Goal: Task Accomplishment & Management: Use online tool/utility

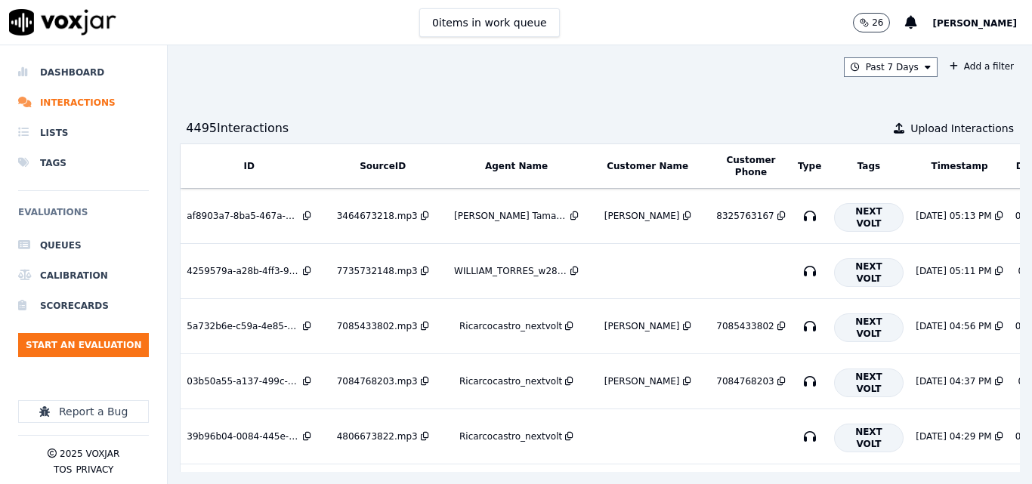
click at [100, 341] on button "Start an Evaluation" at bounding box center [83, 345] width 131 height 24
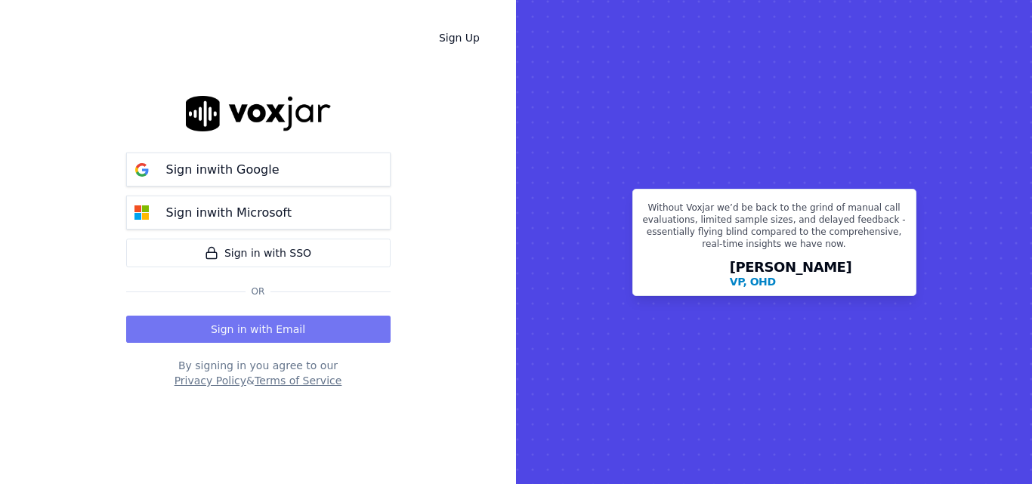
click at [267, 320] on button "Sign in with Email" at bounding box center [258, 329] width 264 height 27
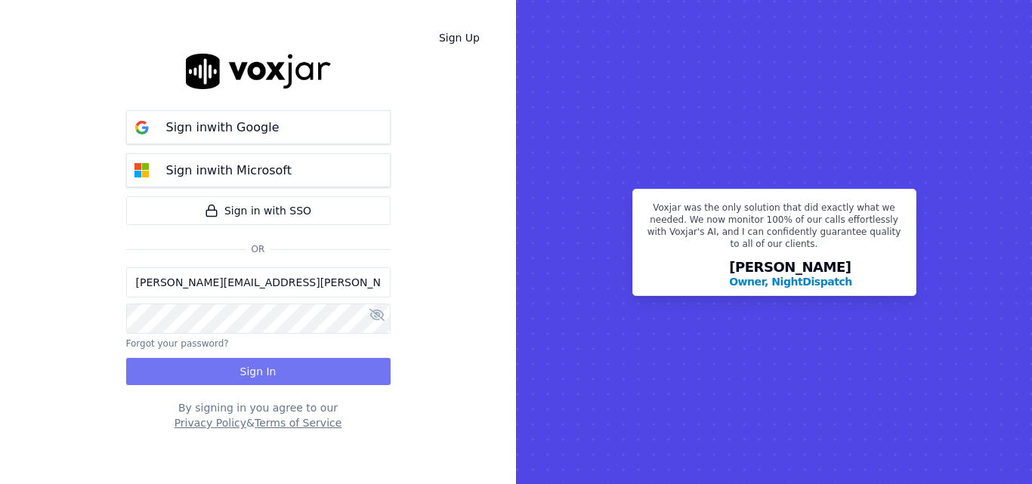
click at [292, 368] on button "Sign In" at bounding box center [258, 371] width 264 height 27
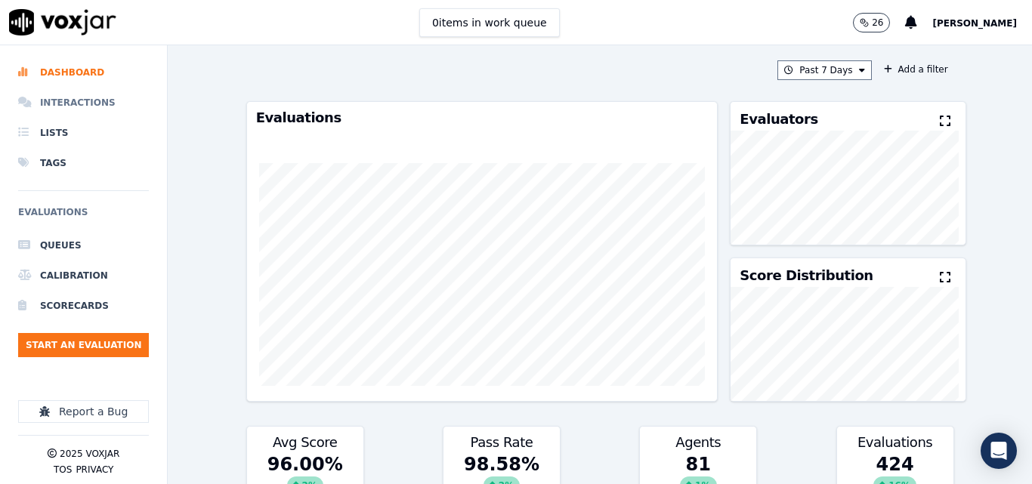
click at [39, 105] on li "Interactions" at bounding box center [83, 103] width 131 height 30
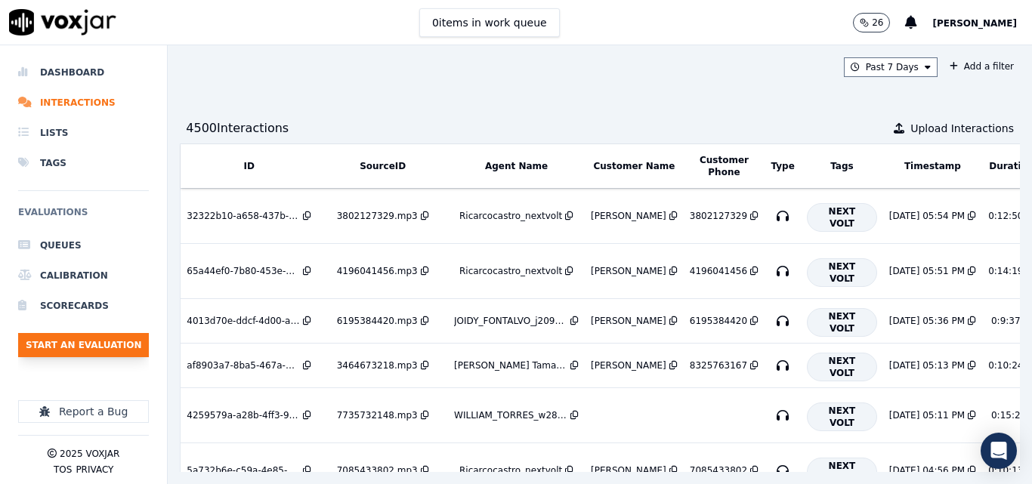
click at [112, 338] on button "Start an Evaluation" at bounding box center [83, 345] width 131 height 24
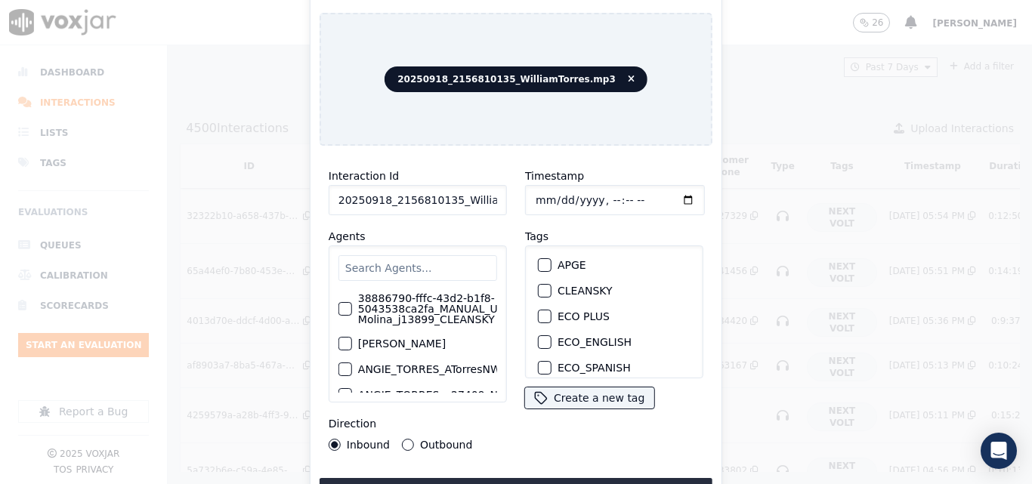
click at [486, 185] on input "20250918_2156810135_WilliamTorres.mp3" at bounding box center [418, 200] width 178 height 30
type input "20250918_2156810135_WilliamTorres"
click at [539, 286] on div "button" at bounding box center [544, 291] width 11 height 11
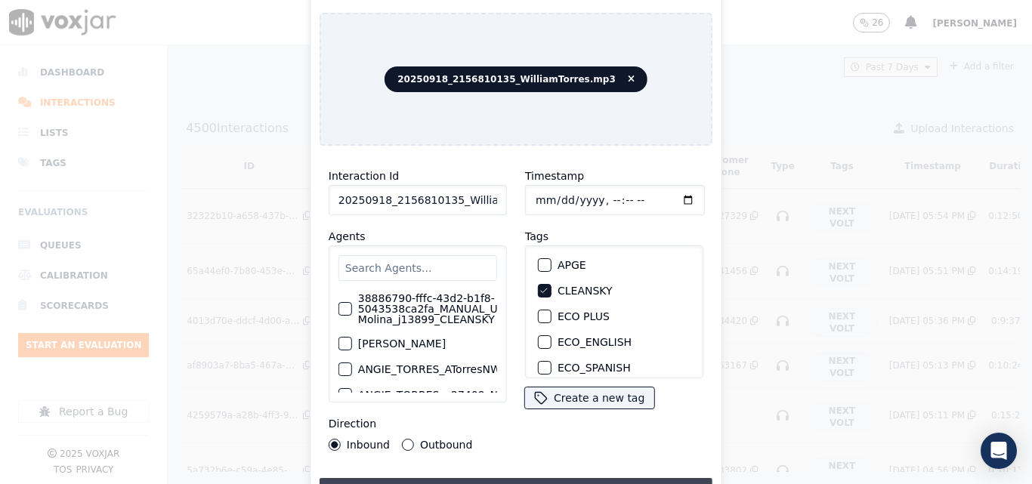
click at [558, 478] on button "Upload interaction to start evaluation" at bounding box center [516, 491] width 393 height 27
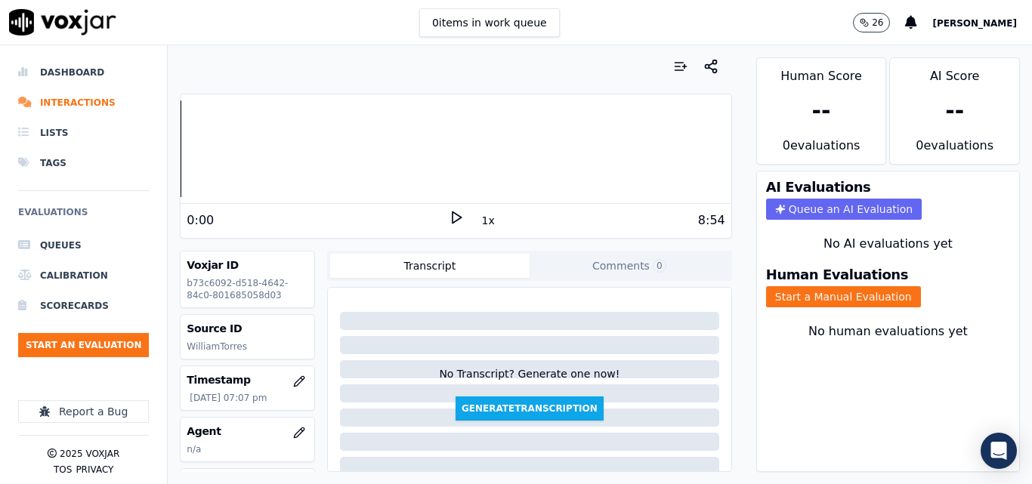
click at [449, 218] on icon at bounding box center [456, 217] width 15 height 15
click at [450, 225] on div "1x" at bounding box center [456, 220] width 15 height 20
click at [452, 218] on icon at bounding box center [456, 217] width 15 height 15
click at [449, 218] on icon at bounding box center [456, 217] width 15 height 15
click at [457, 215] on rect at bounding box center [458, 217] width 2 height 10
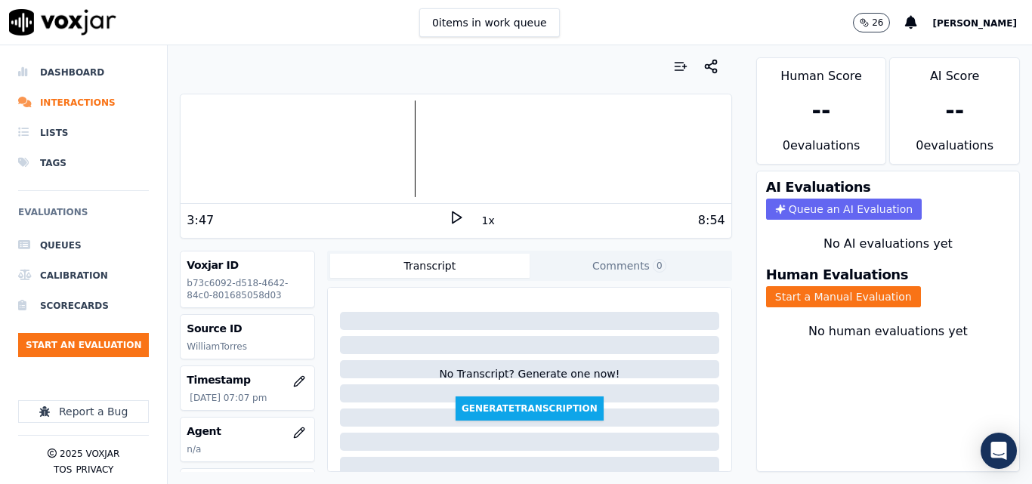
click at [452, 215] on polygon at bounding box center [456, 217] width 9 height 11
click at [457, 215] on rect at bounding box center [458, 217] width 2 height 10
click at [804, 299] on button "Start a Manual Evaluation" at bounding box center [843, 296] width 155 height 21
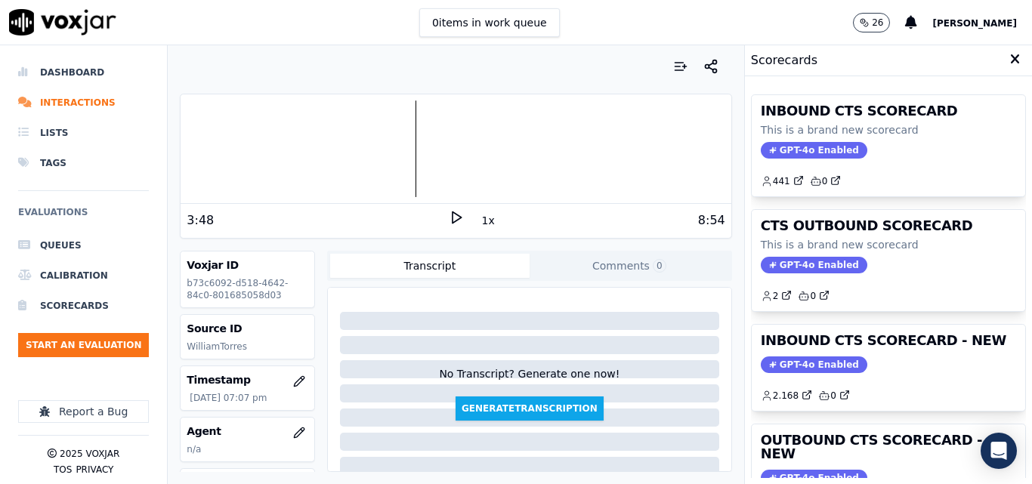
drag, startPoint x: 891, startPoint y: 361, endPoint x: 895, endPoint y: 350, distance: 11.5
click at [892, 363] on div "GPT-4o Enabled" at bounding box center [888, 365] width 255 height 17
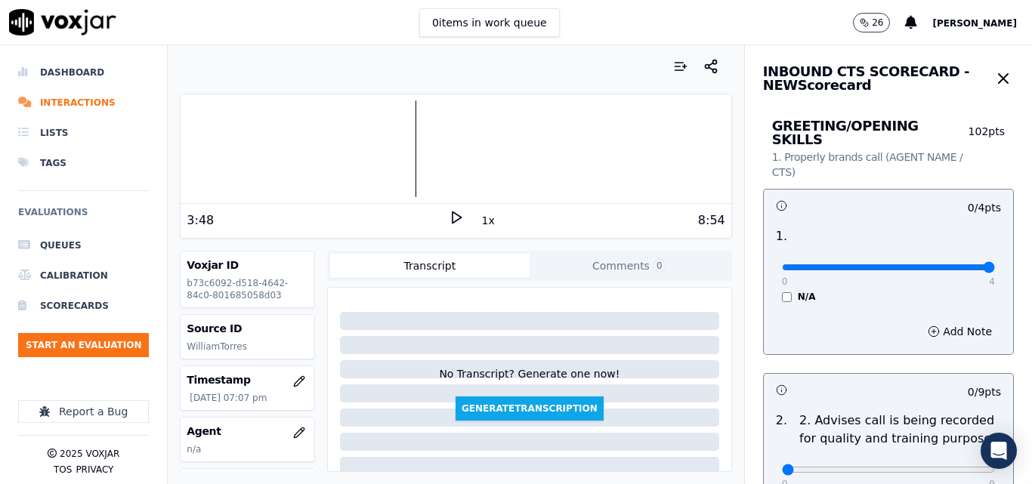
type input "4"
click at [959, 264] on input "range" at bounding box center [888, 267] width 213 height 6
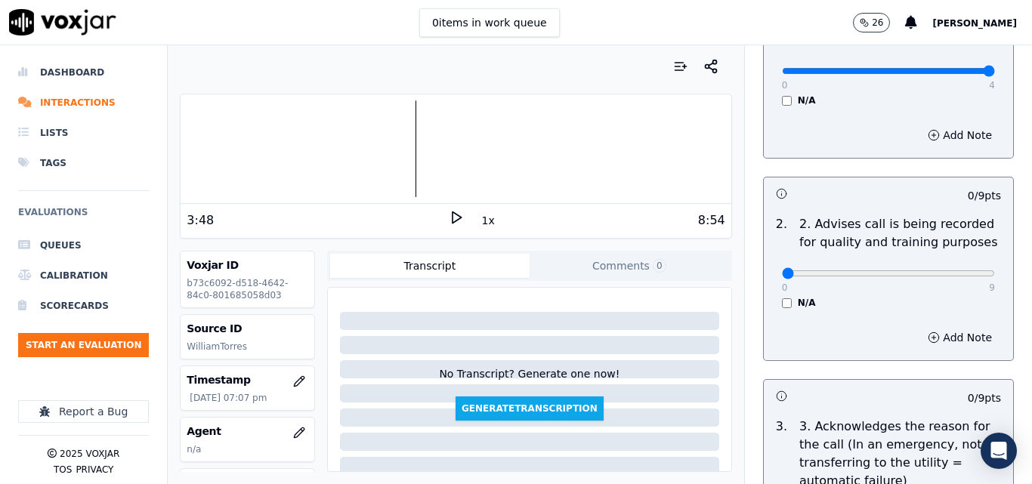
scroll to position [227, 0]
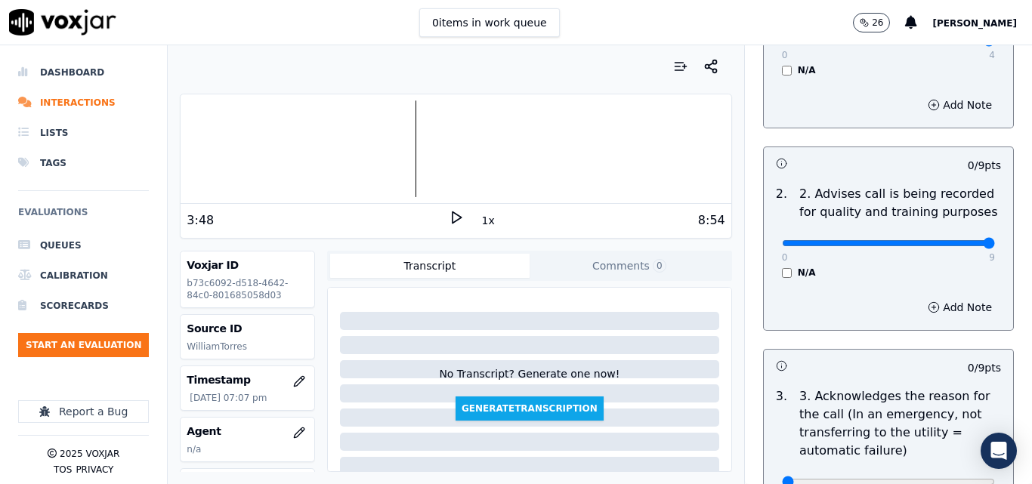
click at [945, 240] on input "range" at bounding box center [888, 243] width 213 height 6
drag, startPoint x: 940, startPoint y: 231, endPoint x: 678, endPoint y: 284, distance: 267.4
type input "0"
click at [782, 246] on input "range" at bounding box center [888, 243] width 213 height 6
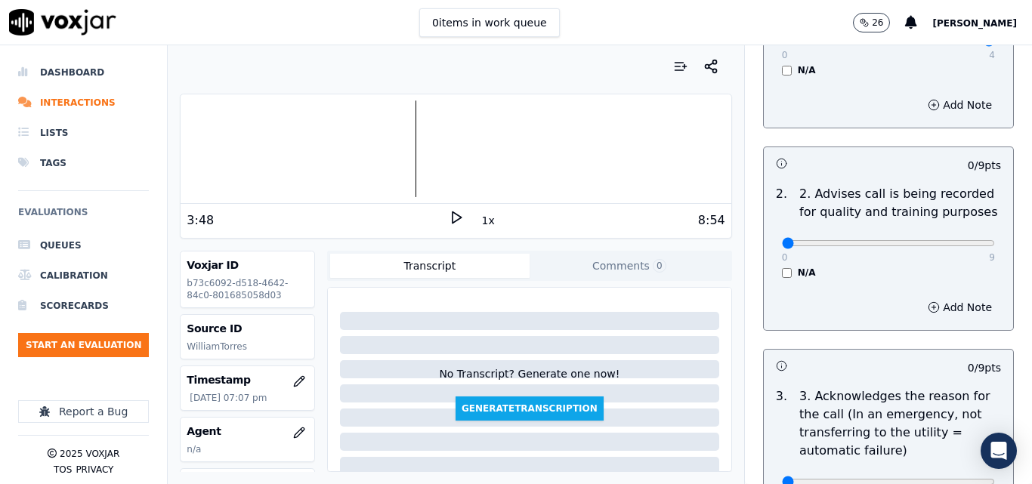
click at [782, 267] on div "N/A" at bounding box center [888, 273] width 213 height 12
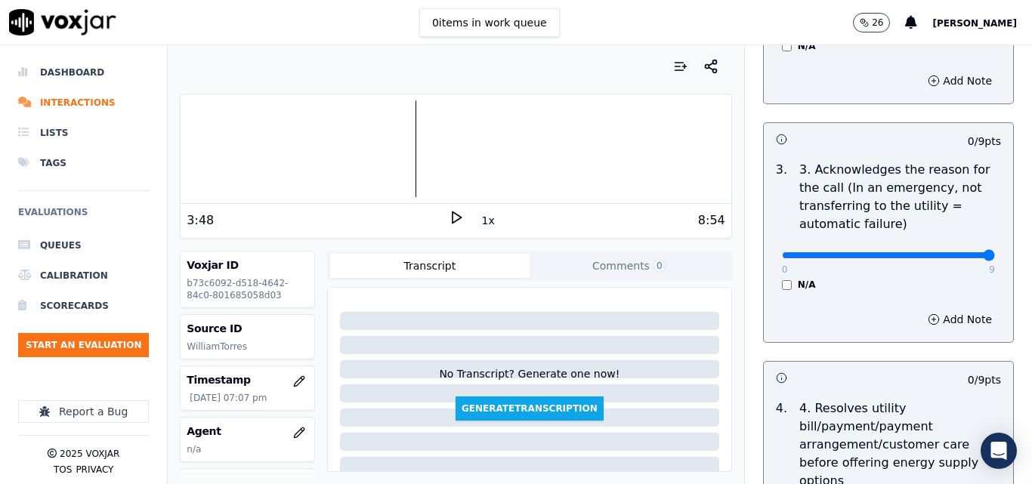
type input "9"
click at [955, 252] on input "range" at bounding box center [888, 255] width 213 height 6
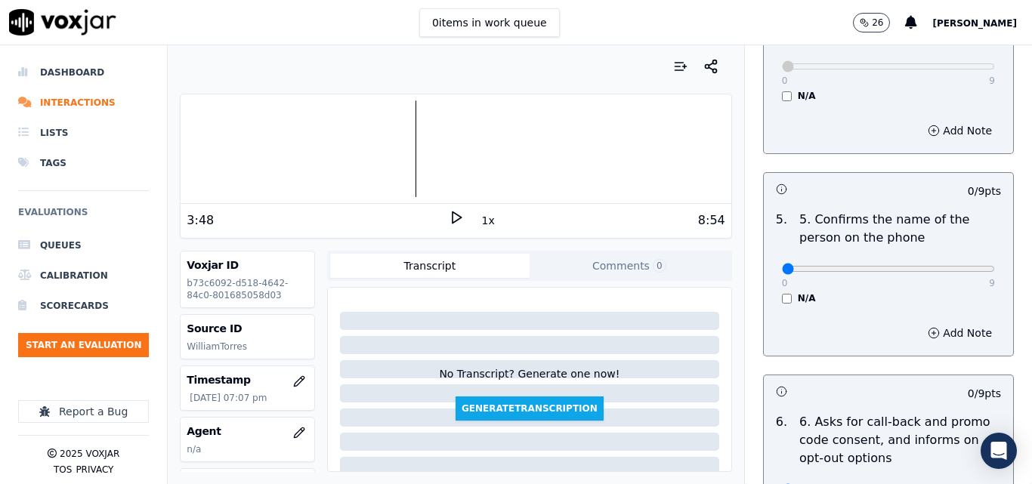
scroll to position [906, 0]
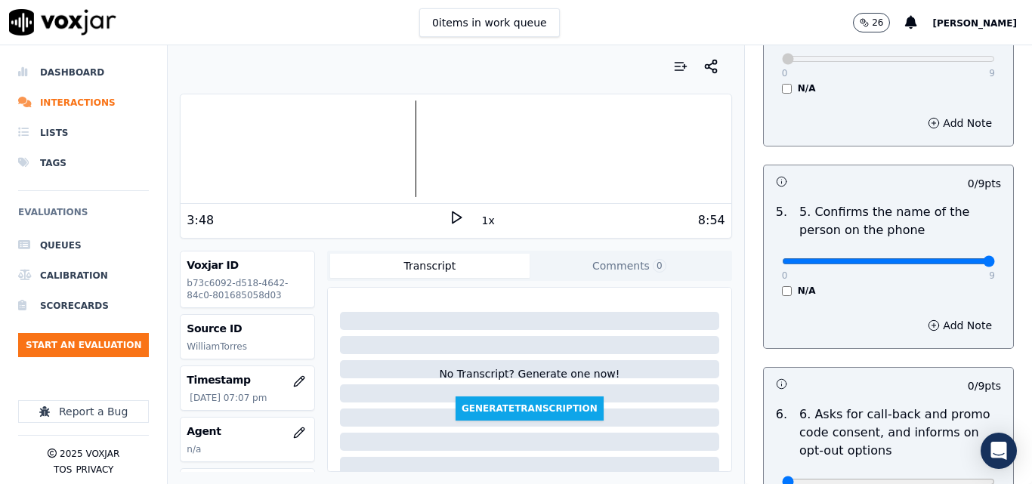
type input "9"
click at [946, 258] on input "range" at bounding box center [888, 261] width 213 height 6
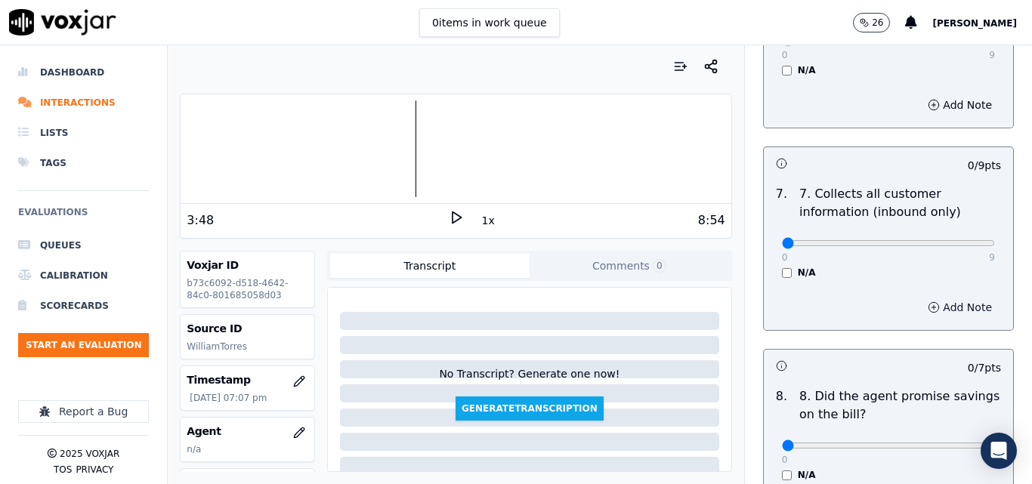
scroll to position [1360, 0]
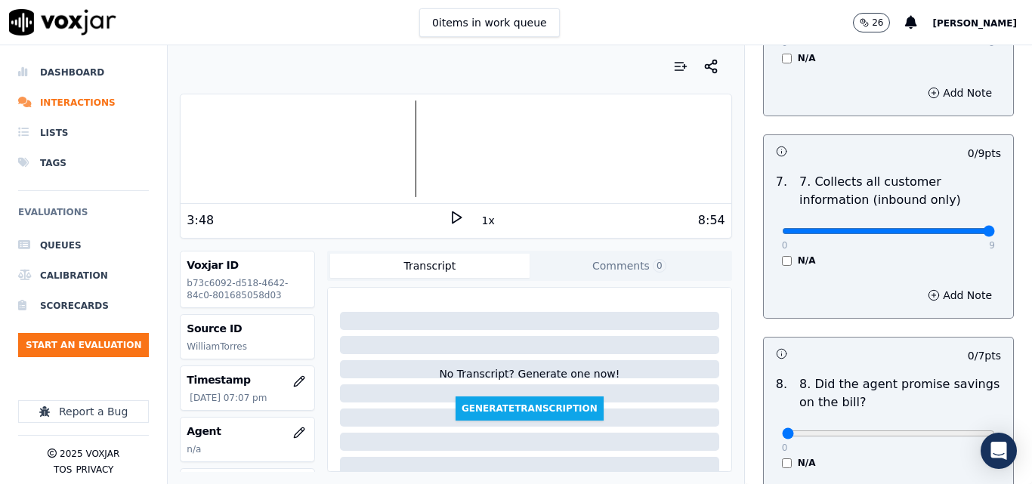
type input "9"
click at [960, 228] on input "range" at bounding box center [888, 231] width 213 height 6
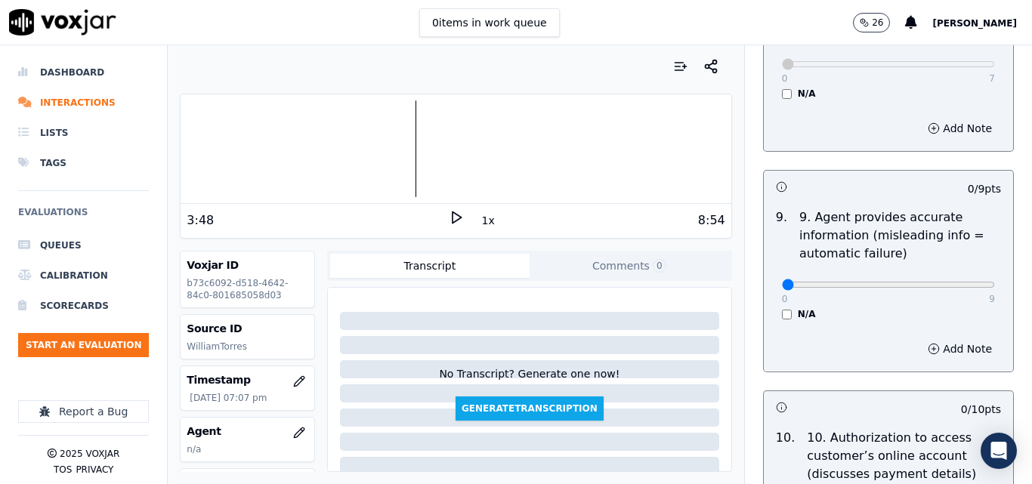
scroll to position [1737, 0]
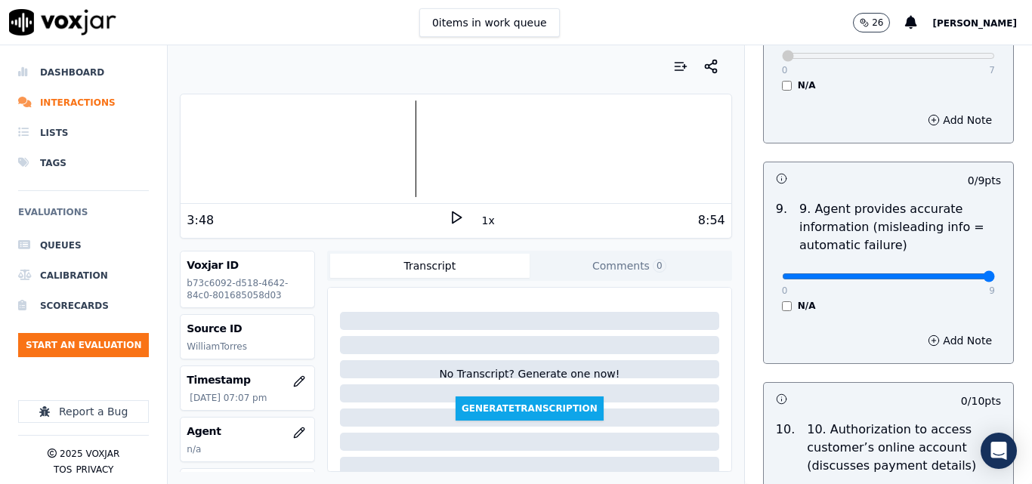
type input "9"
click at [947, 273] on input "range" at bounding box center [888, 276] width 213 height 6
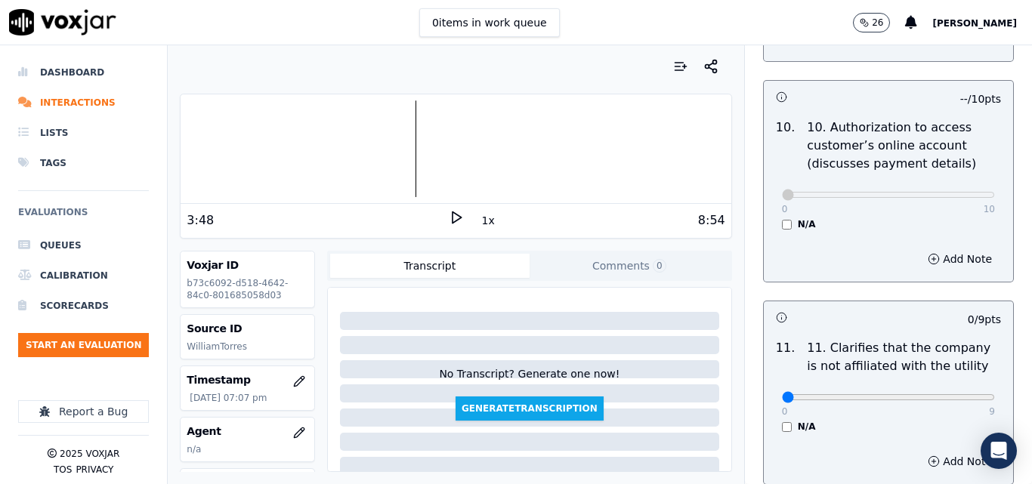
scroll to position [2190, 0]
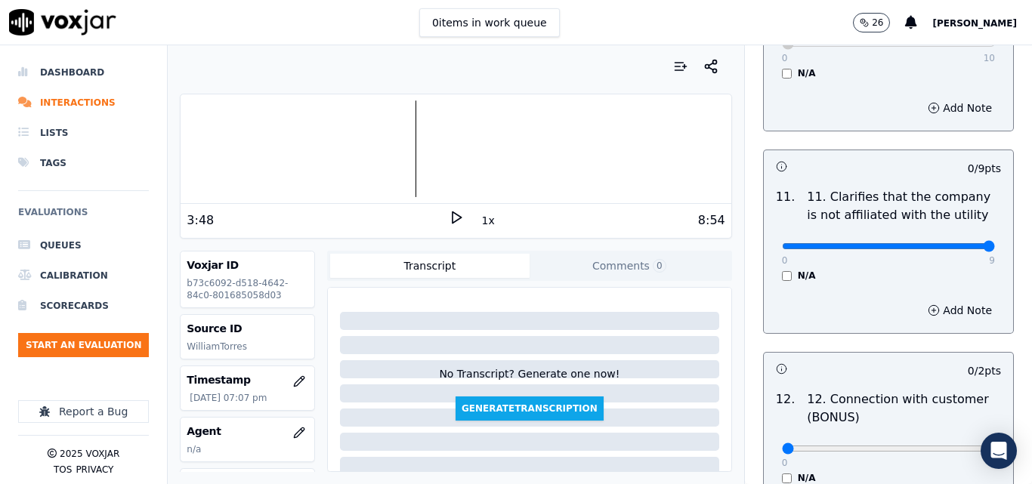
type input "9"
click at [958, 243] on input "range" at bounding box center [888, 246] width 213 height 6
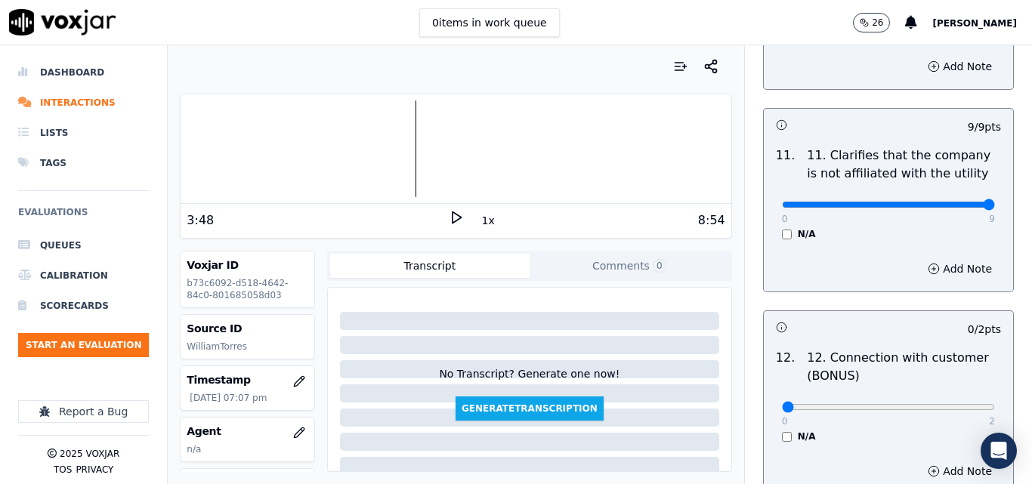
scroll to position [2266, 0]
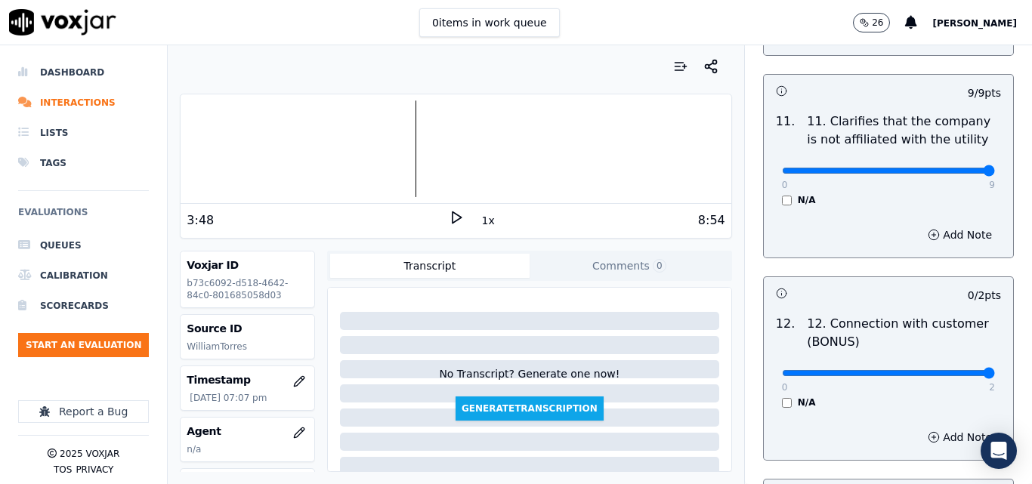
type input "2"
click at [957, 370] on input "range" at bounding box center [888, 373] width 213 height 6
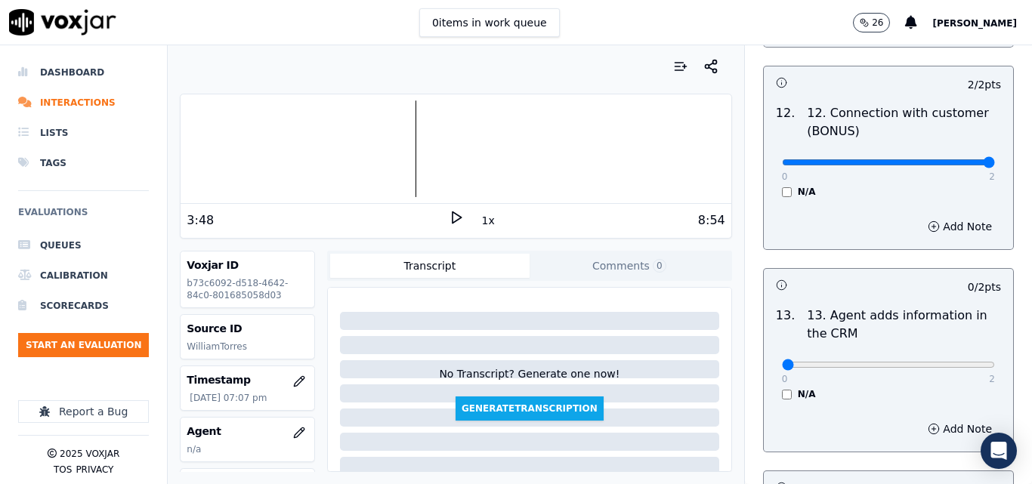
scroll to position [2493, 0]
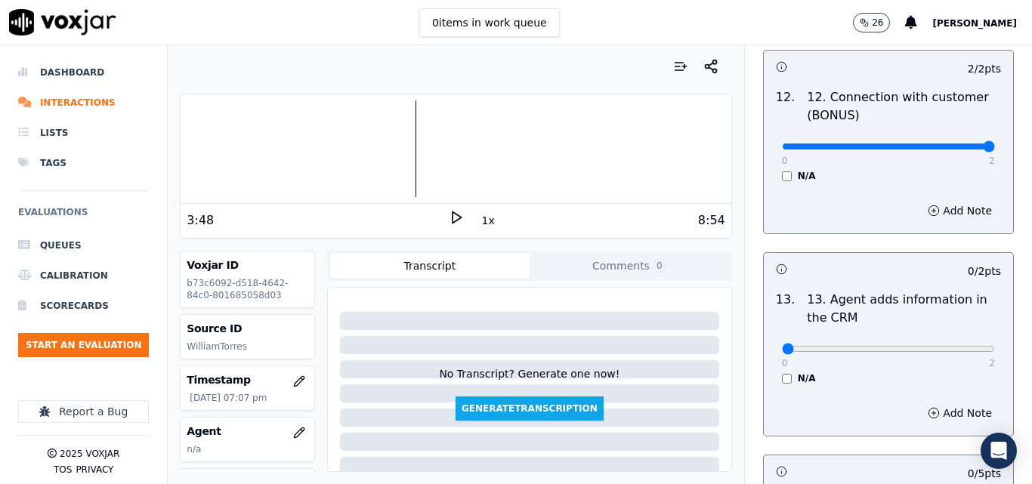
drag, startPoint x: 949, startPoint y: 326, endPoint x: 953, endPoint y: 335, distance: 9.1
click at [950, 339] on div "0 2" at bounding box center [888, 348] width 213 height 18
type input "2"
click at [955, 346] on input "range" at bounding box center [888, 349] width 213 height 6
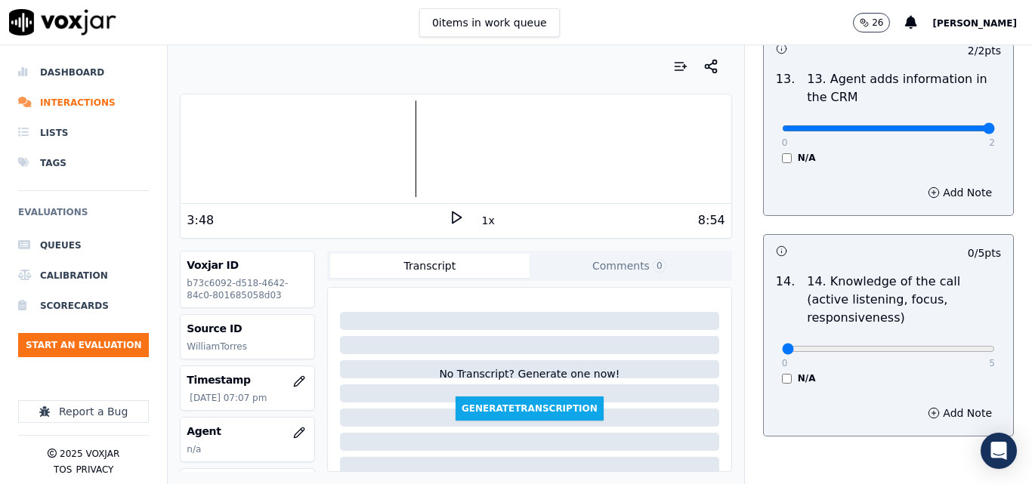
scroll to position [2719, 0]
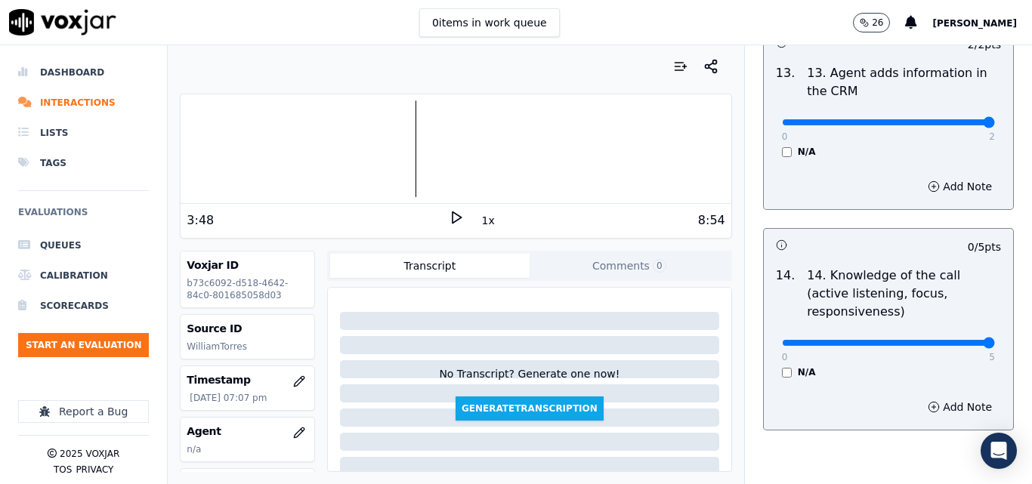
type input "5"
click at [959, 340] on input "range" at bounding box center [888, 343] width 213 height 6
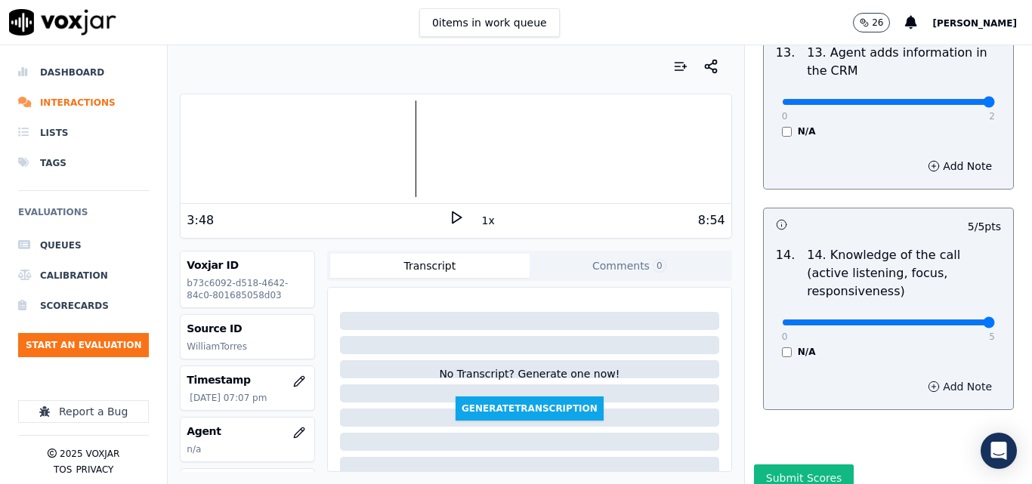
scroll to position [2758, 0]
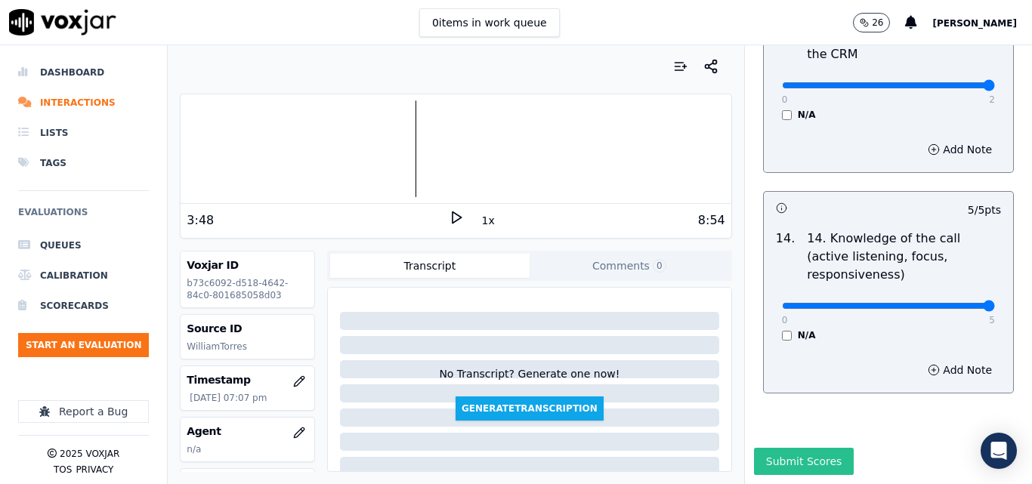
click at [790, 448] on button "Submit Scores" at bounding box center [804, 461] width 100 height 27
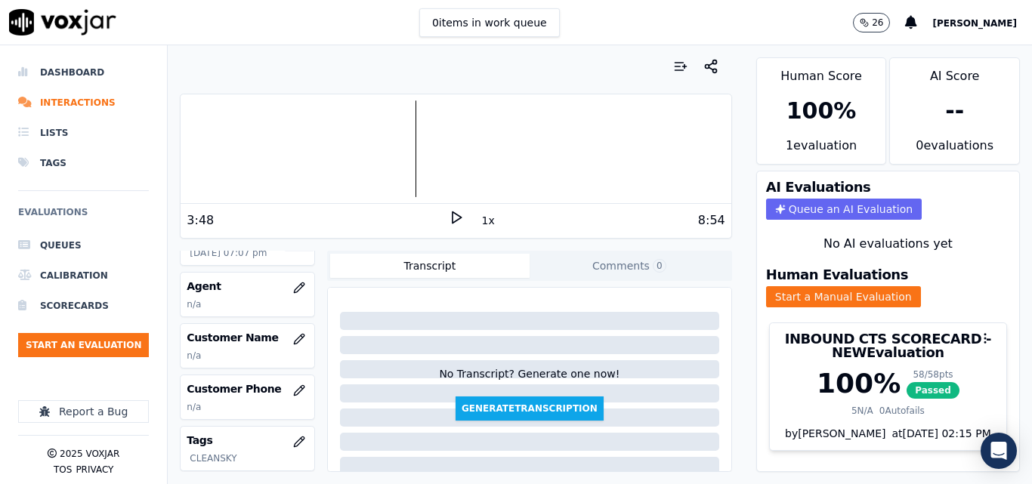
scroll to position [151, 0]
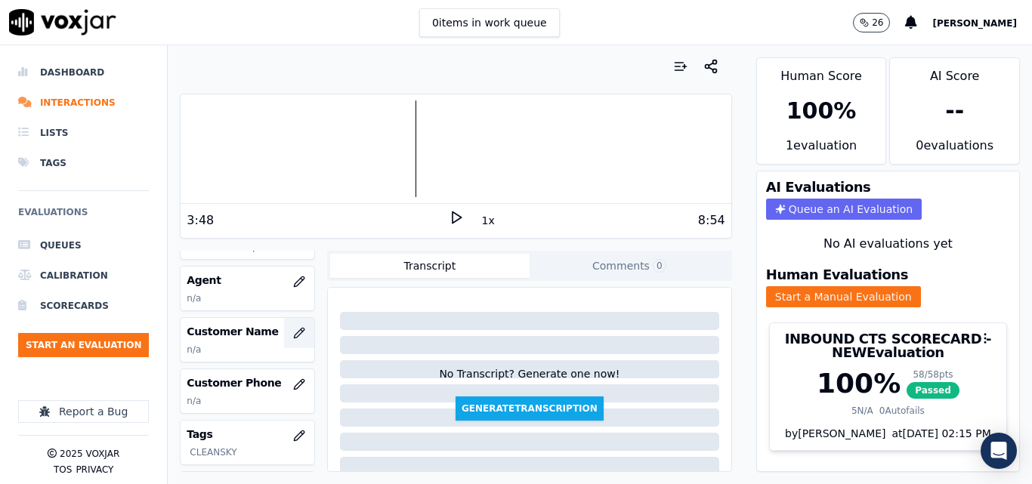
click at [292, 332] on button "button" at bounding box center [299, 333] width 30 height 30
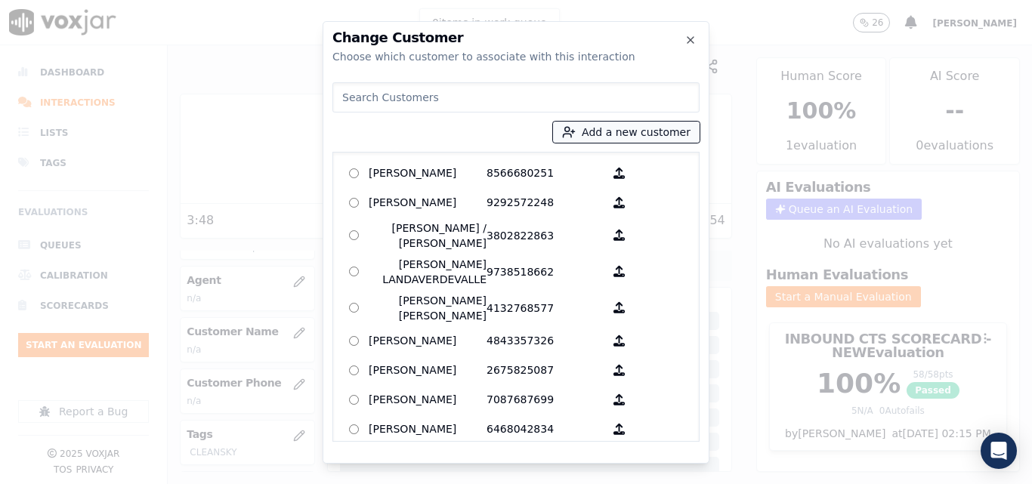
click at [600, 124] on button "Add a new customer" at bounding box center [626, 132] width 147 height 21
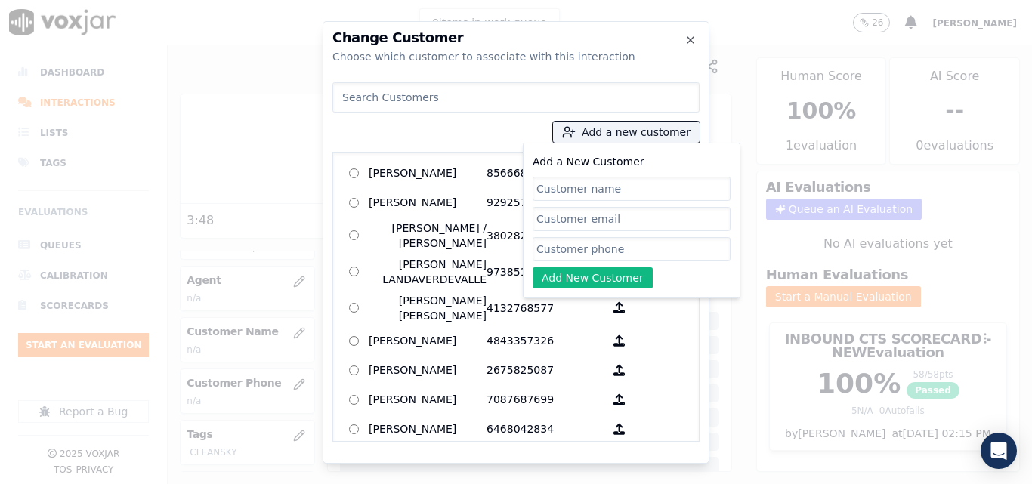
click at [613, 189] on input "Add a New Customer" at bounding box center [632, 189] width 198 height 24
type input "k"
type input "Kilbert Castillo"
click at [586, 247] on input "Add a New Customer" at bounding box center [632, 249] width 198 height 24
click at [675, 256] on input "Add a New Customer" at bounding box center [632, 249] width 198 height 24
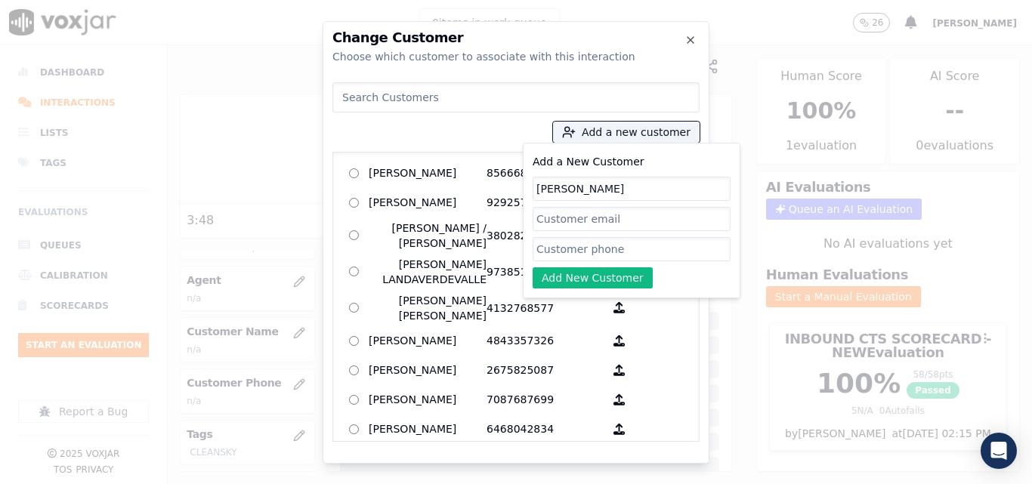
paste input "2156810135"
type input "2156810135"
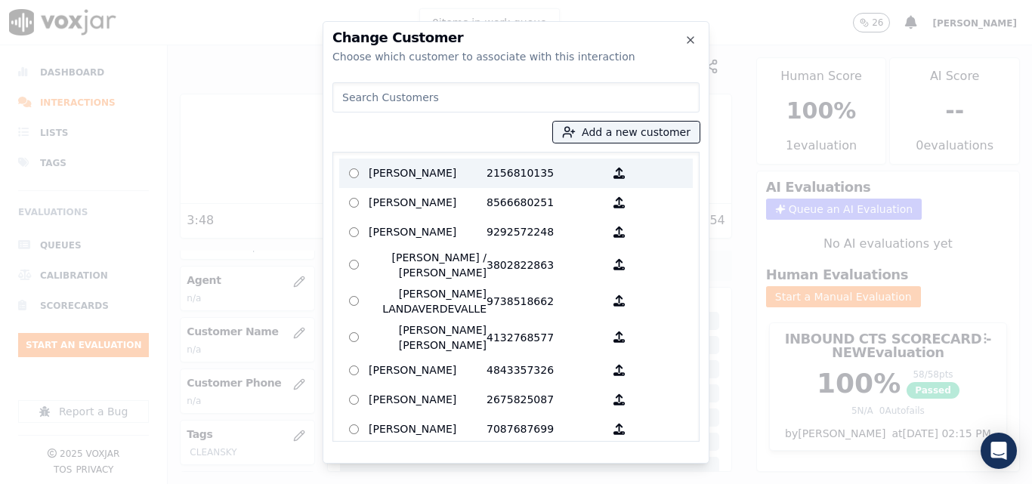
click at [441, 168] on p "Kilbert Castillo" at bounding box center [428, 173] width 118 height 23
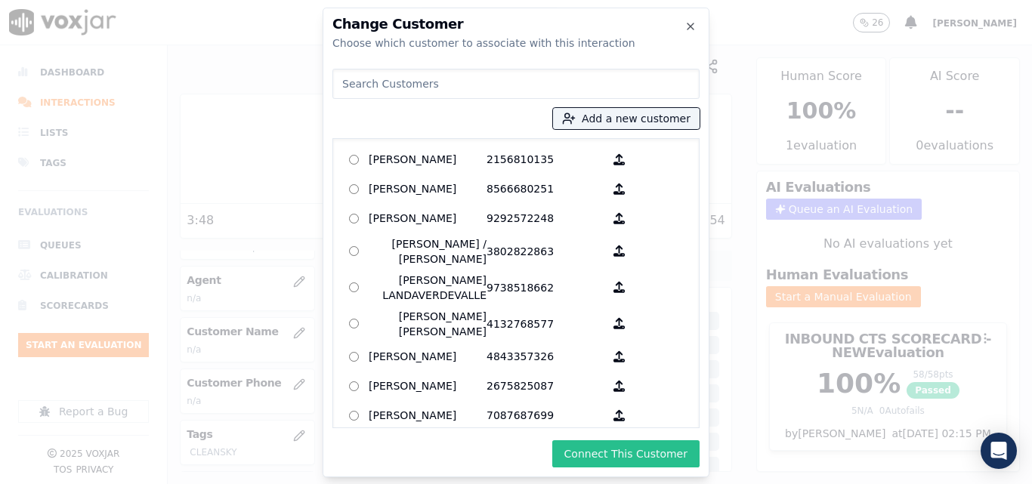
click at [615, 448] on button "Connect This Customer" at bounding box center [625, 453] width 147 height 27
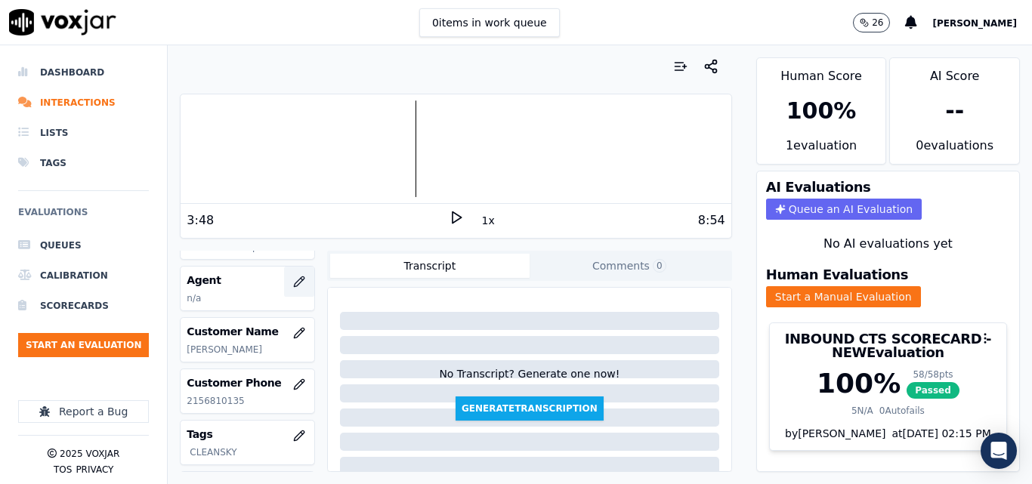
click at [301, 279] on icon "button" at bounding box center [302, 279] width 2 height 2
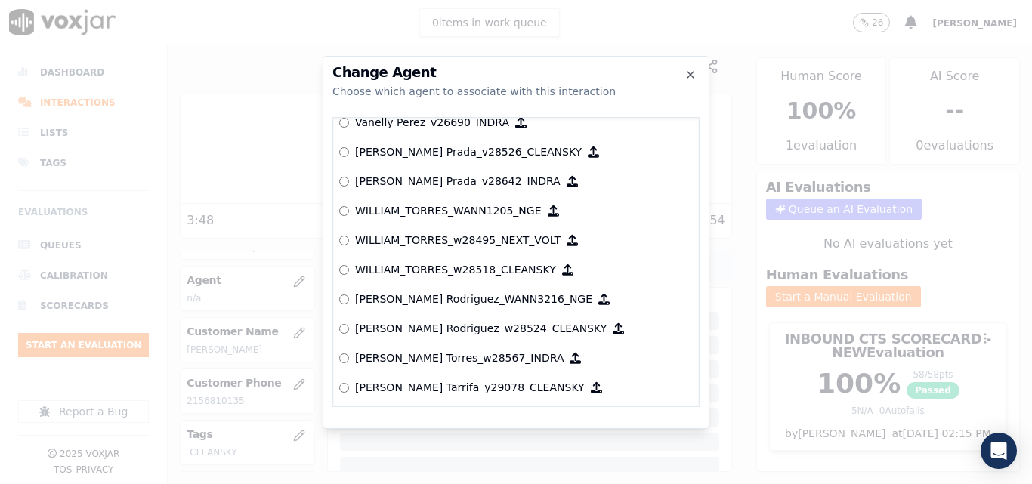
scroll to position [8211, 0]
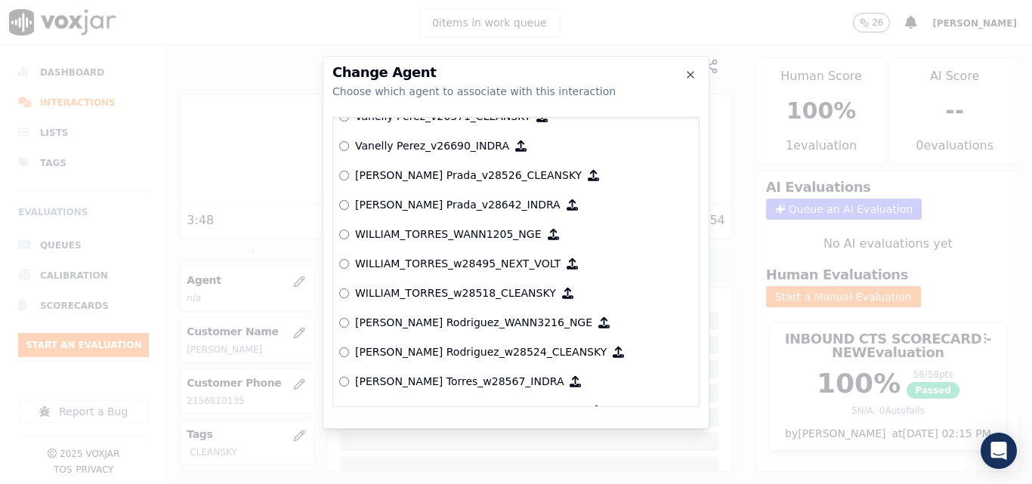
click at [462, 286] on p "WILLIAM_TORRES_w28518_CLEANSKY" at bounding box center [455, 293] width 201 height 15
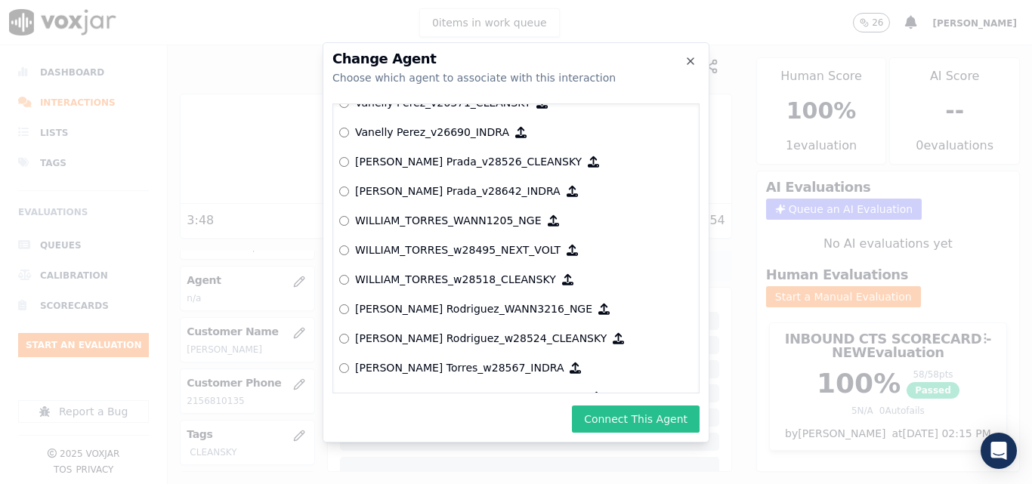
click at [639, 420] on button "Connect This Agent" at bounding box center [636, 419] width 128 height 27
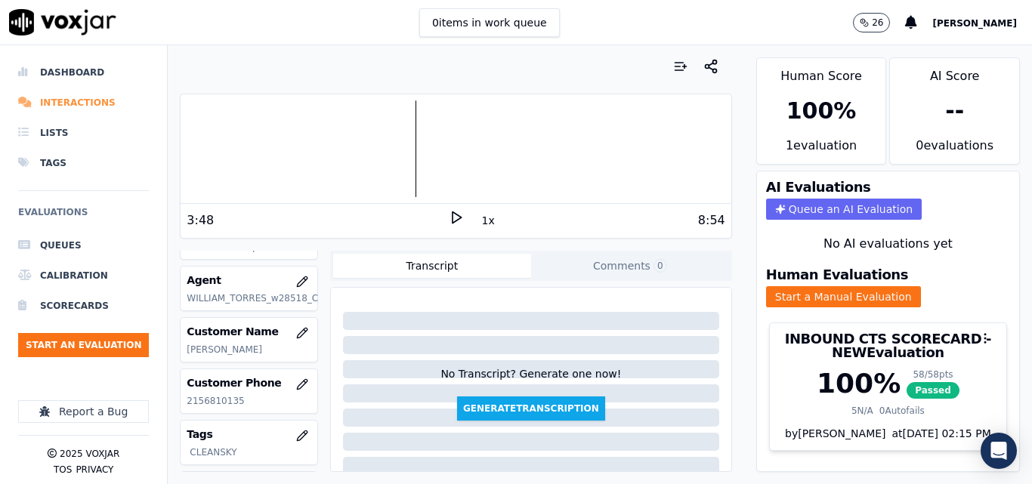
click at [103, 103] on li "Interactions" at bounding box center [83, 103] width 131 height 30
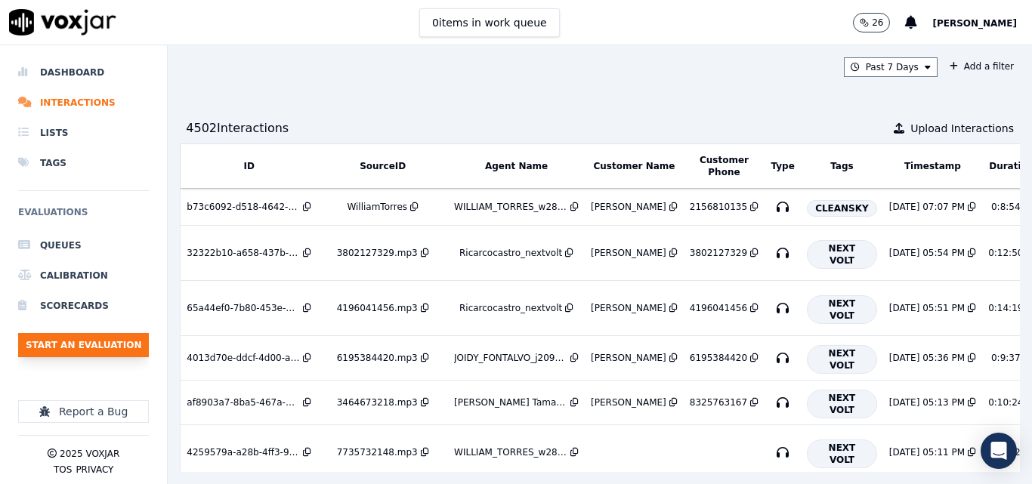
click at [103, 338] on button "Start an Evaluation" at bounding box center [83, 345] width 131 height 24
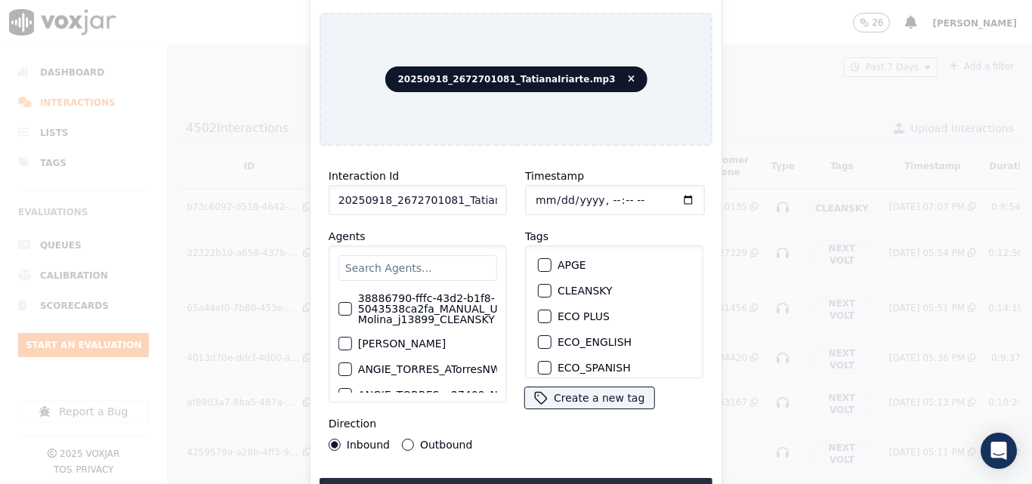
click at [451, 205] on input "20250918_2672701081_TatianaIriarte.mp3" at bounding box center [418, 200] width 178 height 30
type input "20250918_2672701081_TatianaIriarte.mp3"
click at [532, 283] on div "CLEANSKY" at bounding box center [614, 291] width 165 height 26
click at [539, 286] on div "button" at bounding box center [544, 291] width 11 height 11
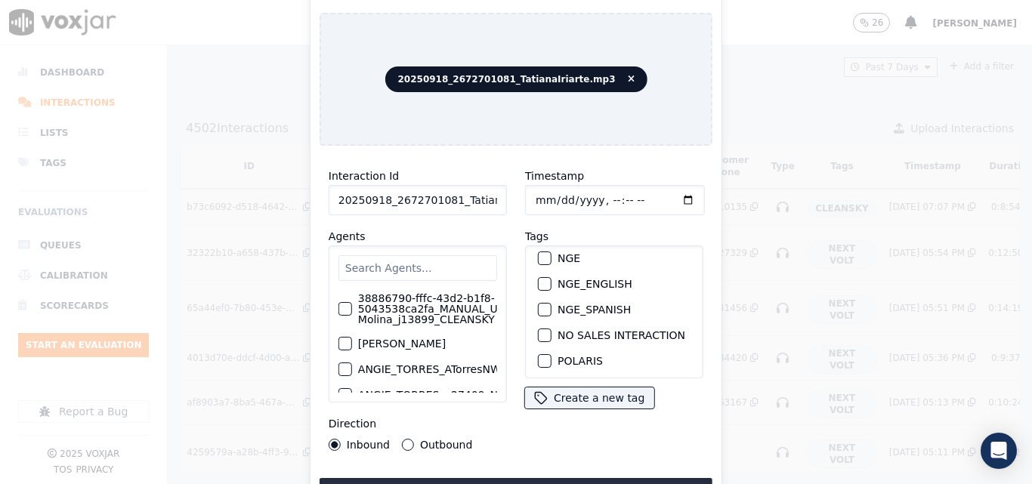
scroll to position [227, 0]
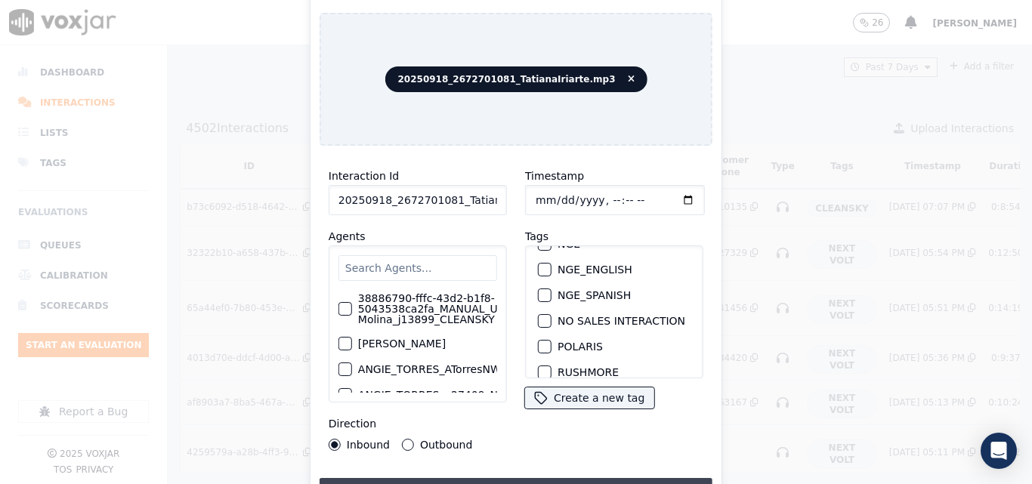
click at [551, 478] on button "Upload interaction to start evaluation" at bounding box center [516, 491] width 393 height 27
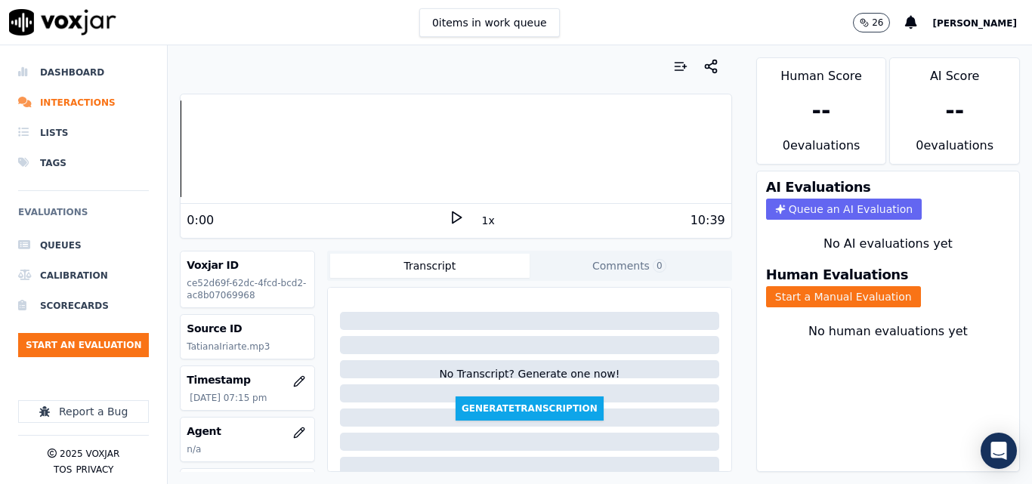
click at [449, 212] on icon at bounding box center [456, 217] width 15 height 15
click at [450, 218] on icon at bounding box center [456, 217] width 15 height 15
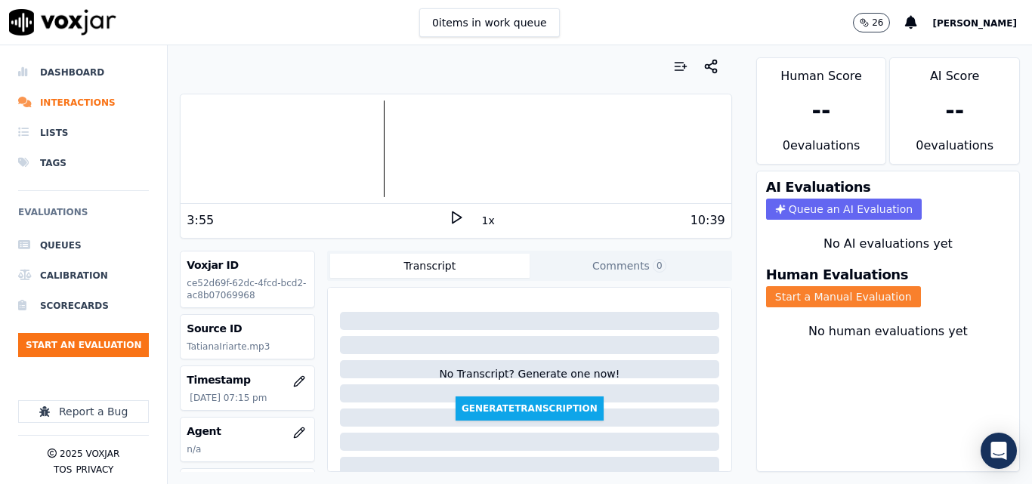
click at [863, 293] on button "Start a Manual Evaluation" at bounding box center [843, 296] width 155 height 21
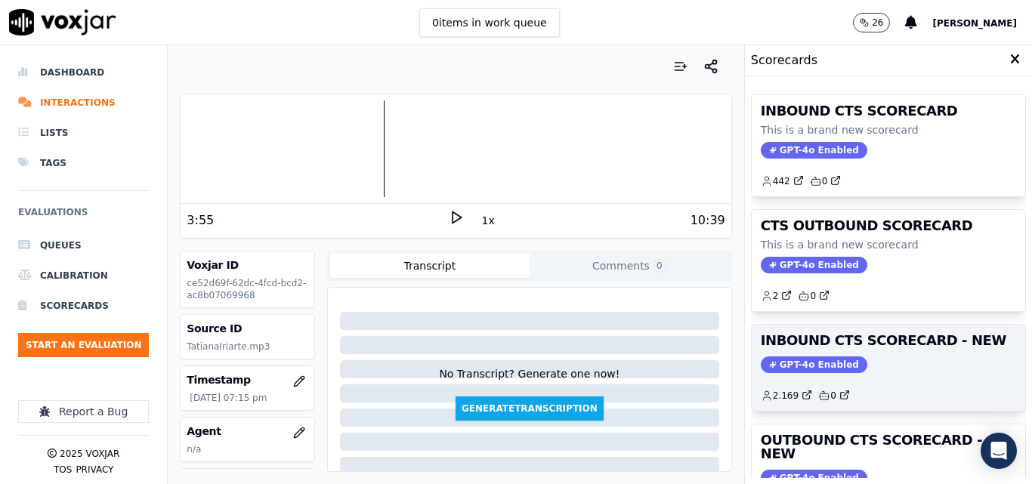
click at [897, 341] on h3 "INBOUND CTS SCORECARD - NEW" at bounding box center [888, 341] width 255 height 14
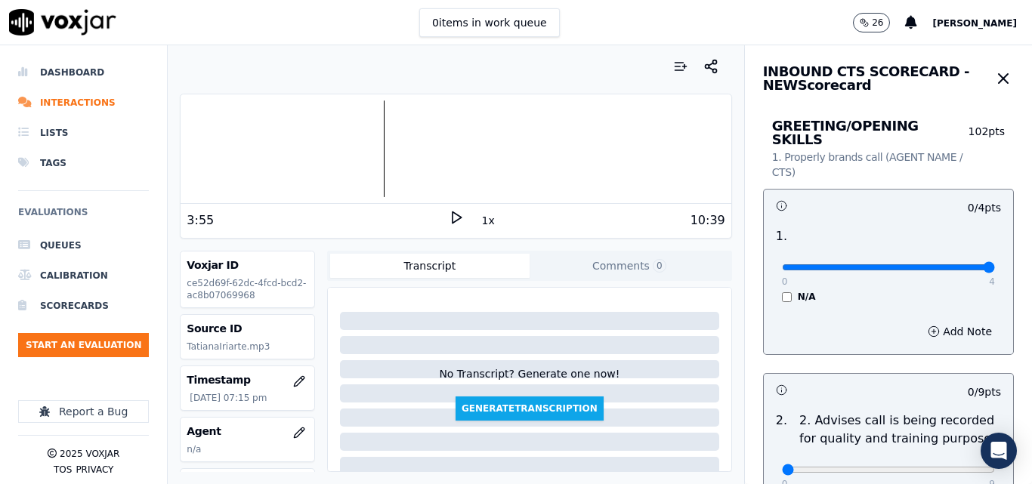
type input "4"
click at [952, 264] on input "range" at bounding box center [888, 267] width 213 height 6
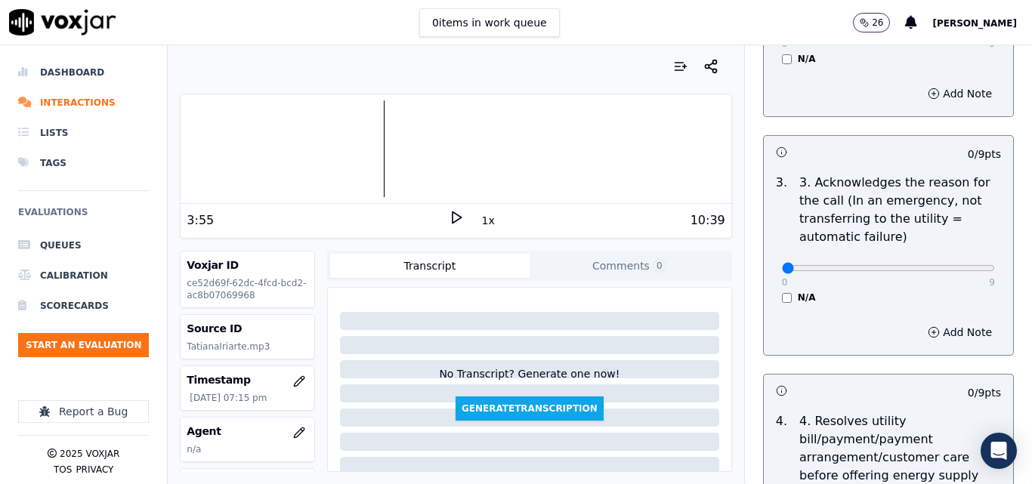
scroll to position [453, 0]
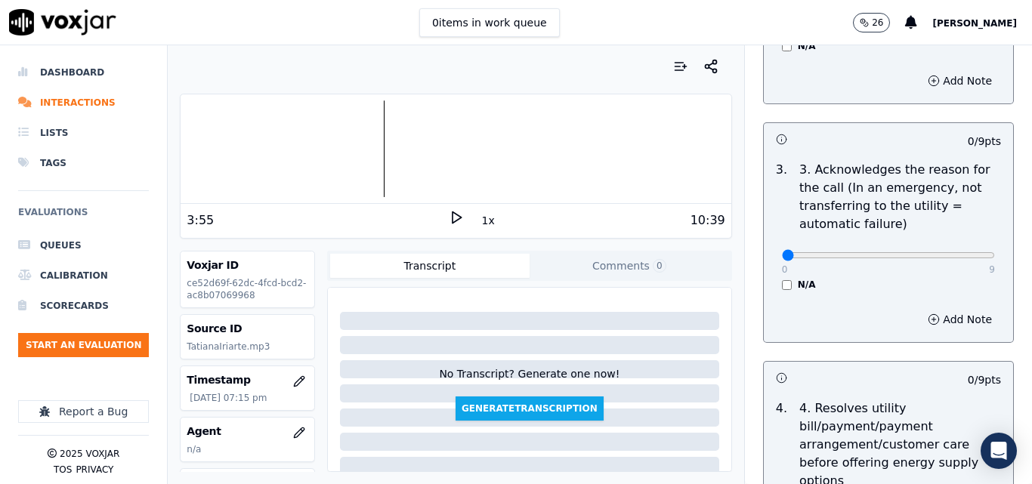
click at [955, 245] on div "0 9" at bounding box center [888, 254] width 213 height 18
type input "9"
click at [952, 252] on input "range" at bounding box center [888, 255] width 213 height 6
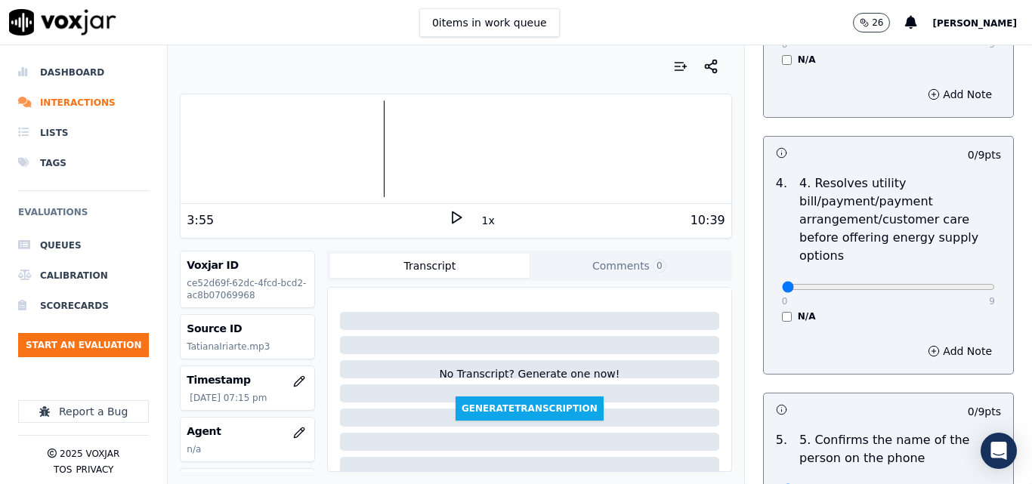
scroll to position [680, 0]
click at [782, 309] on div "N/A" at bounding box center [888, 315] width 213 height 12
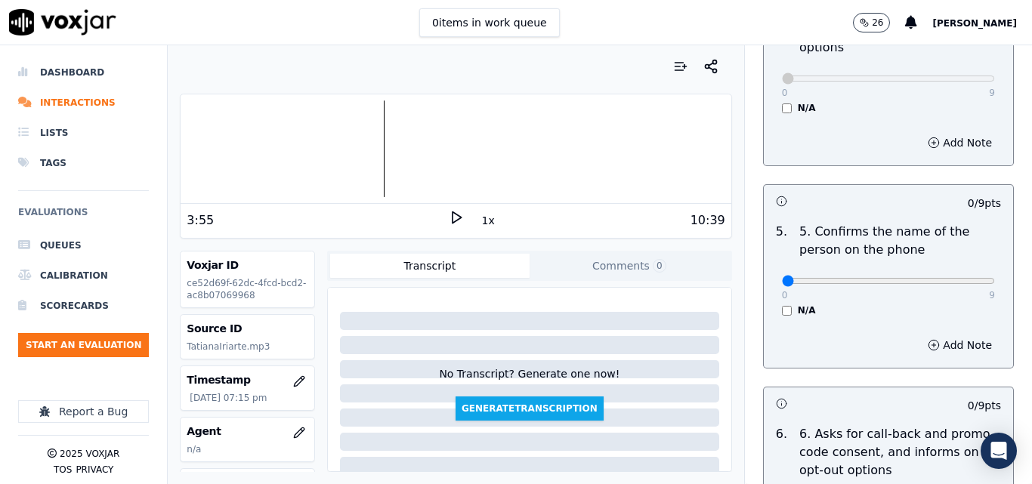
scroll to position [906, 0]
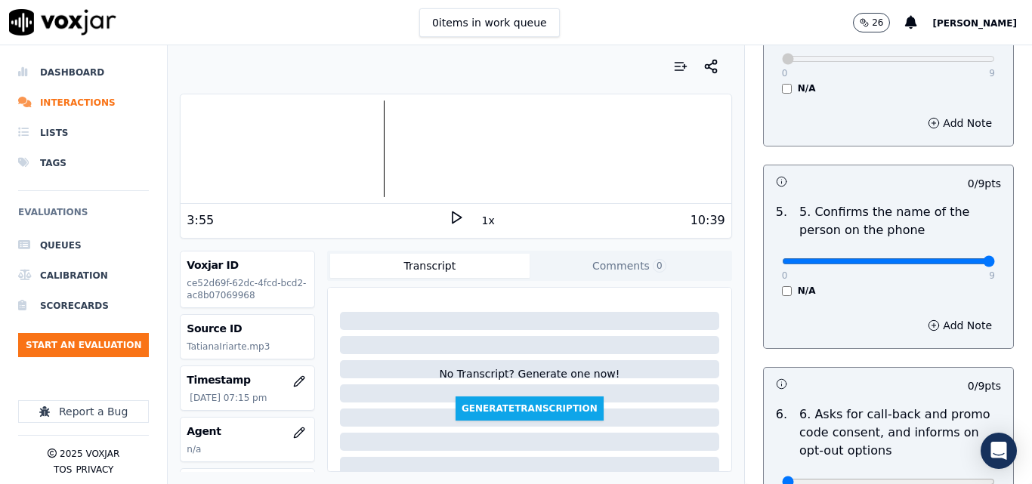
type input "9"
click at [957, 258] on input "range" at bounding box center [888, 261] width 213 height 6
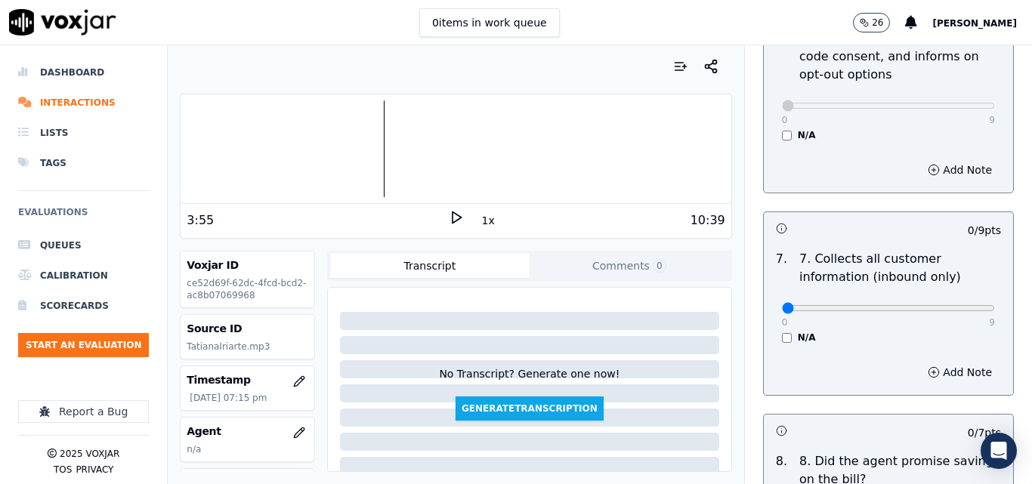
scroll to position [1284, 0]
type input "9"
click at [955, 304] on input "range" at bounding box center [888, 307] width 213 height 6
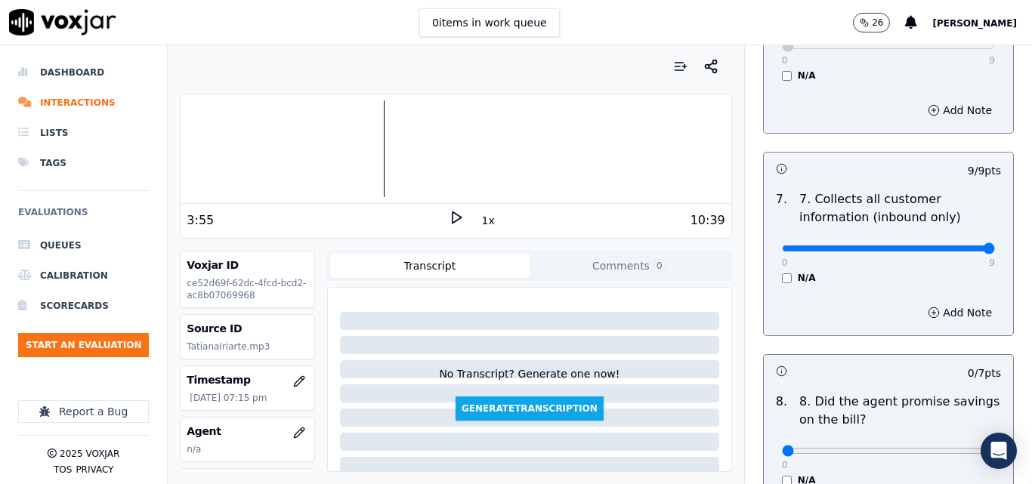
scroll to position [1511, 0]
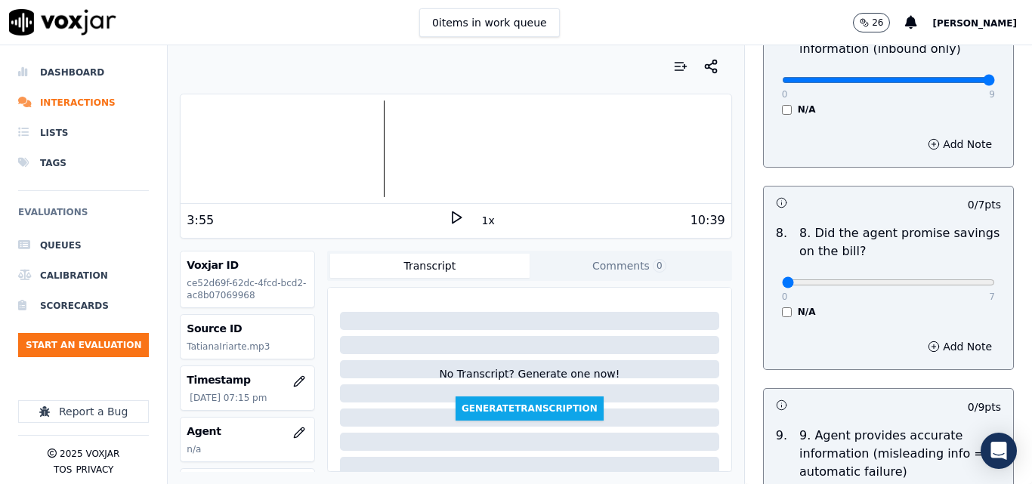
click at [782, 306] on div "N/A" at bounding box center [888, 312] width 213 height 12
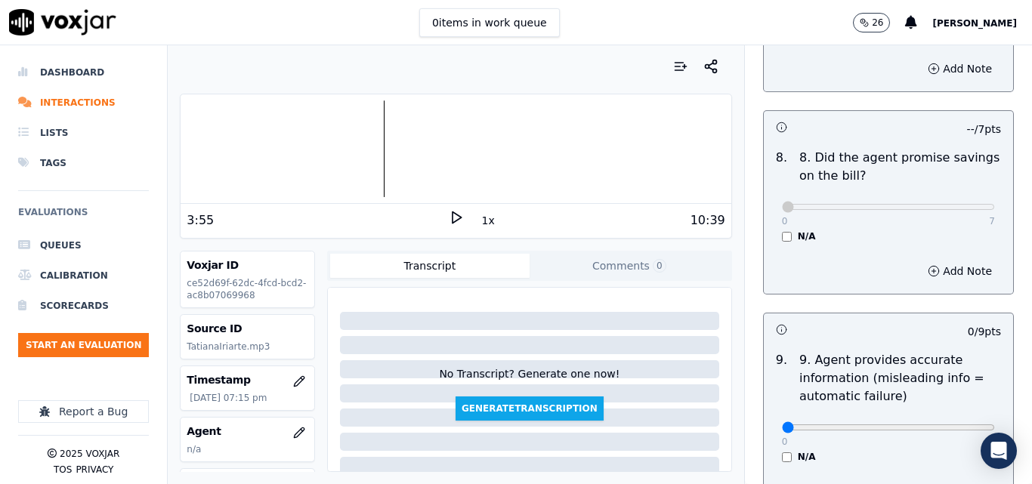
scroll to position [1737, 0]
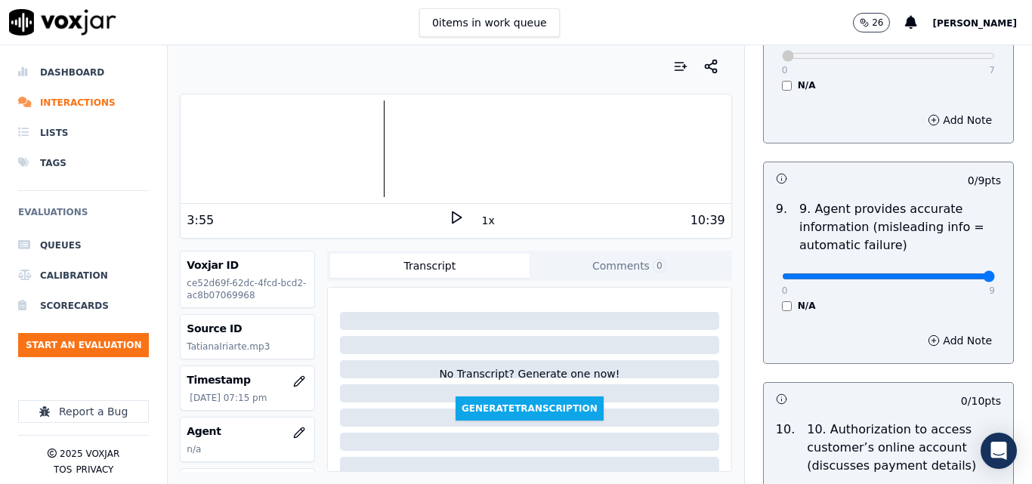
type input "9"
click at [954, 273] on input "range" at bounding box center [888, 276] width 213 height 6
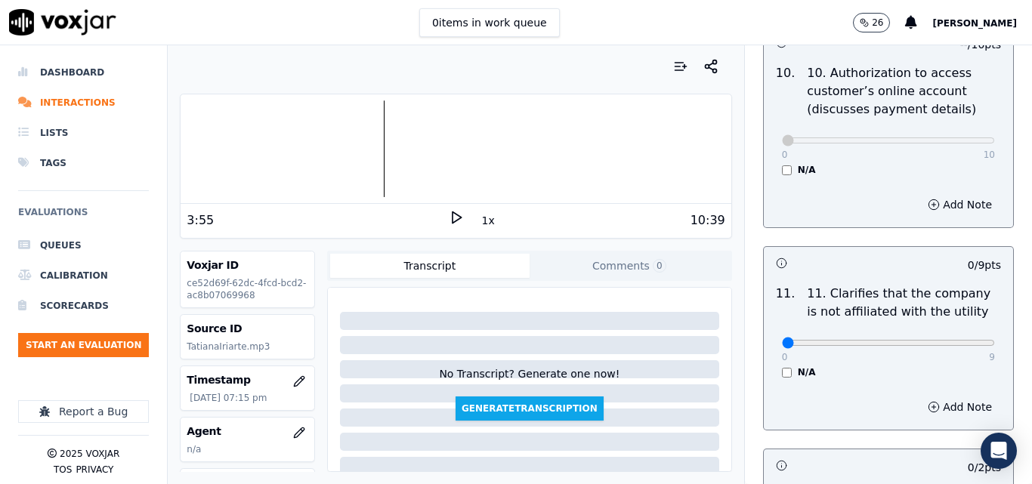
scroll to position [2115, 0]
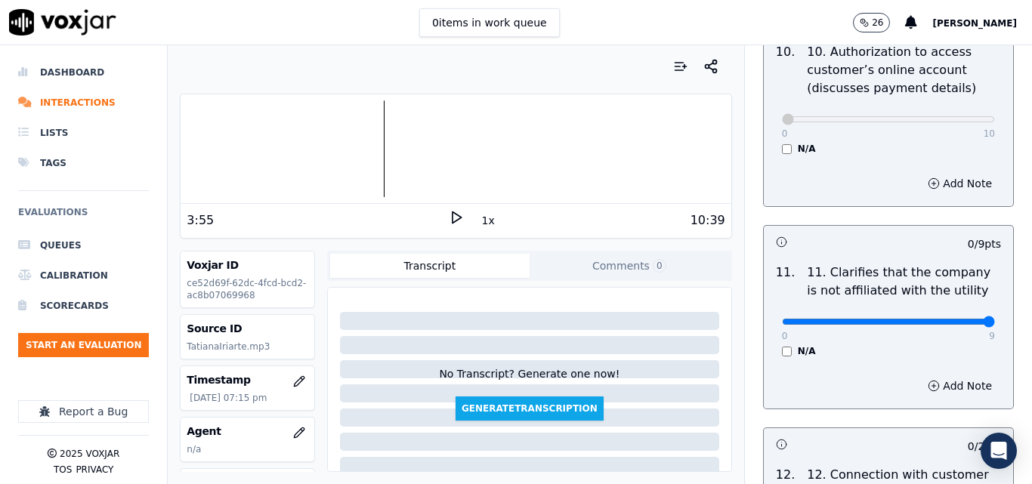
type input "9"
click at [955, 319] on input "range" at bounding box center [888, 322] width 213 height 6
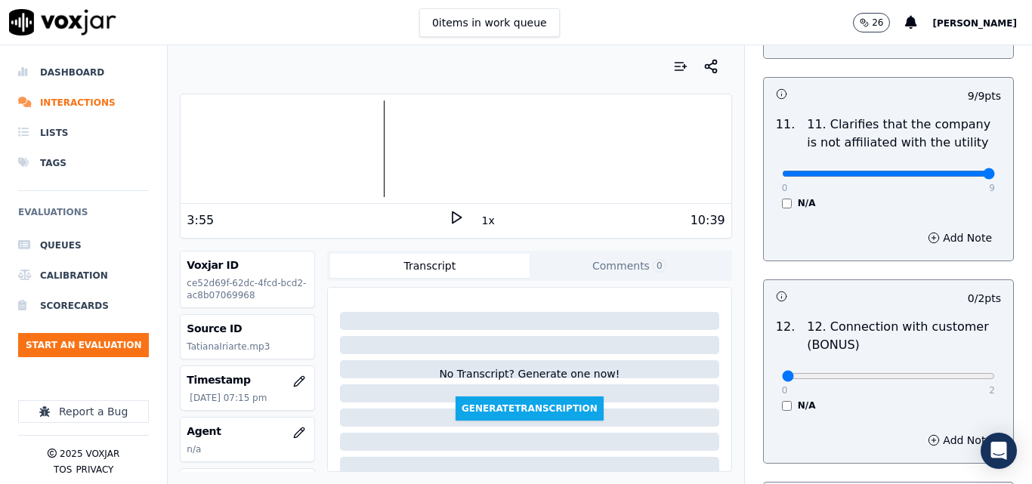
scroll to position [2266, 0]
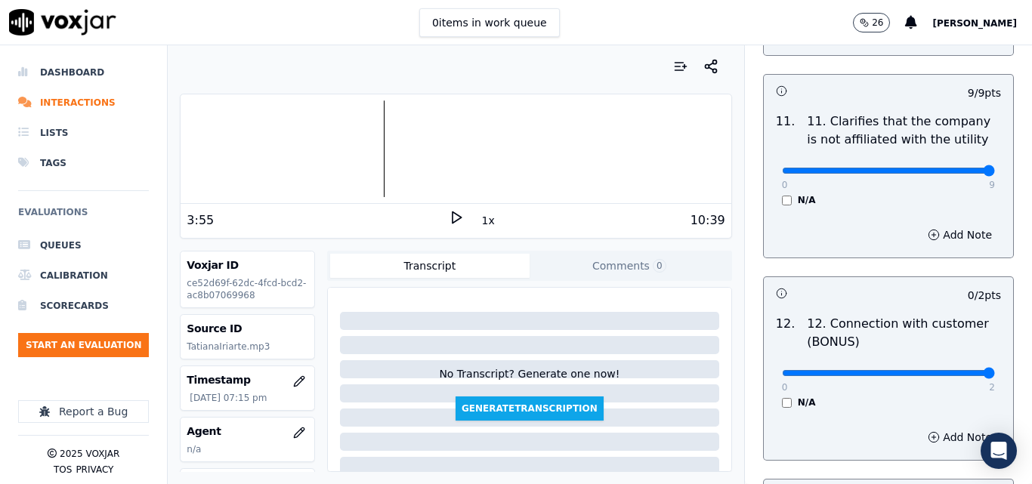
type input "2"
click at [957, 370] on input "range" at bounding box center [888, 373] width 213 height 6
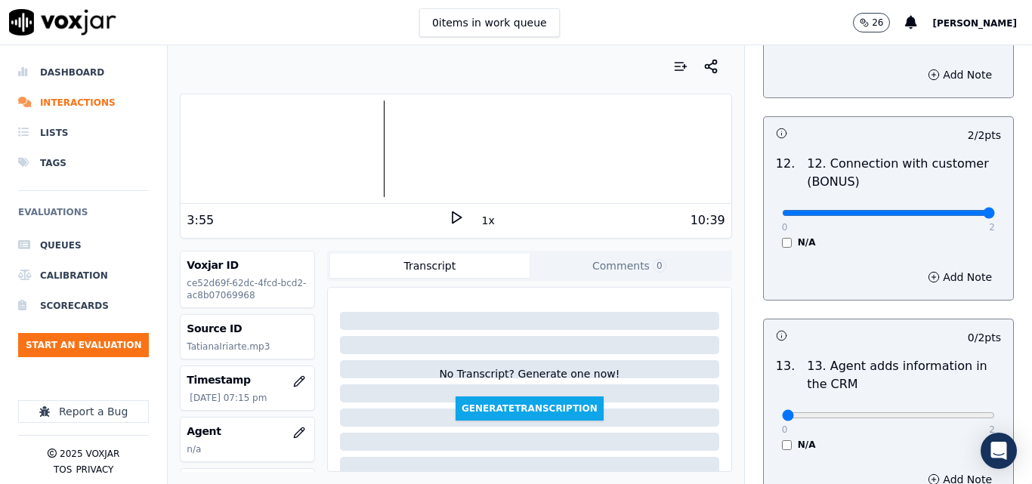
scroll to position [2493, 0]
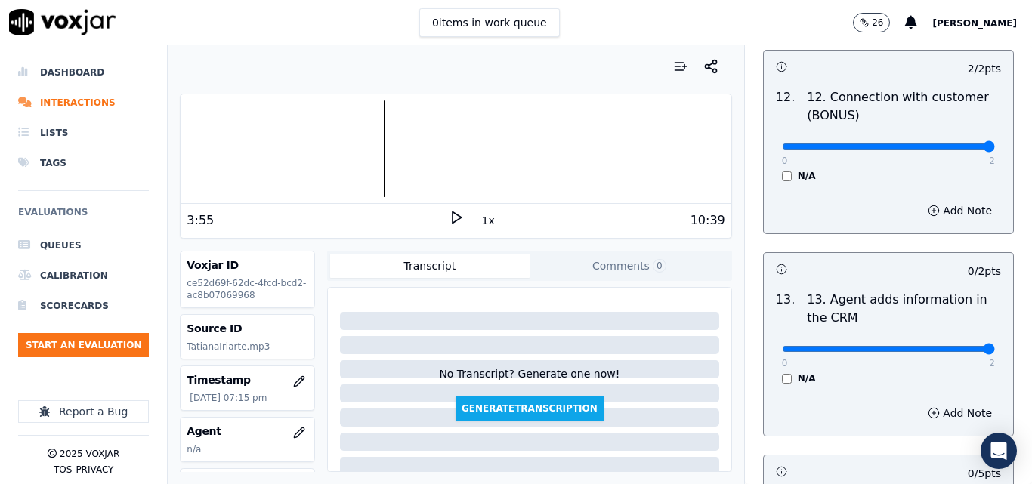
type input "2"
click at [952, 346] on input "range" at bounding box center [888, 349] width 213 height 6
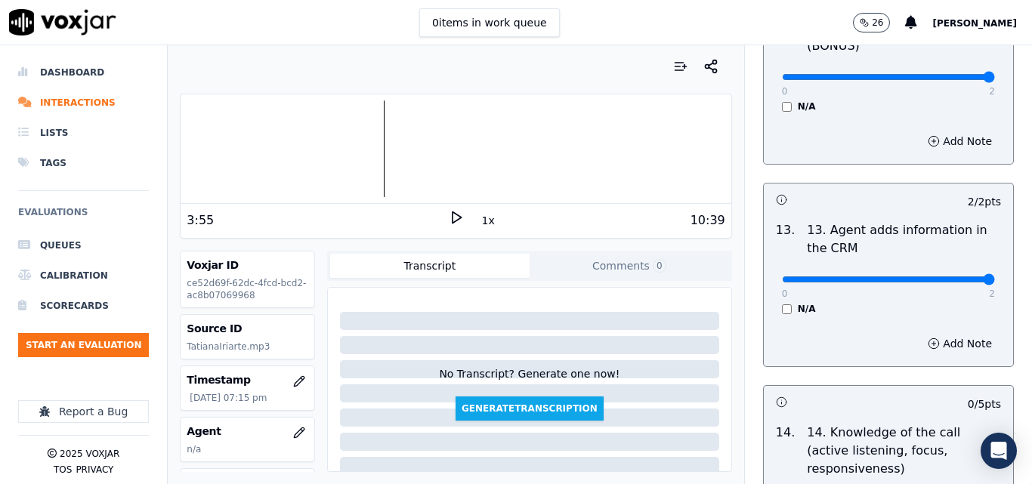
scroll to position [2719, 0]
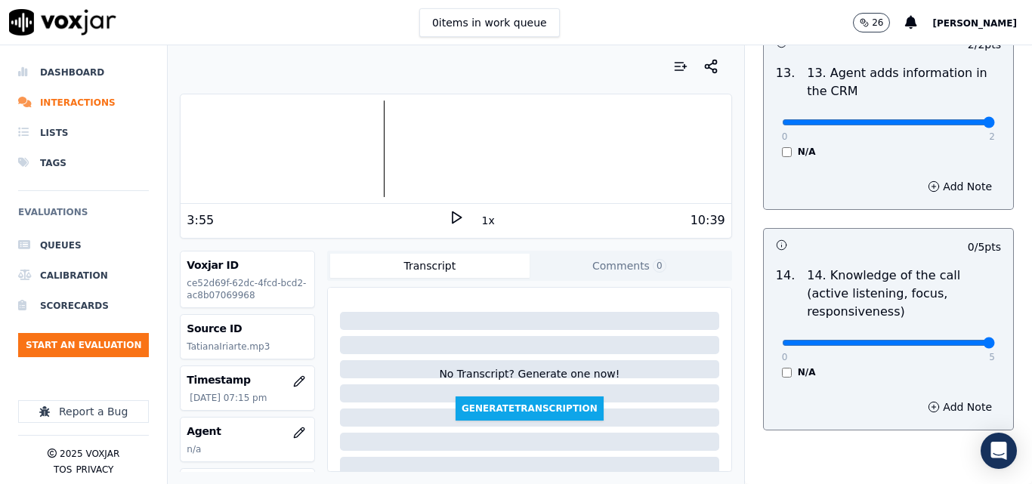
type input "5"
click at [955, 340] on input "range" at bounding box center [888, 343] width 213 height 6
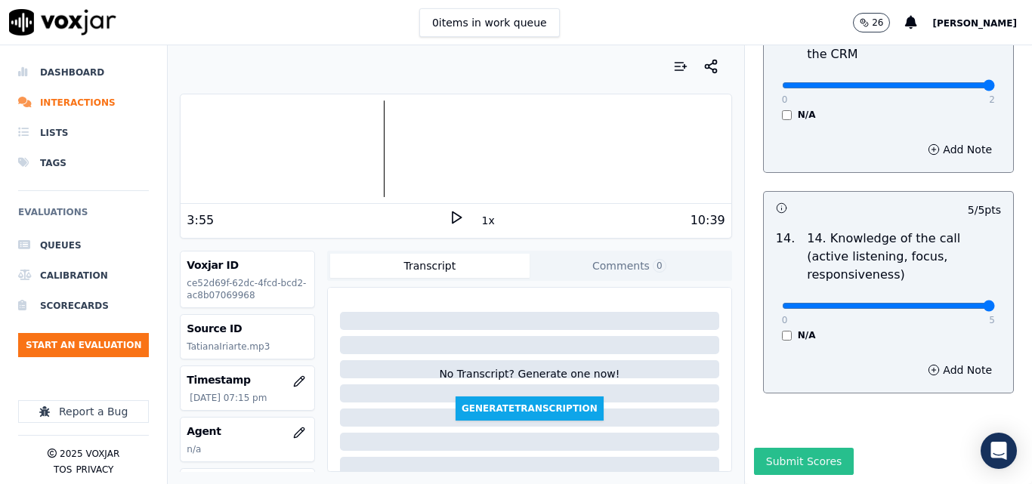
click at [817, 448] on button "Submit Scores" at bounding box center [804, 461] width 100 height 27
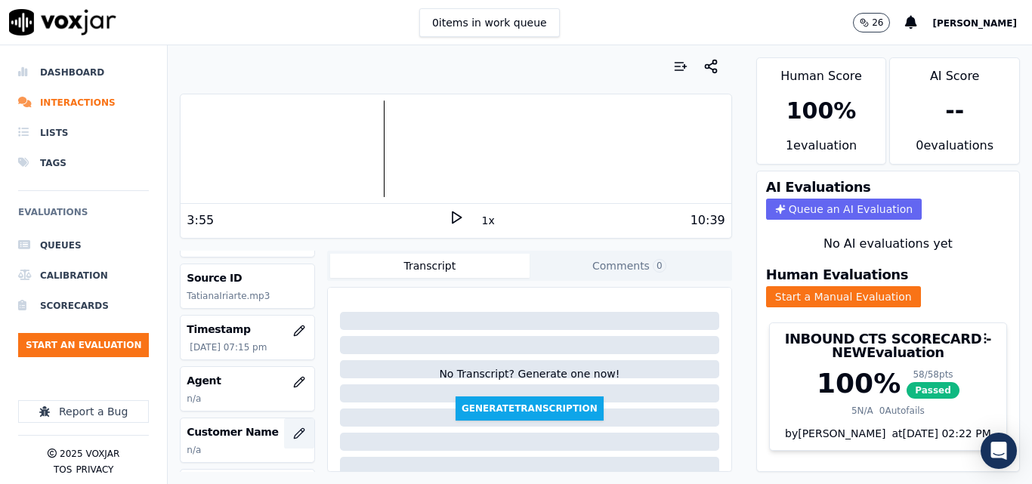
scroll to position [151, 0]
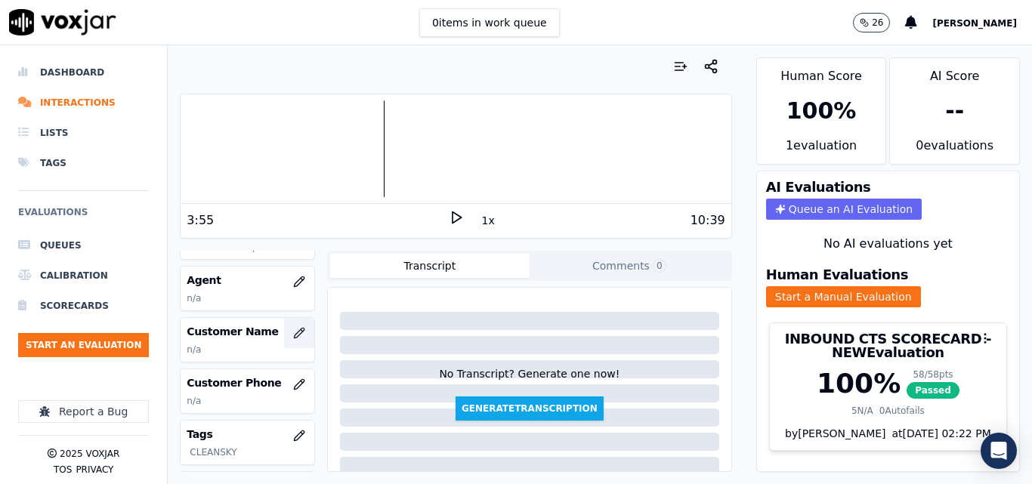
click at [293, 329] on icon "button" at bounding box center [299, 333] width 12 height 12
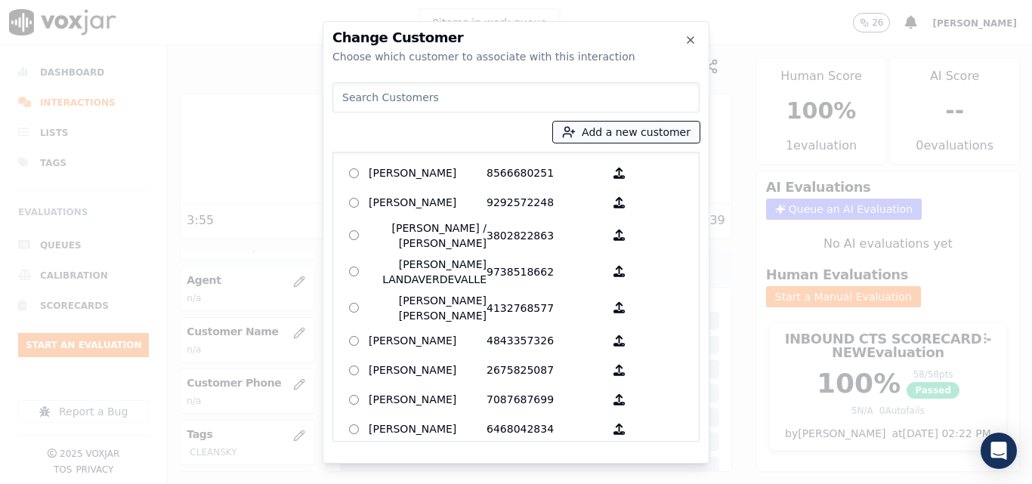
click at [635, 137] on button "Add a new customer" at bounding box center [626, 132] width 147 height 21
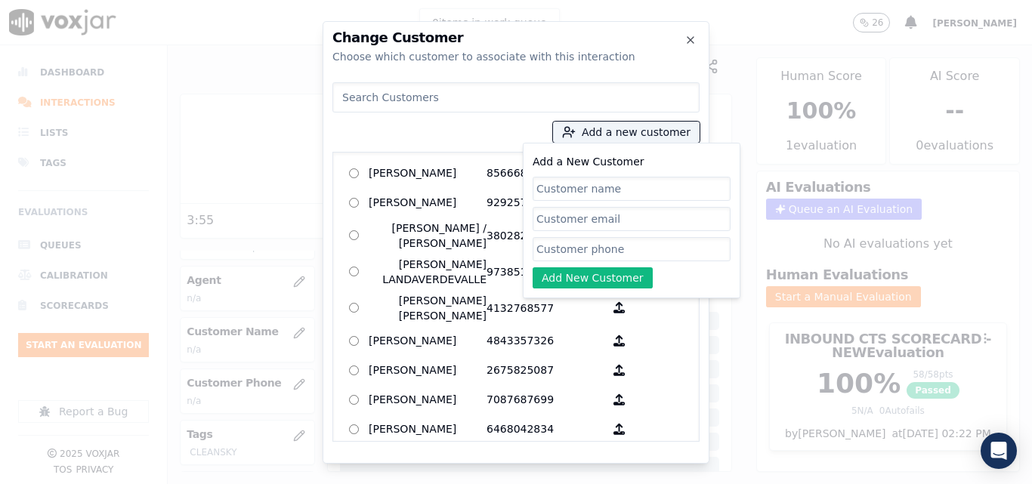
click at [613, 194] on input "Add a New Customer" at bounding box center [632, 189] width 198 height 24
type input "Eliana Restrepo"
click at [599, 242] on input "Add a New Customer" at bounding box center [632, 249] width 198 height 24
paste input "2672701081"
type input "2672701081"
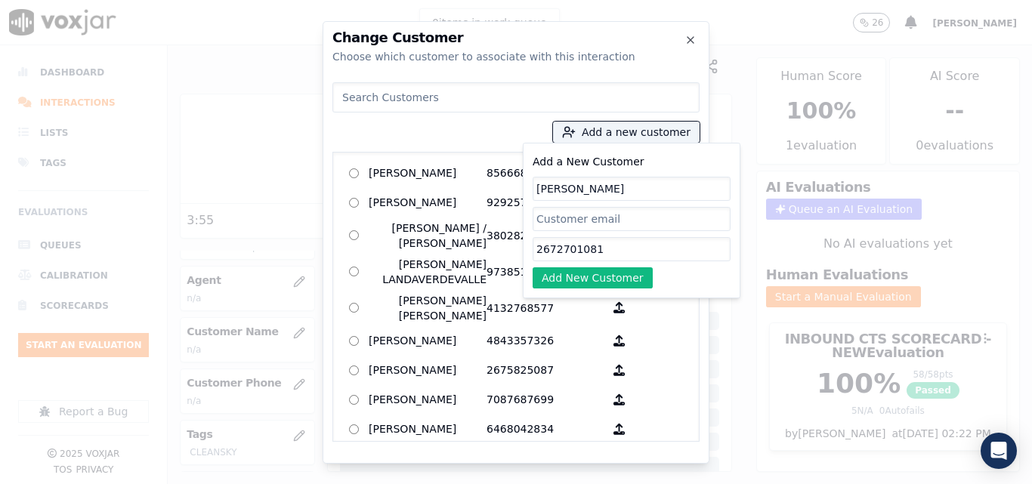
click at [604, 278] on button "Add New Customer" at bounding box center [593, 277] width 120 height 21
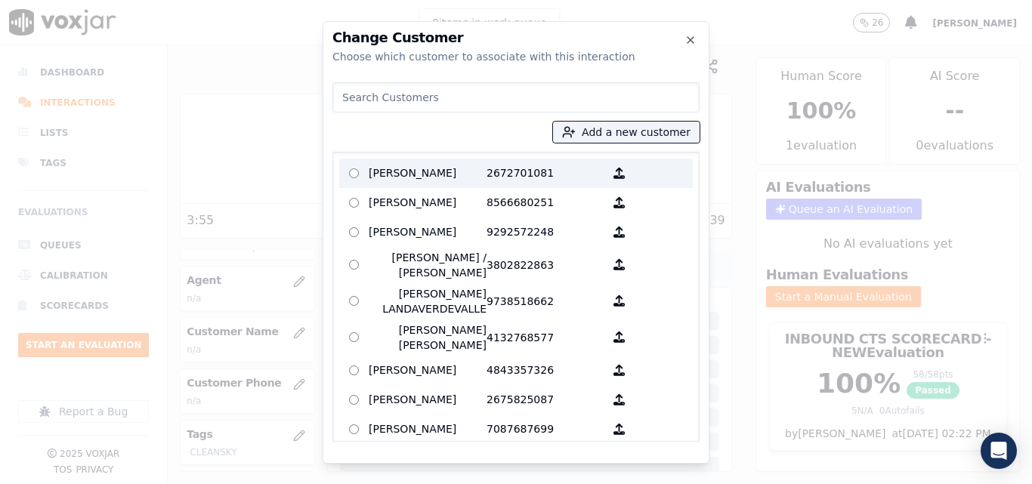
click at [486, 177] on p "2672701081" at bounding box center [545, 173] width 118 height 23
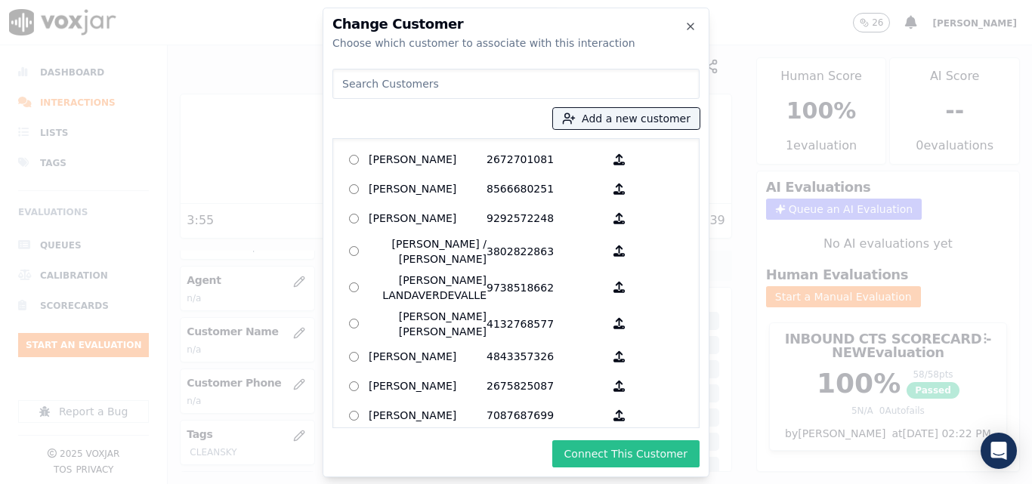
click at [618, 458] on button "Connect This Customer" at bounding box center [625, 453] width 147 height 27
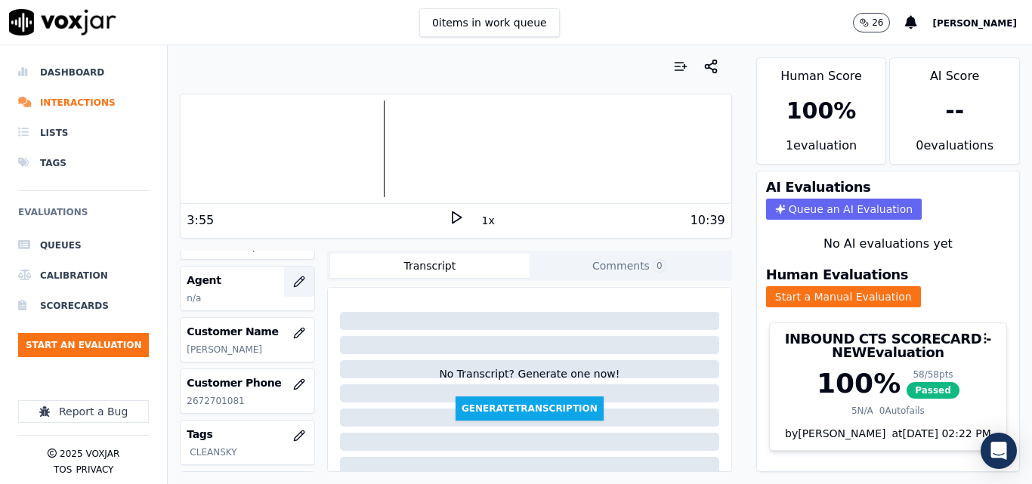
click at [293, 282] on icon "button" at bounding box center [299, 282] width 12 height 12
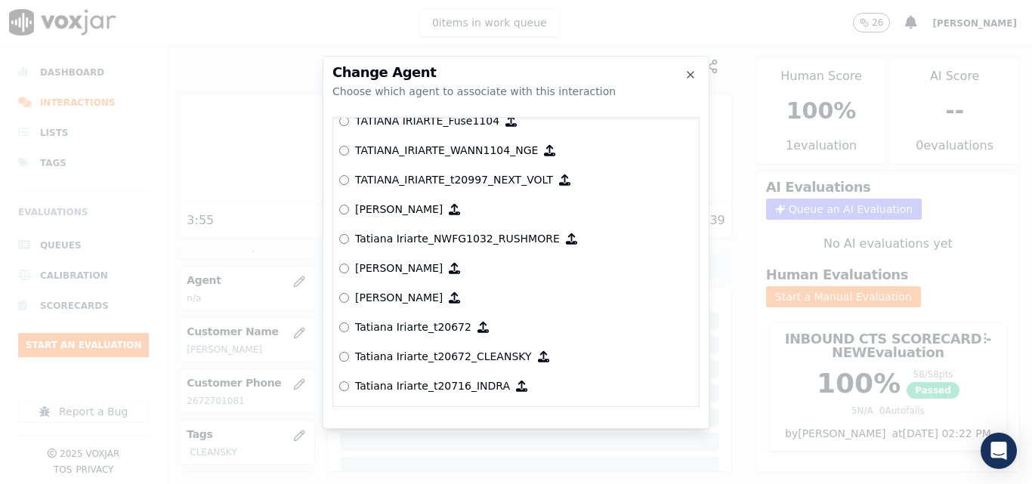
scroll to position [7609, 0]
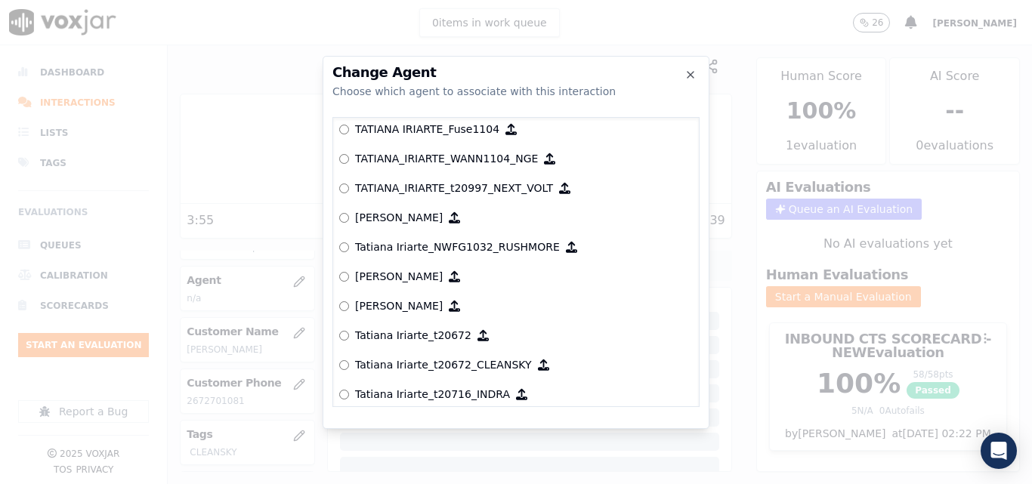
click at [430, 363] on p "Tatiana Iriarte_t20672_CLEANSKY" at bounding box center [443, 364] width 177 height 15
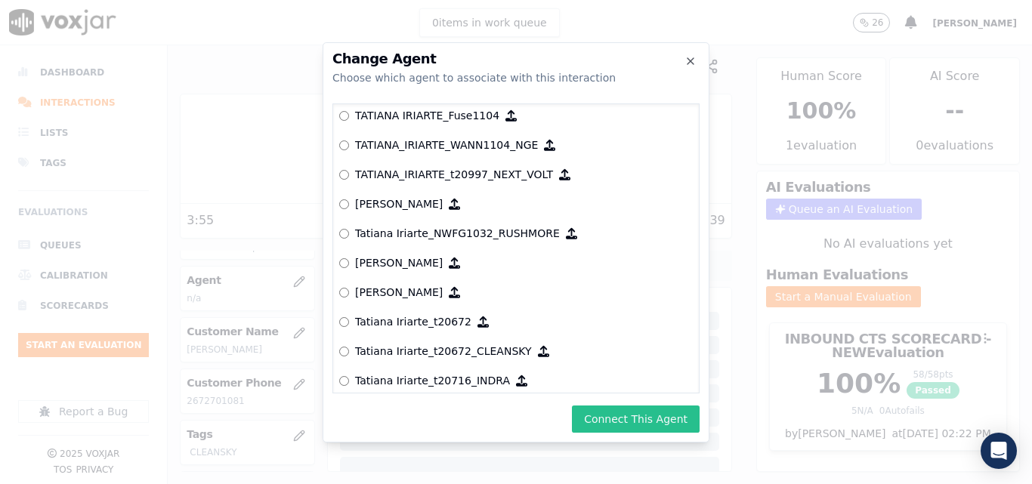
click at [638, 414] on button "Connect This Agent" at bounding box center [636, 419] width 128 height 27
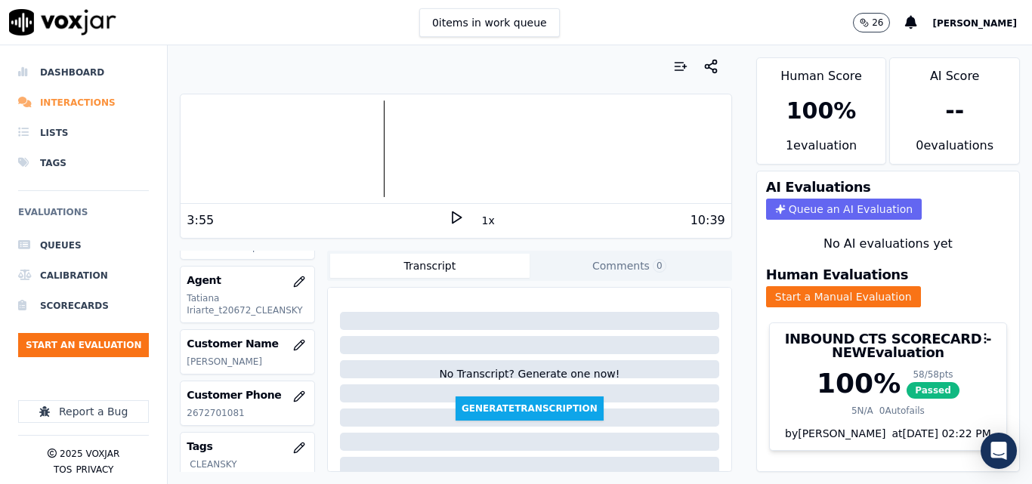
click at [74, 98] on li "Interactions" at bounding box center [83, 103] width 131 height 30
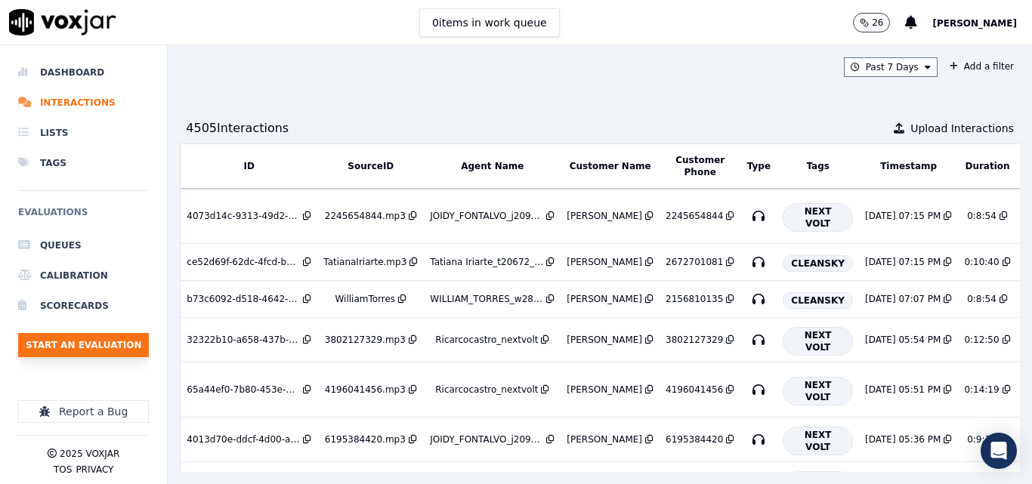
click at [79, 341] on button "Start an Evaluation" at bounding box center [83, 345] width 131 height 24
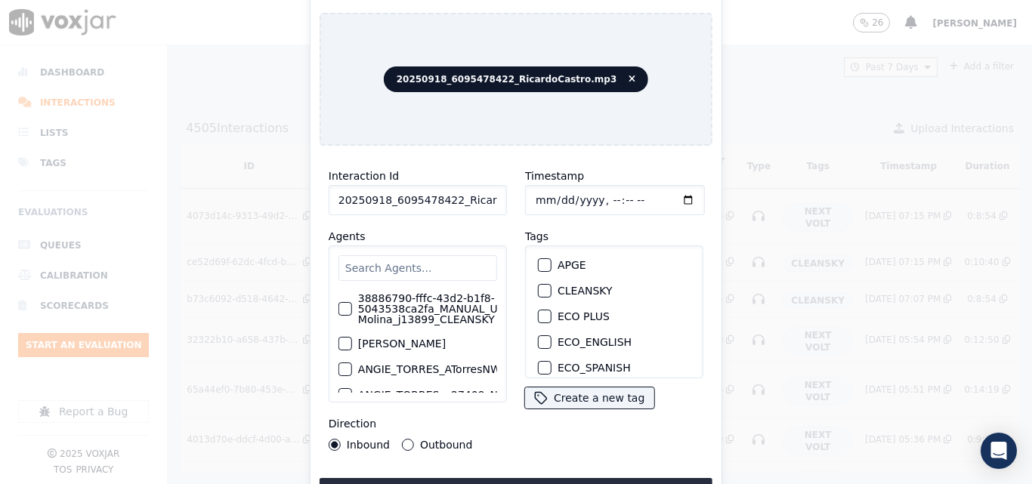
click at [472, 191] on input "20250918_6095478422_RicardoCastro.mp3" at bounding box center [418, 200] width 178 height 30
type input "20250918_6095478422_RicardoCastro"
click at [539, 286] on div "button" at bounding box center [544, 291] width 11 height 11
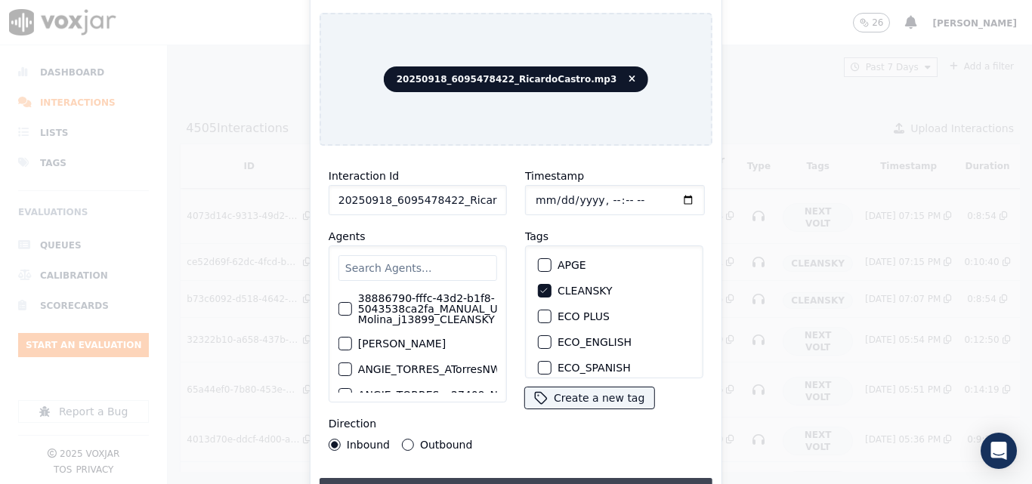
click at [562, 478] on button "Upload interaction to start evaluation" at bounding box center [516, 491] width 393 height 27
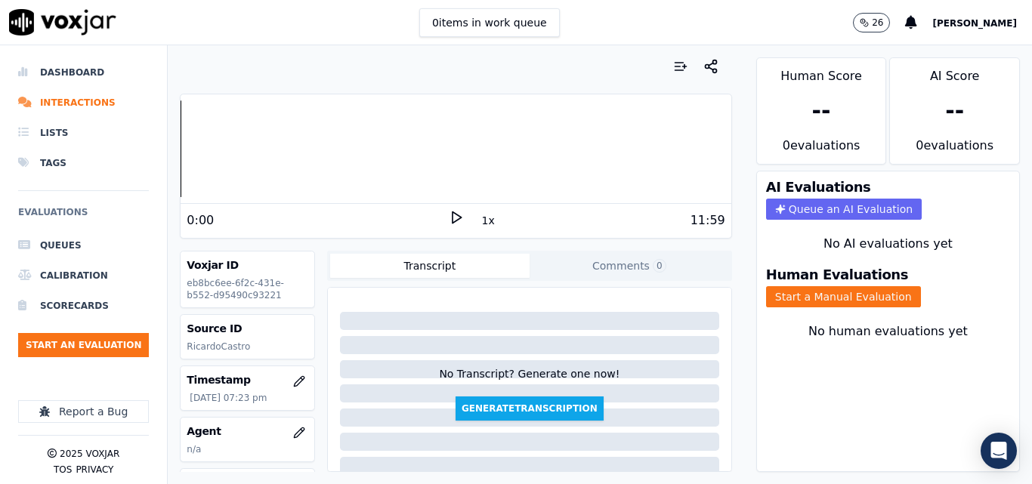
click at [446, 209] on div "0:00 1x 11:59" at bounding box center [456, 220] width 550 height 32
click at [452, 215] on polygon at bounding box center [456, 217] width 9 height 11
click at [452, 216] on rect at bounding box center [453, 217] width 2 height 10
click at [450, 215] on icon at bounding box center [456, 217] width 15 height 15
click at [449, 217] on icon at bounding box center [456, 217] width 15 height 15
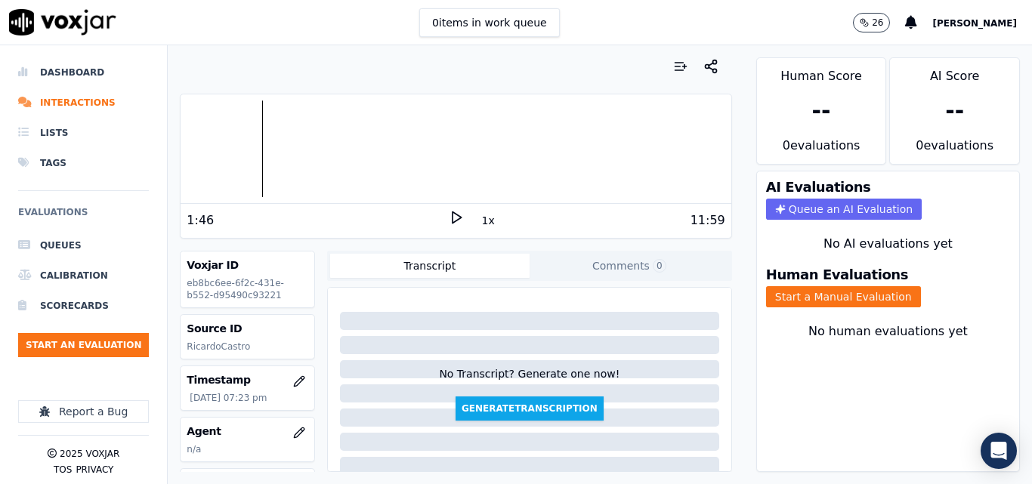
click at [452, 215] on polygon at bounding box center [456, 217] width 9 height 11
click at [451, 220] on icon at bounding box center [456, 217] width 15 height 15
click at [452, 213] on polygon at bounding box center [456, 217] width 9 height 11
click at [449, 215] on icon at bounding box center [456, 217] width 15 height 15
click at [831, 295] on button "Start a Manual Evaluation" at bounding box center [843, 296] width 155 height 21
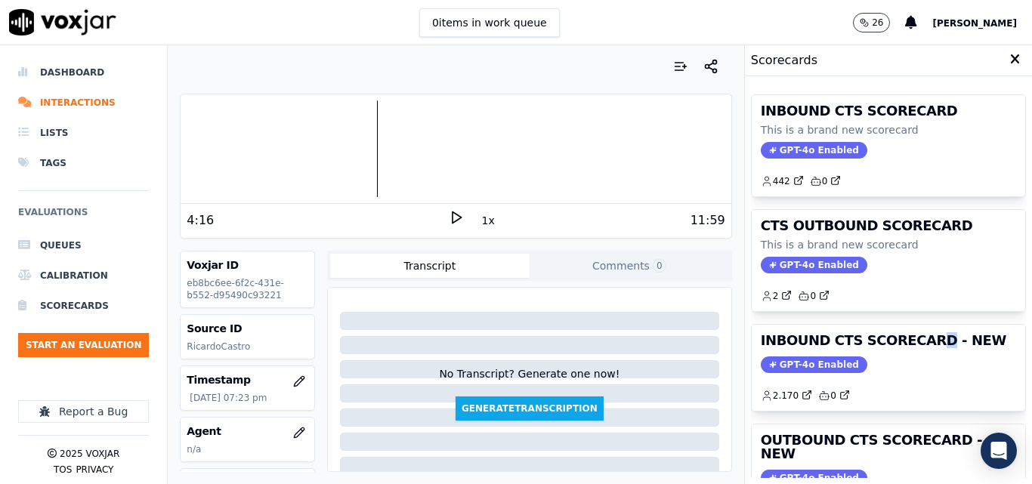
click at [906, 345] on h3 "INBOUND CTS SCORECARD - NEW" at bounding box center [888, 341] width 255 height 14
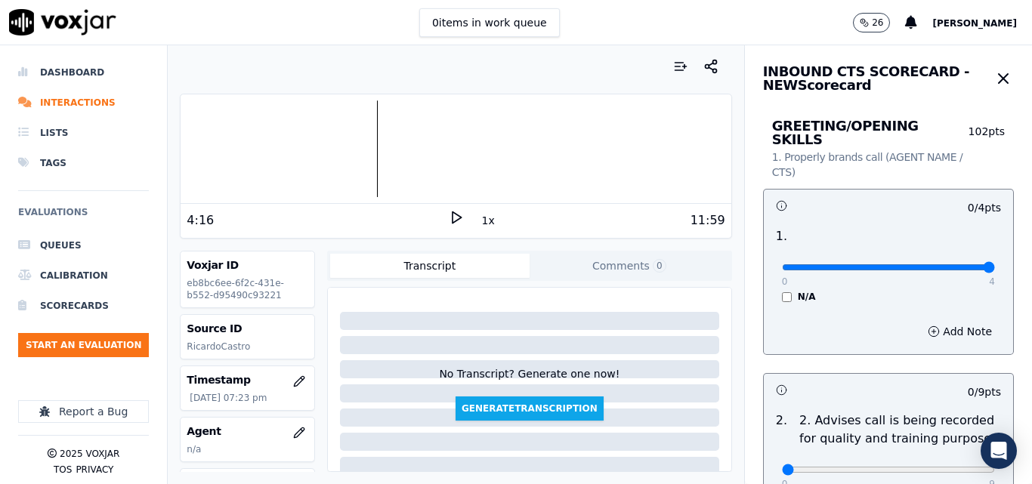
type input "4"
click at [950, 264] on input "range" at bounding box center [888, 267] width 213 height 6
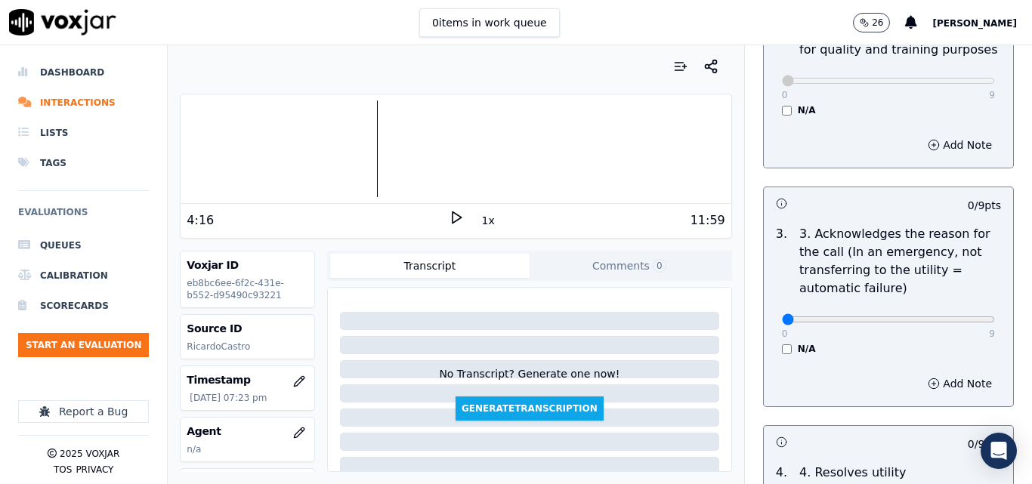
scroll to position [453, 0]
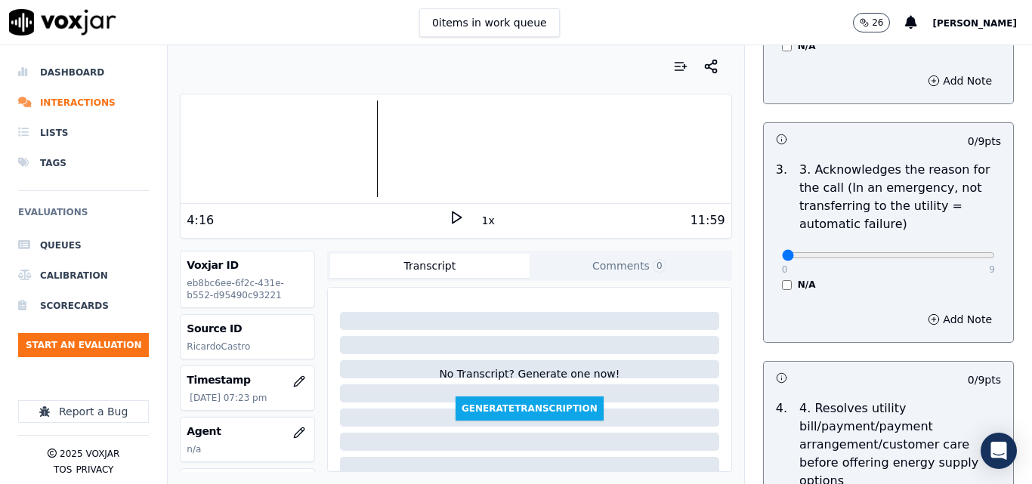
click at [961, 245] on div "0 9 N/A" at bounding box center [888, 261] width 237 height 57
type input "9"
click at [953, 252] on input "range" at bounding box center [888, 255] width 213 height 6
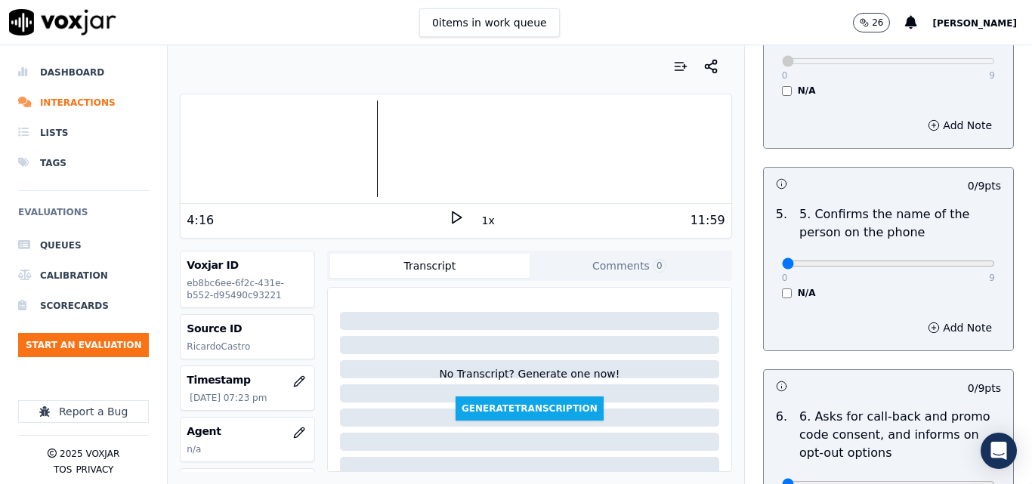
scroll to position [906, 0]
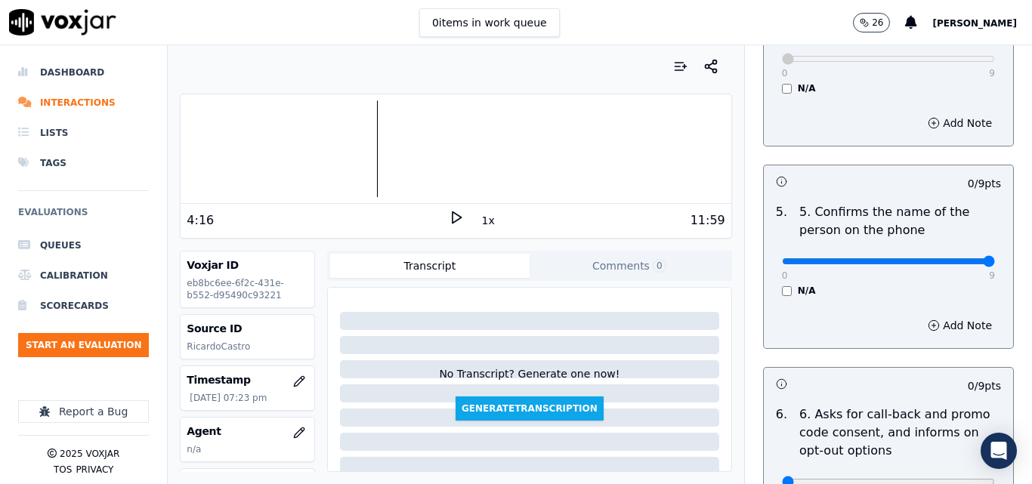
type input "9"
click at [954, 258] on input "range" at bounding box center [888, 261] width 213 height 6
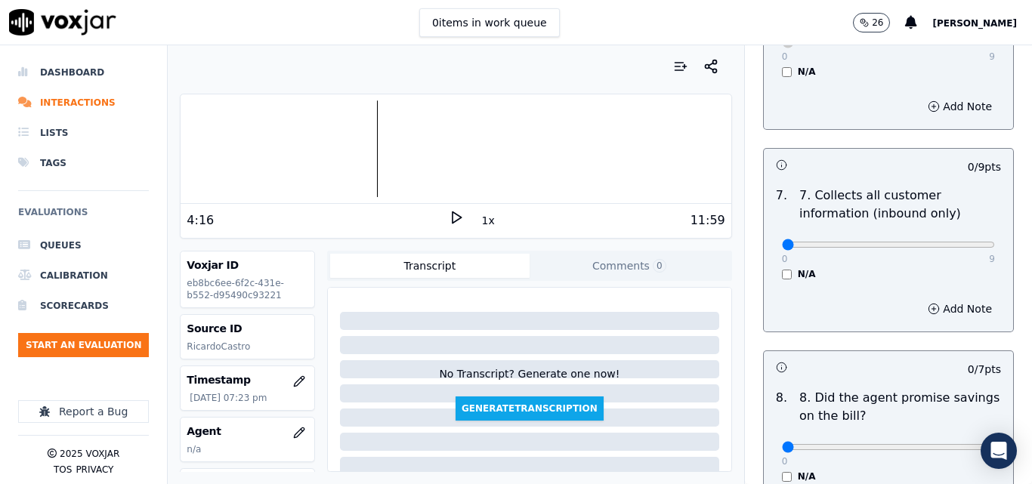
scroll to position [1360, 0]
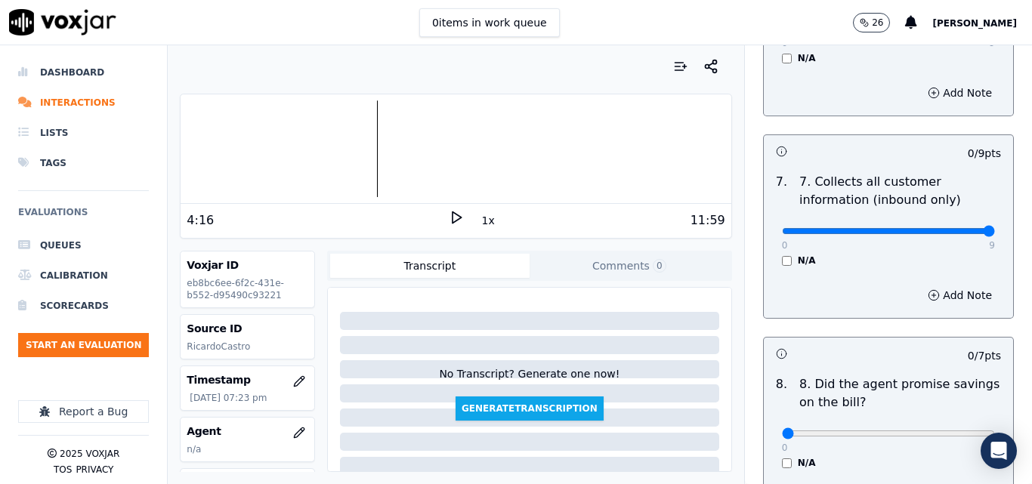
type input "9"
click at [956, 228] on input "range" at bounding box center [888, 231] width 213 height 6
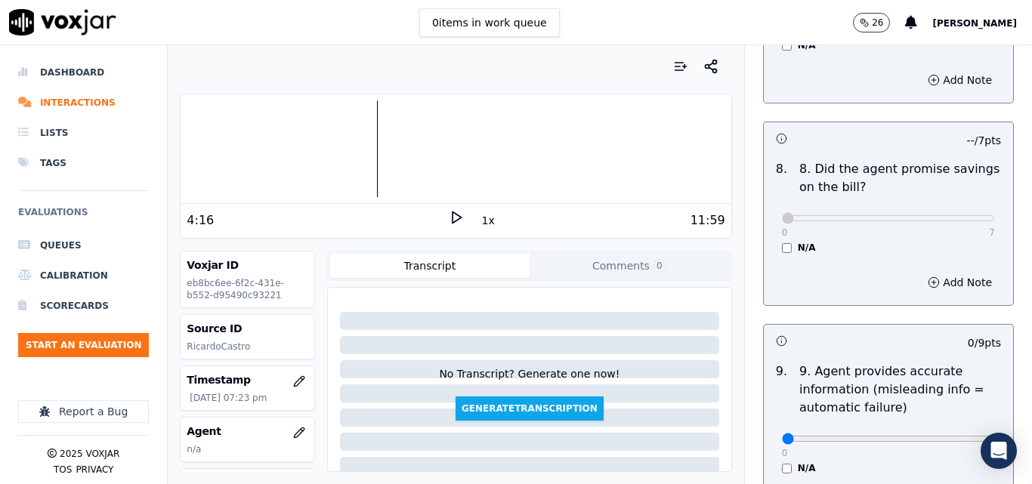
scroll to position [1662, 0]
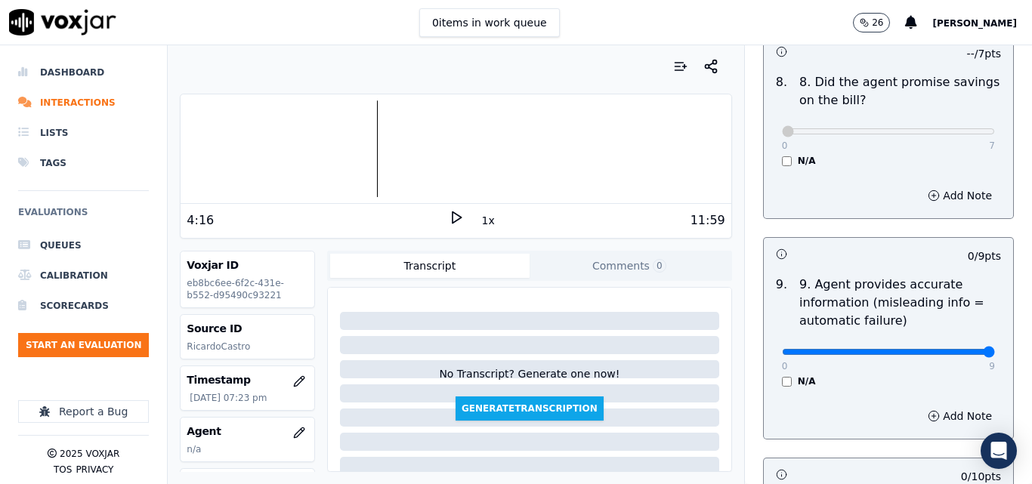
type input "9"
click at [949, 349] on input "range" at bounding box center [888, 352] width 213 height 6
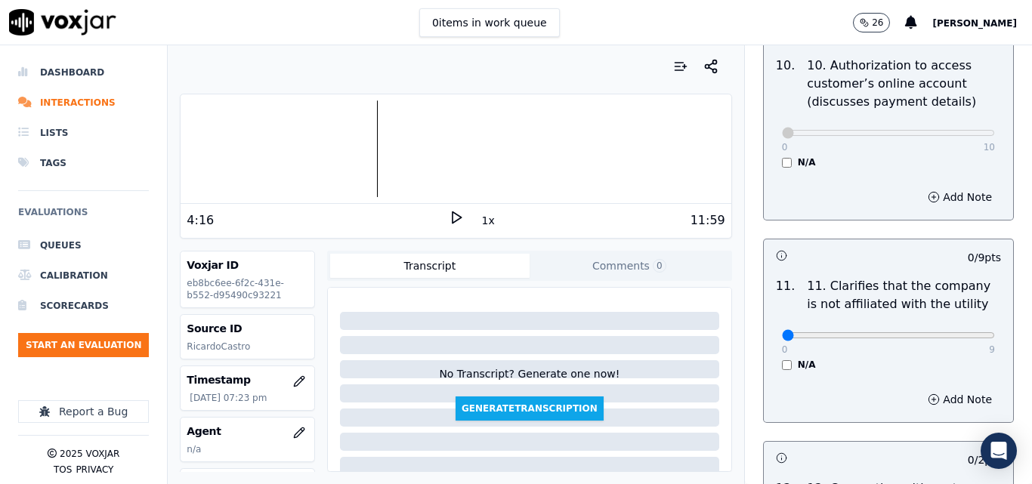
scroll to position [2115, 0]
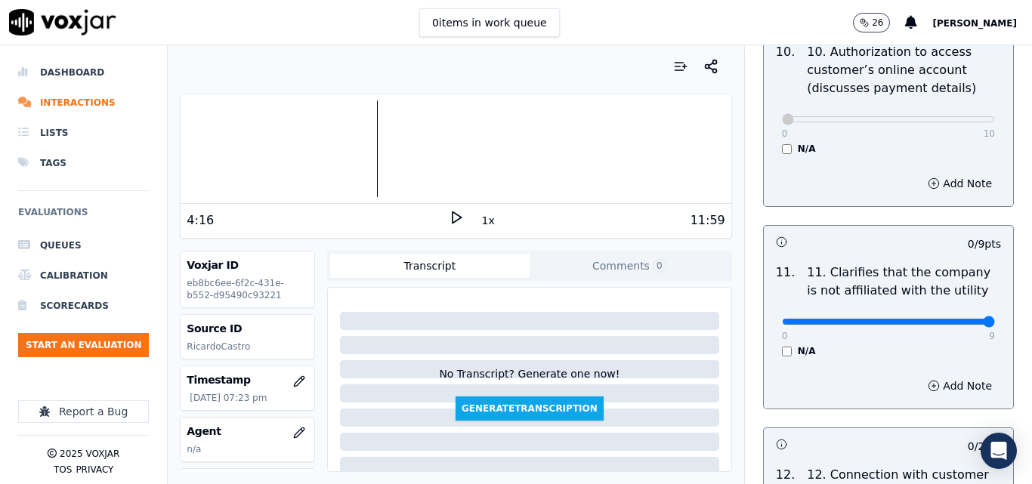
type input "9"
click at [945, 319] on input "range" at bounding box center [888, 322] width 213 height 6
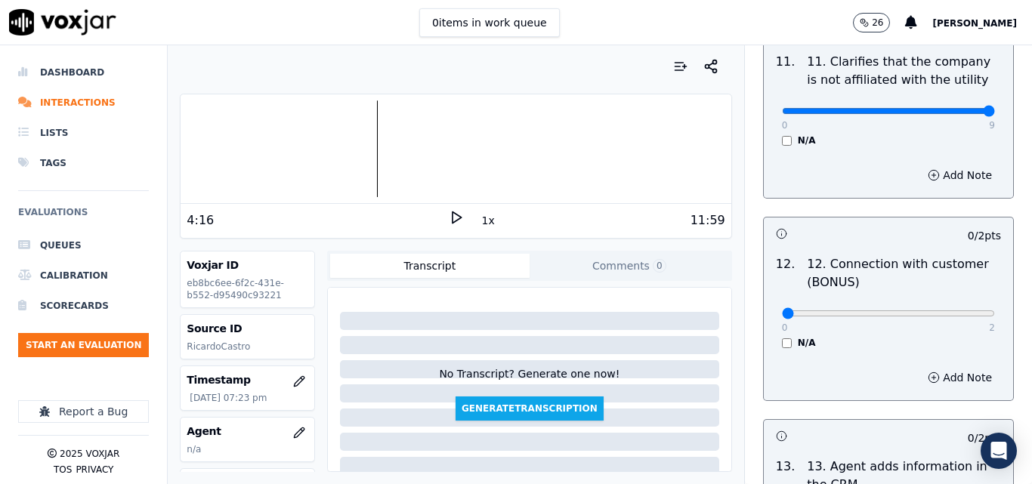
scroll to position [2342, 0]
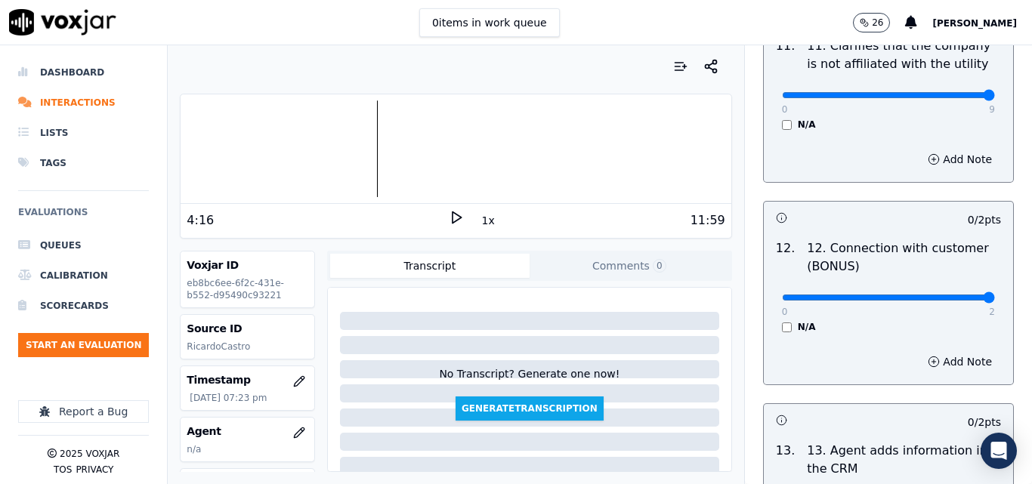
type input "2"
click at [956, 295] on input "range" at bounding box center [888, 298] width 213 height 6
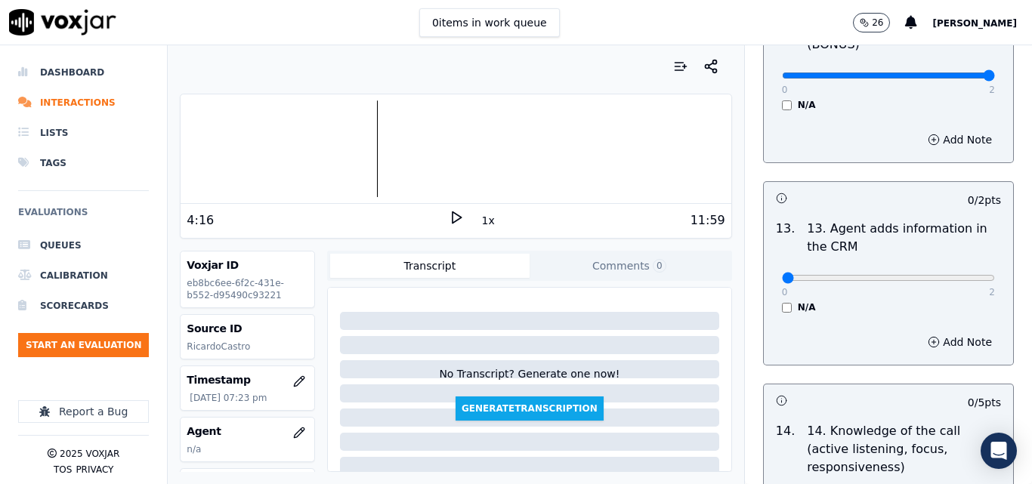
scroll to position [2568, 0]
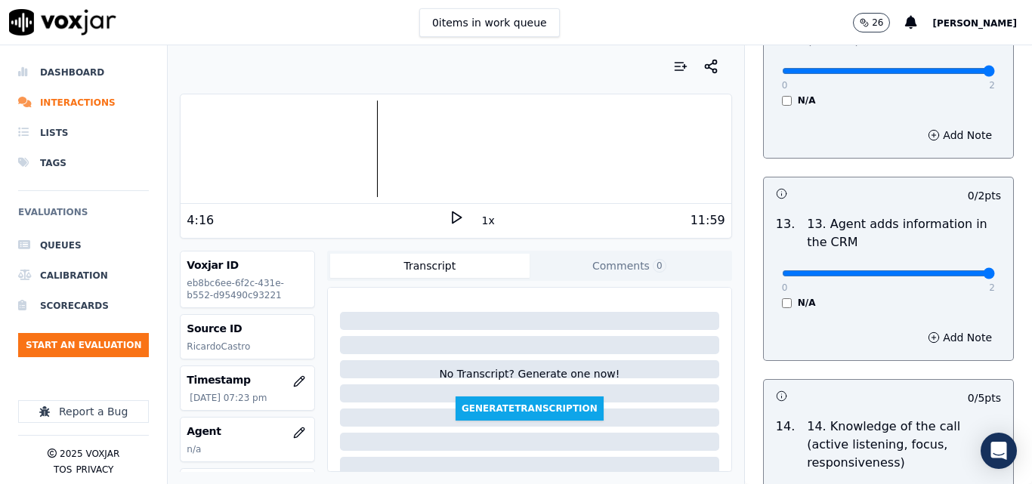
type input "2"
click at [960, 270] on input "range" at bounding box center [888, 273] width 213 height 6
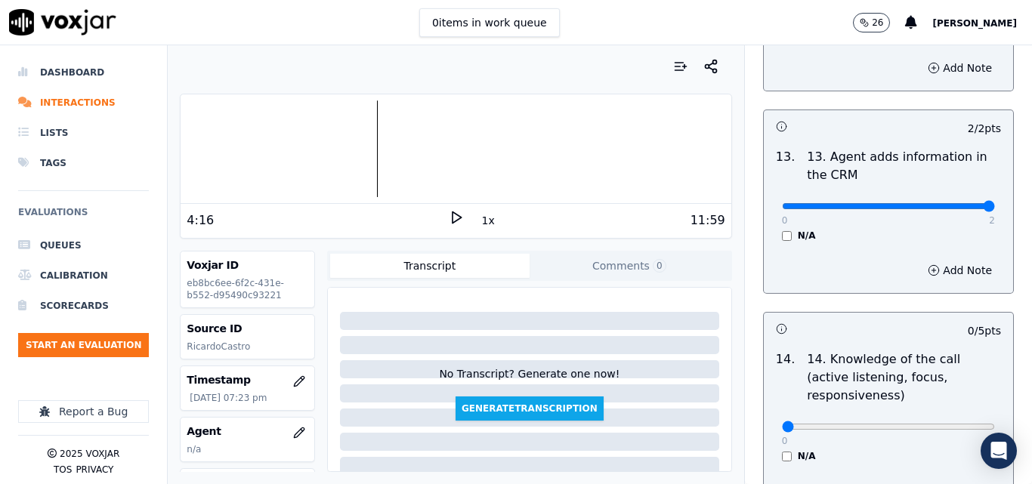
scroll to position [2719, 0]
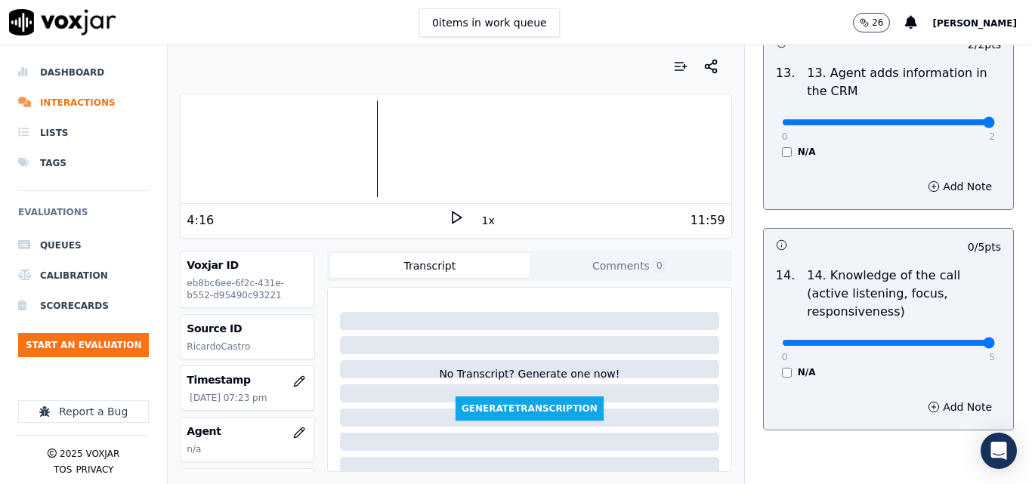
type input "5"
click at [947, 340] on input "range" at bounding box center [888, 343] width 213 height 6
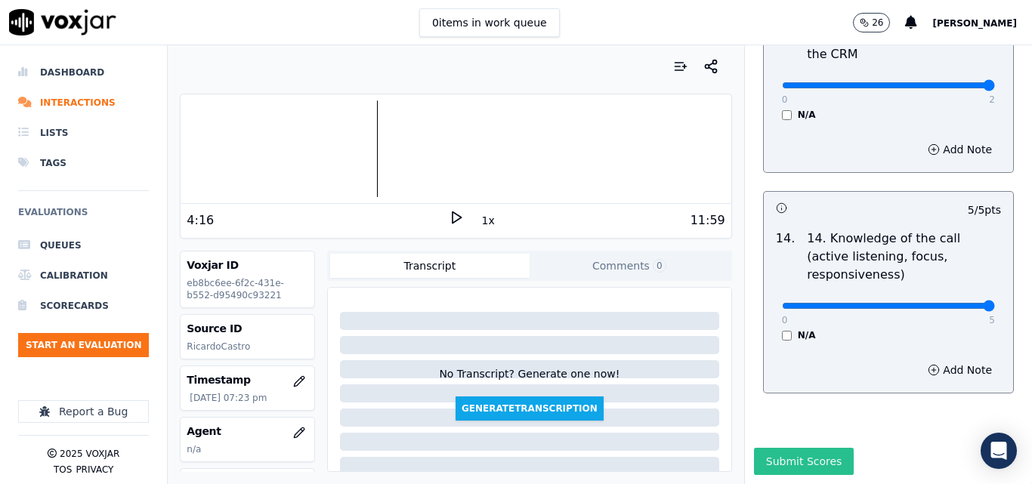
click at [776, 448] on button "Submit Scores" at bounding box center [804, 461] width 100 height 27
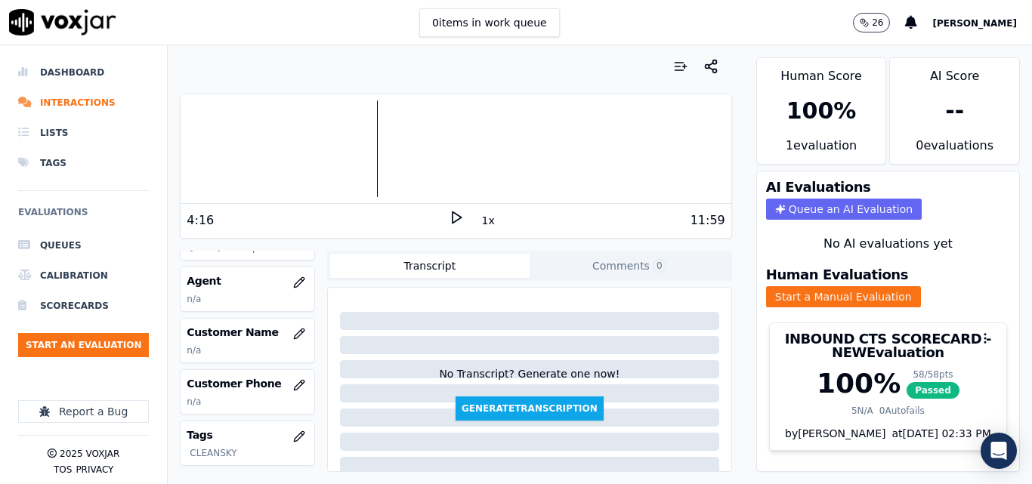
scroll to position [151, 0]
click at [293, 333] on icon "button" at bounding box center [299, 333] width 12 height 12
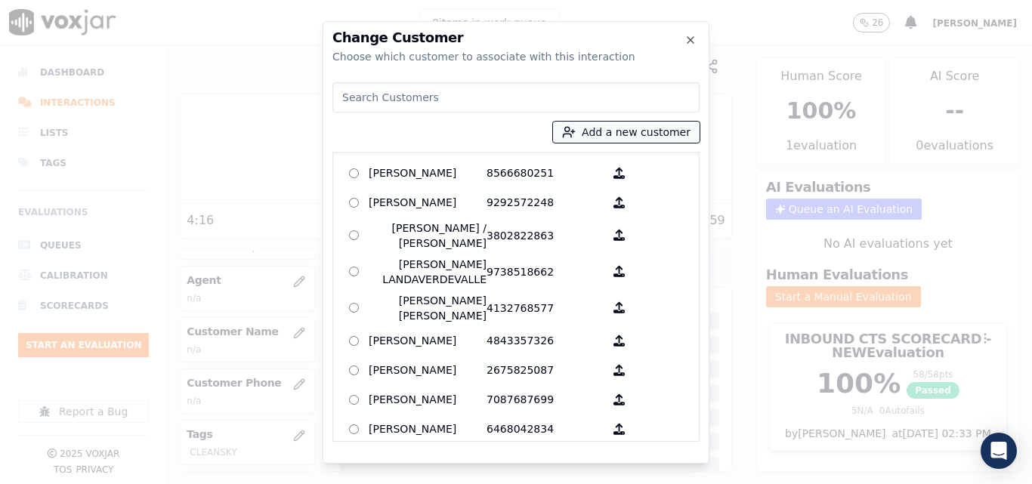
click at [674, 137] on button "Add a new customer" at bounding box center [626, 132] width 147 height 21
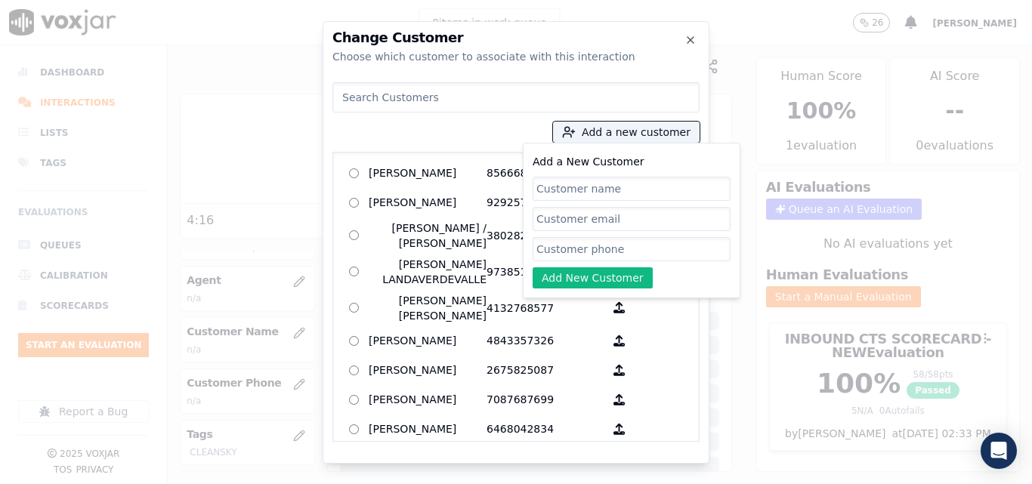
click at [635, 184] on input "Add a New Customer" at bounding box center [632, 189] width 198 height 24
type input "Breni Alexander Almendarez"
click at [611, 249] on input "Add a New Customer" at bounding box center [632, 249] width 198 height 24
click at [573, 260] on input "Add a New Customer" at bounding box center [632, 249] width 198 height 24
paste input "6095478422"
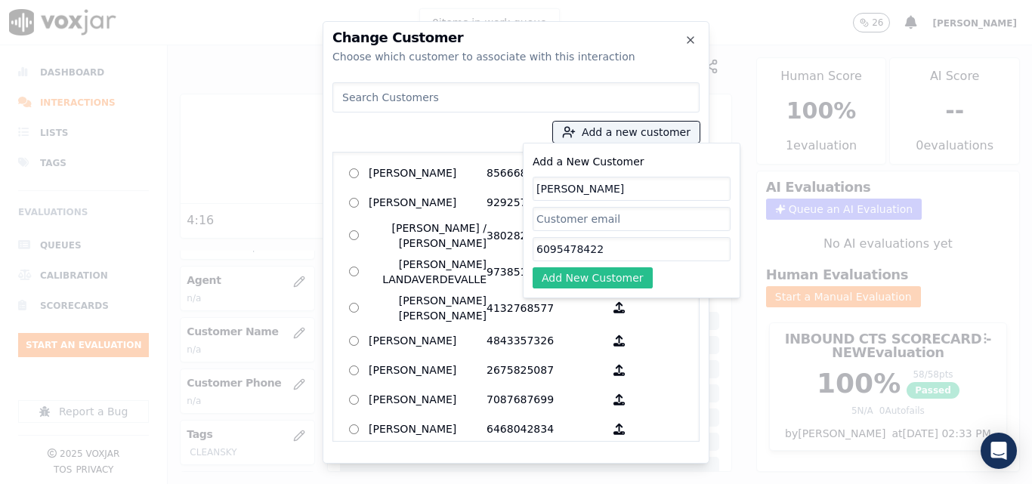
type input "6095478422"
click at [573, 276] on button "Add New Customer" at bounding box center [593, 277] width 120 height 21
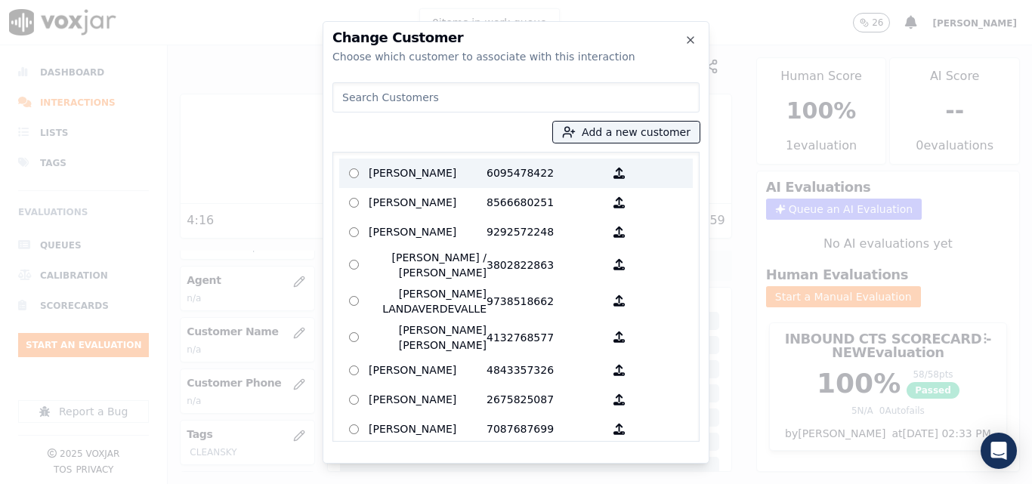
click at [508, 168] on p "6095478422" at bounding box center [545, 173] width 118 height 23
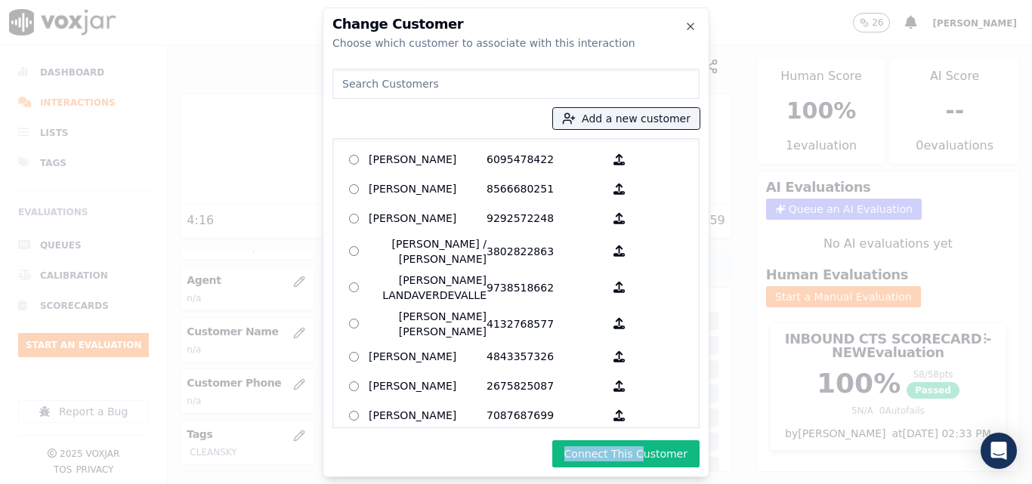
click at [645, 434] on div "Change Customer Choose which customer to associate with this interaction Add a …" at bounding box center [516, 243] width 387 height 470
click at [641, 444] on button "Connect This Customer" at bounding box center [625, 453] width 147 height 27
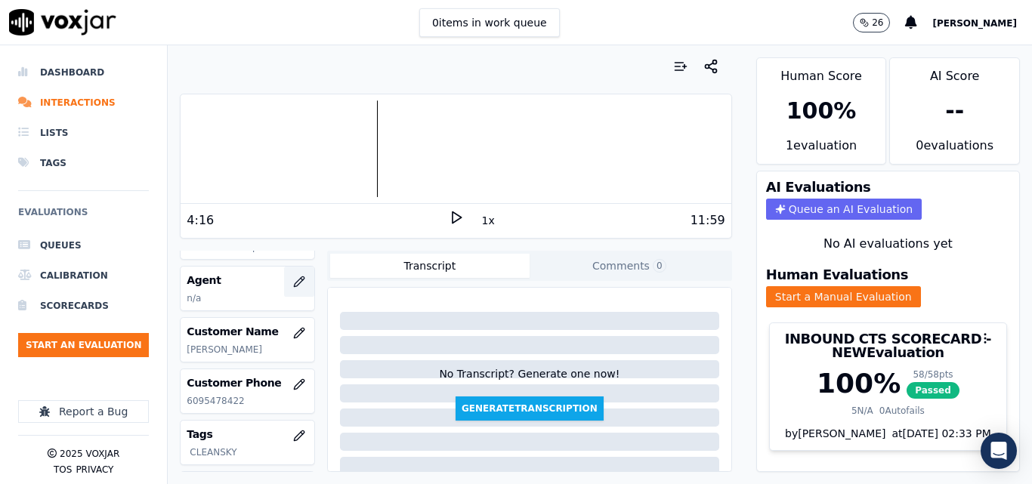
click at [293, 279] on icon "button" at bounding box center [299, 282] width 12 height 12
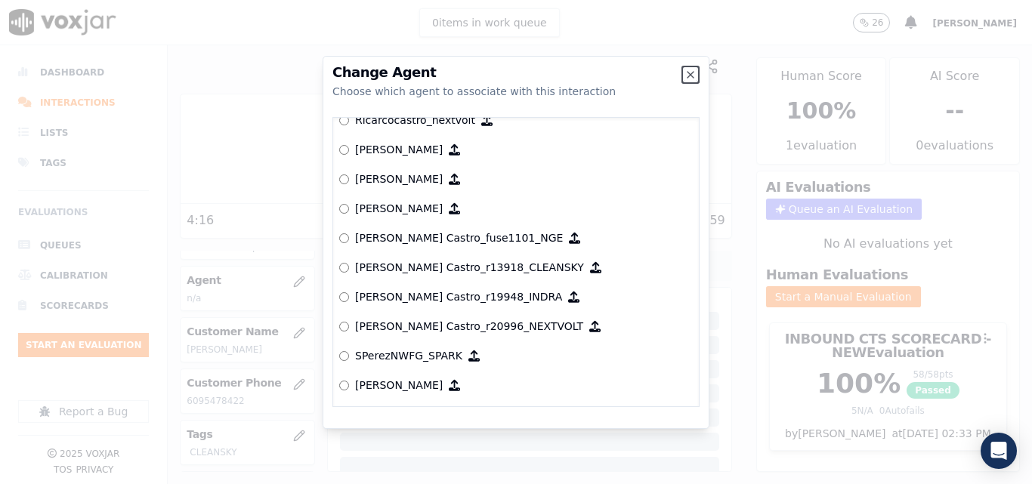
scroll to position [6701, 0]
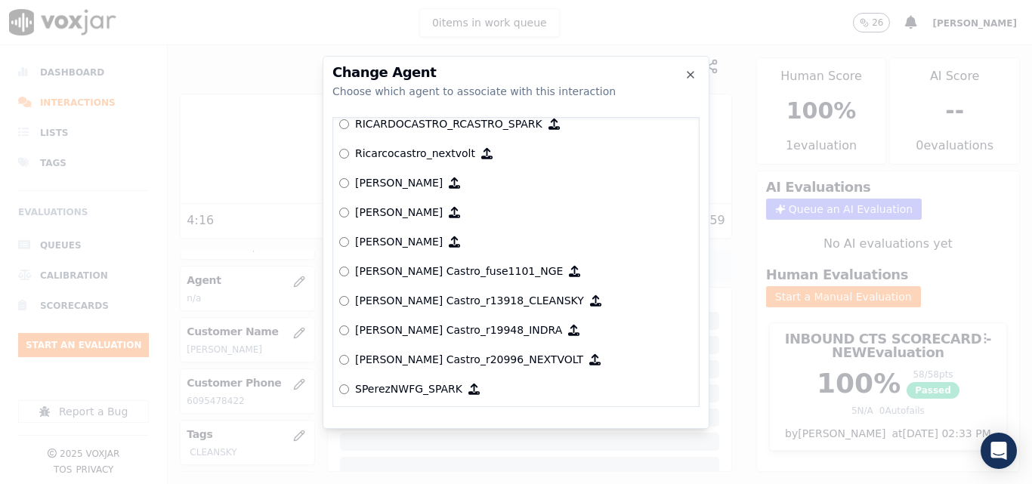
click at [495, 298] on p "Ricardo Castro_r13918_CLEANSKY" at bounding box center [469, 300] width 229 height 15
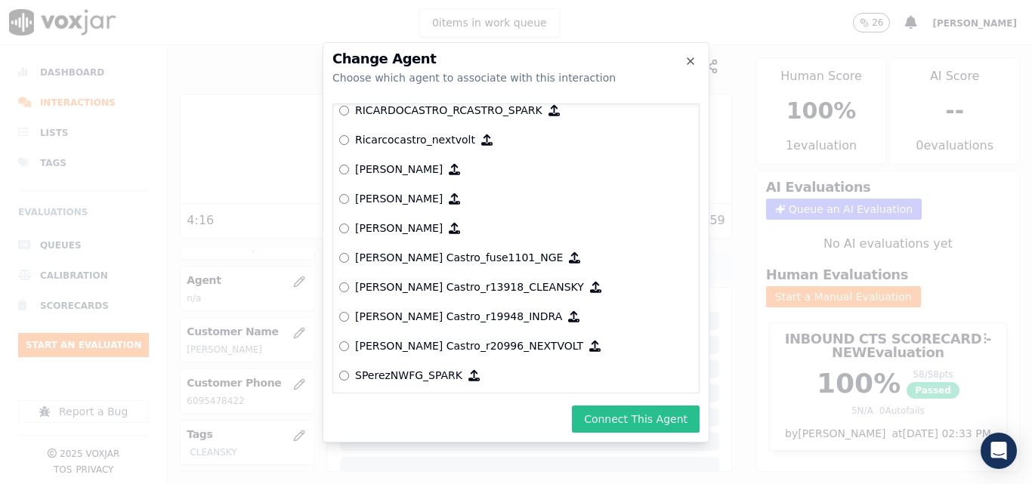
click at [610, 419] on button "Connect This Agent" at bounding box center [636, 419] width 128 height 27
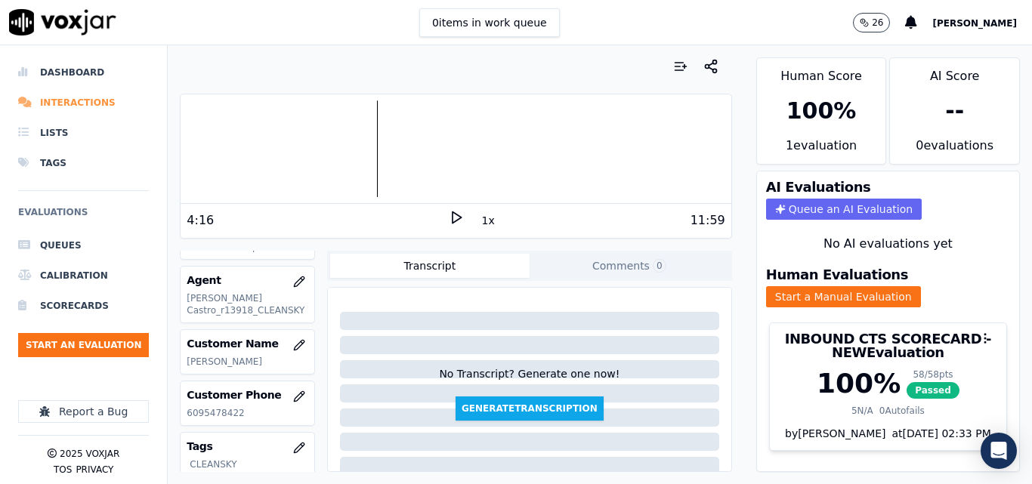
click at [95, 100] on li "Interactions" at bounding box center [83, 103] width 131 height 30
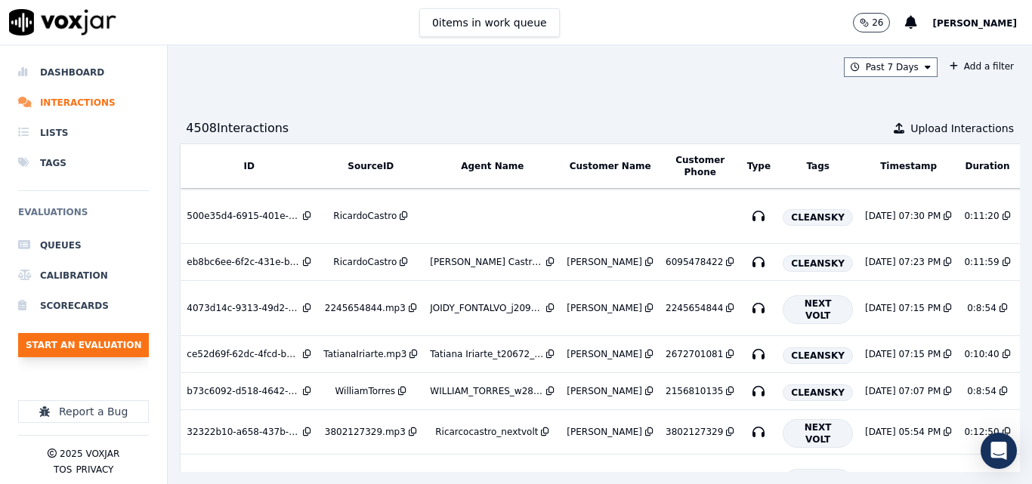
click at [117, 337] on button "Start an Evaluation" at bounding box center [83, 345] width 131 height 24
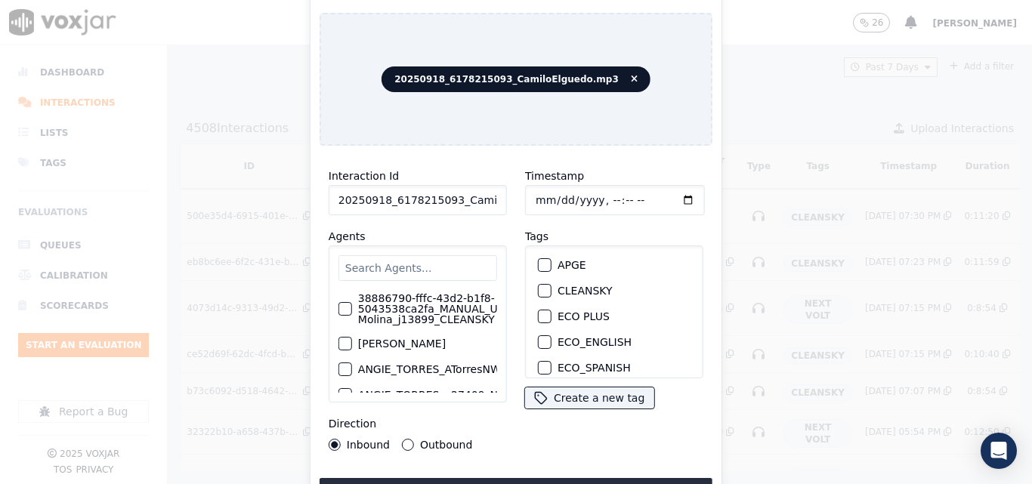
click at [480, 193] on input "20250918_6178215093_CamiloElguedo.mp3" at bounding box center [418, 200] width 178 height 30
type input "20250918_6178215093_CamiloElguedo"
drag, startPoint x: 542, startPoint y: 283, endPoint x: 539, endPoint y: 339, distance: 56.0
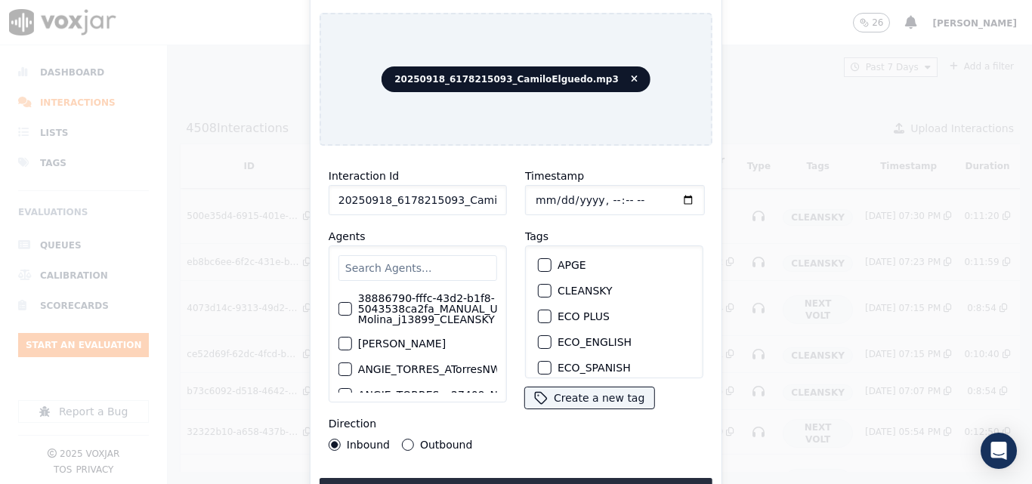
click at [542, 286] on div "button" at bounding box center [544, 291] width 11 height 11
click at [533, 478] on button "Upload interaction to start evaluation" at bounding box center [516, 491] width 393 height 27
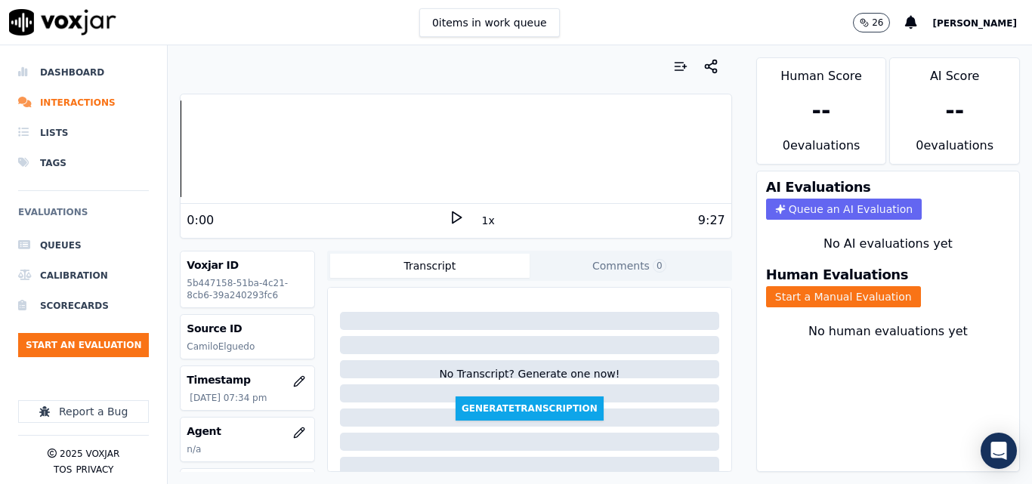
click at [449, 221] on icon at bounding box center [456, 217] width 15 height 15
click at [452, 215] on rect at bounding box center [453, 217] width 2 height 10
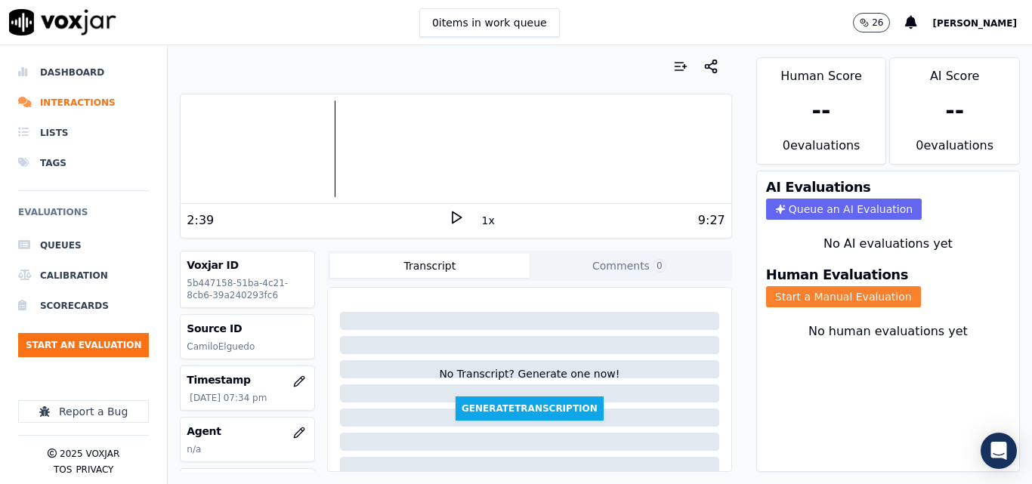
click at [779, 288] on button "Start a Manual Evaluation" at bounding box center [843, 296] width 155 height 21
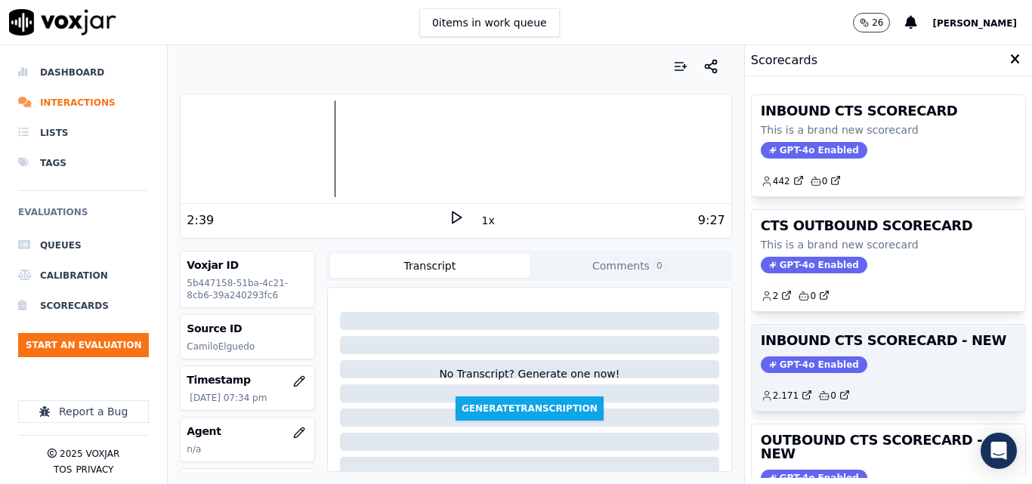
click at [928, 351] on div "INBOUND CTS SCORECARD - NEW GPT-4o Enabled 2.171 0" at bounding box center [888, 368] width 273 height 86
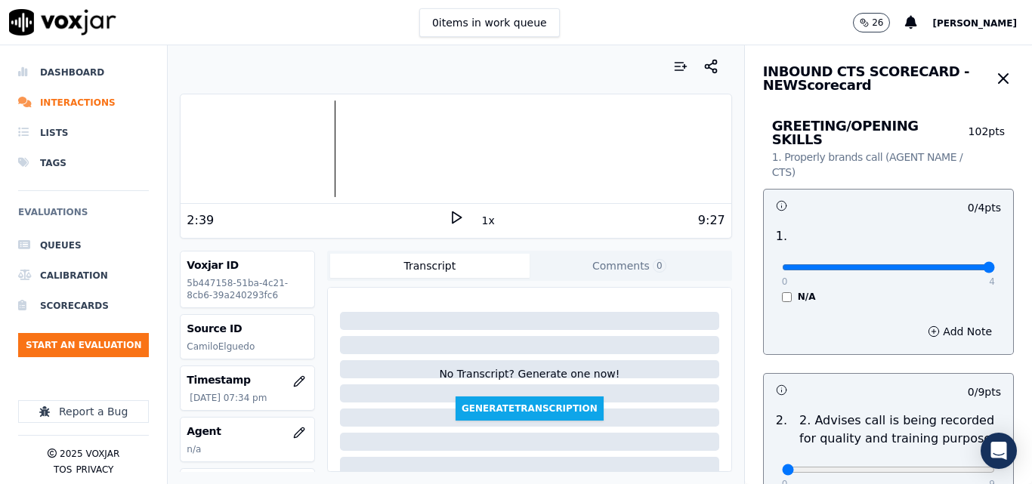
type input "4"
click at [949, 264] on input "range" at bounding box center [888, 267] width 213 height 6
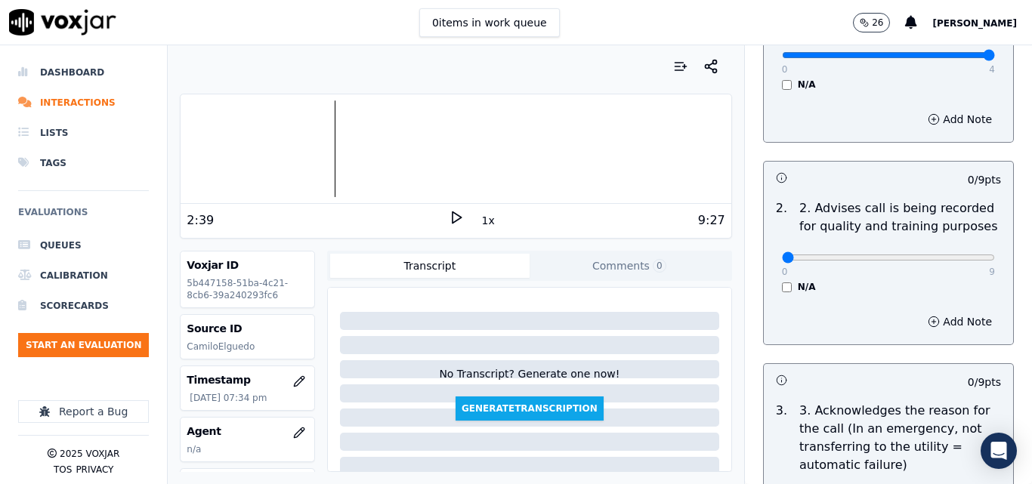
scroll to position [227, 0]
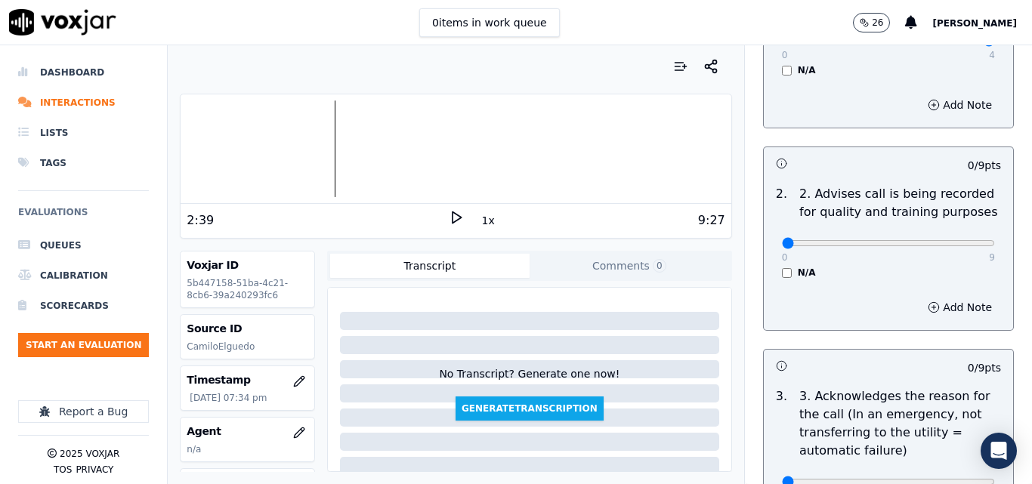
click at [770, 258] on div "0 9 N/A" at bounding box center [888, 249] width 237 height 57
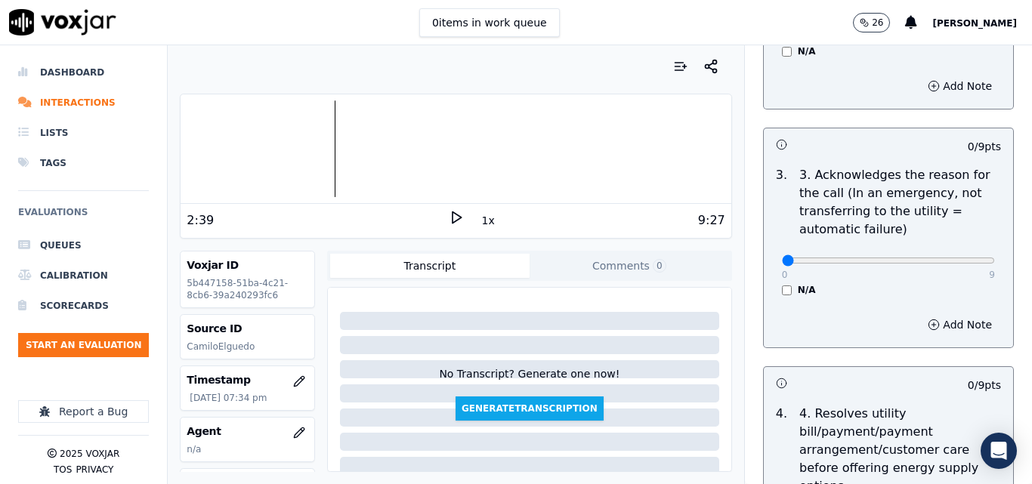
scroll to position [453, 0]
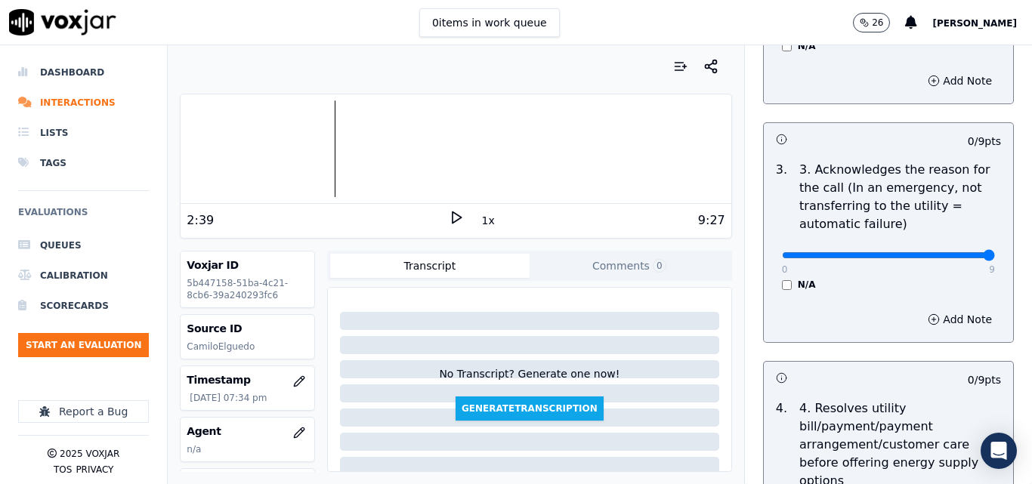
type input "9"
click at [949, 252] on input "range" at bounding box center [888, 255] width 213 height 6
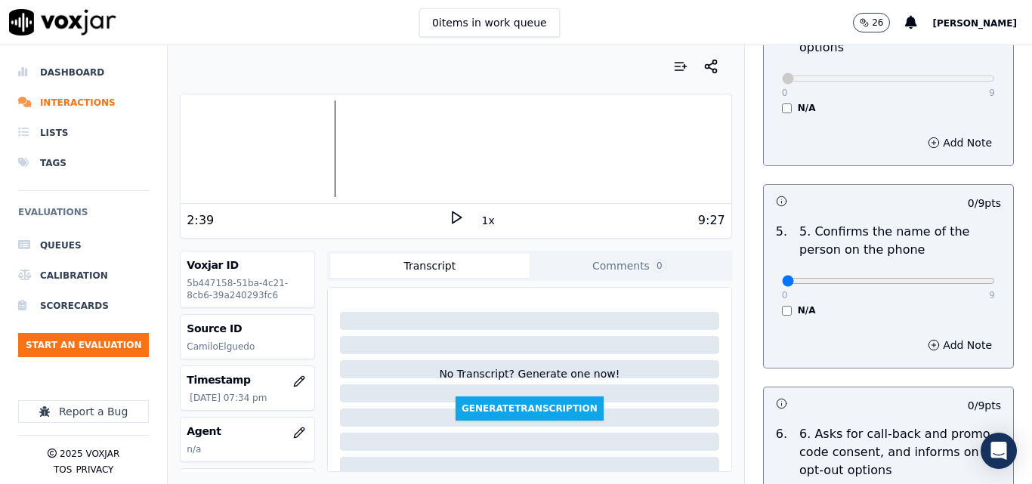
scroll to position [906, 0]
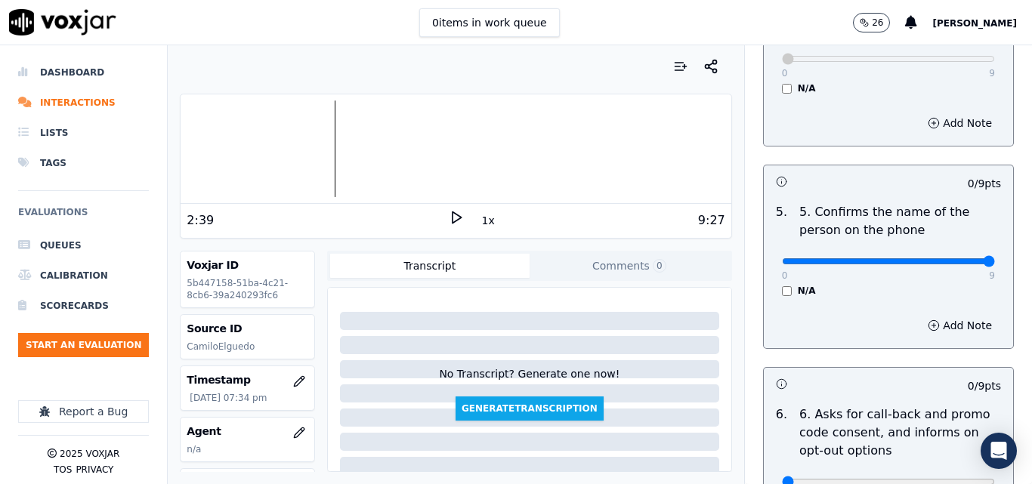
type input "9"
click at [949, 258] on input "range" at bounding box center [888, 261] width 213 height 6
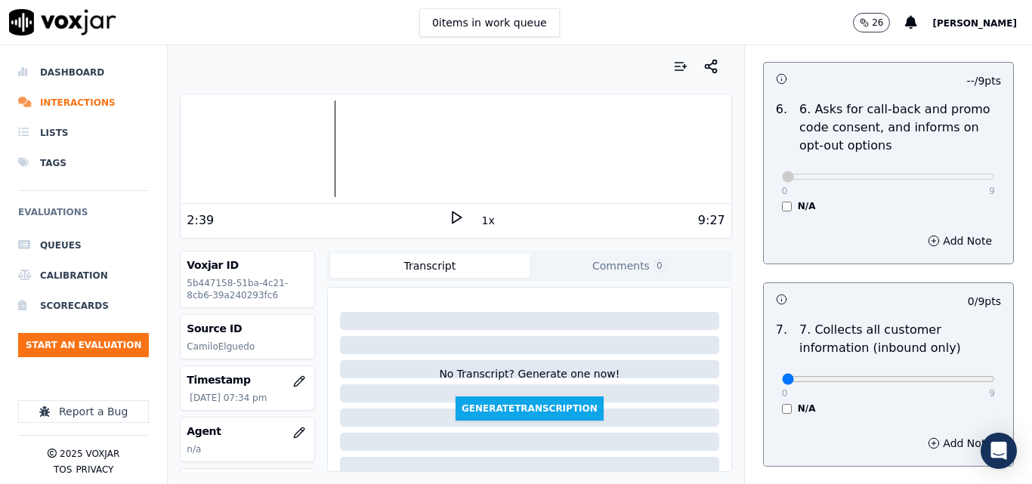
scroll to position [1284, 0]
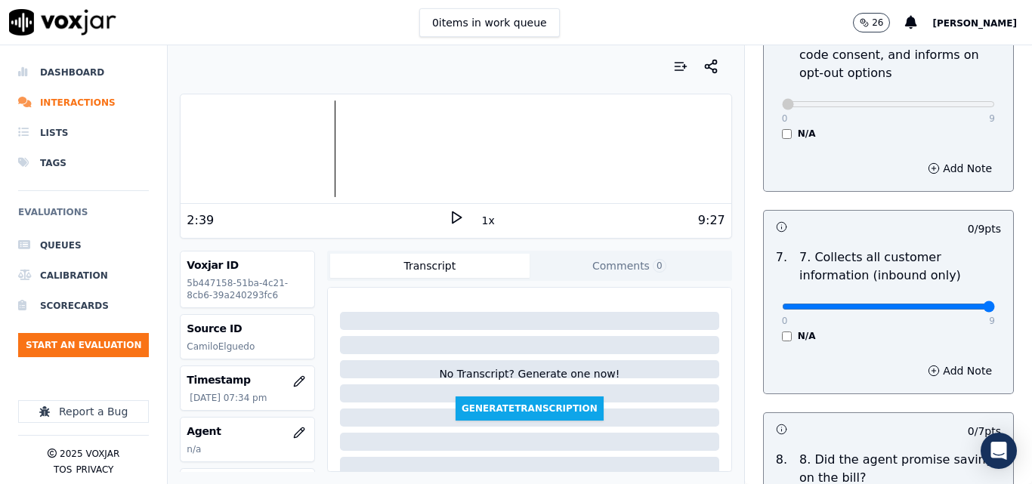
type input "9"
click at [951, 304] on input "range" at bounding box center [888, 307] width 213 height 6
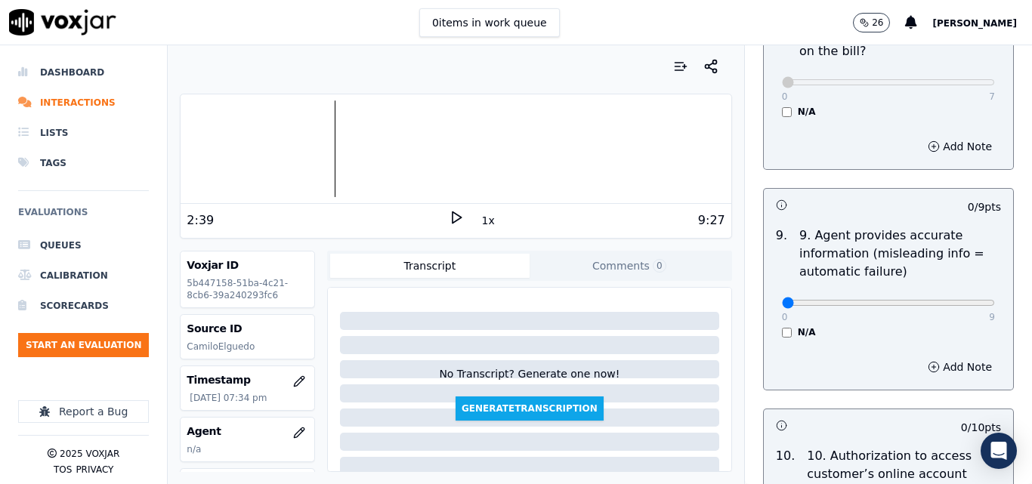
scroll to position [1737, 0]
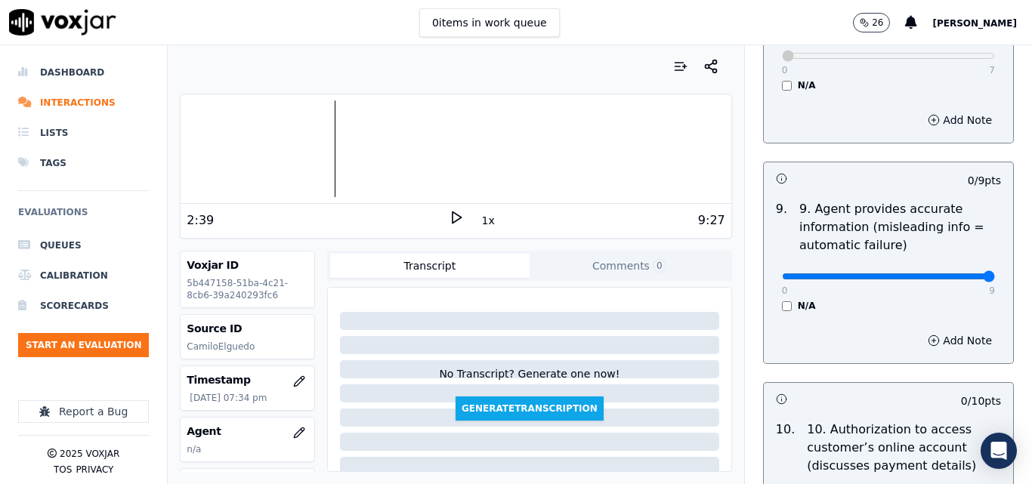
type input "9"
click at [952, 273] on input "range" at bounding box center [888, 276] width 213 height 6
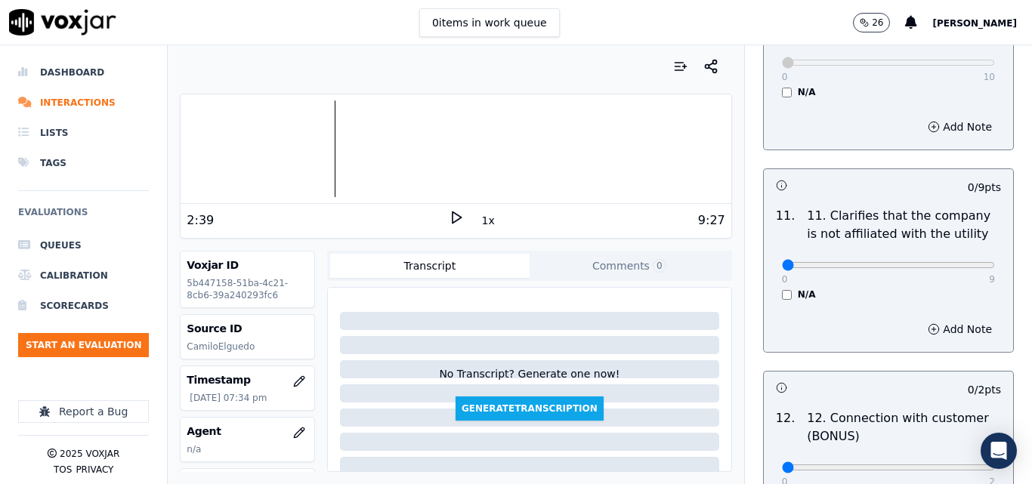
scroll to position [2190, 0]
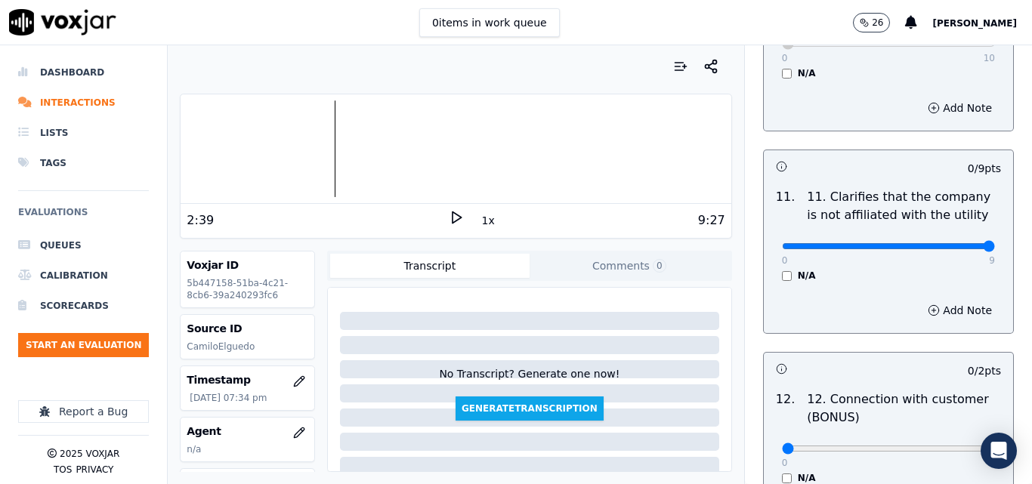
type input "9"
click at [950, 243] on input "range" at bounding box center [888, 246] width 213 height 6
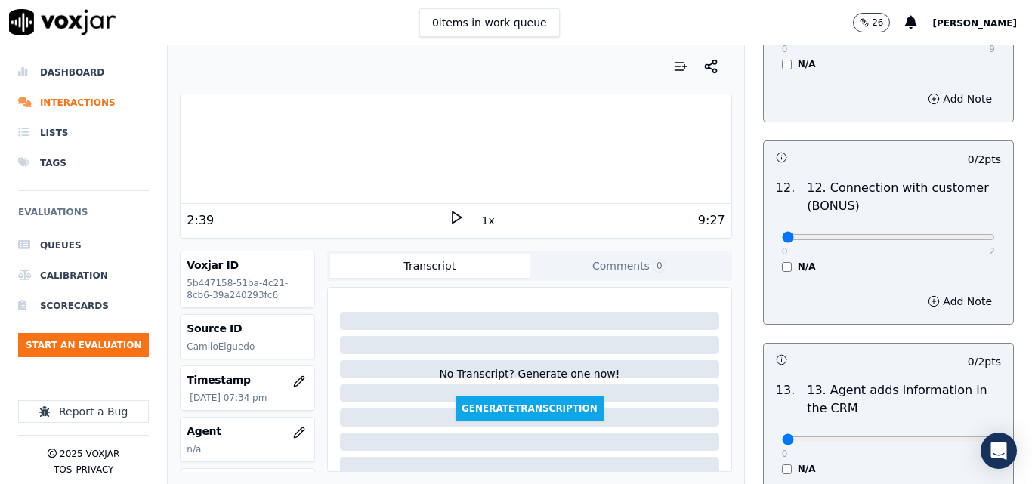
scroll to position [2417, 0]
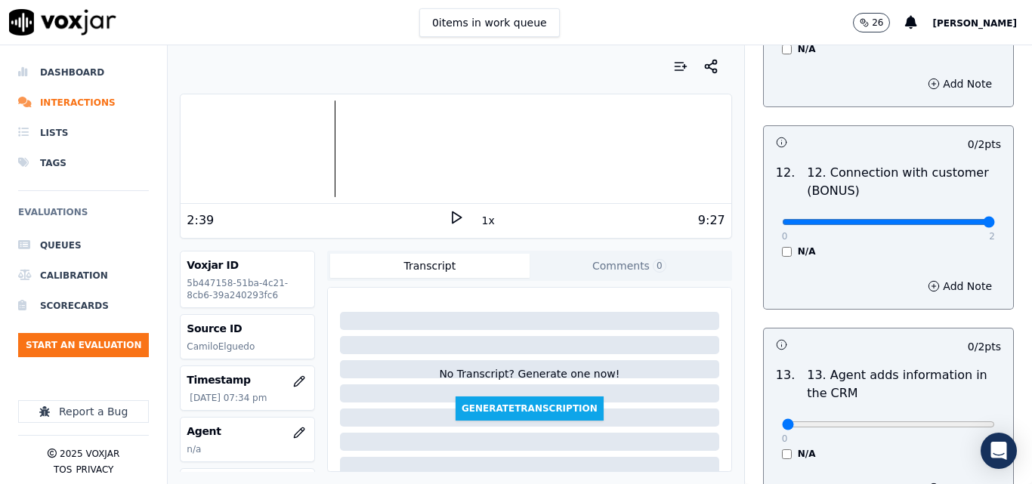
type input "2"
click at [955, 219] on input "range" at bounding box center [888, 222] width 213 height 6
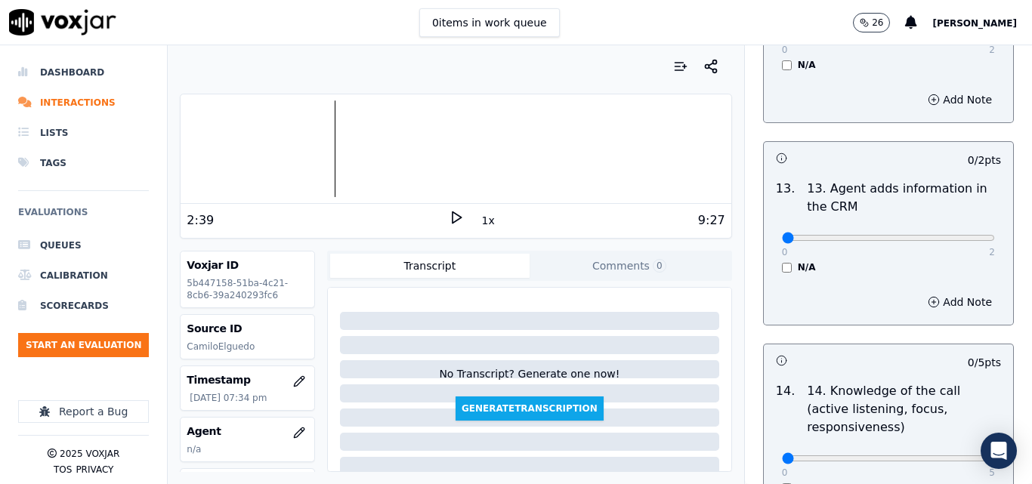
scroll to position [2644, 0]
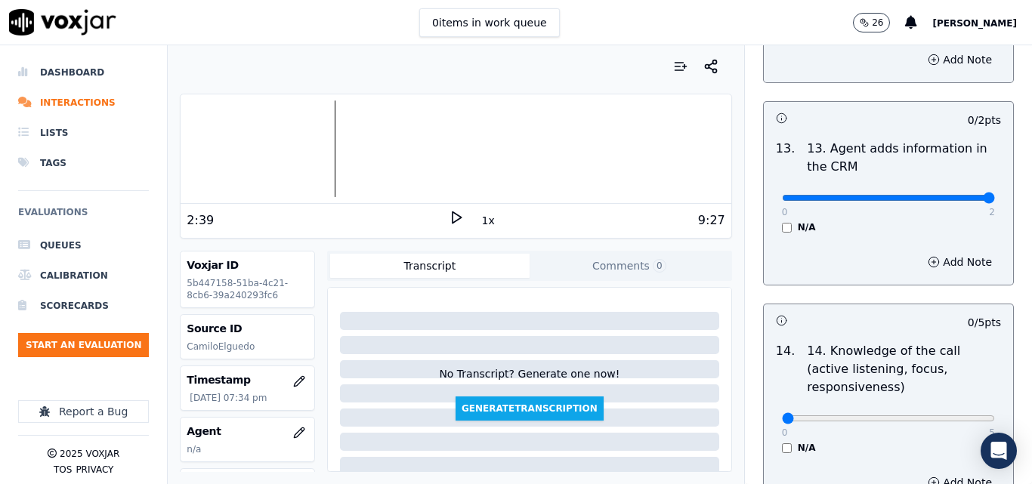
type input "2"
click at [950, 195] on input "range" at bounding box center [888, 198] width 213 height 6
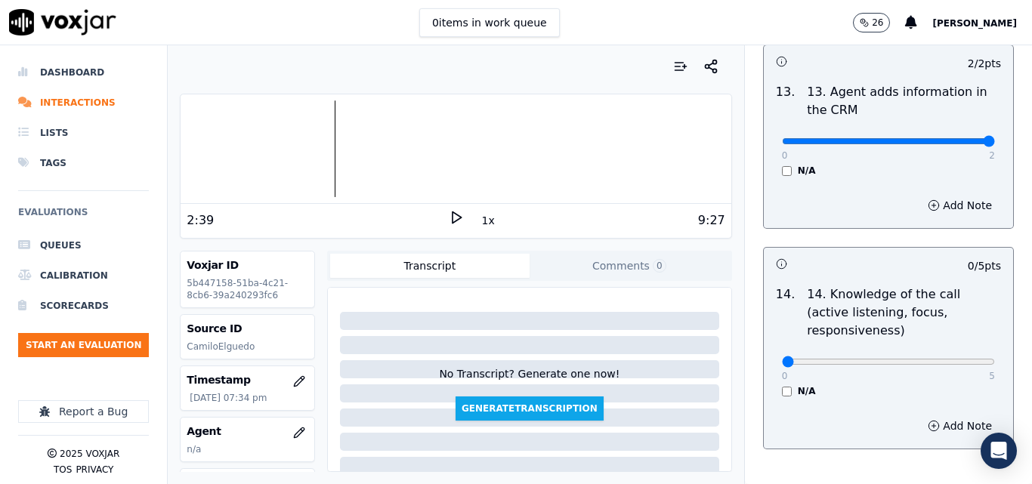
scroll to position [2758, 0]
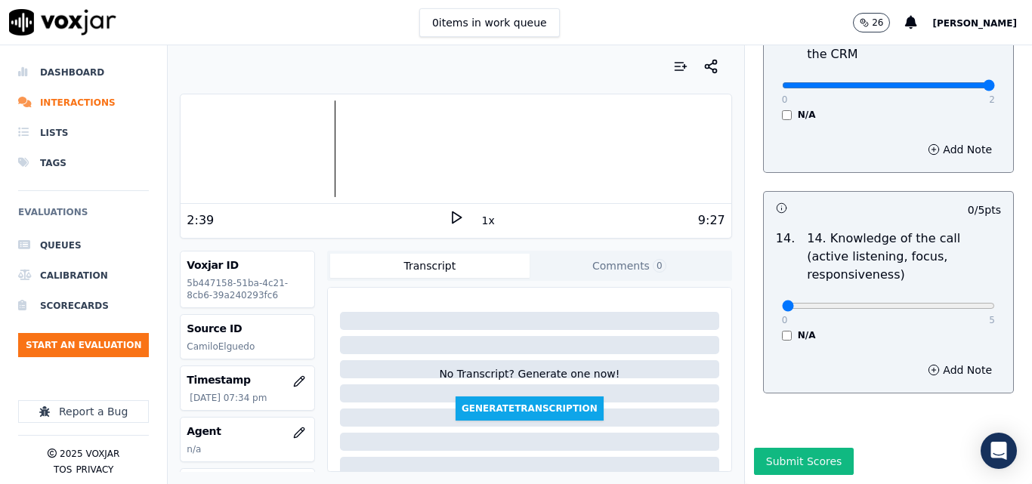
click at [955, 296] on div "0 5" at bounding box center [888, 305] width 213 height 18
type input "5"
click at [949, 303] on input "range" at bounding box center [888, 306] width 213 height 6
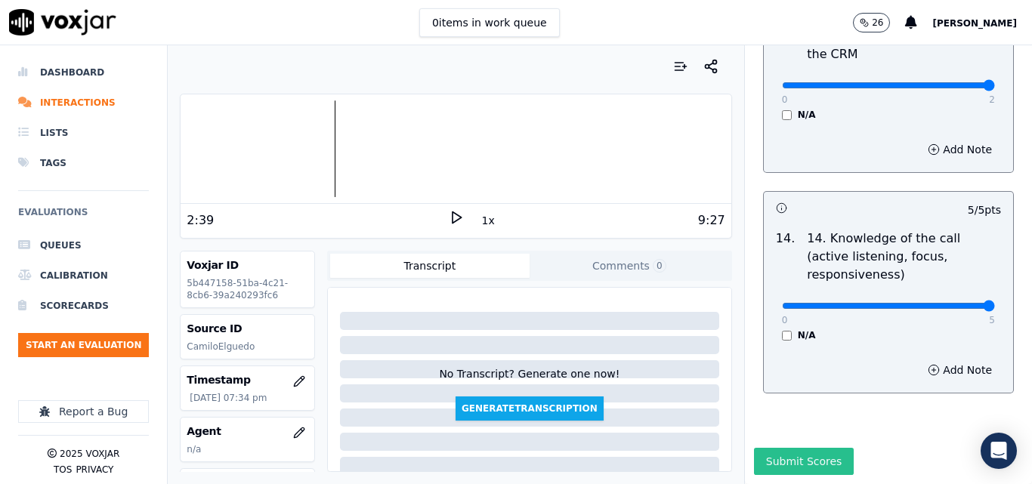
click at [775, 448] on button "Submit Scores" at bounding box center [804, 461] width 100 height 27
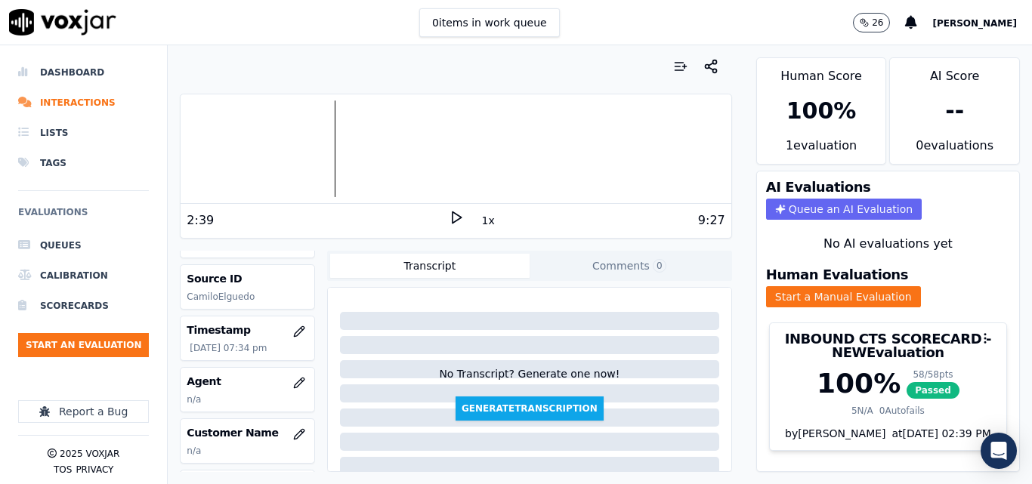
scroll to position [151, 0]
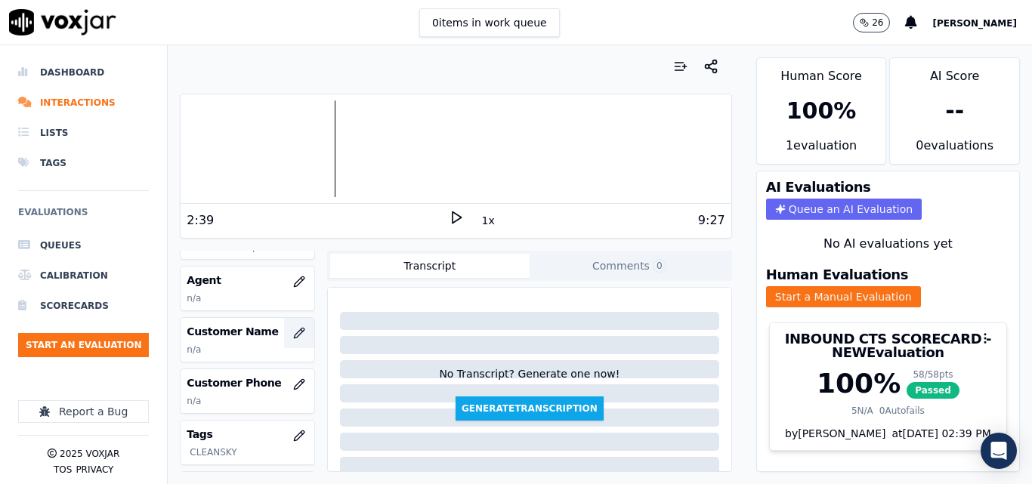
click at [294, 335] on icon "button" at bounding box center [299, 333] width 10 height 10
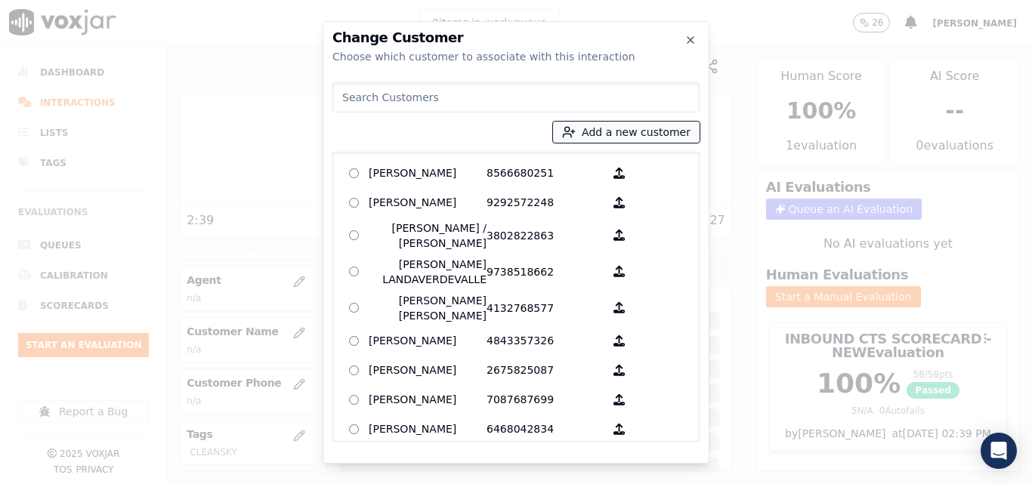
click at [598, 124] on button "Add a new customer" at bounding box center [626, 132] width 147 height 21
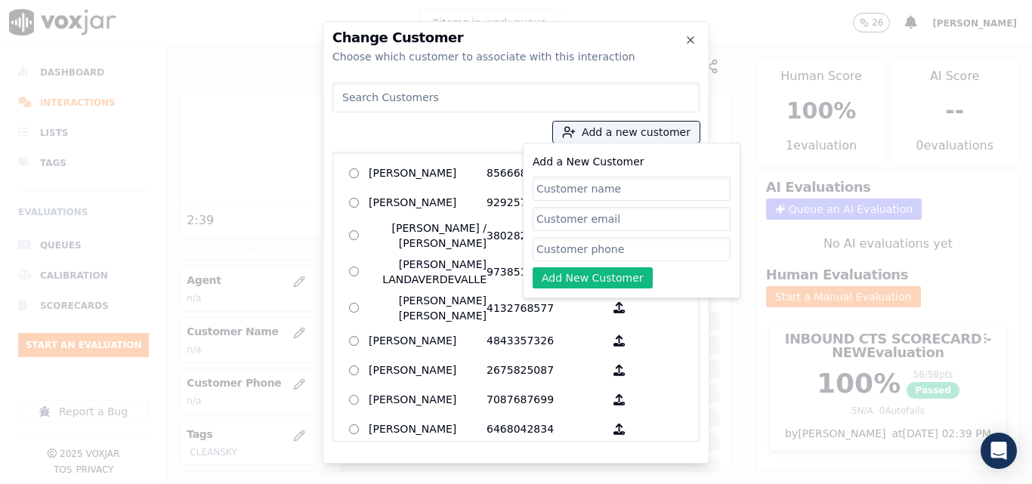
click at [622, 184] on input "Add a New Customer" at bounding box center [632, 189] width 198 height 24
type input "Norka Hurtado"
click at [598, 245] on input "Add a New Customer" at bounding box center [632, 249] width 198 height 24
click at [637, 248] on input "Add a New Customer" at bounding box center [632, 249] width 198 height 24
paste input "6178215093"
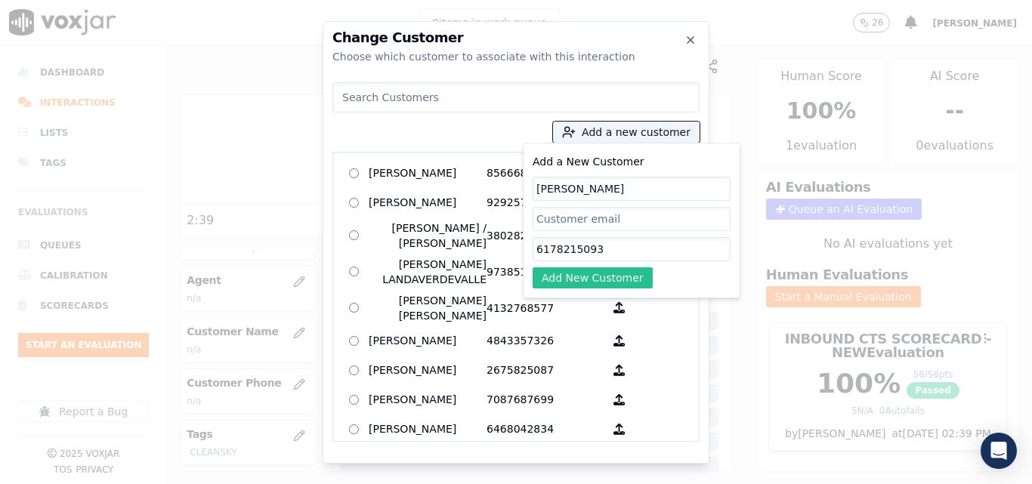
type input "6178215093"
click at [599, 276] on button "Add New Customer" at bounding box center [593, 277] width 120 height 21
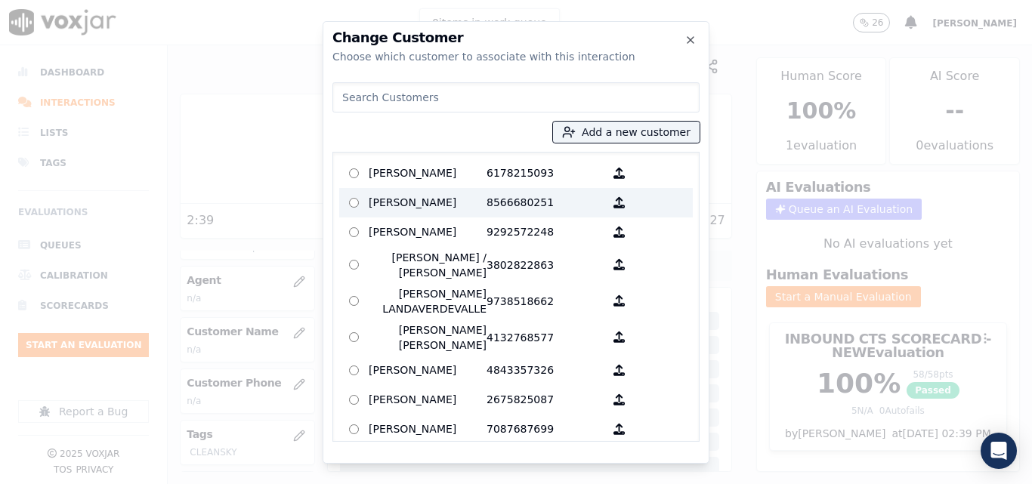
drag, startPoint x: 460, startPoint y: 173, endPoint x: 464, endPoint y: 187, distance: 14.1
click at [460, 171] on p "Norka Hurtado" at bounding box center [428, 173] width 118 height 23
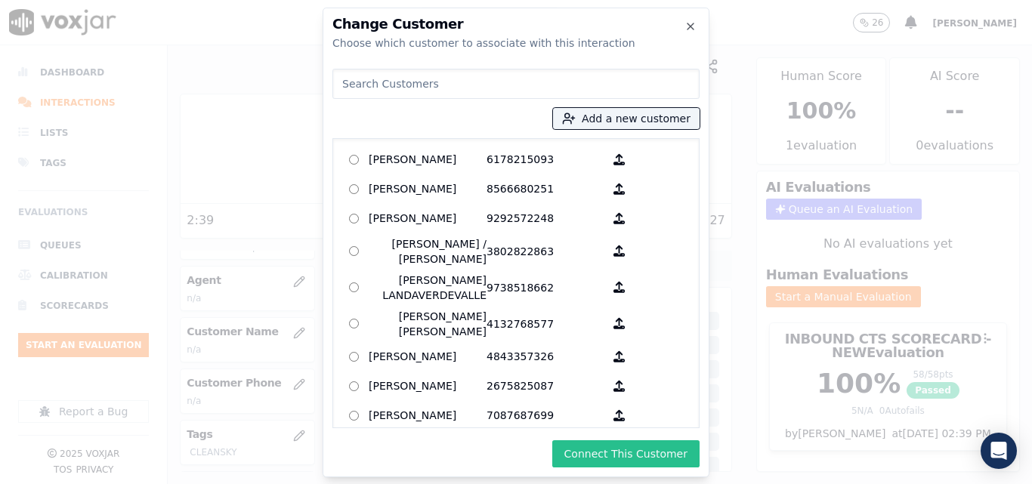
click at [591, 452] on button "Connect This Customer" at bounding box center [625, 453] width 147 height 27
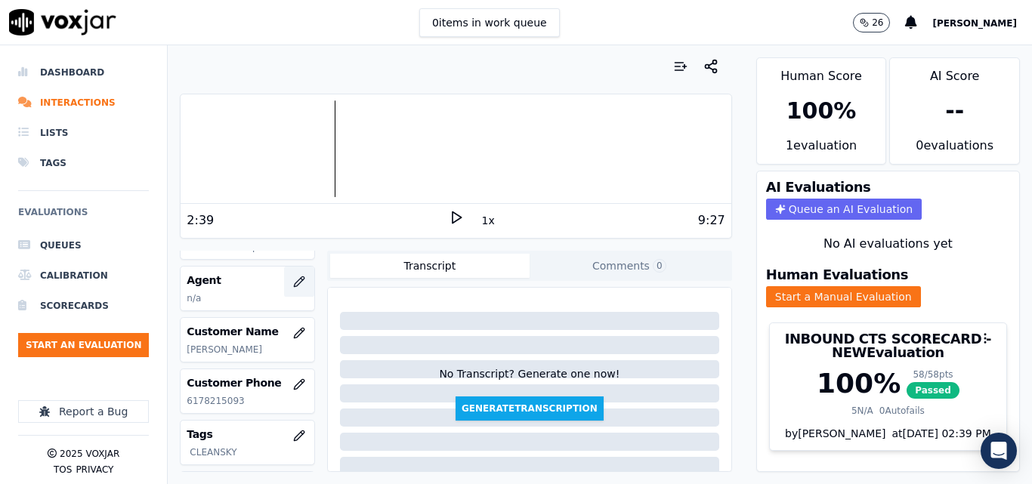
click at [293, 277] on icon "button" at bounding box center [299, 282] width 12 height 12
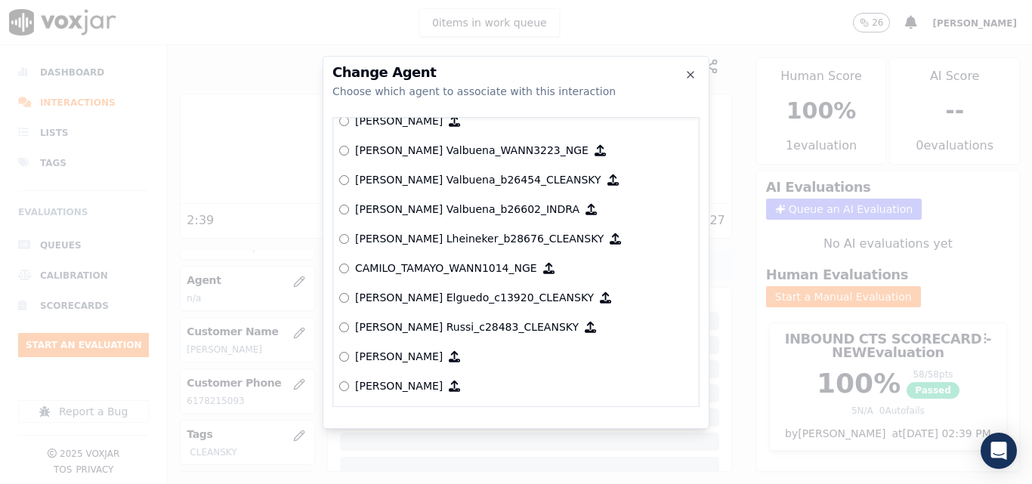
scroll to position [1112, 0]
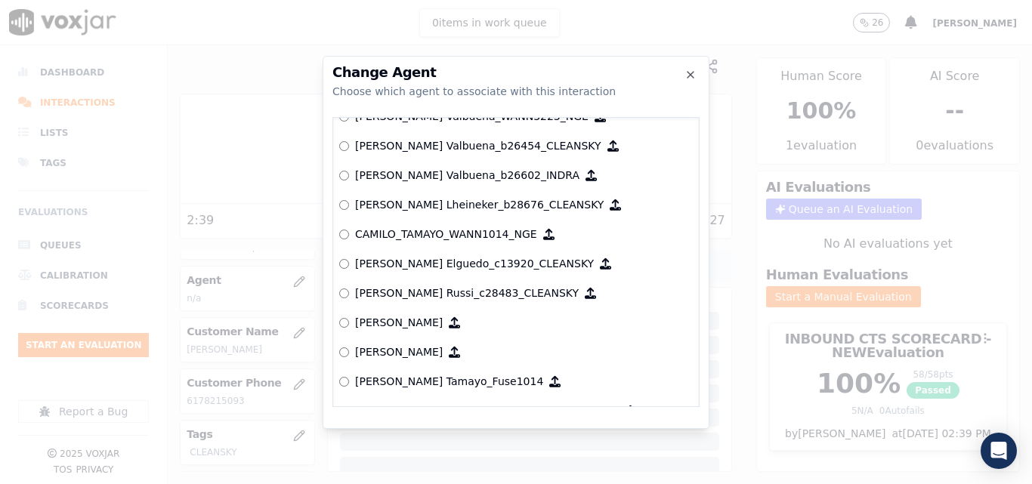
click at [421, 266] on p "Camilo Elguedo_c13920_CLEANSKY" at bounding box center [474, 263] width 239 height 15
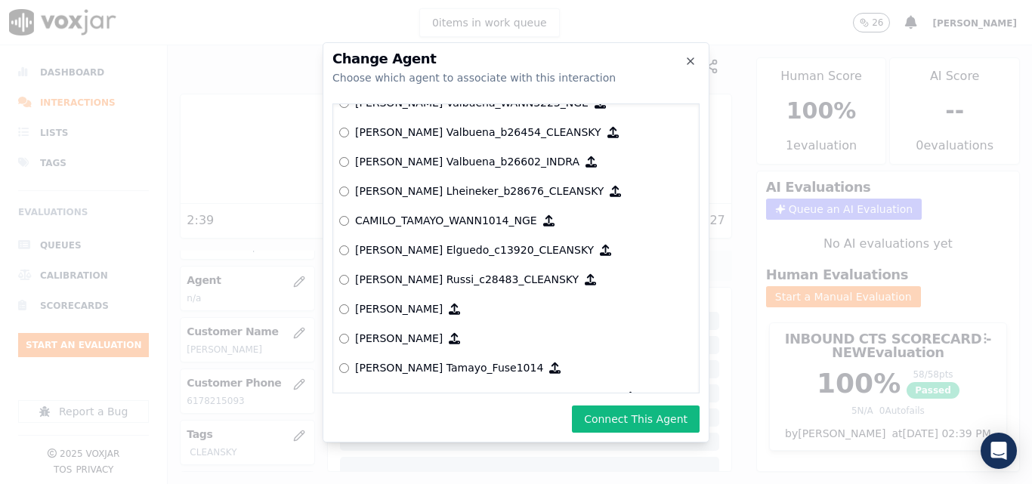
click at [615, 431] on button "Connect This Agent" at bounding box center [636, 419] width 128 height 27
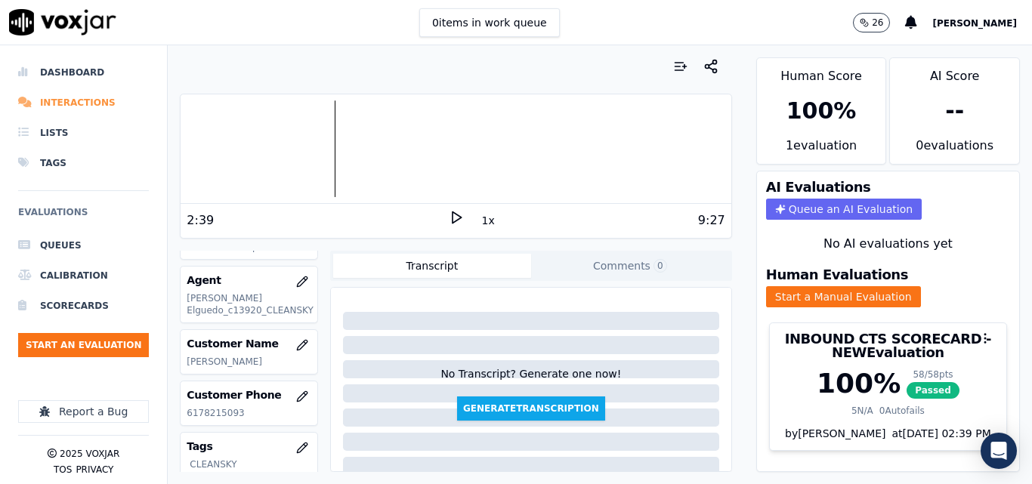
click at [74, 103] on li "Interactions" at bounding box center [83, 103] width 131 height 30
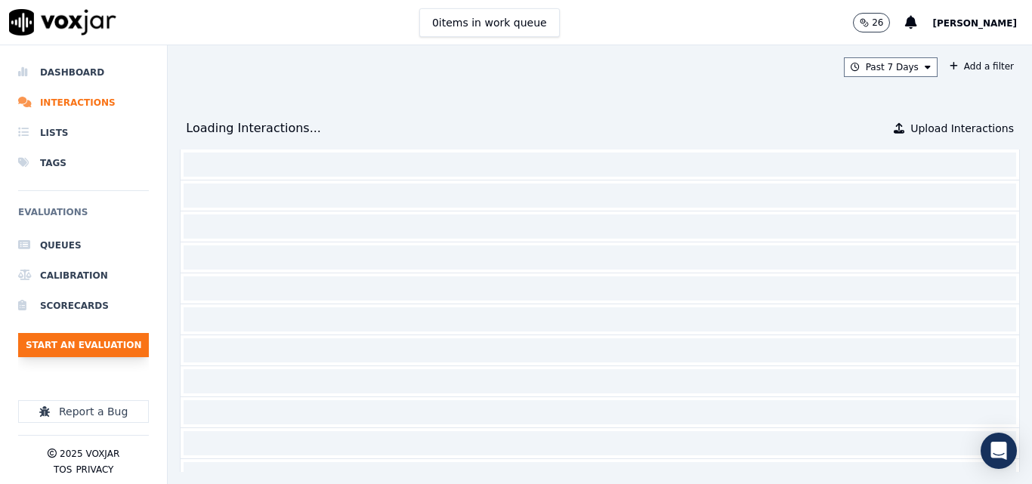
click at [80, 335] on button "Start an Evaluation" at bounding box center [83, 345] width 131 height 24
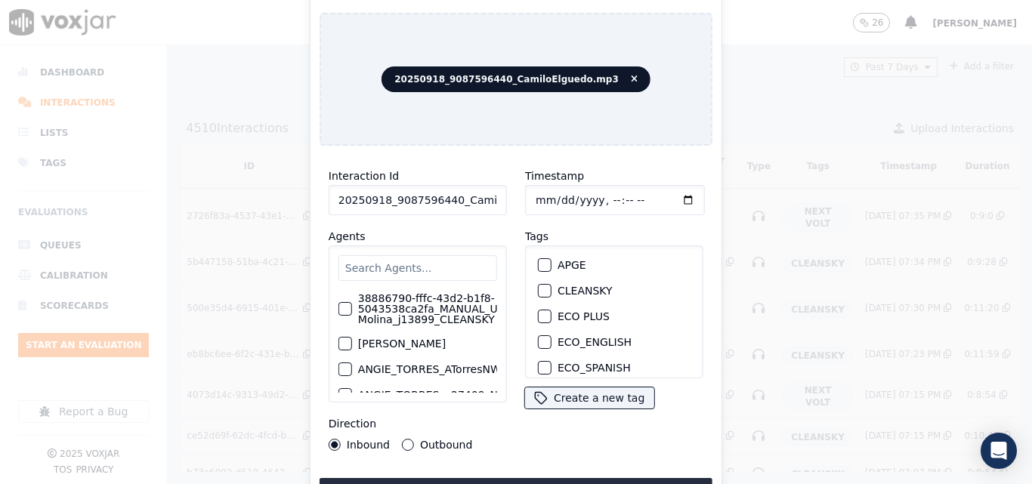
click at [471, 188] on input "20250918_9087596440_CamiloElguedo.mp3" at bounding box center [418, 200] width 178 height 30
type input "20250918_9087596440_CamiloElguedo"
click at [545, 284] on button "CLEANSKY" at bounding box center [545, 291] width 14 height 14
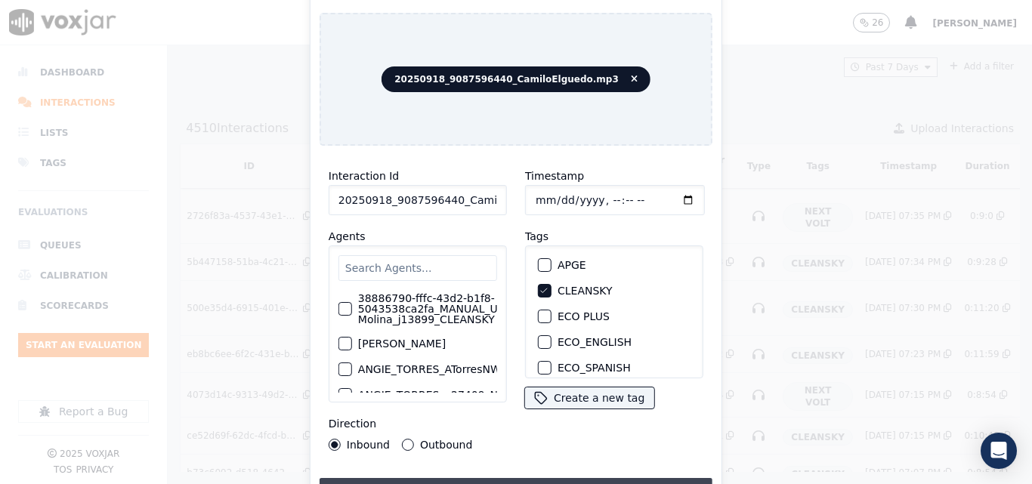
click at [575, 479] on button "Upload interaction to start evaluation" at bounding box center [516, 491] width 393 height 27
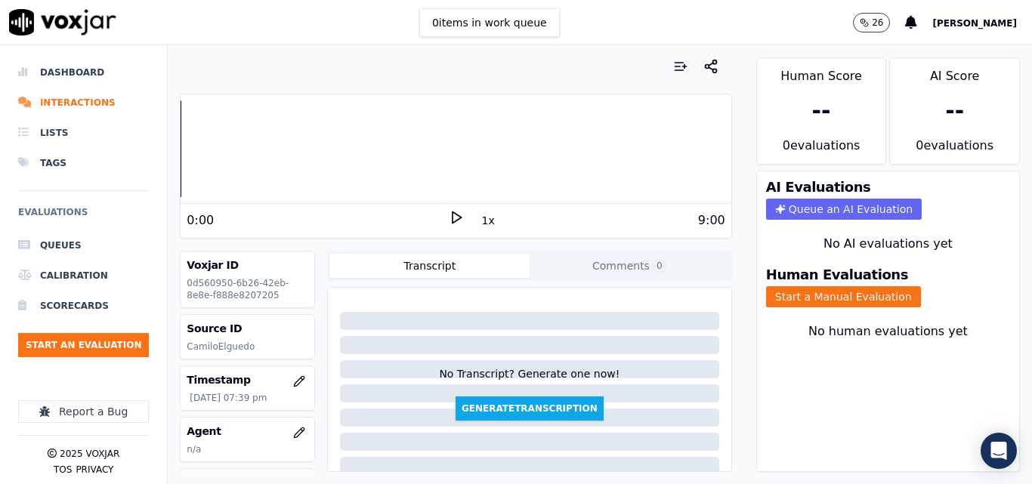
click at [452, 215] on polygon at bounding box center [456, 217] width 9 height 11
click at [263, 136] on div at bounding box center [456, 148] width 550 height 97
click at [449, 221] on icon at bounding box center [456, 217] width 15 height 15
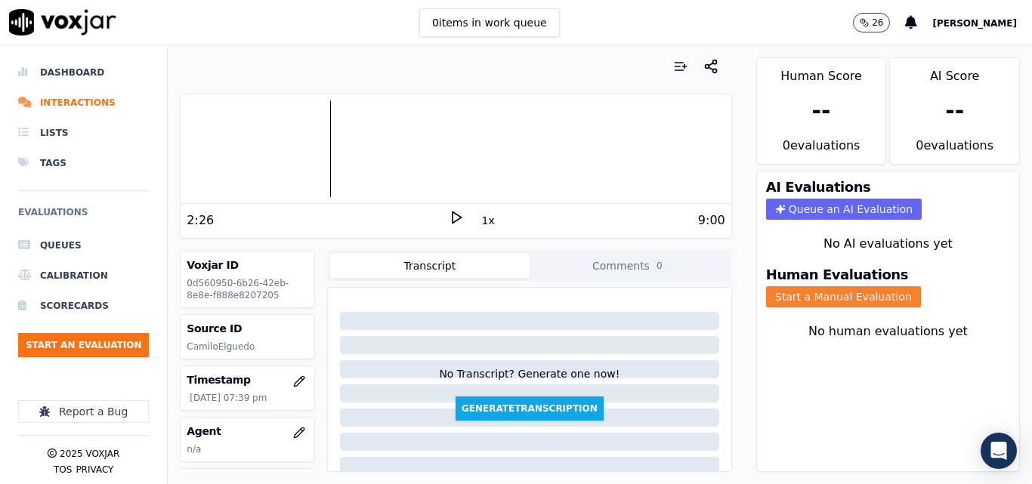
click at [782, 296] on button "Start a Manual Evaluation" at bounding box center [843, 296] width 155 height 21
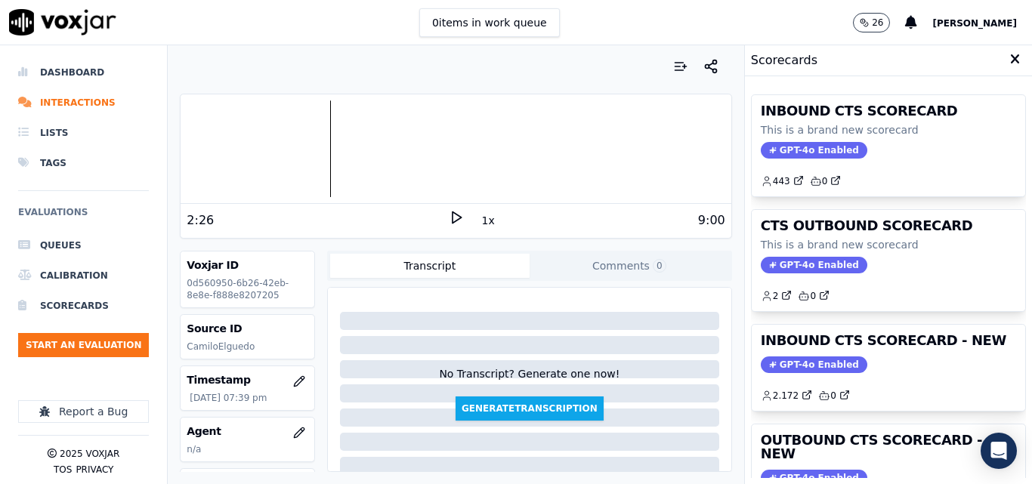
drag, startPoint x: 900, startPoint y: 359, endPoint x: 906, endPoint y: 368, distance: 10.9
click at [903, 362] on div "GPT-4o Enabled" at bounding box center [888, 365] width 255 height 17
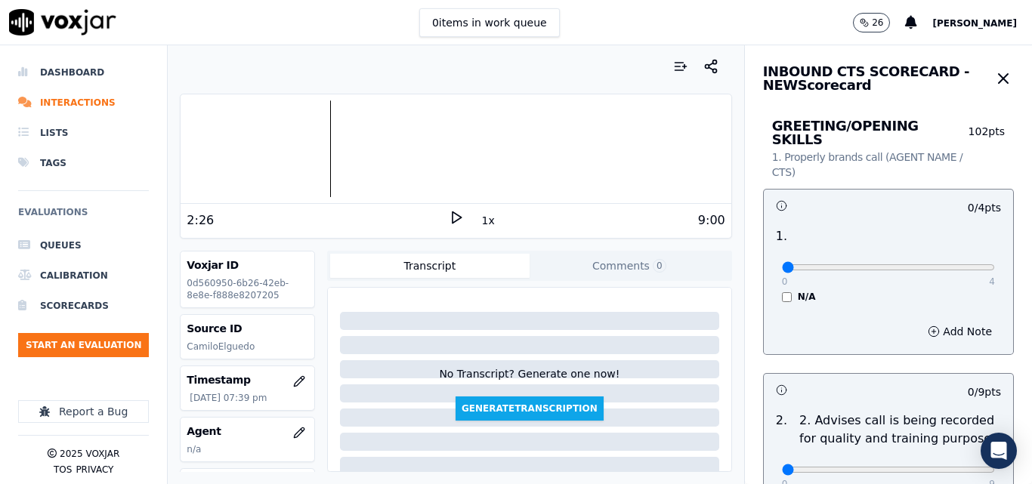
click at [952, 258] on div "0 4" at bounding box center [888, 267] width 213 height 18
type input "4"
click at [951, 264] on input "range" at bounding box center [888, 267] width 213 height 6
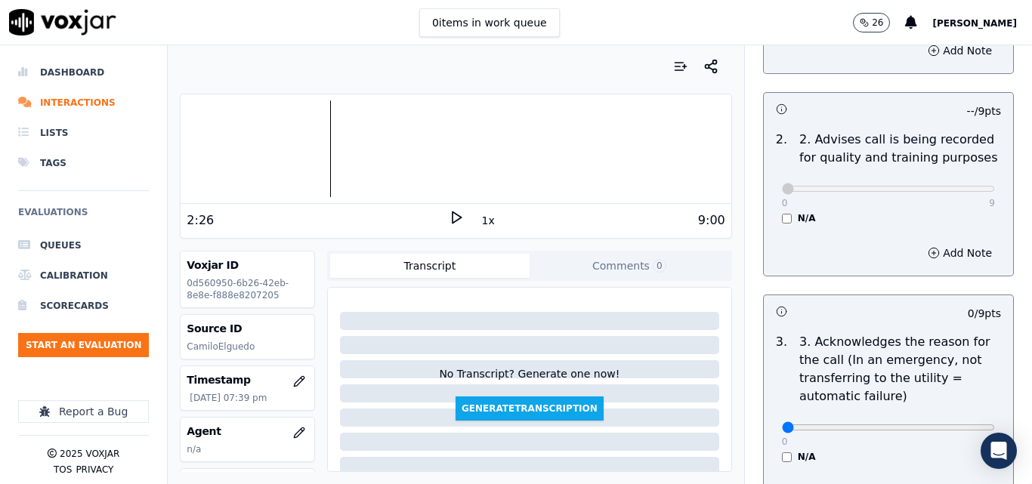
scroll to position [453, 0]
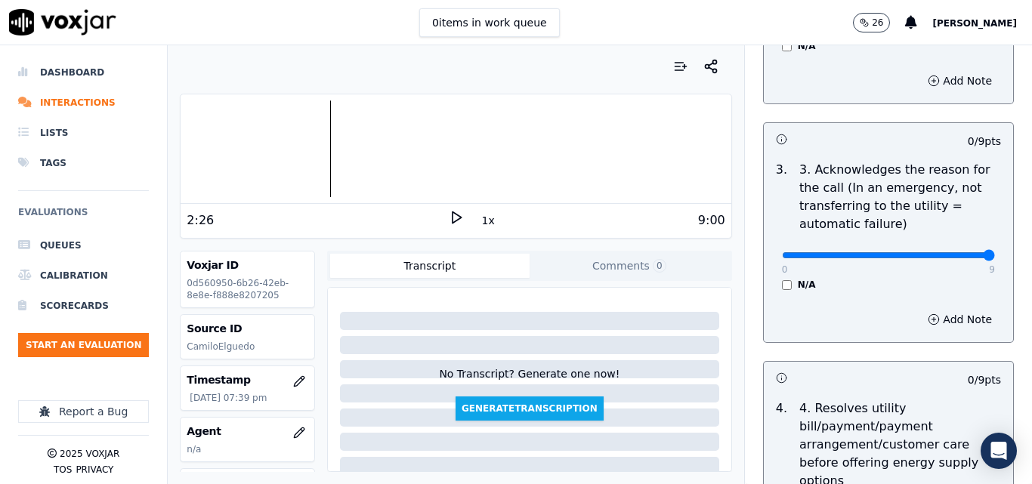
type input "9"
click at [952, 252] on input "range" at bounding box center [888, 255] width 213 height 6
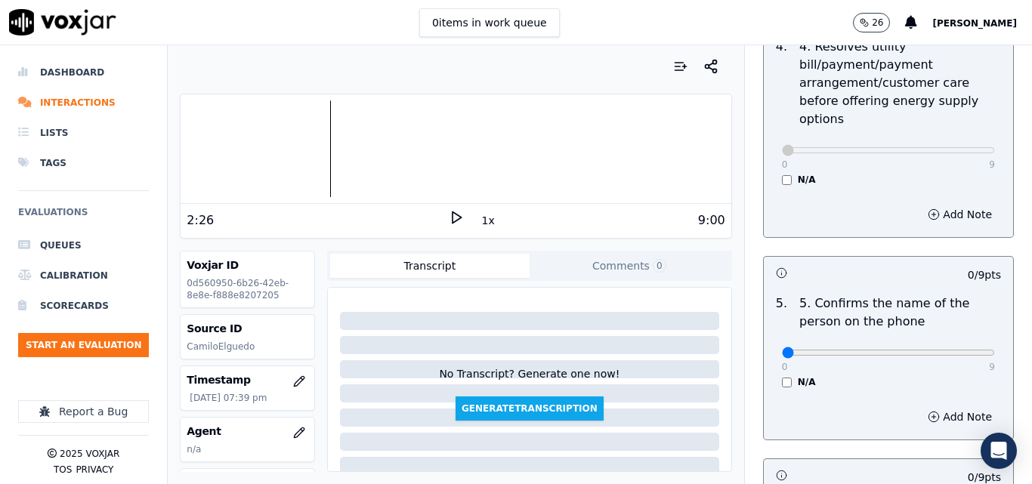
scroll to position [906, 0]
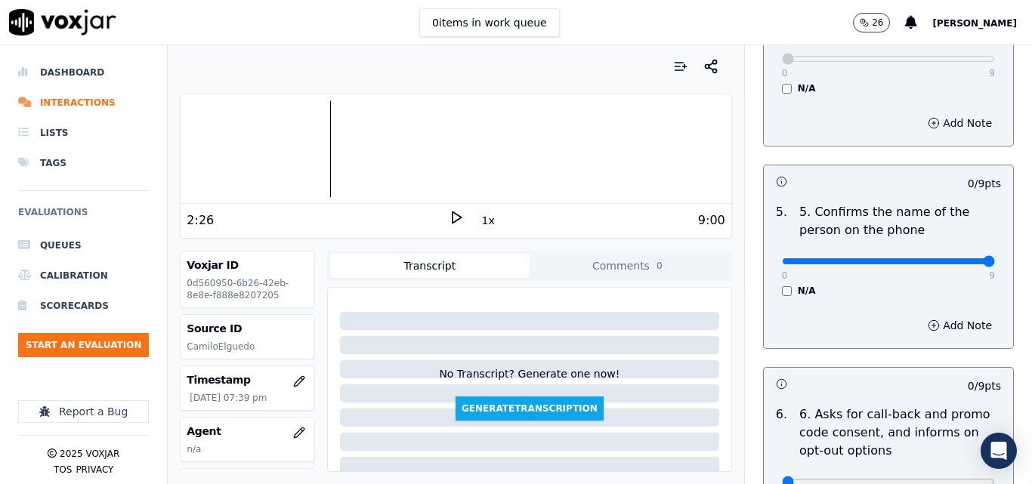
type input "9"
click at [946, 258] on input "range" at bounding box center [888, 261] width 213 height 6
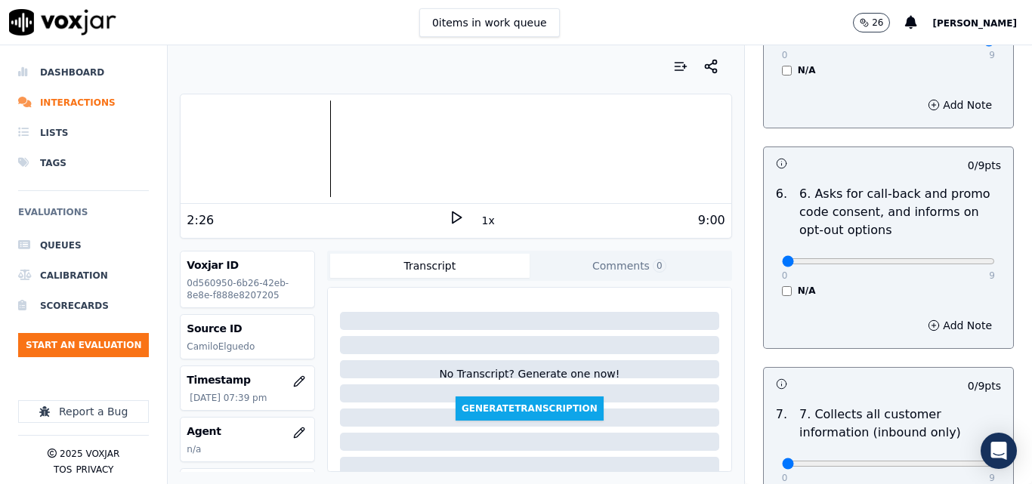
scroll to position [1133, 0]
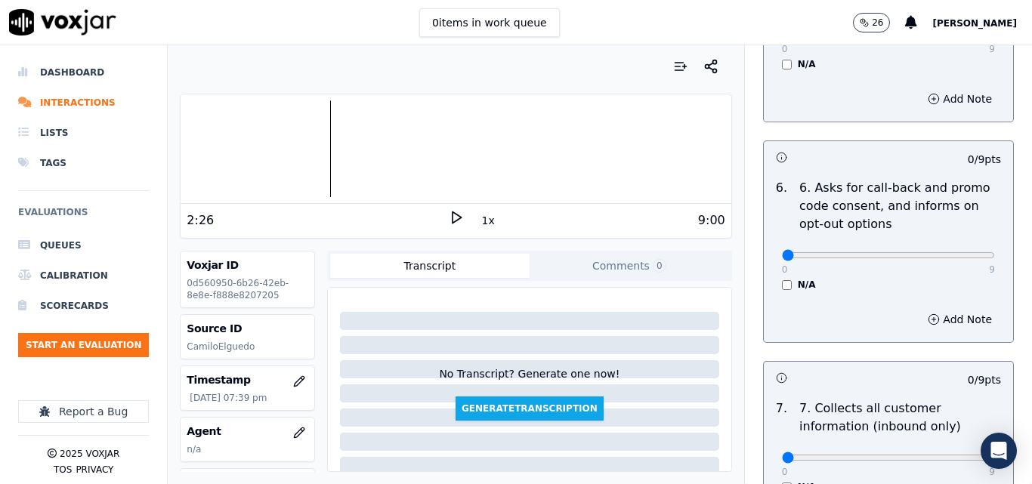
click at [782, 279] on div "N/A" at bounding box center [888, 285] width 213 height 12
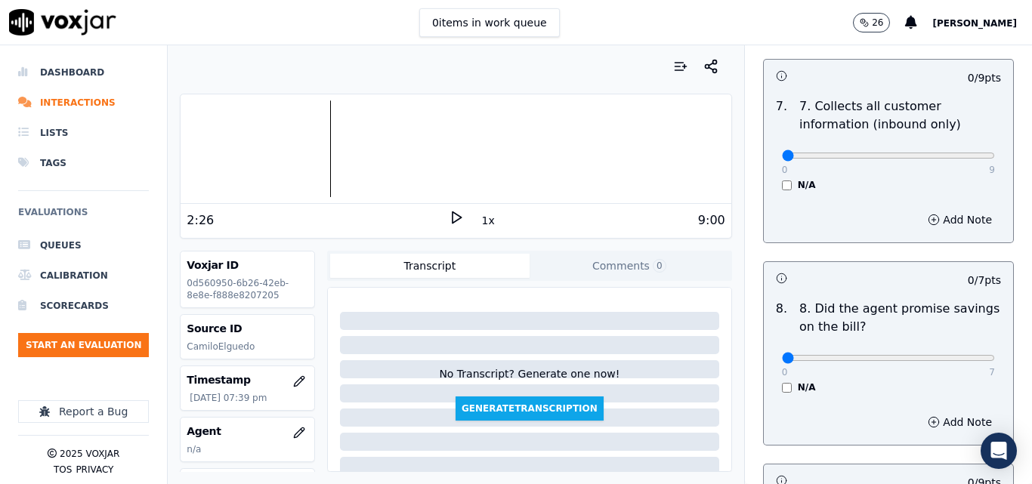
scroll to position [1360, 0]
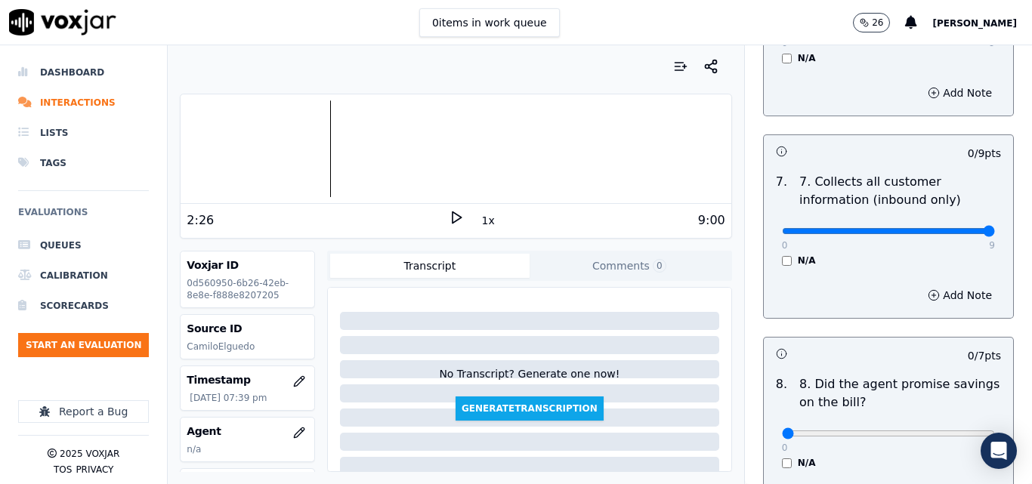
type input "9"
click at [958, 228] on input "range" at bounding box center [888, 231] width 213 height 6
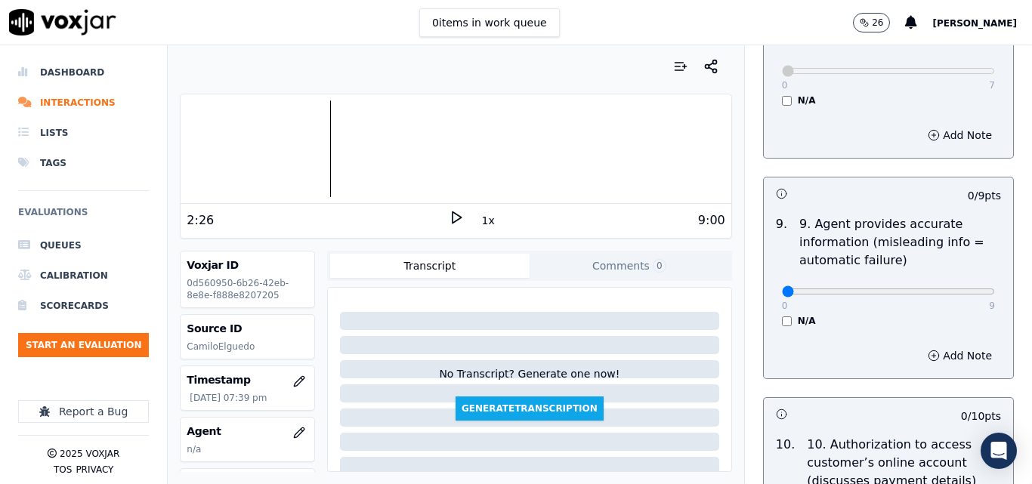
scroll to position [1737, 0]
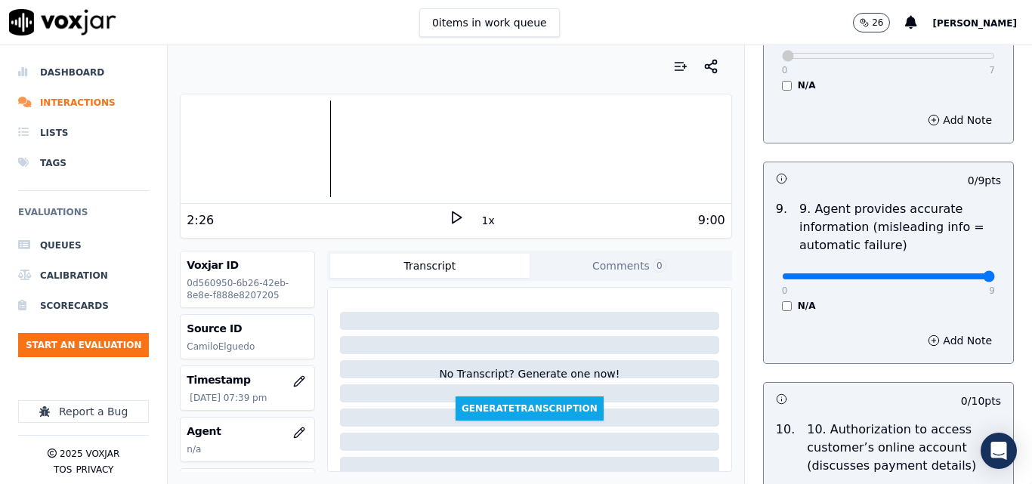
type input "9"
click at [956, 273] on input "range" at bounding box center [888, 276] width 213 height 6
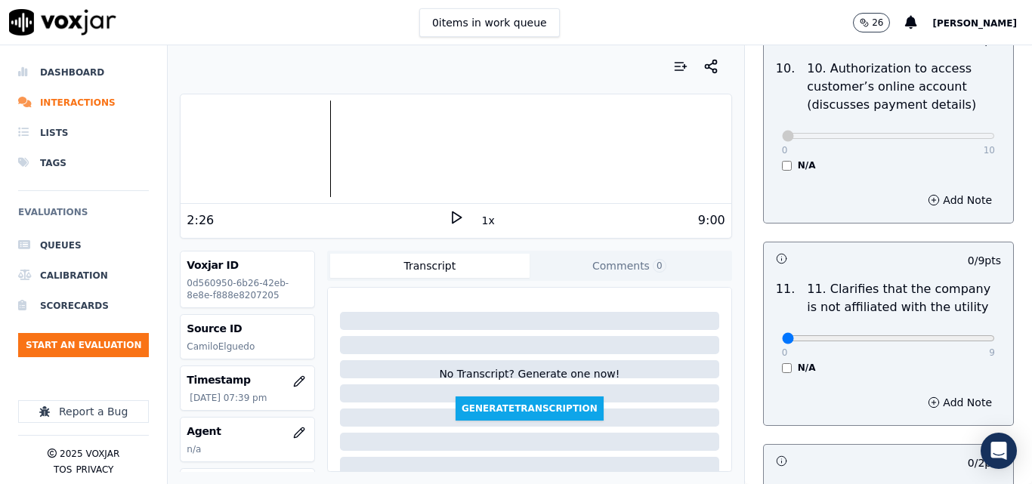
scroll to position [2115, 0]
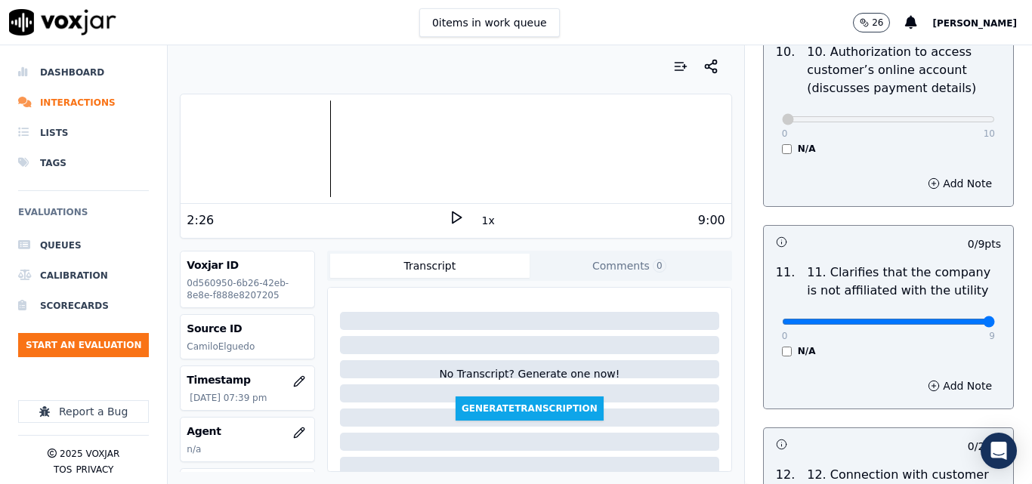
type input "9"
click at [958, 319] on input "range" at bounding box center [888, 322] width 213 height 6
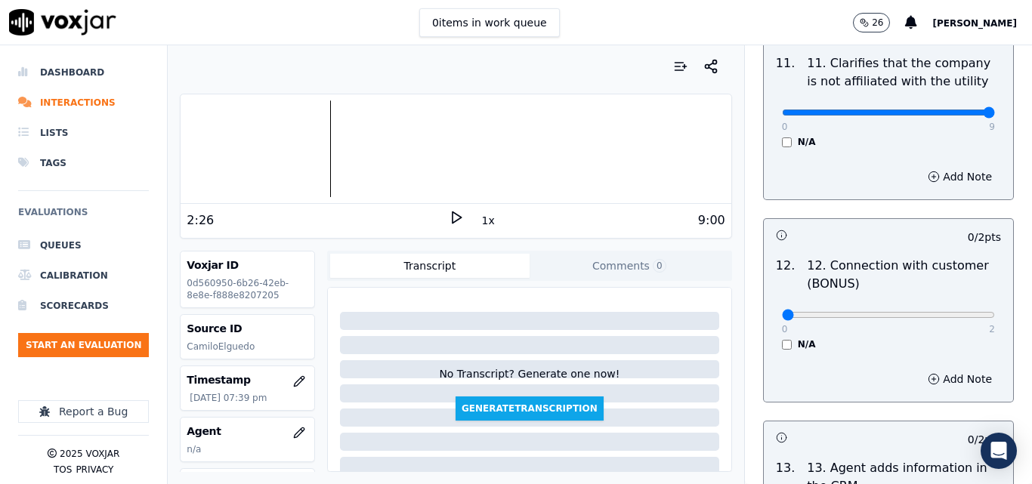
scroll to position [2342, 0]
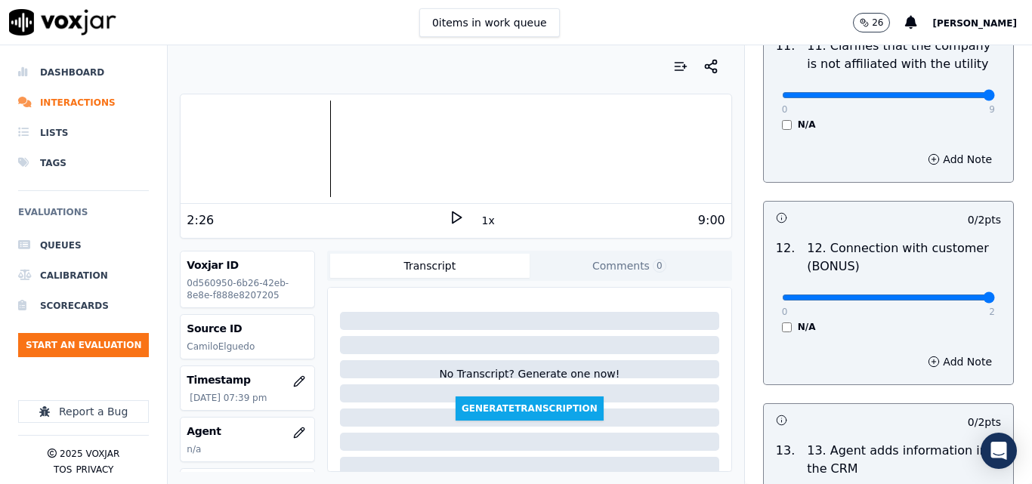
type input "2"
click at [955, 295] on input "range" at bounding box center [888, 298] width 213 height 6
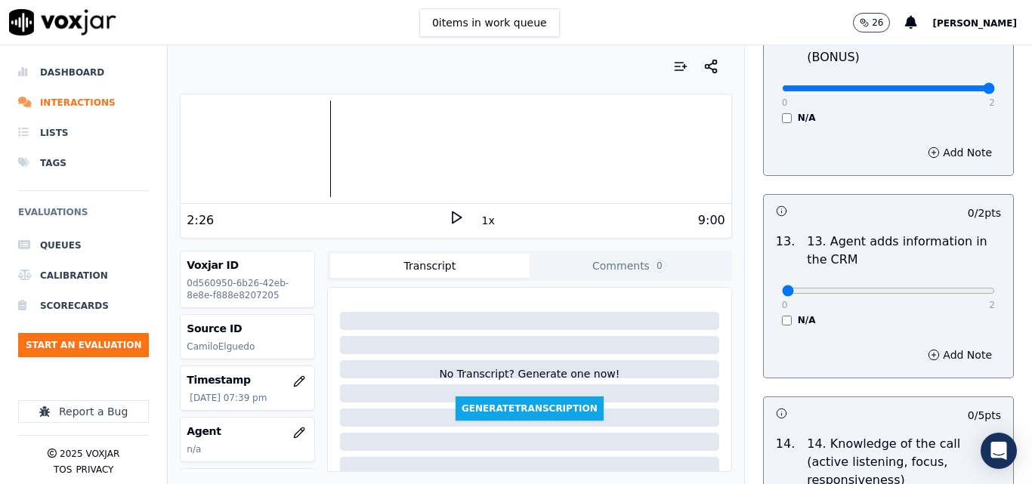
scroll to position [2568, 0]
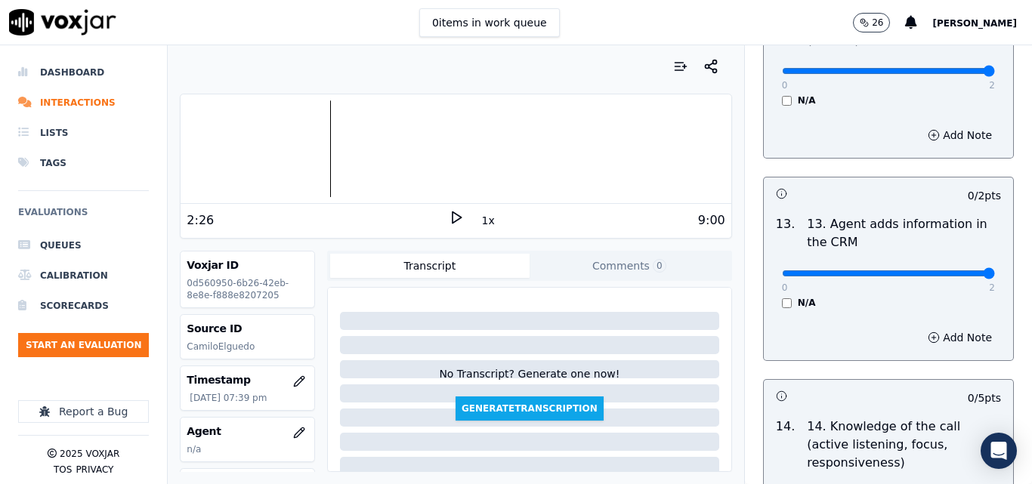
type input "2"
click at [955, 270] on input "range" at bounding box center [888, 273] width 213 height 6
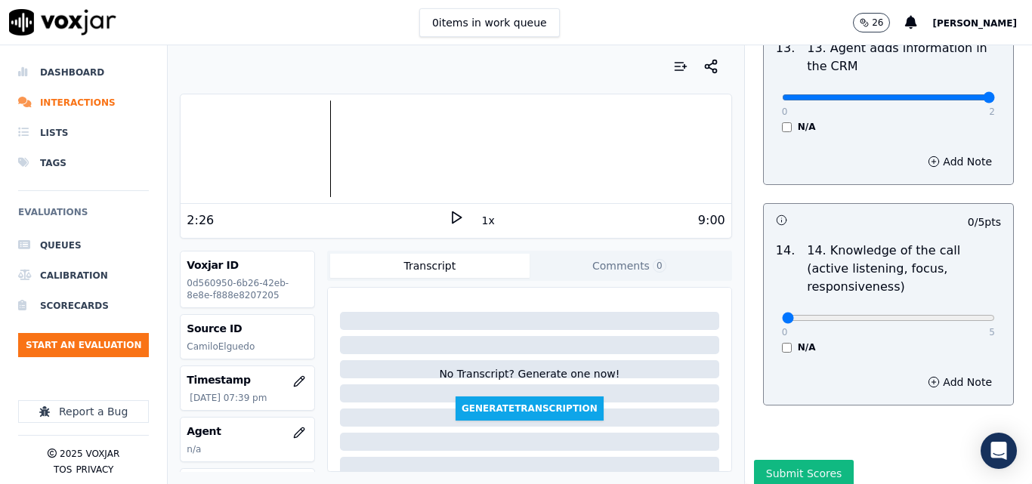
scroll to position [2758, 0]
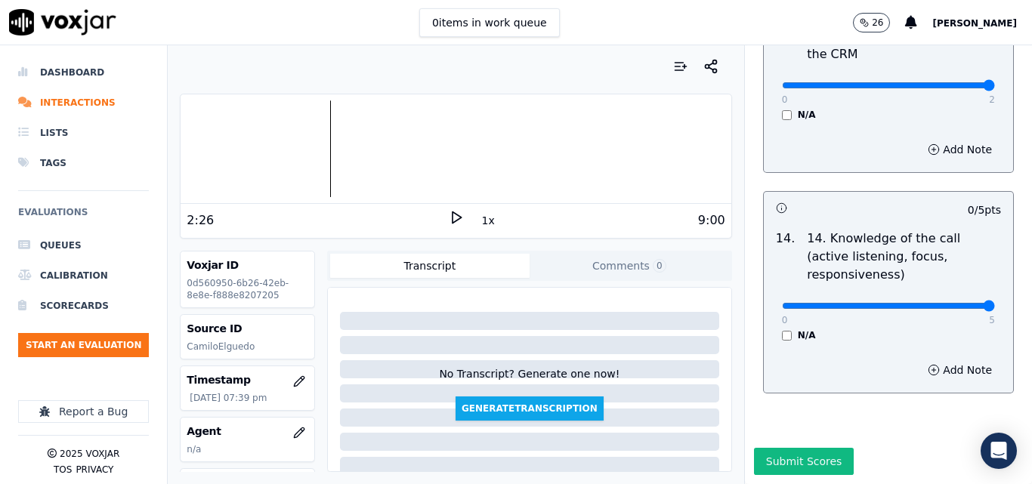
type input "5"
click at [955, 303] on input "range" at bounding box center [888, 306] width 213 height 6
click at [800, 448] on button "Submit Scores" at bounding box center [804, 461] width 100 height 27
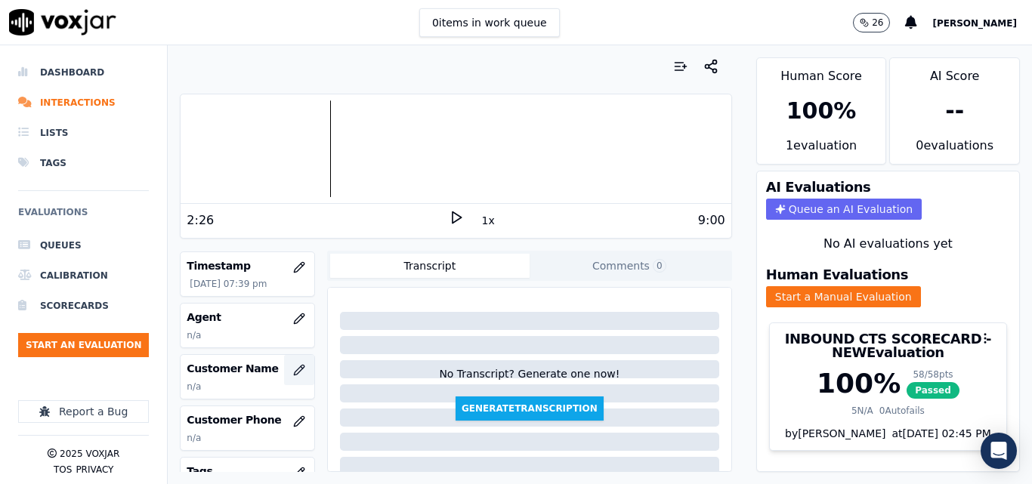
scroll to position [151, 0]
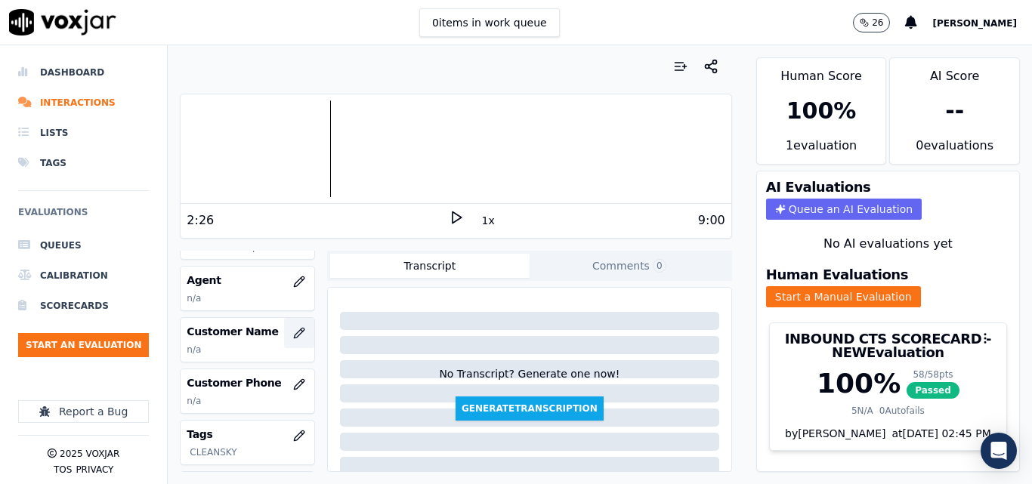
click at [293, 331] on icon "button" at bounding box center [299, 333] width 12 height 12
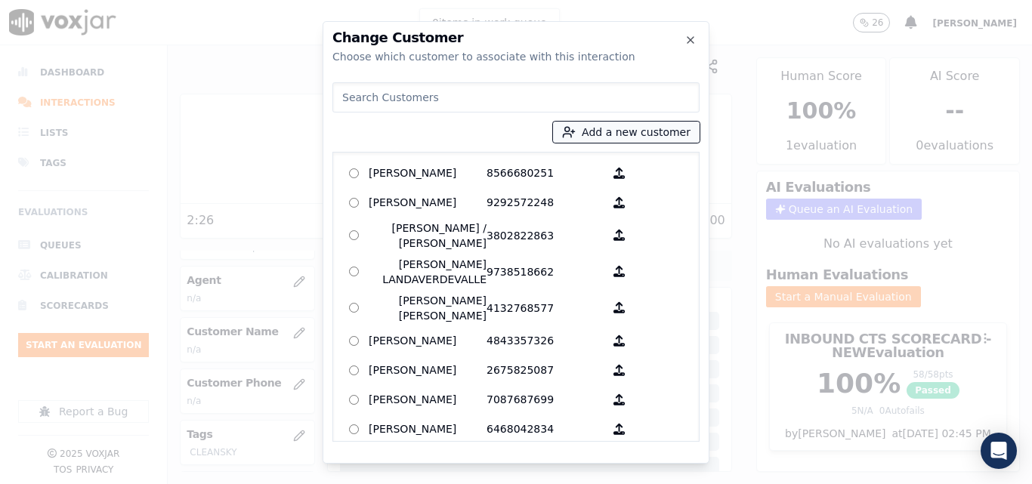
click at [623, 131] on button "Add a new customer" at bounding box center [626, 132] width 147 height 21
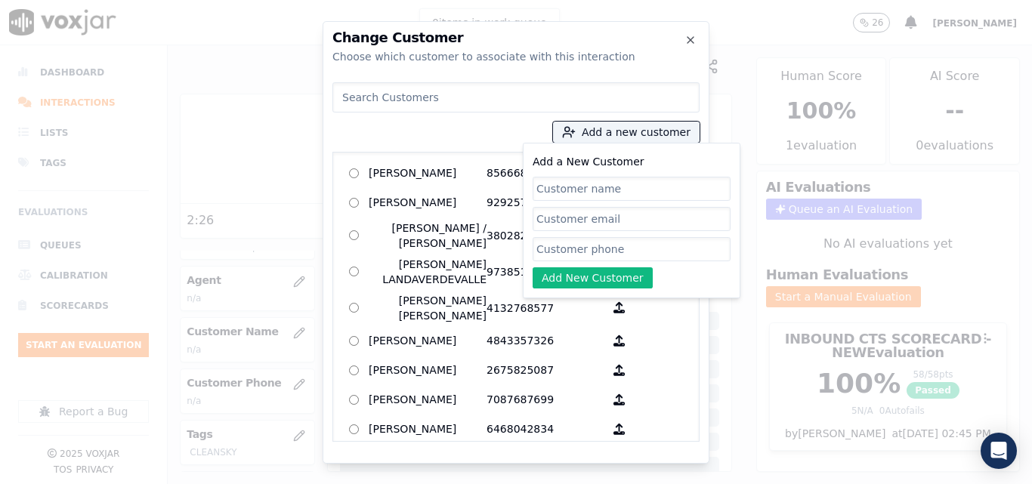
click at [611, 178] on input "Add a New Customer" at bounding box center [632, 189] width 198 height 24
type input "H"
type input "Jorge Prieto"
click at [568, 249] on input "Add a New Customer" at bounding box center [632, 249] width 198 height 24
paste input "9087596440"
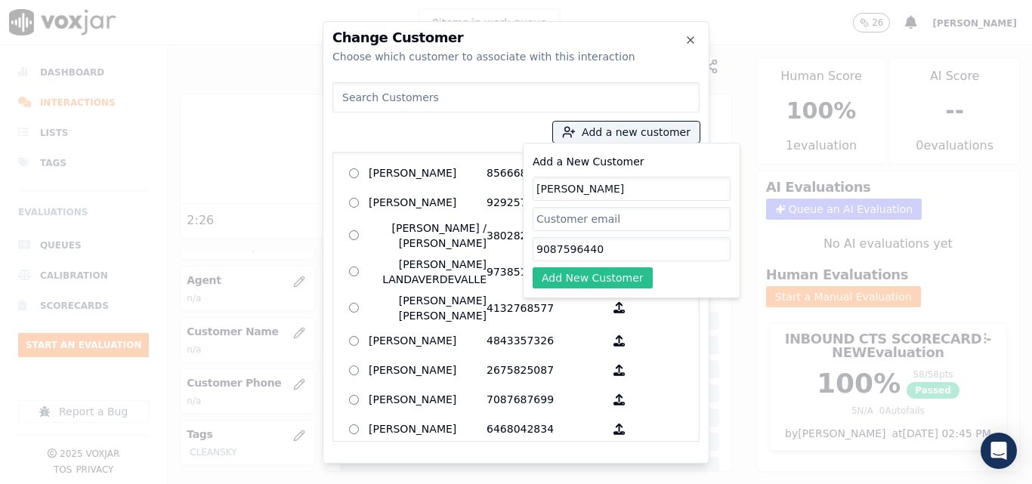
type input "9087596440"
click at [573, 276] on button "Add New Customer" at bounding box center [593, 277] width 120 height 21
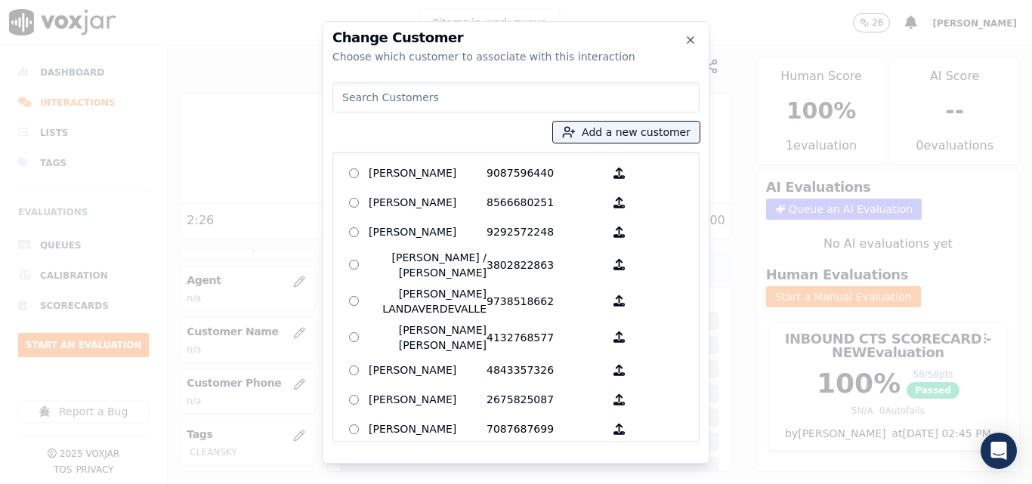
click at [467, 157] on div "Jorge Prieto 9087596440 AGUEDA SANTANA 8566680251 ALEXIS SUNQUI 9292572248 ALIC…" at bounding box center [515, 297] width 367 height 290
click at [465, 163] on p "Jorge Prieto" at bounding box center [428, 173] width 118 height 23
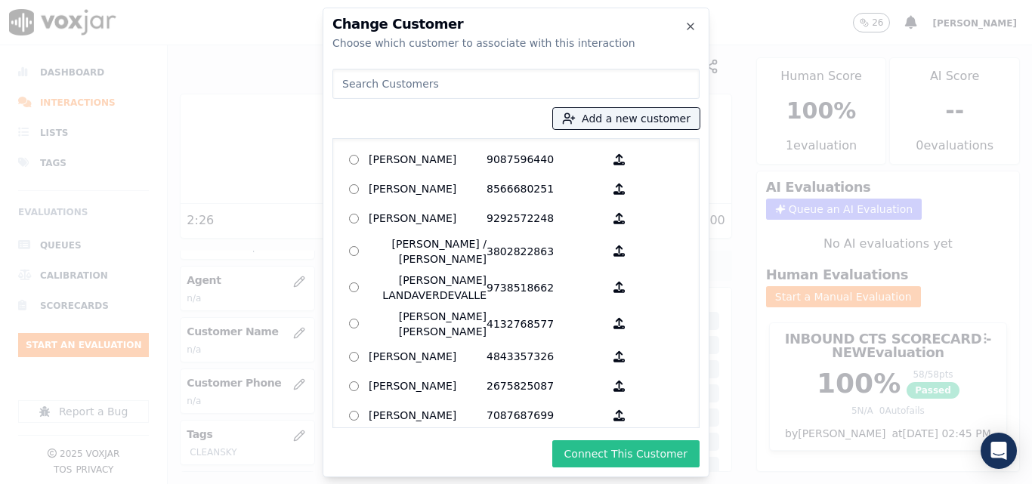
click at [668, 458] on button "Connect This Customer" at bounding box center [625, 453] width 147 height 27
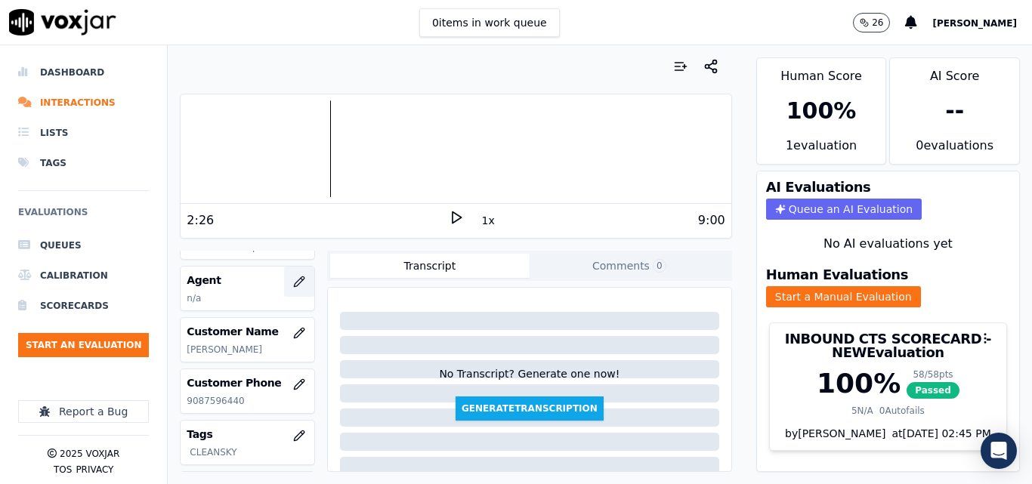
click at [293, 290] on button "button" at bounding box center [299, 282] width 30 height 30
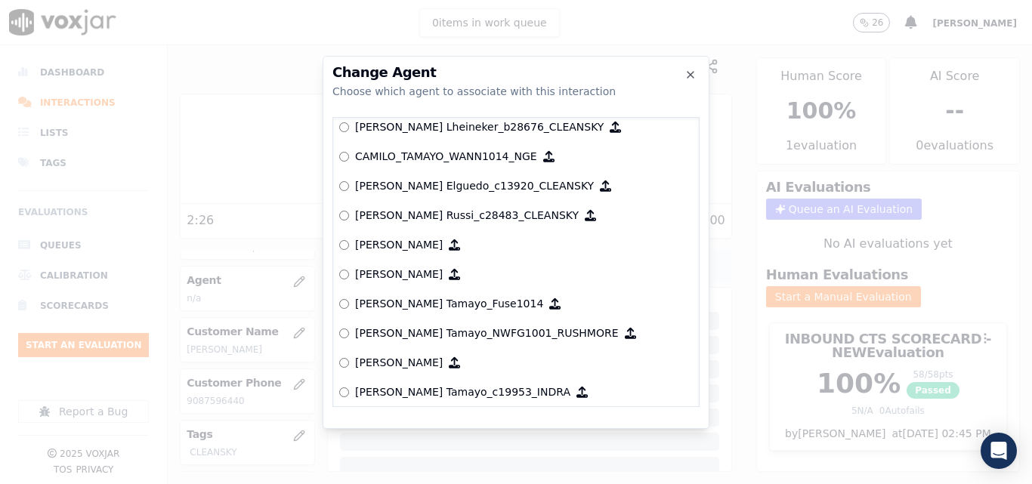
scroll to position [1208, 0]
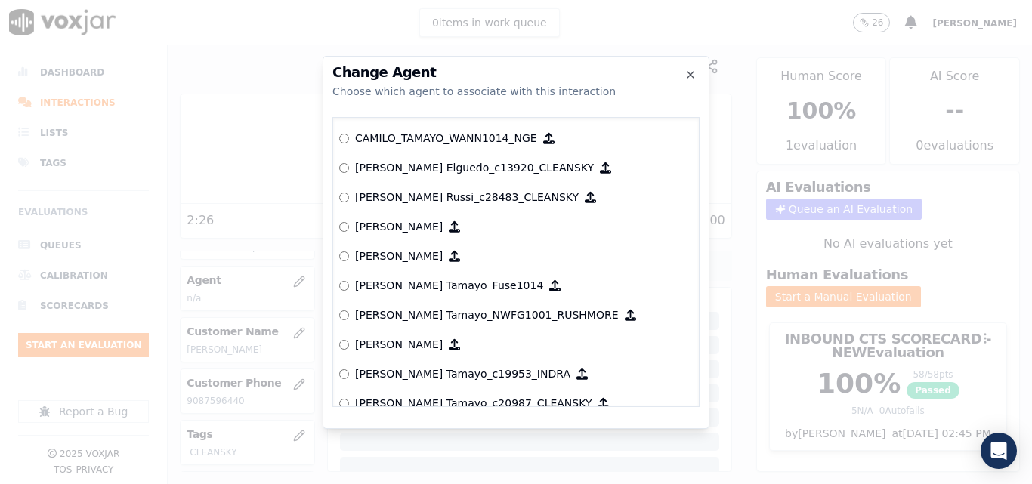
click at [484, 165] on p "Camilo Elguedo_c13920_CLEANSKY" at bounding box center [474, 167] width 239 height 15
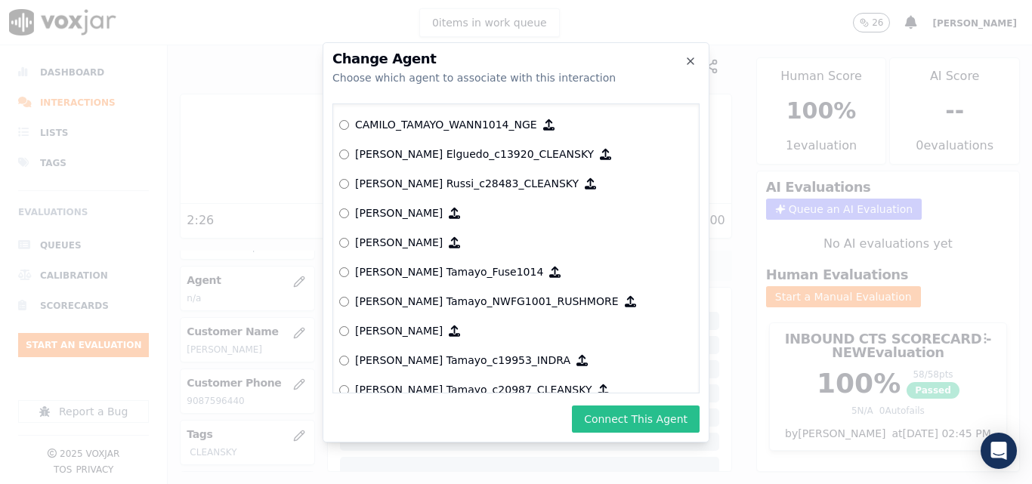
click at [619, 416] on button "Connect This Agent" at bounding box center [636, 419] width 128 height 27
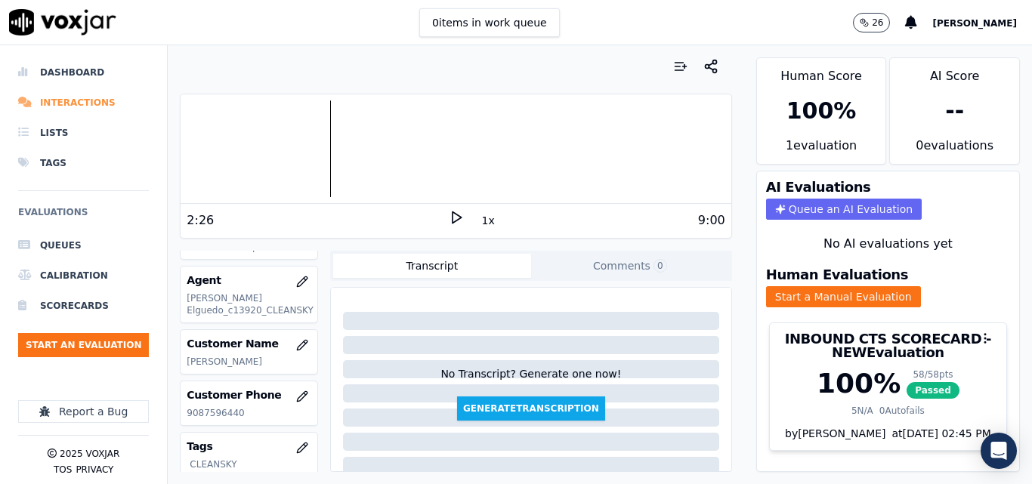
click at [61, 98] on li "Interactions" at bounding box center [83, 103] width 131 height 30
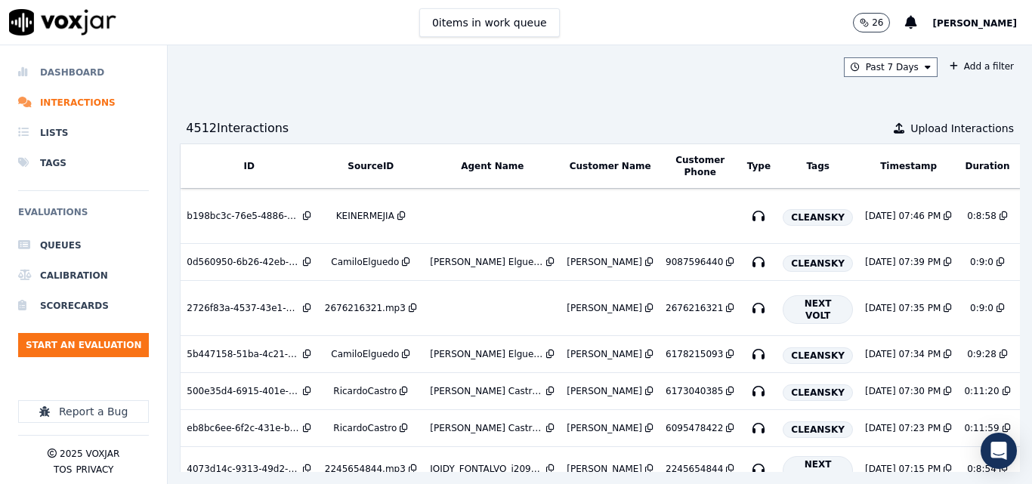
click at [60, 66] on li "Dashboard" at bounding box center [83, 72] width 131 height 30
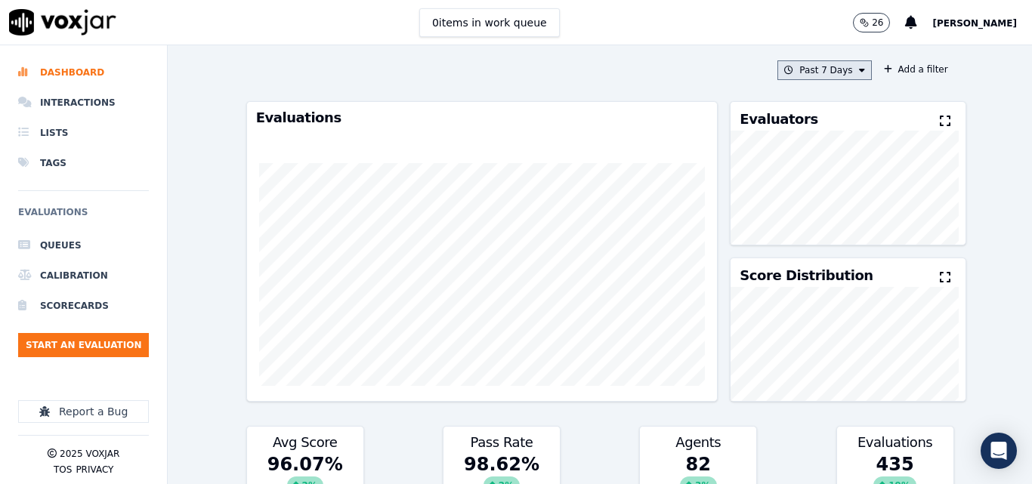
click at [837, 77] on button "Past 7 Days" at bounding box center [824, 70] width 94 height 20
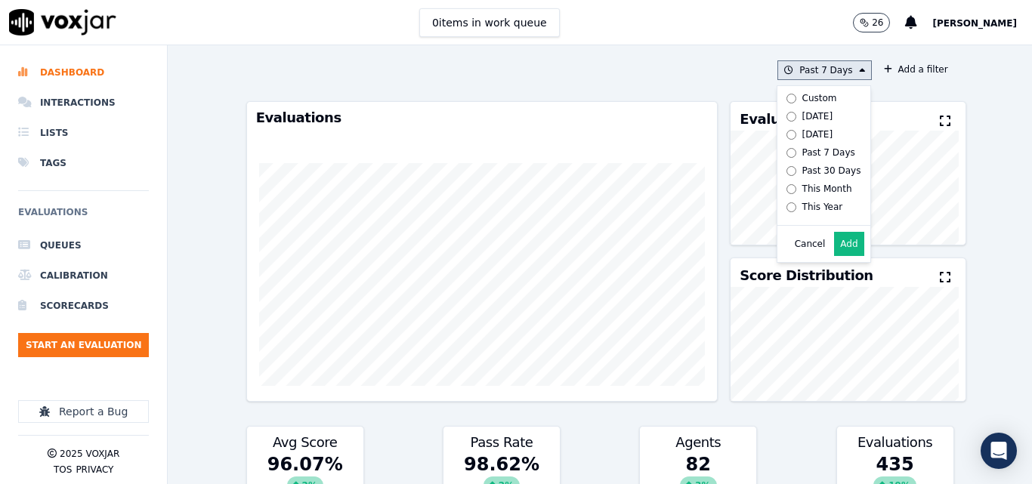
click at [807, 116] on div "Today" at bounding box center [817, 116] width 31 height 12
click at [834, 256] on button "Add" at bounding box center [848, 244] width 29 height 24
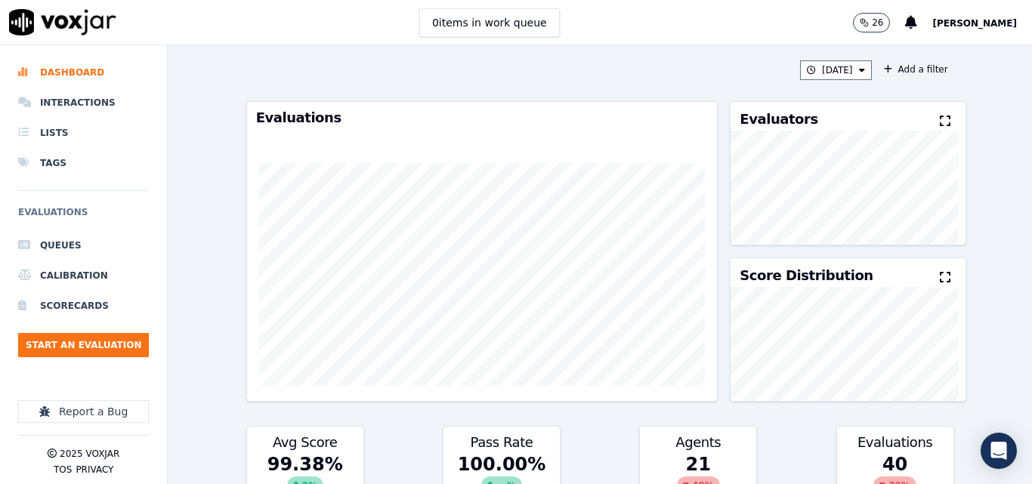
click at [940, 127] on icon at bounding box center [945, 121] width 11 height 12
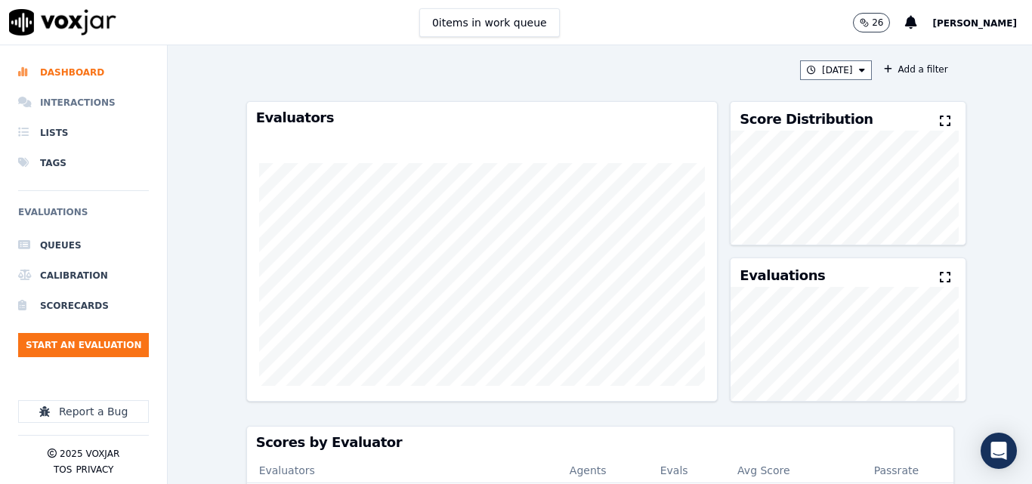
click at [83, 98] on li "Interactions" at bounding box center [83, 103] width 131 height 30
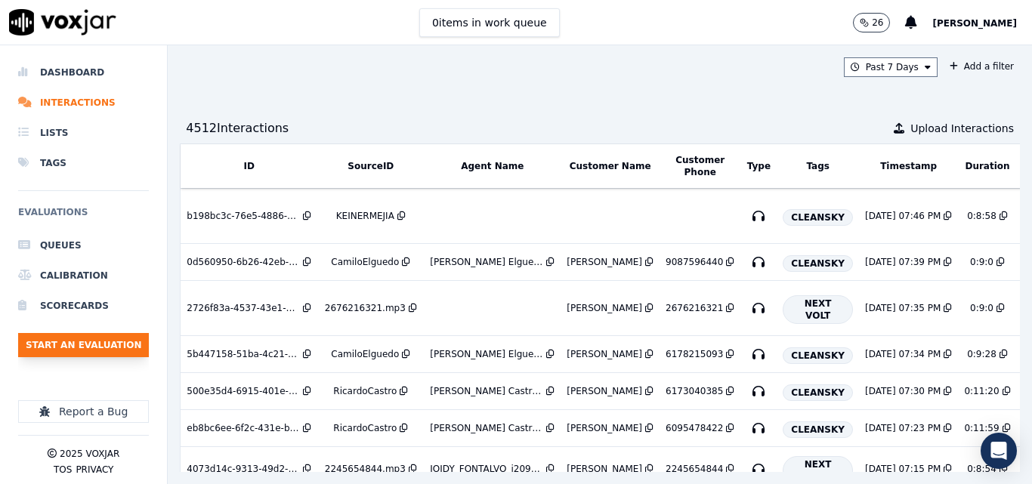
click at [94, 341] on button "Start an Evaluation" at bounding box center [83, 345] width 131 height 24
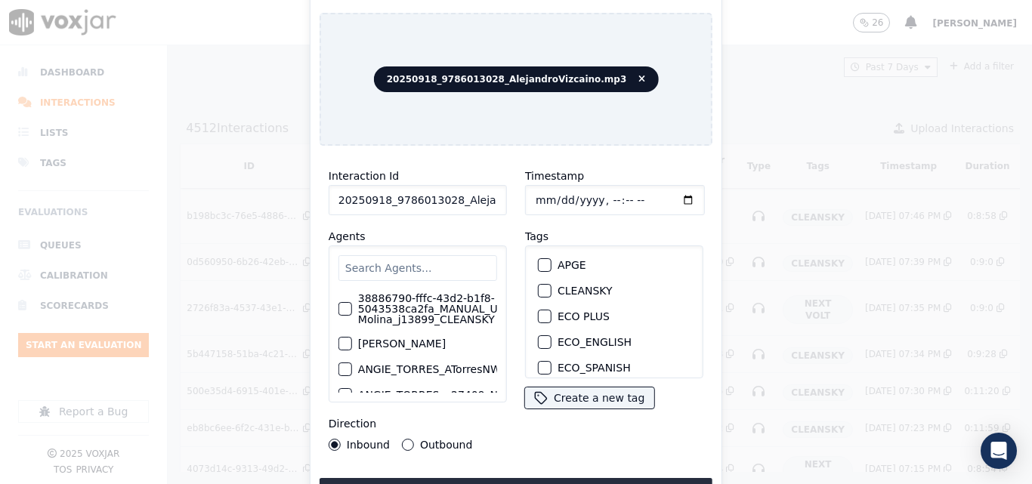
click at [485, 193] on input "20250918_9786013028_AlejandroVizcaino.mp3" at bounding box center [418, 200] width 178 height 30
type input "20250918_9786013028_AlejandroVizcaino"
click at [540, 291] on button "CLEANSKY" at bounding box center [545, 291] width 14 height 14
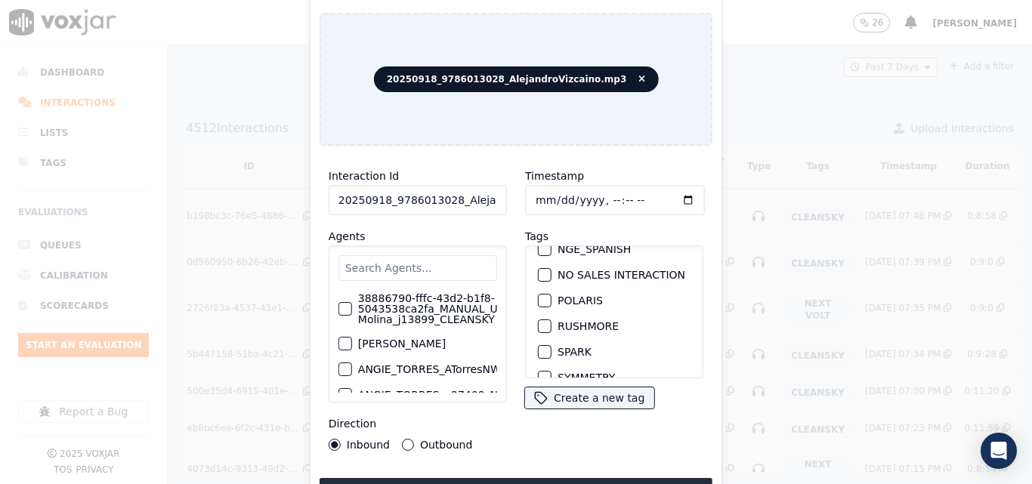
scroll to position [302, 0]
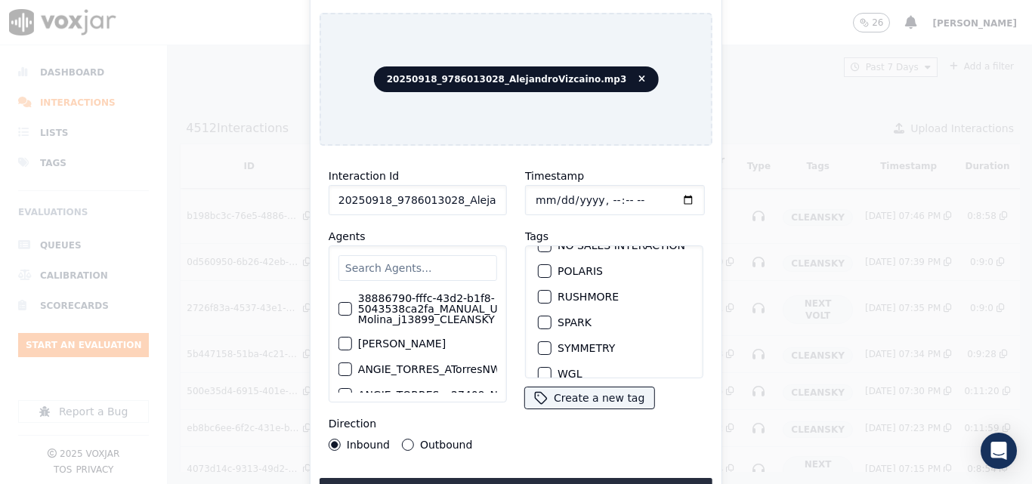
click at [539, 480] on button "Upload interaction to start evaluation" at bounding box center [516, 491] width 393 height 27
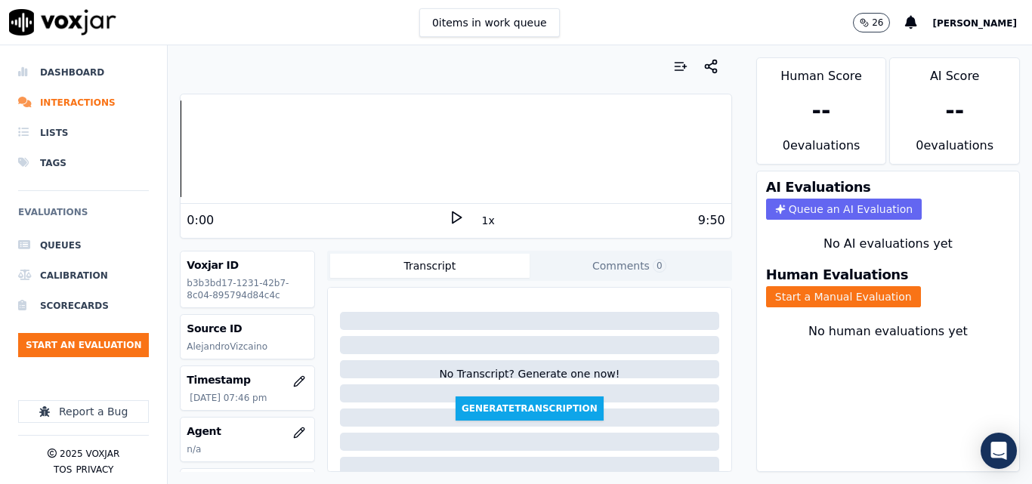
click at [449, 213] on icon at bounding box center [456, 217] width 15 height 15
click at [449, 220] on icon at bounding box center [456, 217] width 15 height 15
click at [449, 214] on icon at bounding box center [456, 217] width 15 height 15
click at [295, 144] on div at bounding box center [456, 148] width 550 height 97
click at [289, 137] on div at bounding box center [456, 148] width 550 height 97
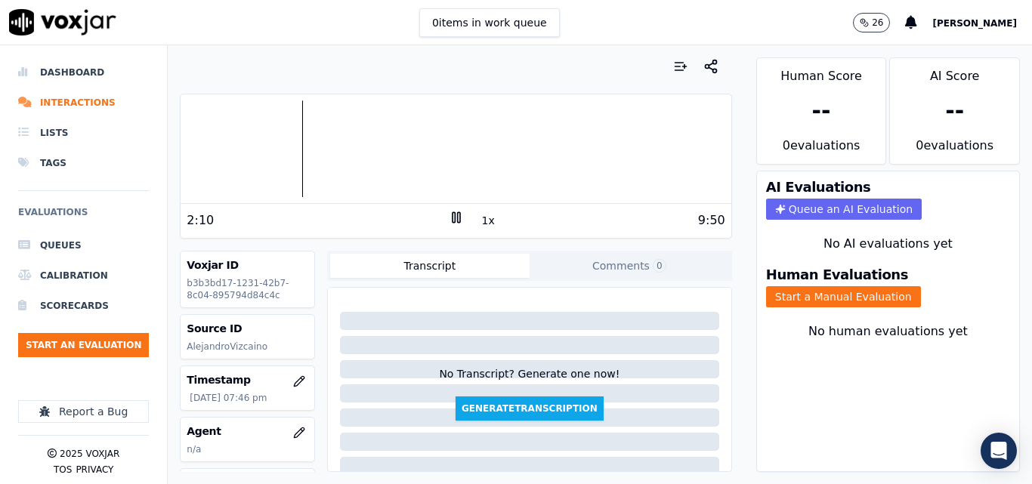
click at [277, 141] on div at bounding box center [456, 148] width 550 height 97
click at [443, 209] on div "2:10 1x 9:50" at bounding box center [456, 220] width 550 height 32
click at [449, 218] on icon at bounding box center [456, 217] width 15 height 15
click at [787, 302] on button "Start a Manual Evaluation" at bounding box center [843, 296] width 155 height 21
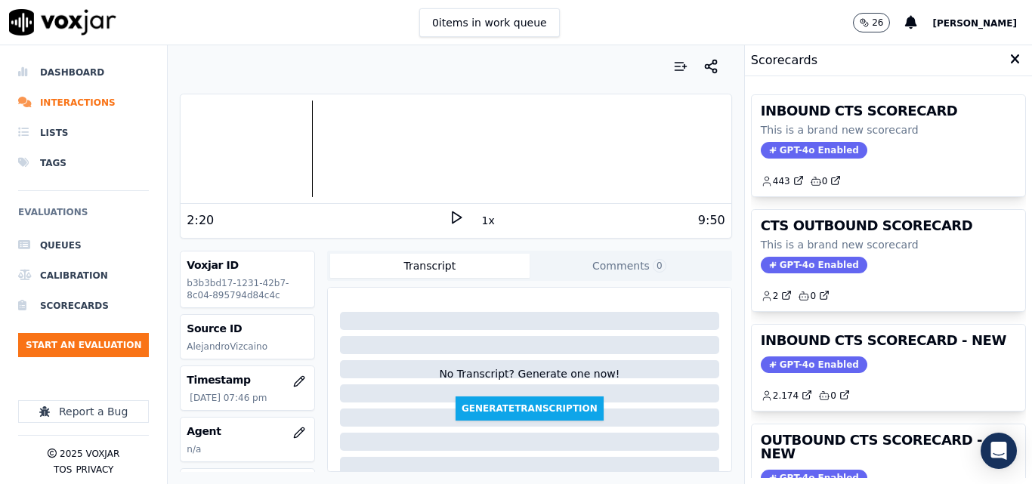
click at [886, 355] on div "INBOUND CTS SCORECARD - NEW GPT-4o Enabled 2.174 0" at bounding box center [888, 368] width 273 height 86
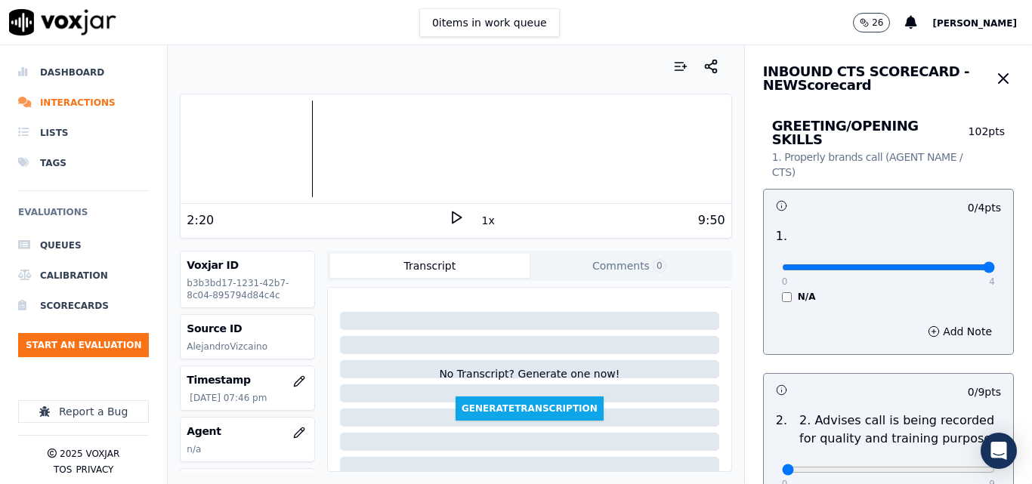
type input "4"
click at [956, 264] on input "range" at bounding box center [888, 267] width 213 height 6
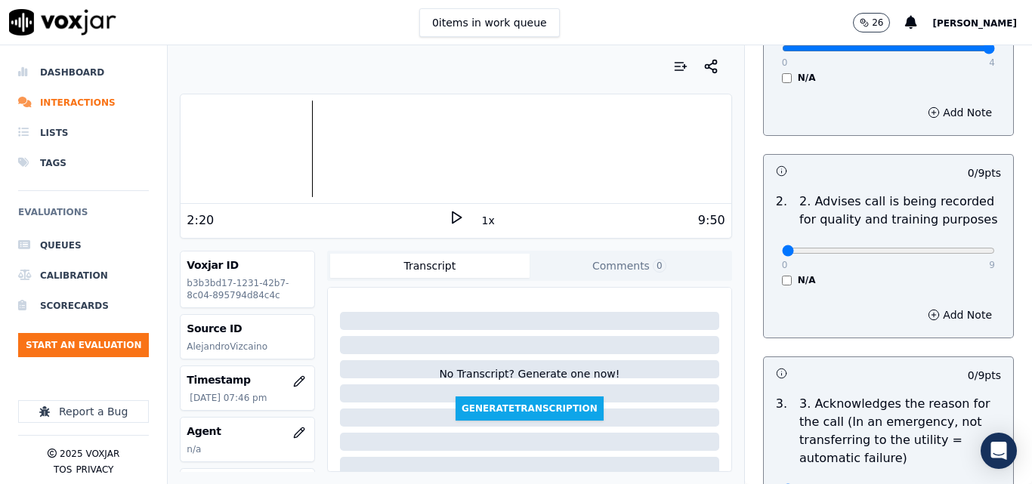
scroll to position [227, 0]
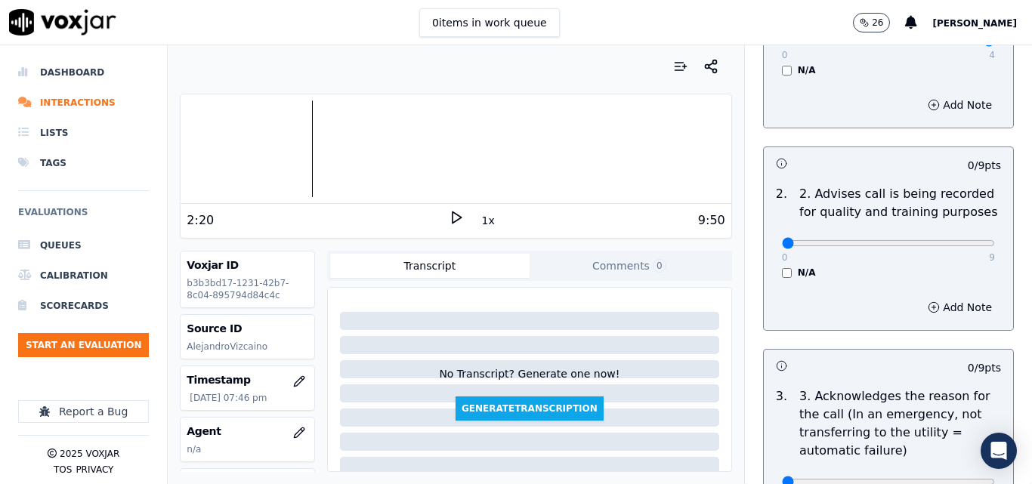
click at [770, 261] on div "0 9 N/A" at bounding box center [888, 249] width 237 height 57
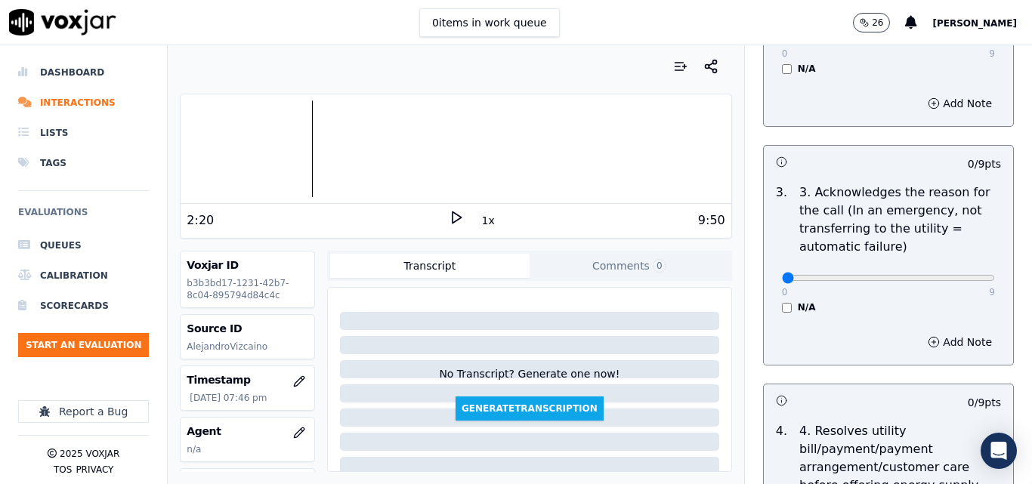
scroll to position [453, 0]
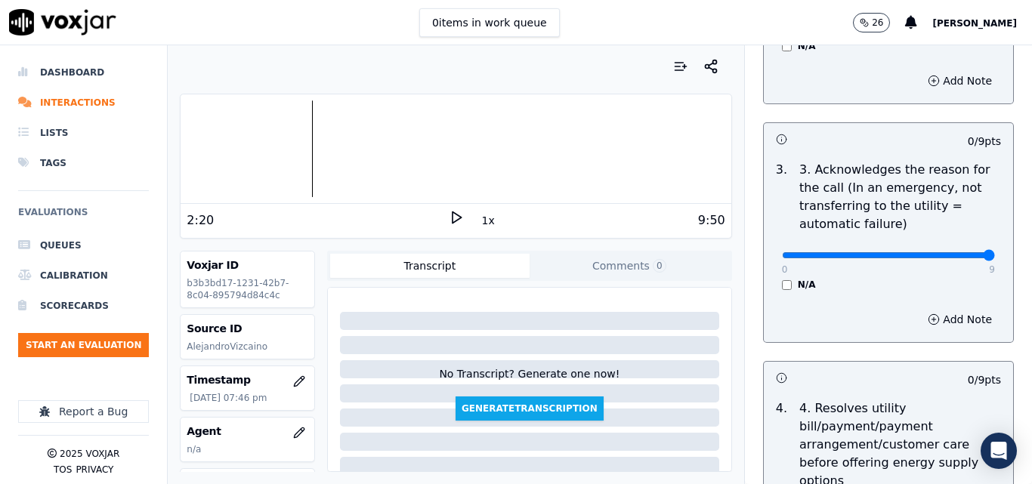
type input "9"
click at [950, 252] on input "range" at bounding box center [888, 255] width 213 height 6
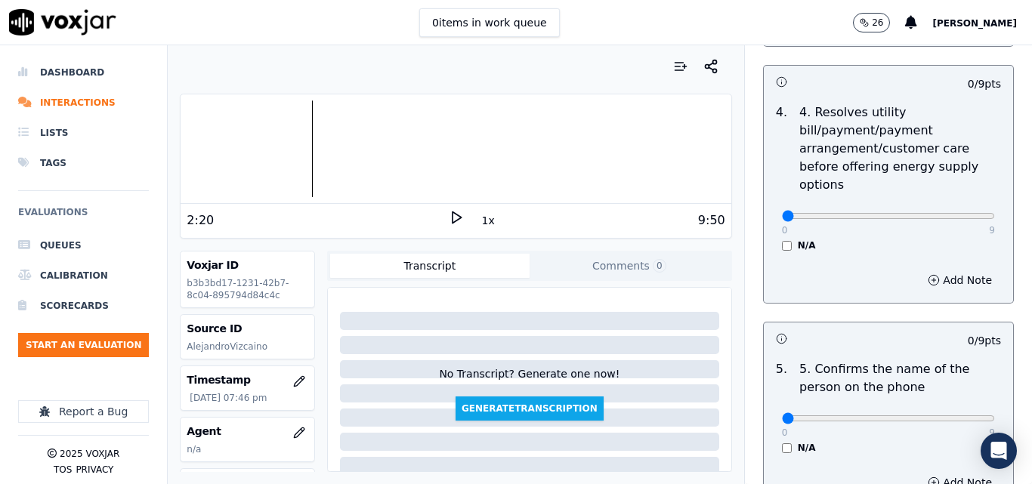
scroll to position [755, 0]
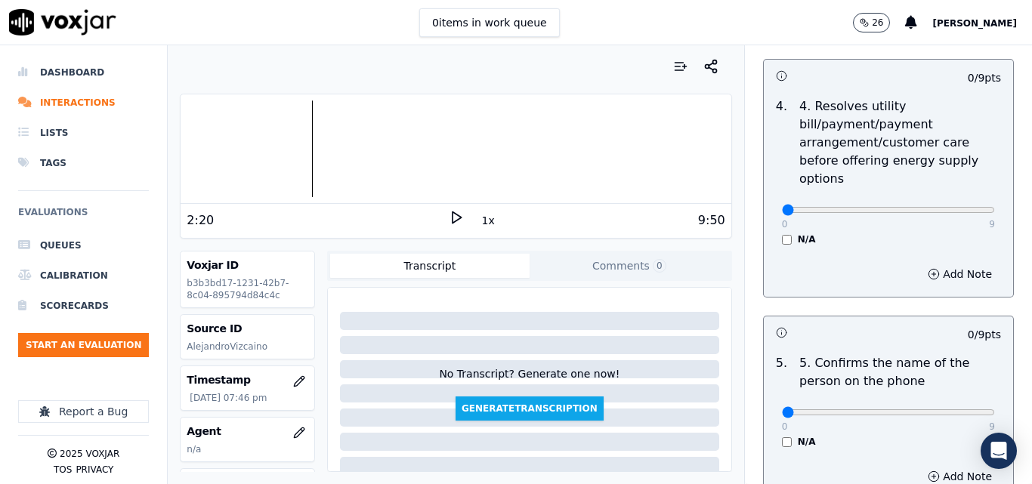
click at [767, 231] on div "4 . 4. Resolves utility bill/payment/payment arrangement/customer care before o…" at bounding box center [888, 171] width 249 height 160
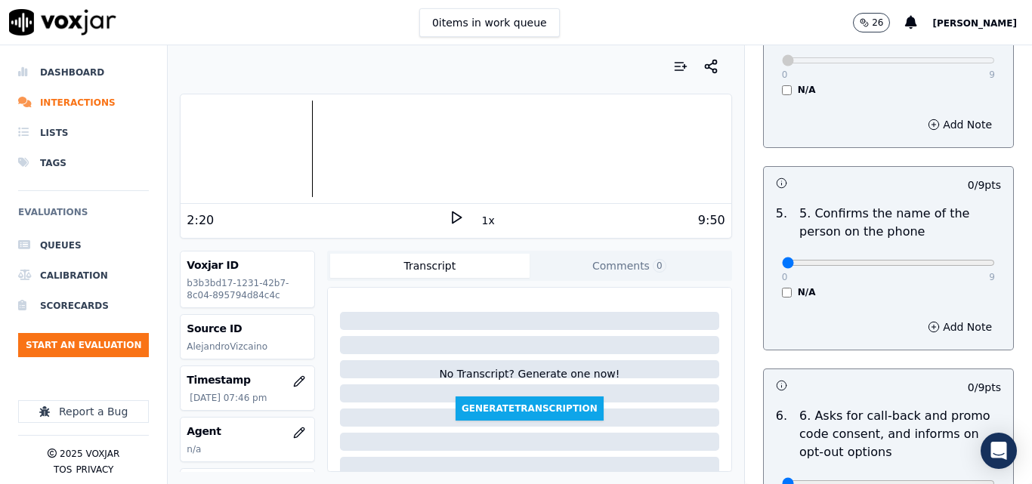
scroll to position [906, 0]
type input "9"
click at [952, 258] on input "range" at bounding box center [888, 261] width 213 height 6
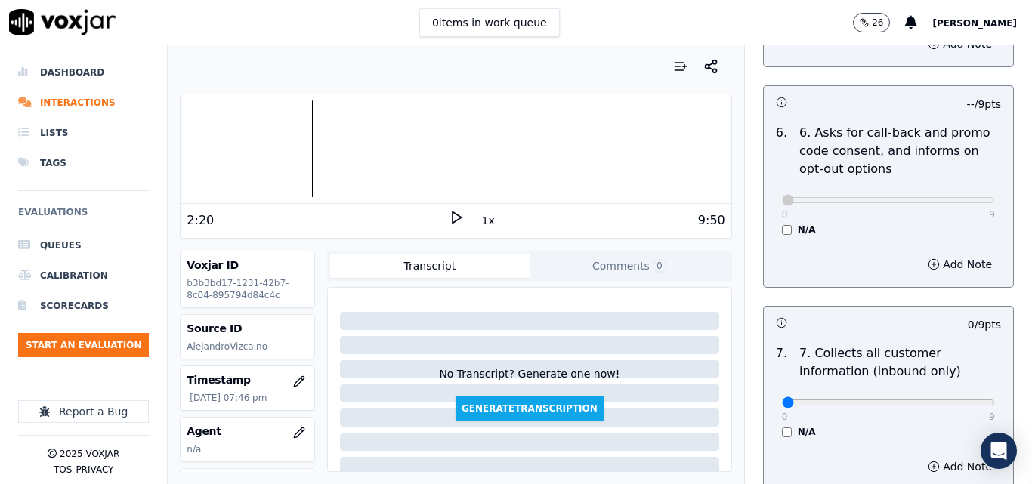
scroll to position [1360, 0]
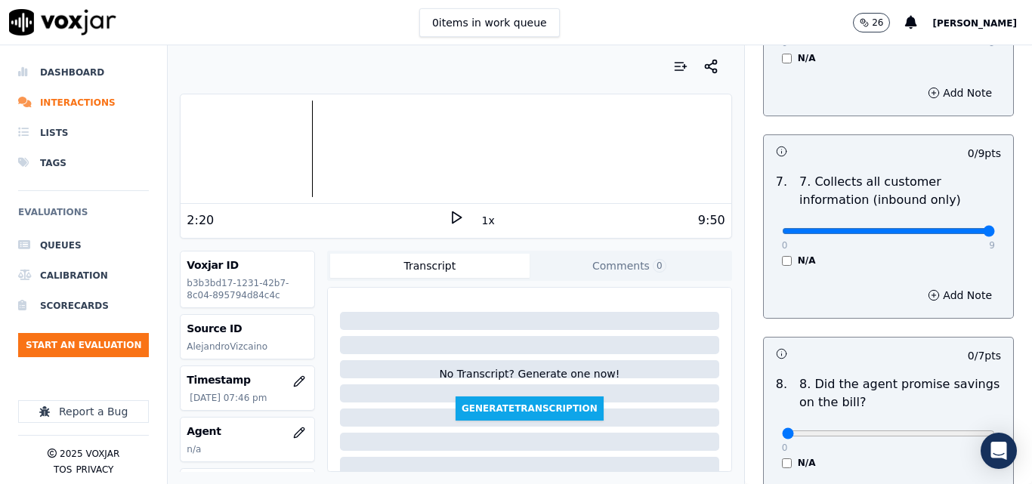
type input "9"
click at [959, 228] on input "range" at bounding box center [888, 231] width 213 height 6
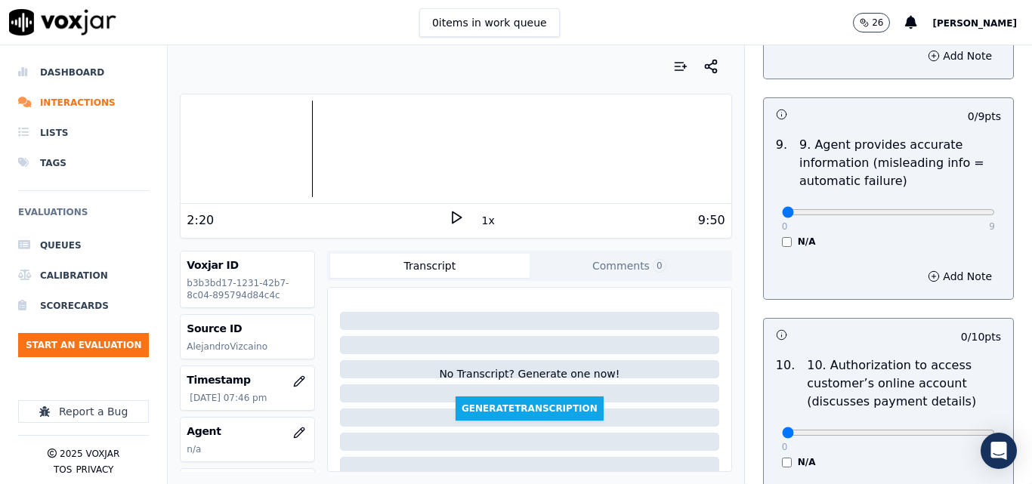
scroll to position [1813, 0]
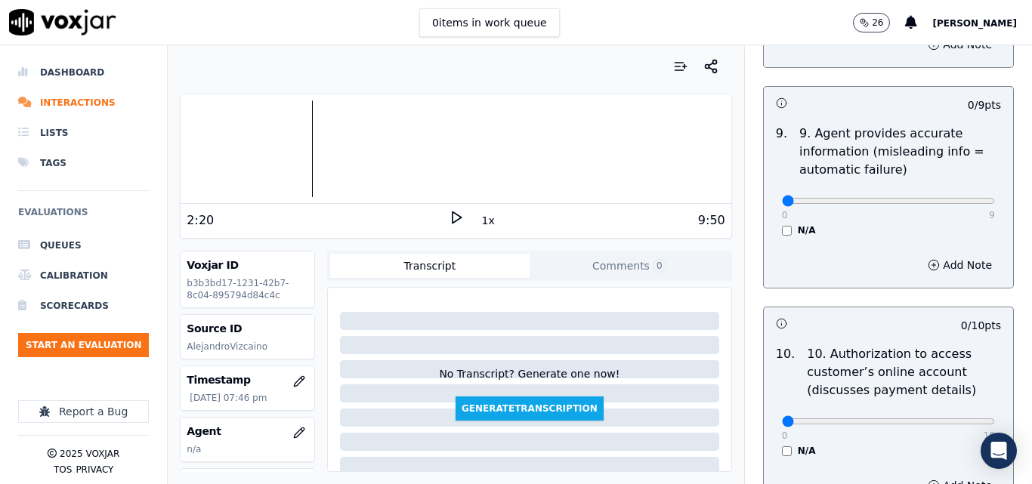
click at [962, 189] on div "0 9 N/A" at bounding box center [888, 207] width 237 height 57
type input "9"
click at [949, 198] on input "range" at bounding box center [888, 201] width 213 height 6
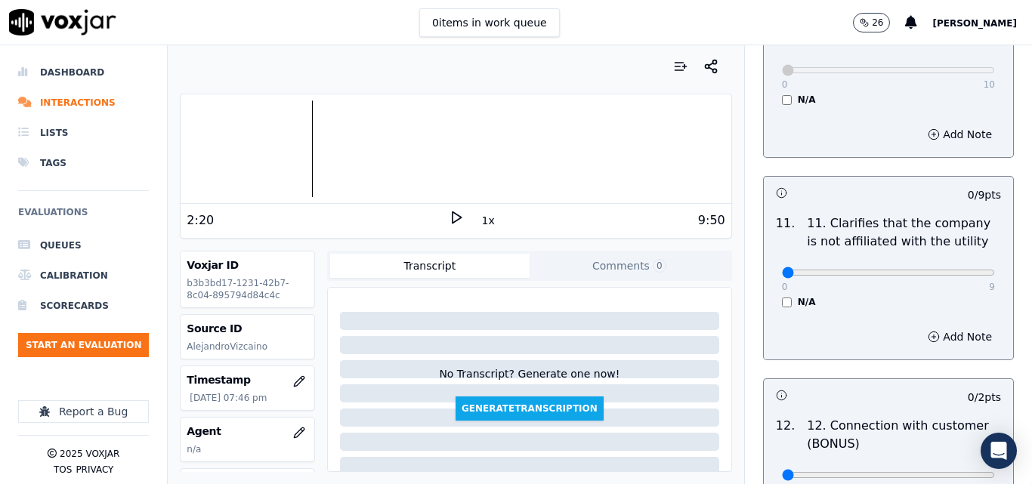
scroll to position [2190, 0]
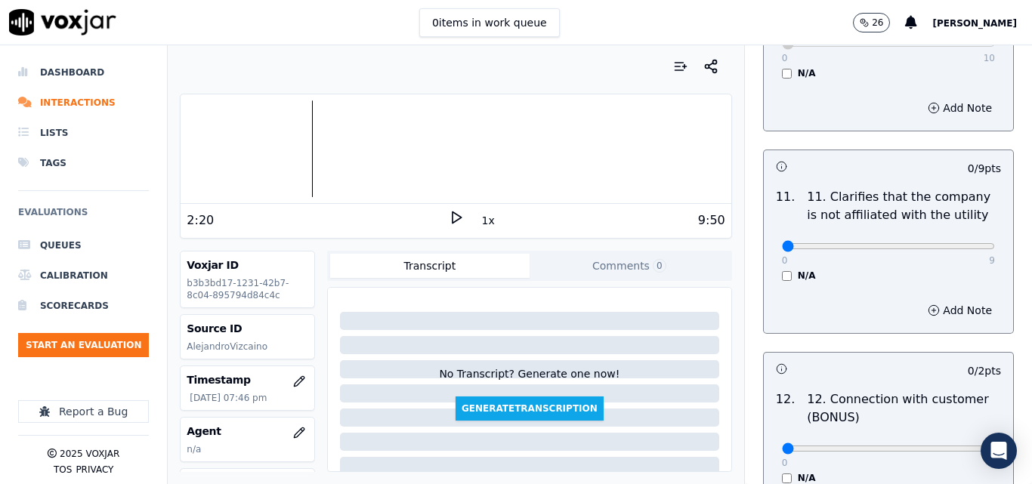
click at [962, 230] on div "0 9 N/A" at bounding box center [888, 252] width 237 height 57
type input "9"
click at [957, 243] on input "range" at bounding box center [888, 246] width 213 height 6
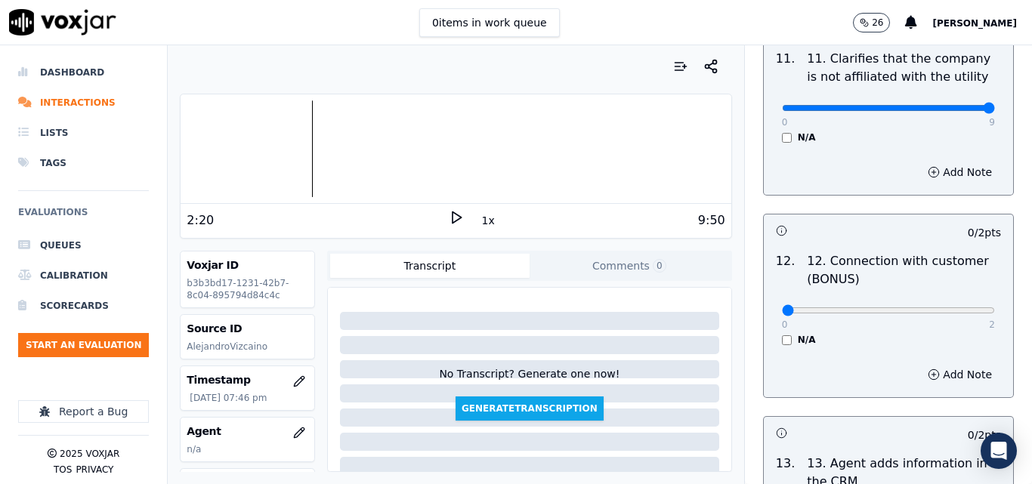
scroll to position [2342, 0]
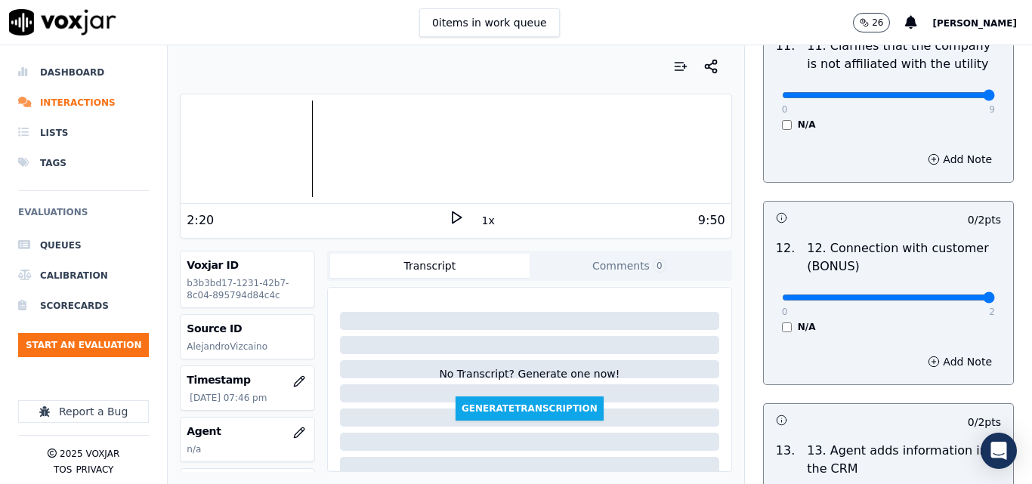
type input "2"
click at [951, 295] on input "range" at bounding box center [888, 298] width 213 height 6
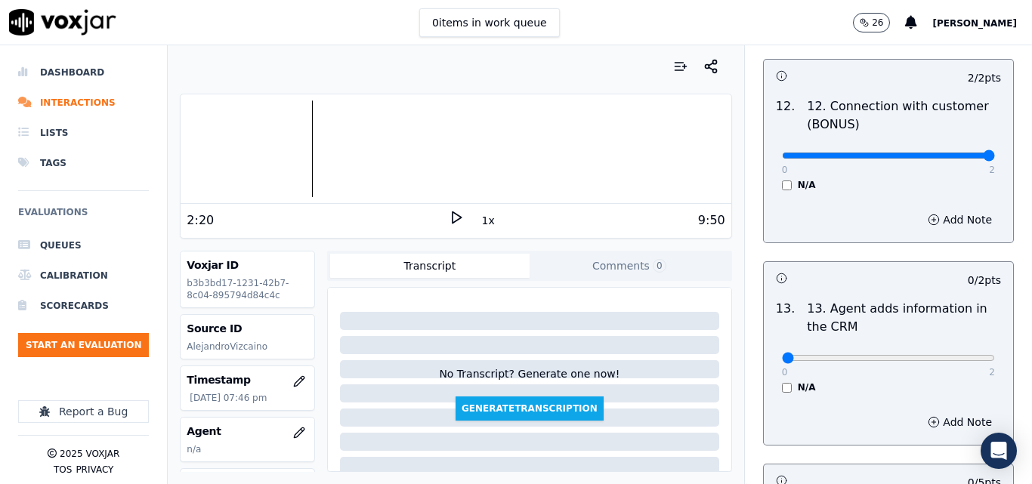
scroll to position [2568, 0]
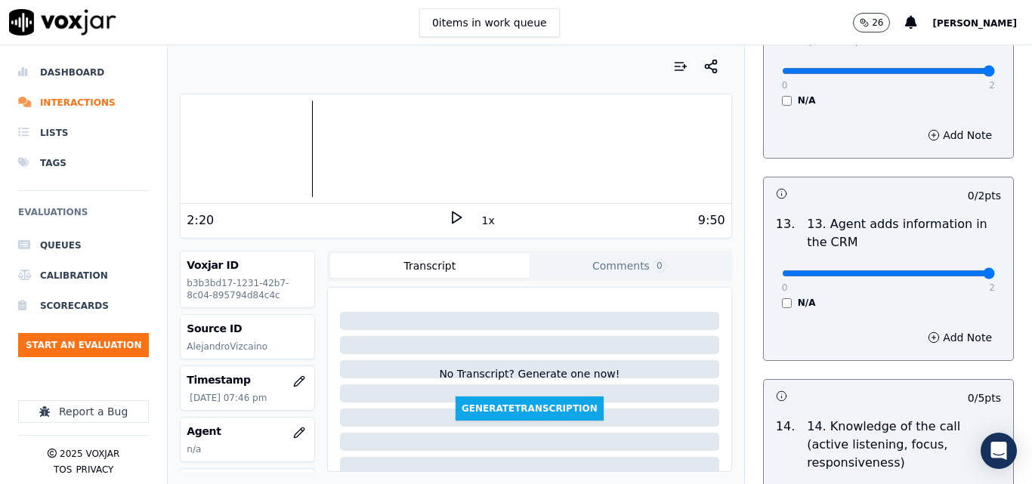
type input "2"
click at [946, 270] on input "range" at bounding box center [888, 273] width 213 height 6
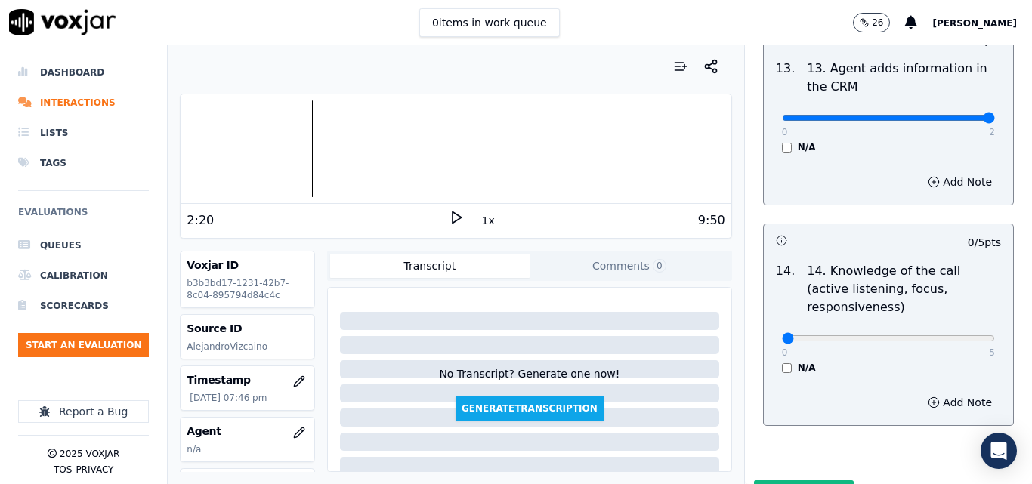
scroll to position [2758, 0]
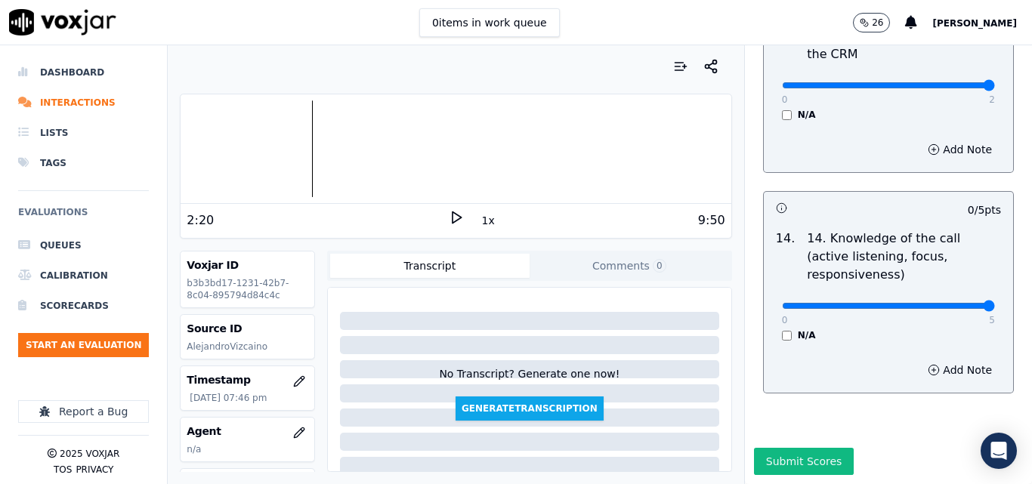
type input "5"
click at [945, 303] on input "range" at bounding box center [888, 306] width 213 height 6
drag, startPoint x: 747, startPoint y: 423, endPoint x: 739, endPoint y: 411, distance: 14.3
click at [754, 448] on button "Submit Scores" at bounding box center [804, 461] width 100 height 27
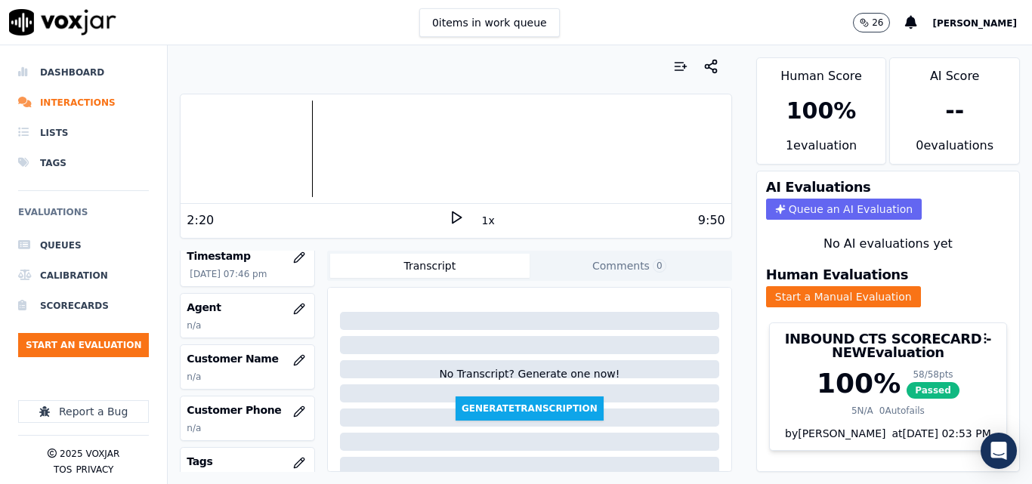
scroll to position [151, 0]
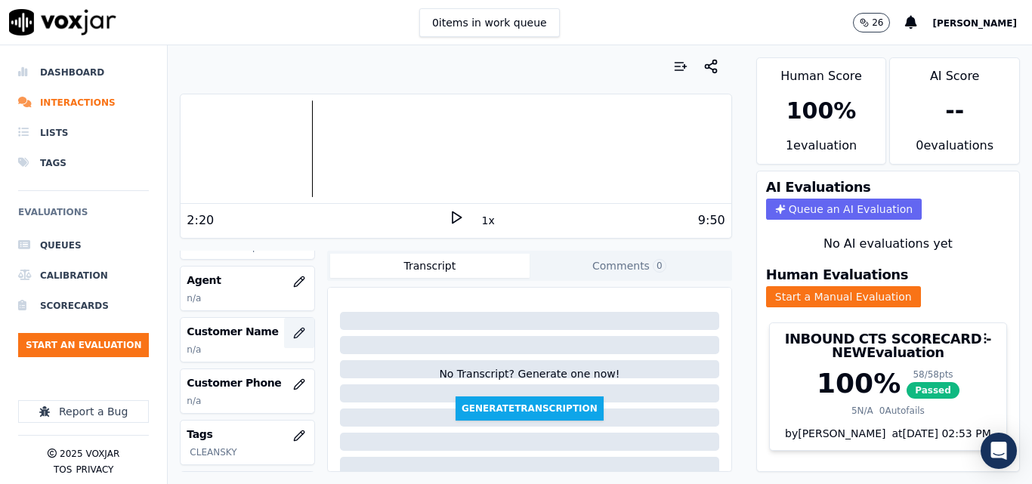
click at [290, 333] on button "button" at bounding box center [299, 333] width 30 height 30
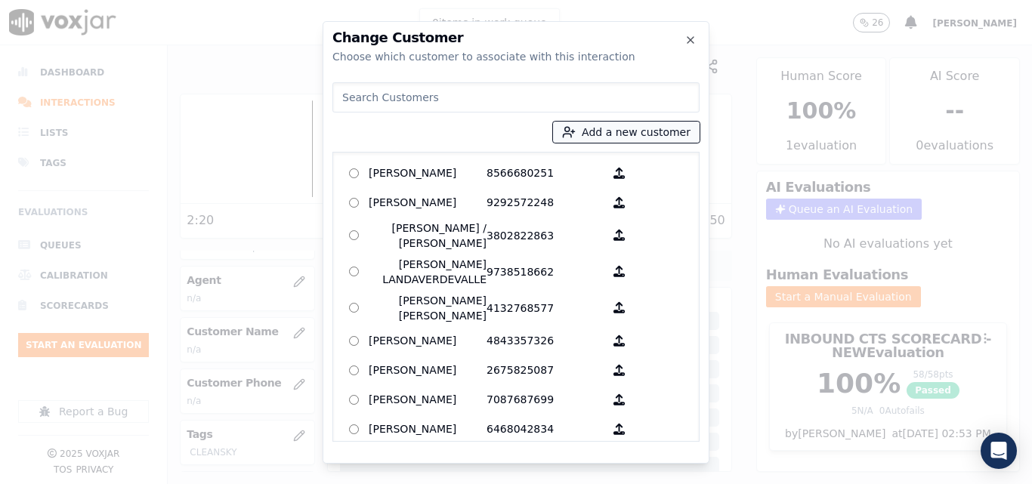
click at [678, 137] on button "Add a new customer" at bounding box center [626, 132] width 147 height 21
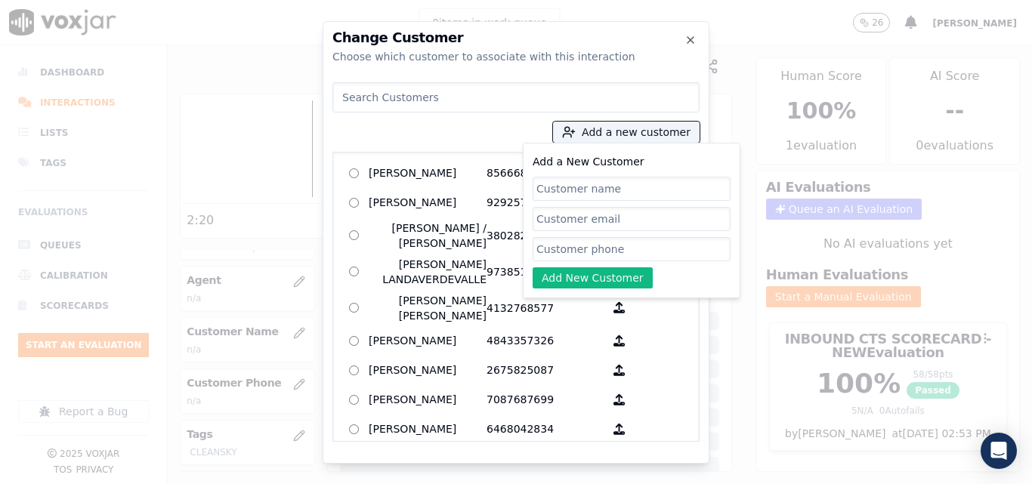
click at [650, 187] on input "Add a New Customer" at bounding box center [632, 189] width 198 height 24
type input "Rayane Magalhaes"
drag, startPoint x: 599, startPoint y: 236, endPoint x: 600, endPoint y: 243, distance: 7.7
click at [600, 237] on div "Add a New Customer Rayane Magalhaes Add New Customer" at bounding box center [632, 221] width 198 height 136
click at [600, 243] on input "Add a New Customer" at bounding box center [632, 249] width 198 height 24
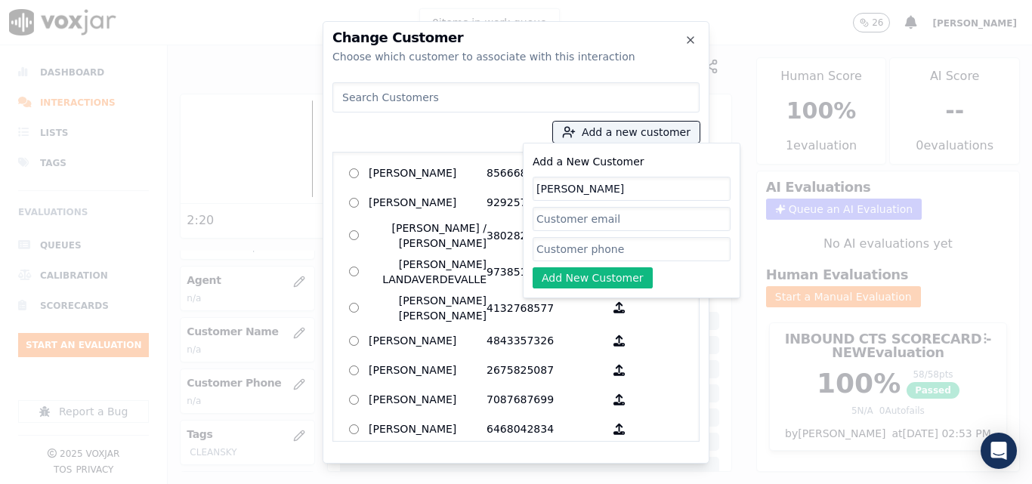
click at [681, 252] on input "Add a New Customer" at bounding box center [632, 249] width 198 height 24
paste input "9786013028"
type input "9786013028"
click at [602, 273] on button "Add New Customer" at bounding box center [593, 277] width 120 height 21
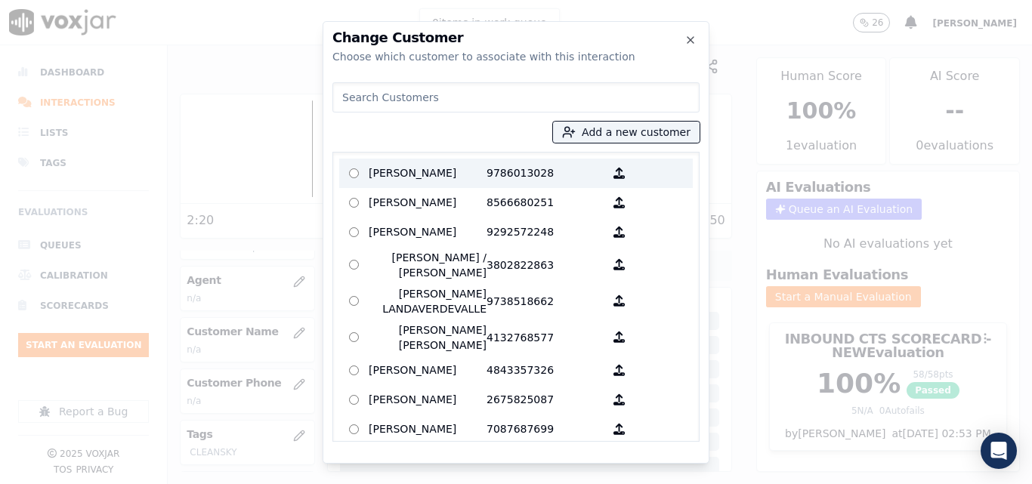
click at [491, 172] on p "9786013028" at bounding box center [545, 173] width 118 height 23
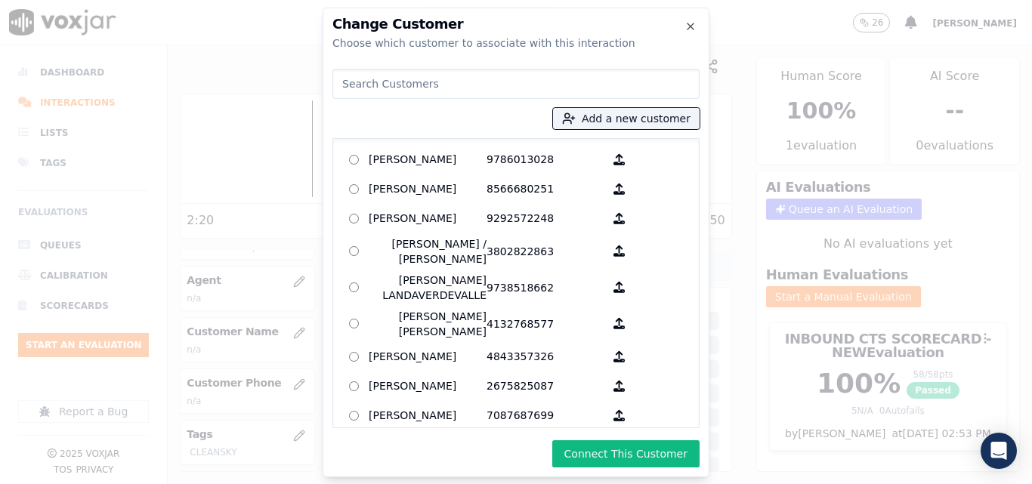
click at [630, 445] on button "Connect This Customer" at bounding box center [625, 453] width 147 height 27
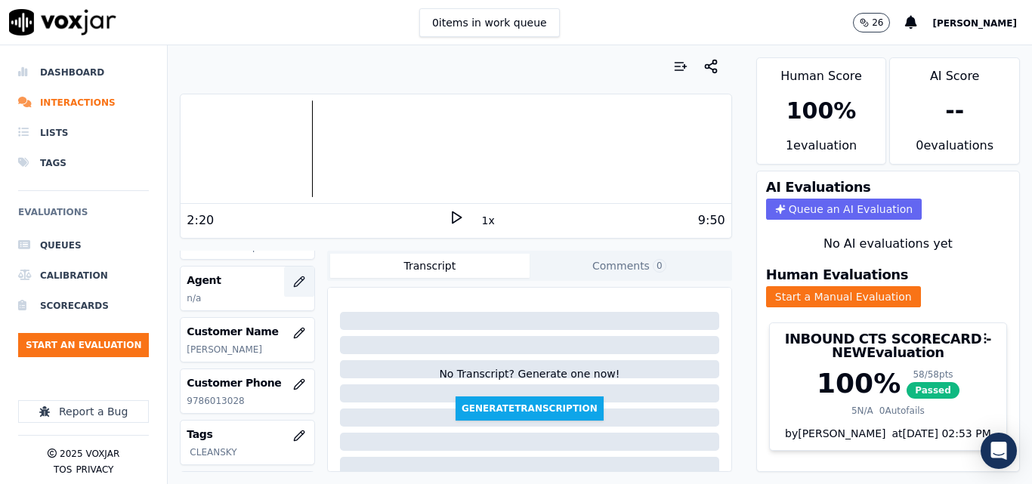
click at [293, 280] on icon "button" at bounding box center [299, 282] width 12 height 12
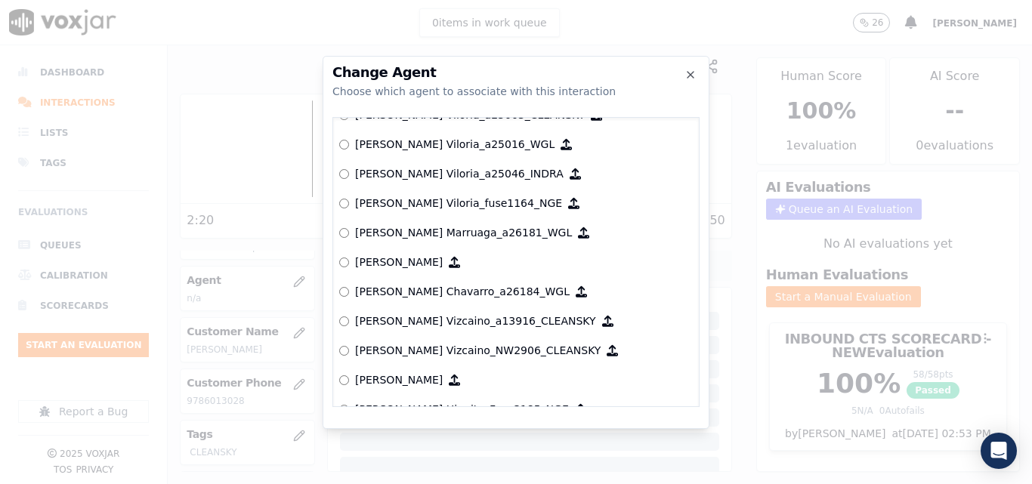
scroll to position [227, 0]
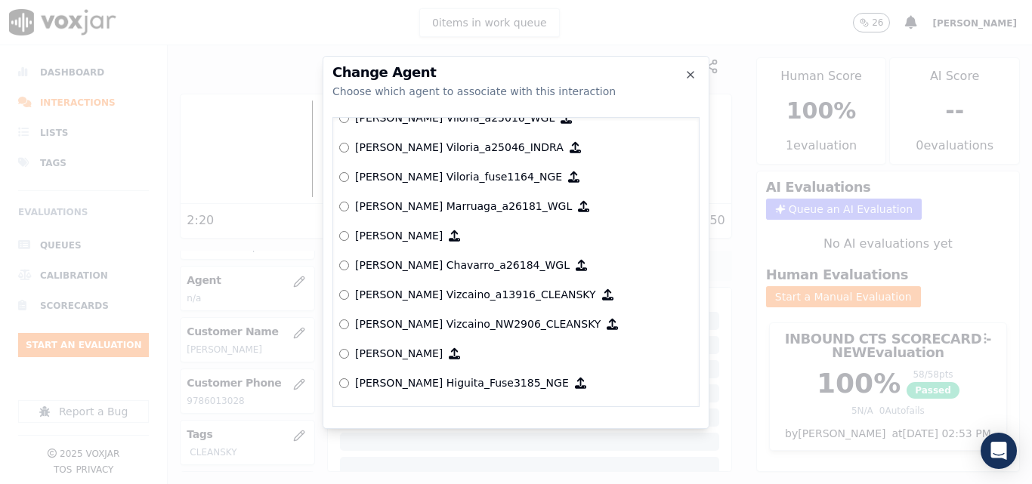
click at [403, 290] on p "Alejandro Vizcaino_a13916_CLEANSKY" at bounding box center [475, 294] width 241 height 15
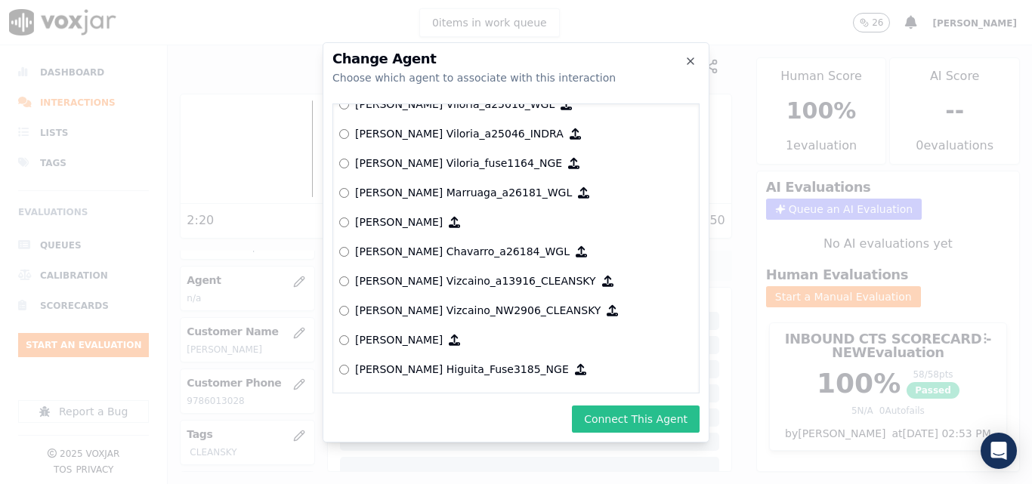
click at [649, 415] on button "Connect This Agent" at bounding box center [636, 419] width 128 height 27
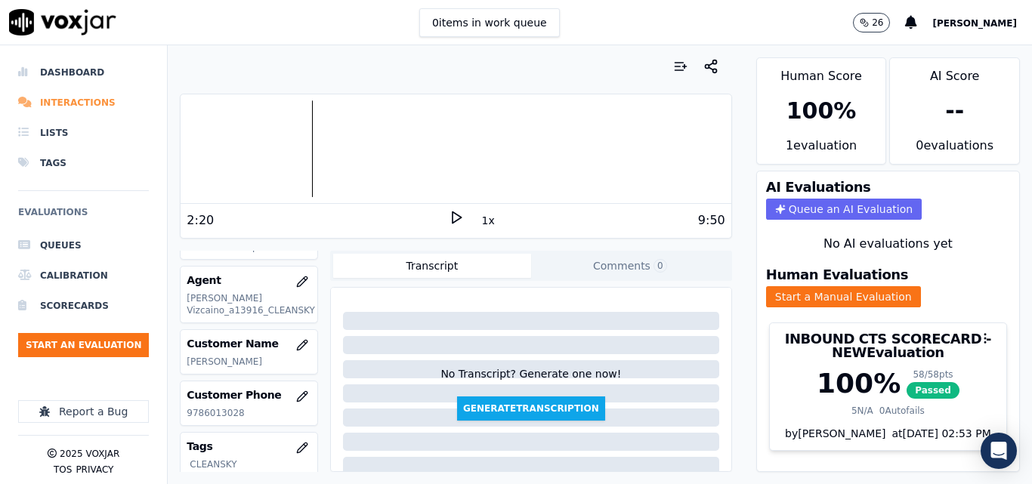
click at [57, 94] on li "Interactions" at bounding box center [83, 103] width 131 height 30
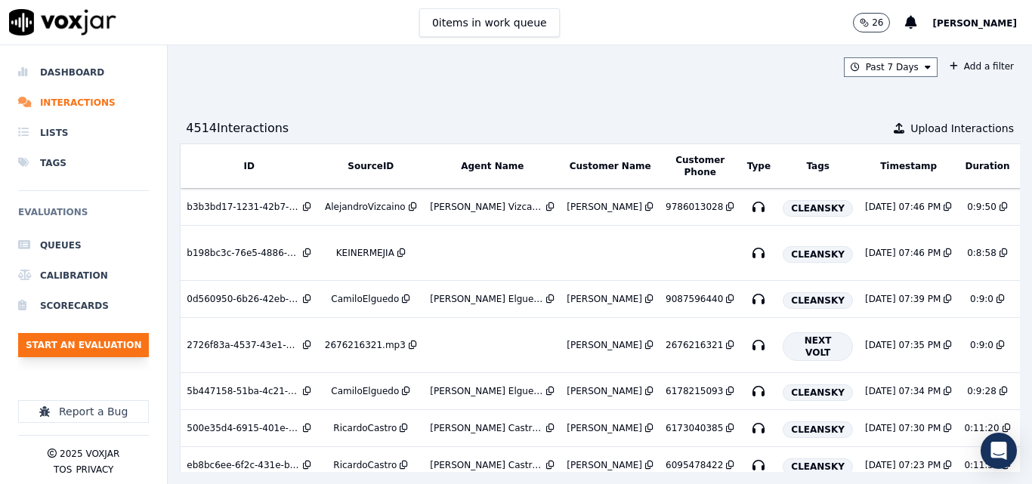
click at [96, 357] on button "Start an Evaluation" at bounding box center [83, 345] width 131 height 24
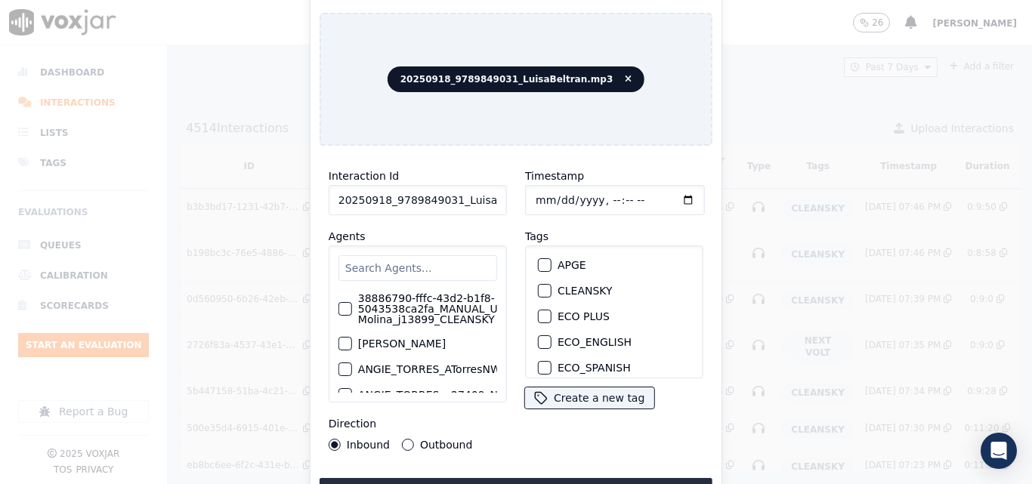
click at [484, 207] on input "20250918_9789849031_LuisaBeltran.mp3" at bounding box center [418, 200] width 178 height 30
type input "20250918_9789849031_LuisaBeltran"
click at [541, 286] on div "button" at bounding box center [544, 291] width 11 height 11
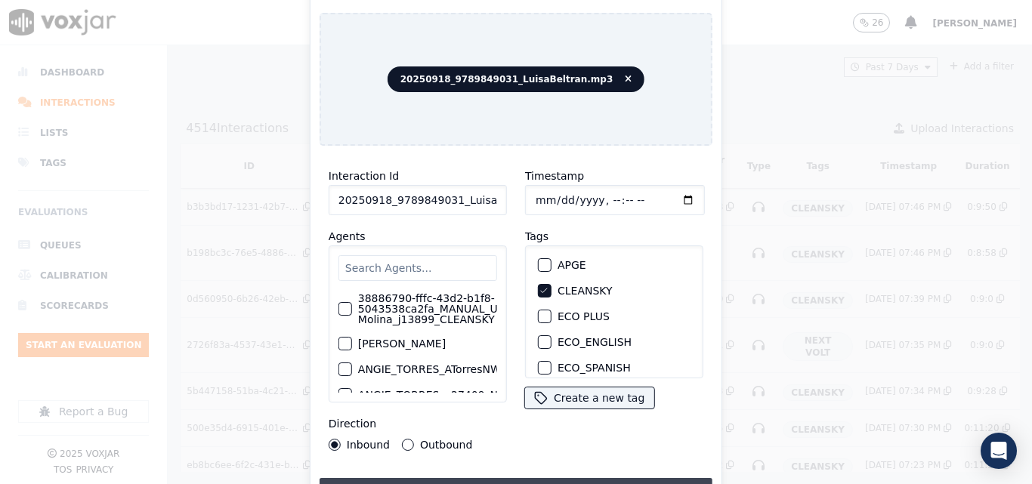
click at [548, 480] on button "Upload interaction to start evaluation" at bounding box center [516, 491] width 393 height 27
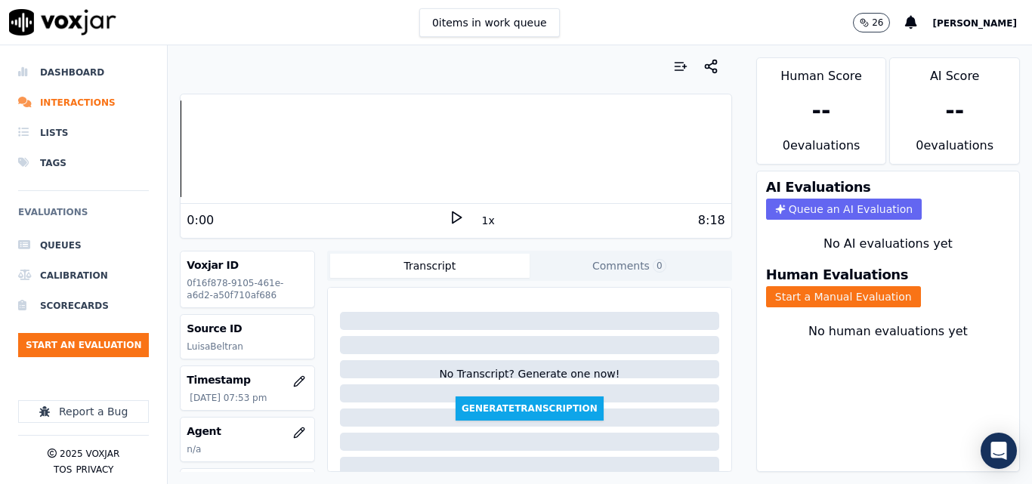
click at [455, 212] on icon at bounding box center [456, 217] width 15 height 15
click at [449, 215] on icon at bounding box center [456, 217] width 15 height 15
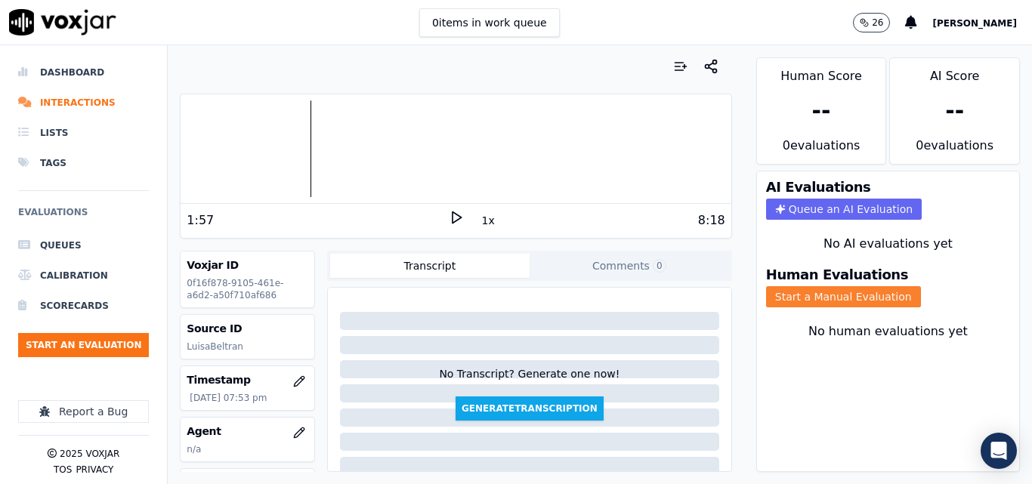
click at [836, 298] on button "Start a Manual Evaluation" at bounding box center [843, 296] width 155 height 21
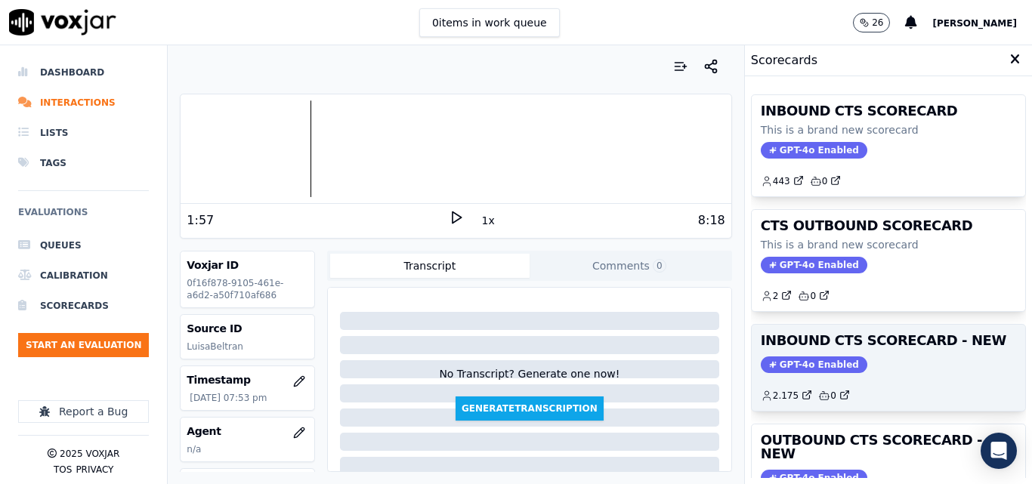
click at [900, 346] on h3 "INBOUND CTS SCORECARD - NEW" at bounding box center [888, 341] width 255 height 14
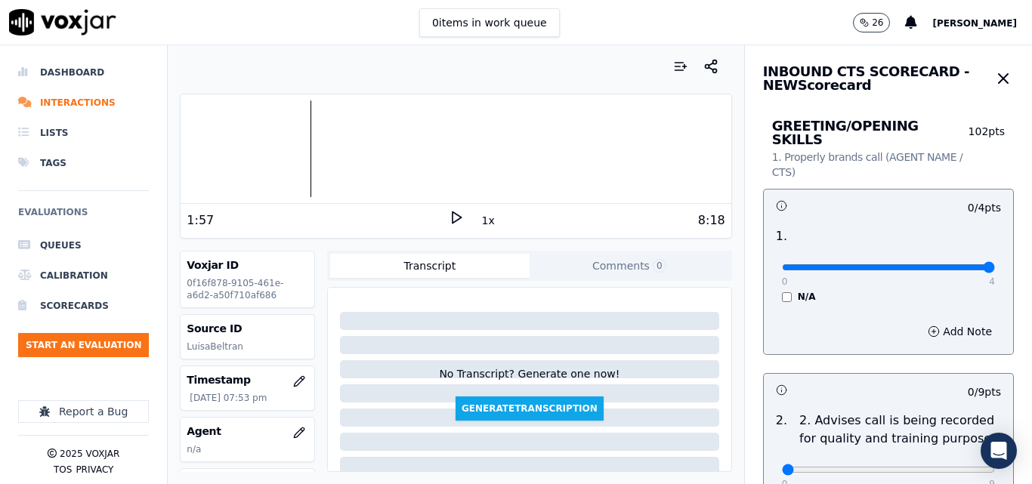
type input "4"
click at [954, 264] on input "range" at bounding box center [888, 267] width 213 height 6
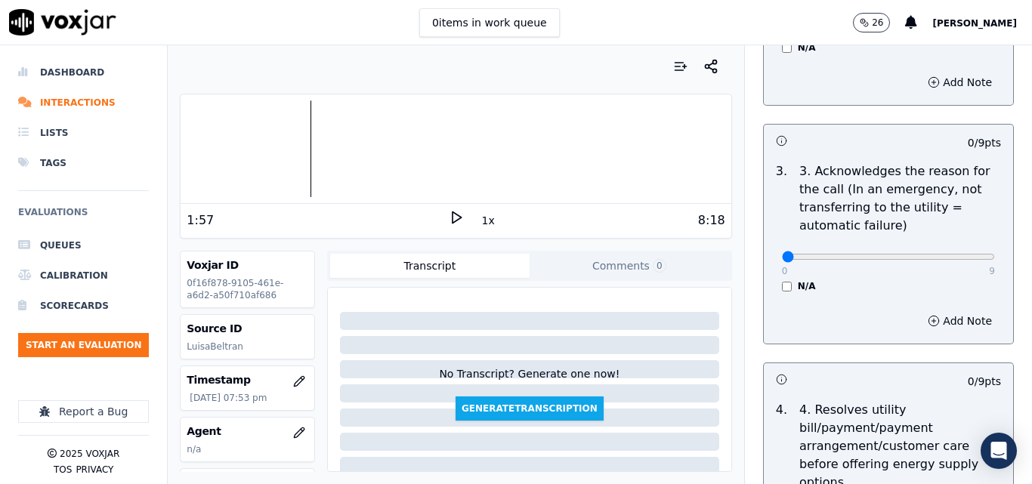
scroll to position [453, 0]
click at [958, 245] on div "0 9" at bounding box center [888, 254] width 213 height 18
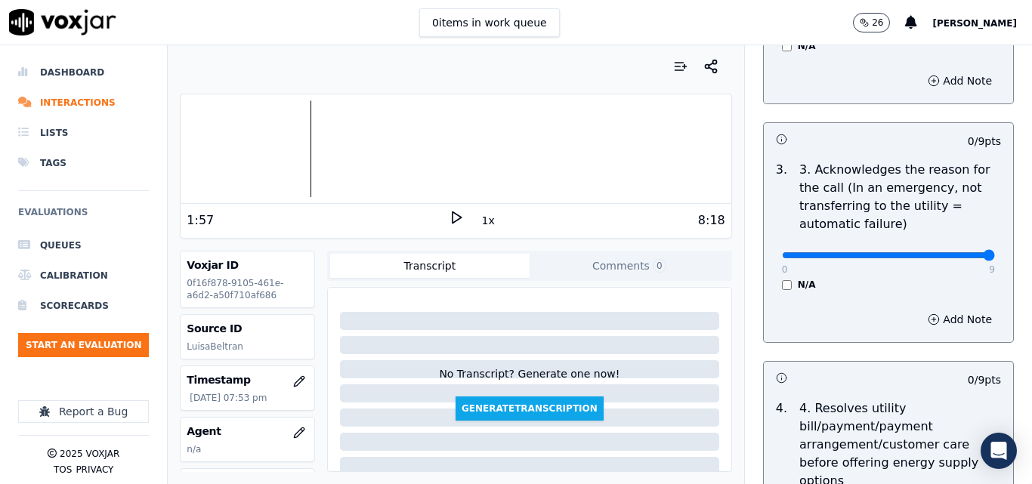
type input "9"
click at [958, 252] on input "range" at bounding box center [888, 255] width 213 height 6
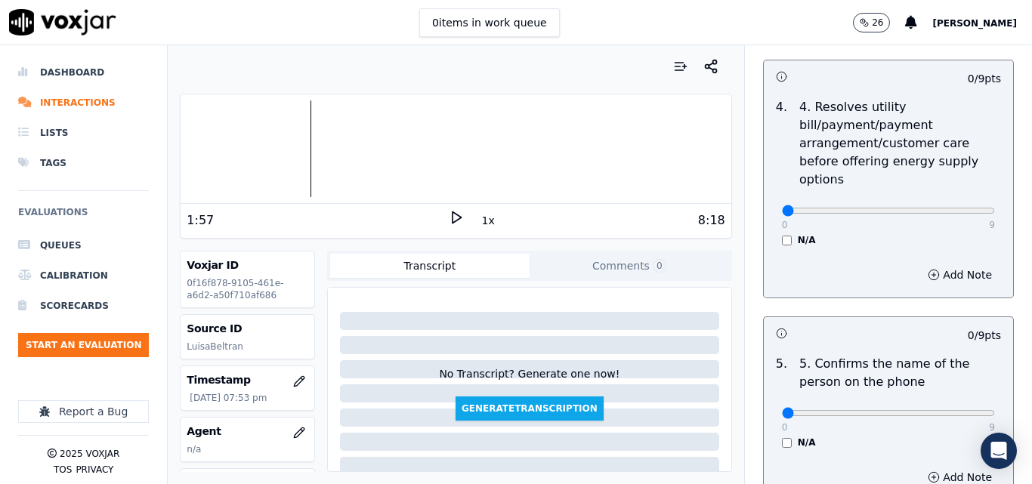
scroll to position [755, 0]
click at [770, 219] on div "0 9 N/A" at bounding box center [888, 216] width 237 height 57
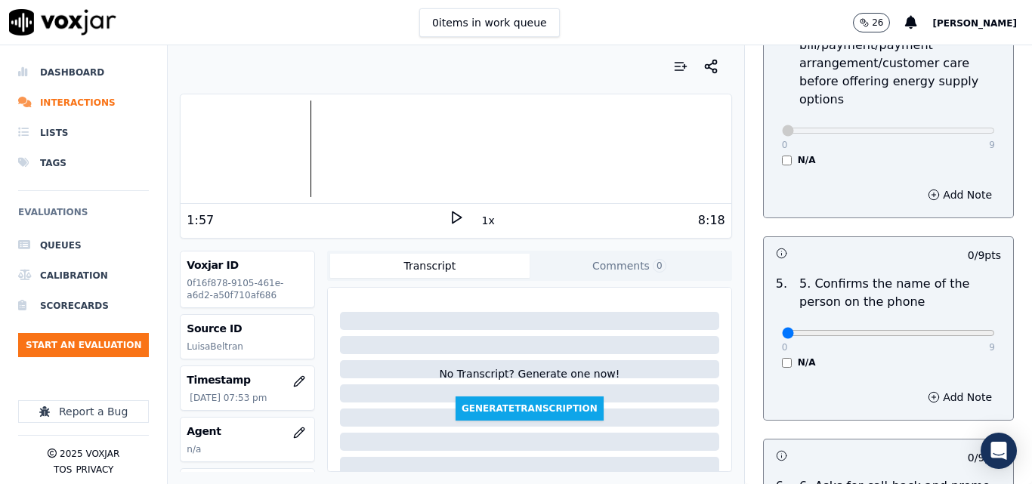
scroll to position [906, 0]
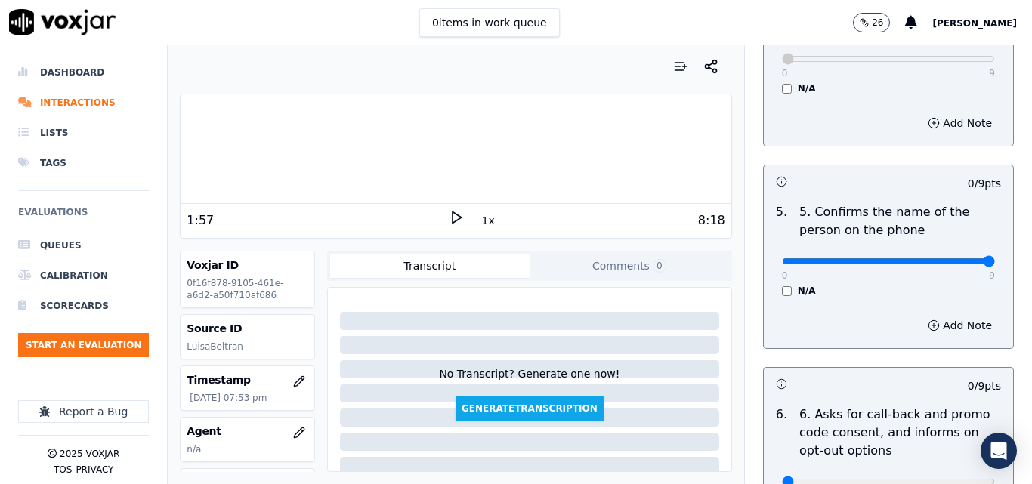
type input "9"
click at [949, 258] on input "range" at bounding box center [888, 261] width 213 height 6
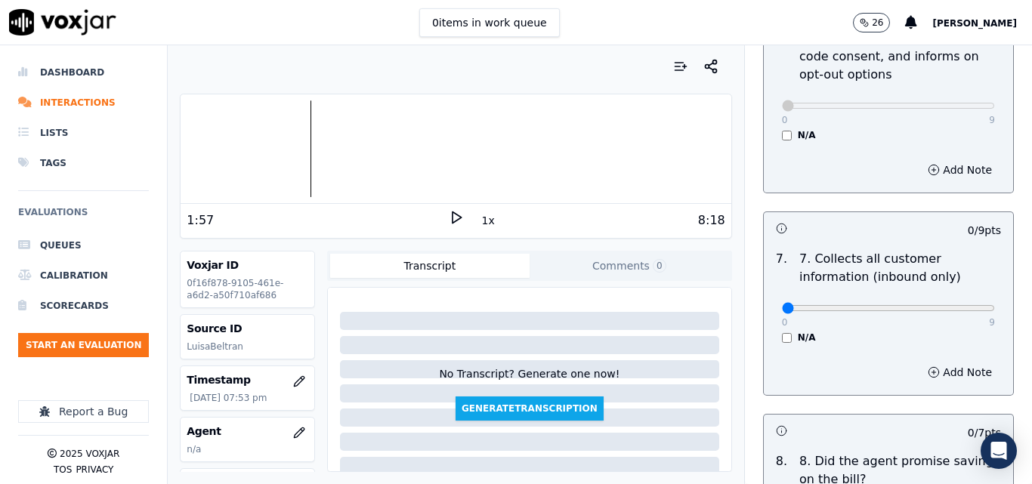
scroll to position [1284, 0]
type input "9"
click at [952, 304] on input "range" at bounding box center [888, 307] width 213 height 6
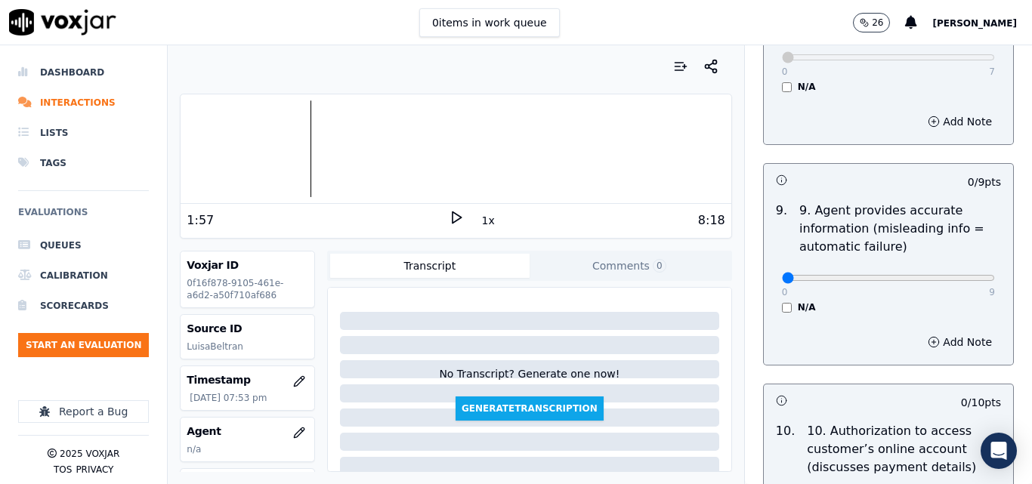
scroll to position [1737, 0]
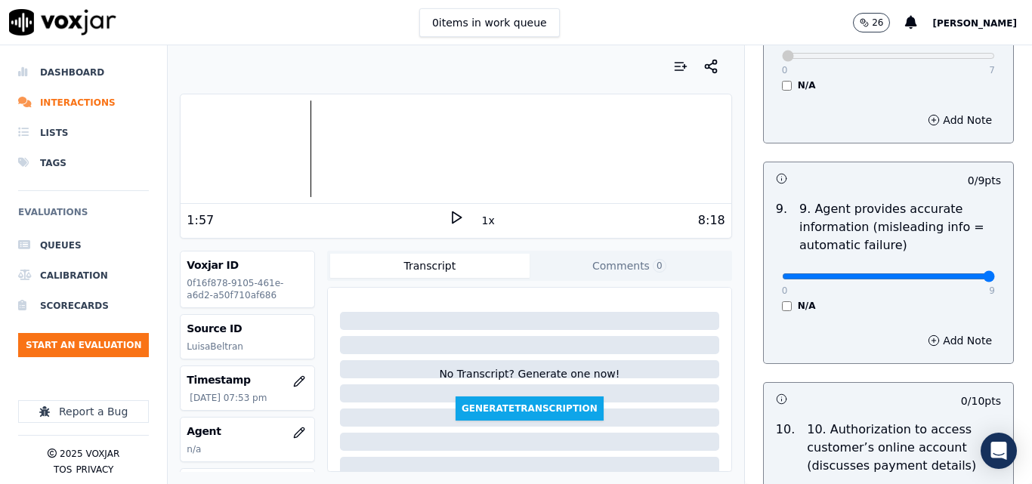
type input "9"
click at [957, 273] on input "range" at bounding box center [888, 276] width 213 height 6
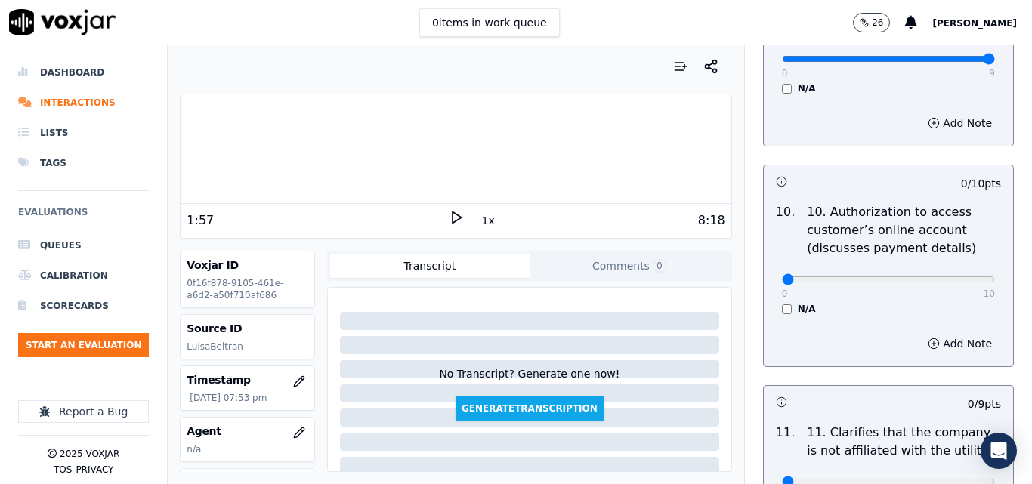
scroll to position [1964, 0]
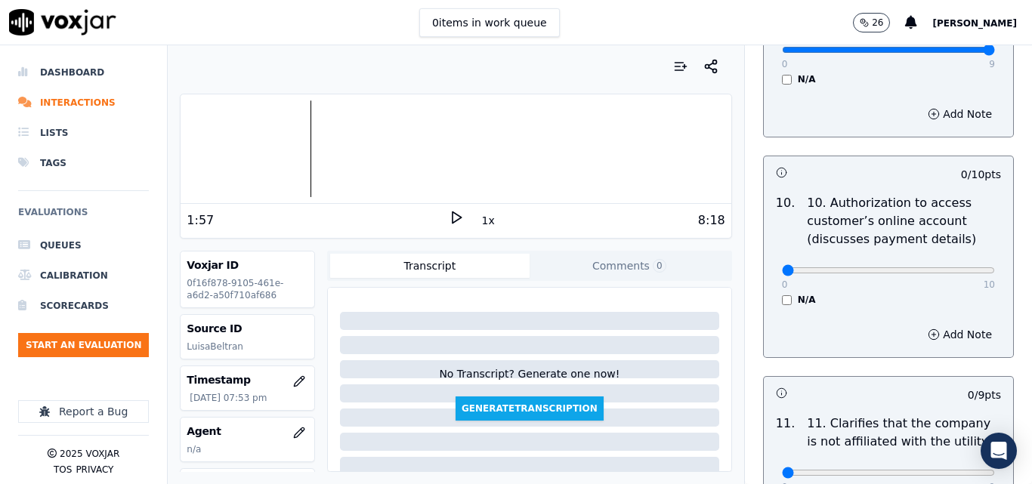
click at [770, 286] on div "0 10 N/A" at bounding box center [888, 277] width 237 height 57
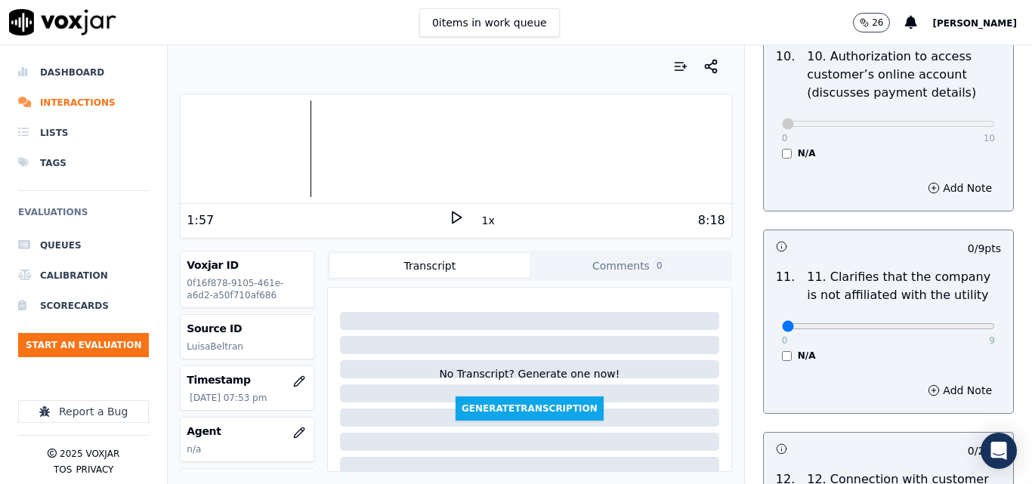
scroll to position [2115, 0]
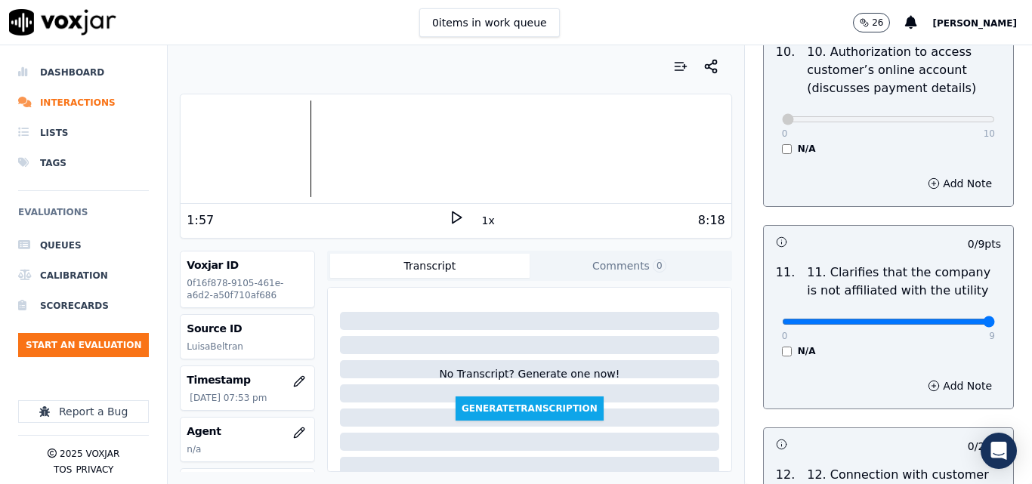
type input "9"
click at [952, 319] on input "range" at bounding box center [888, 322] width 213 height 6
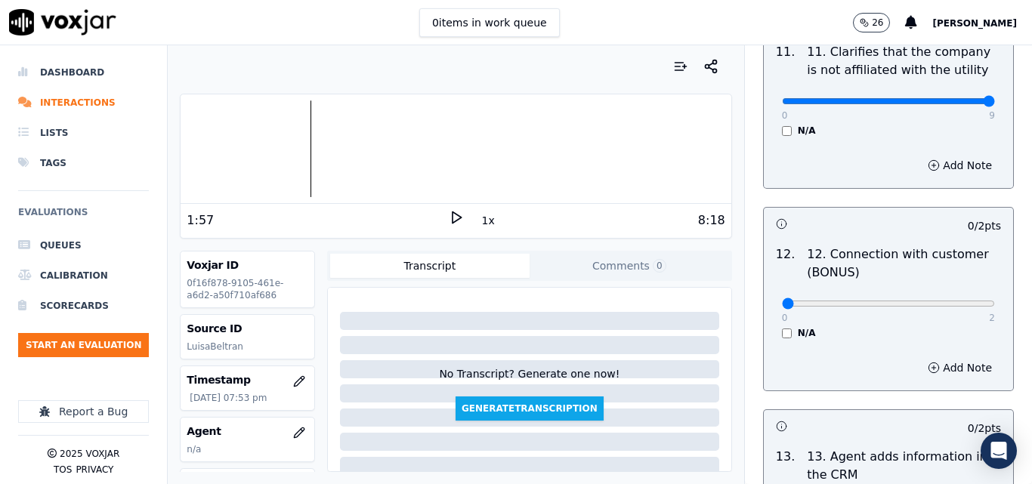
scroll to position [2342, 0]
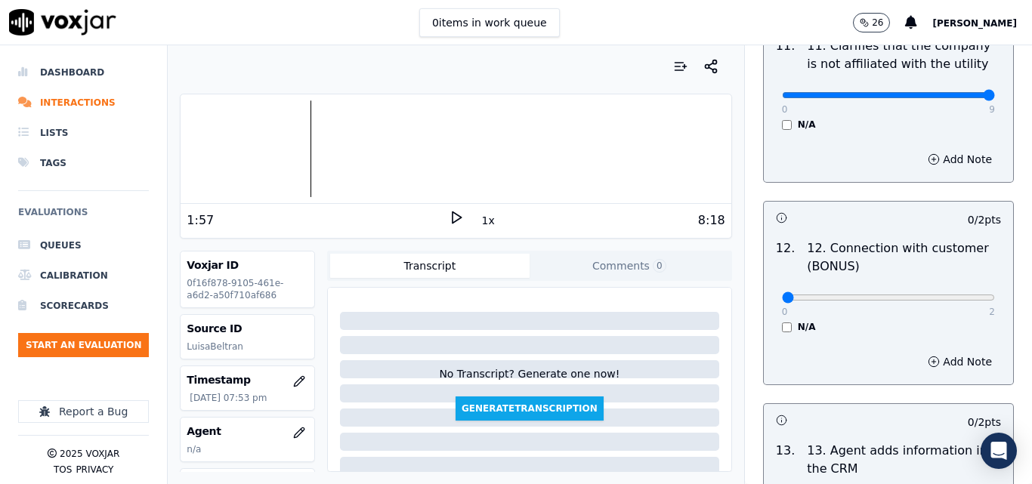
click at [949, 276] on div "0 2 N/A" at bounding box center [888, 304] width 237 height 57
type input "2"
click at [949, 295] on input "range" at bounding box center [888, 298] width 213 height 6
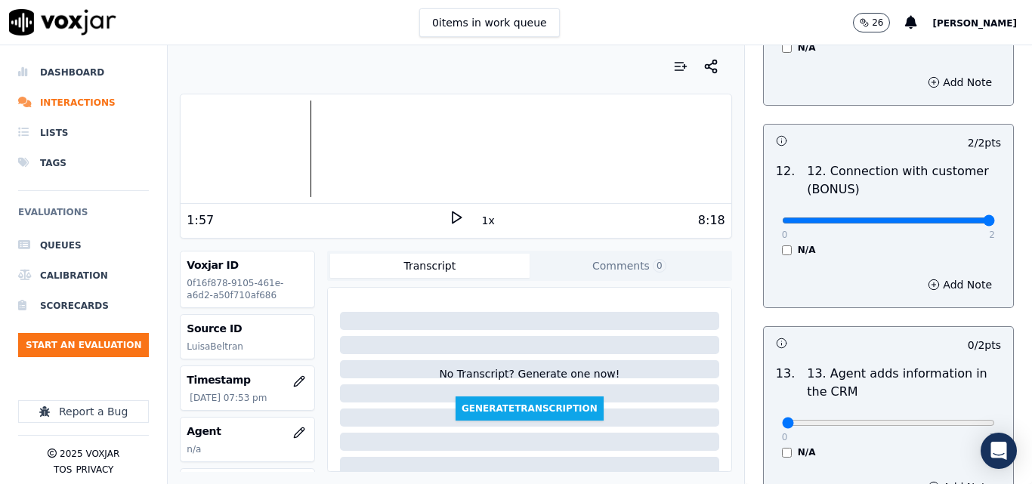
scroll to position [2493, 0]
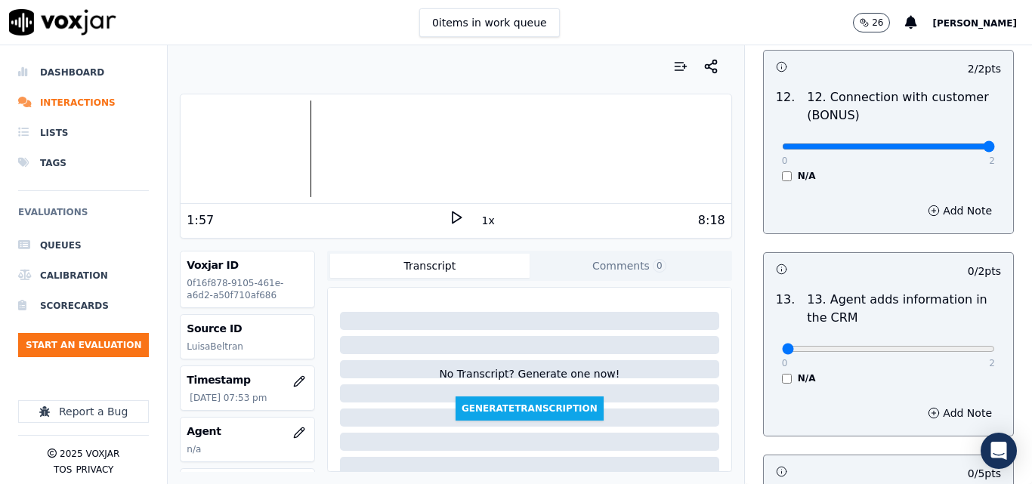
click at [948, 339] on div "0 2" at bounding box center [888, 348] width 213 height 18
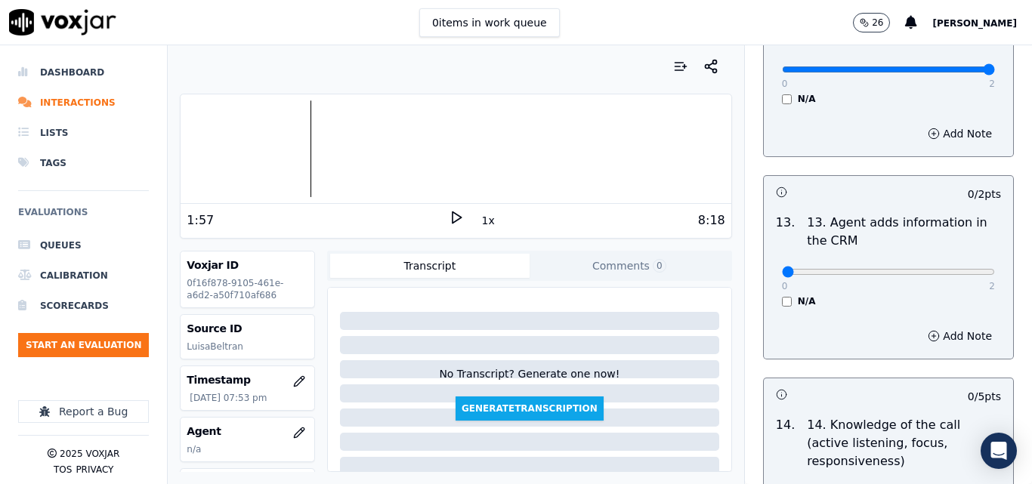
scroll to position [2568, 0]
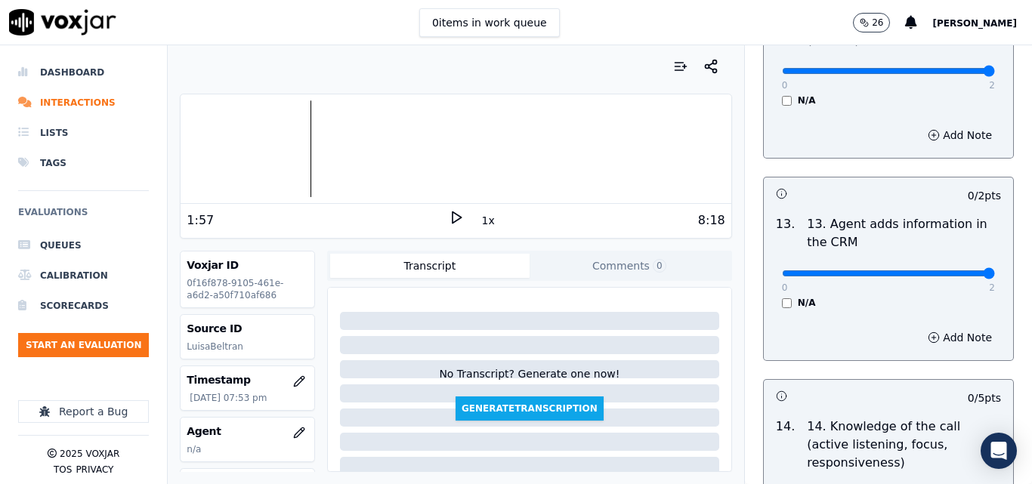
type input "2"
click at [952, 270] on input "range" at bounding box center [888, 273] width 213 height 6
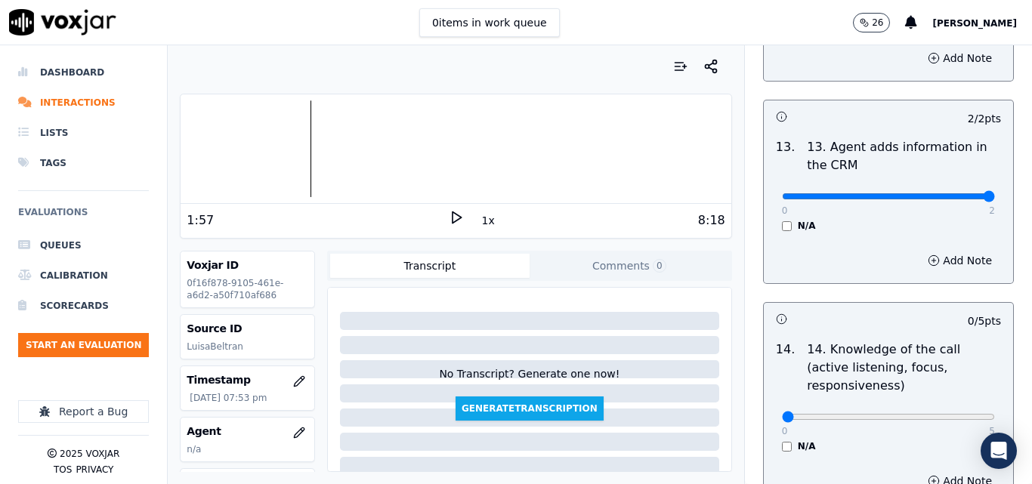
scroll to position [2719, 0]
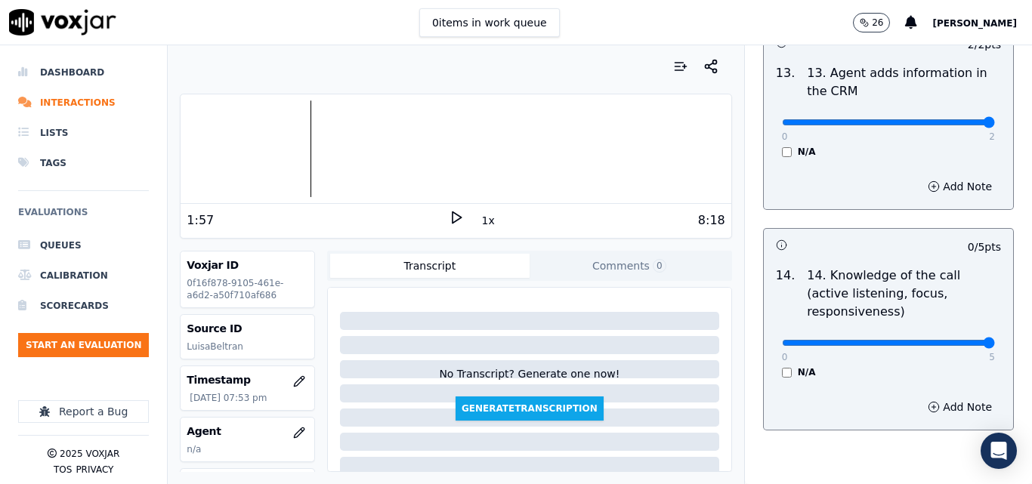
type input "5"
click at [953, 340] on input "range" at bounding box center [888, 343] width 213 height 6
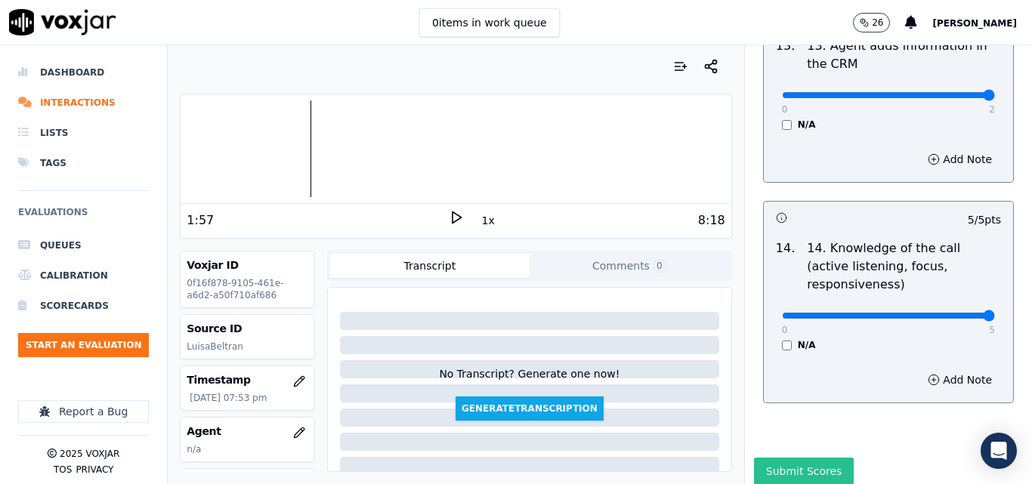
scroll to position [2758, 0]
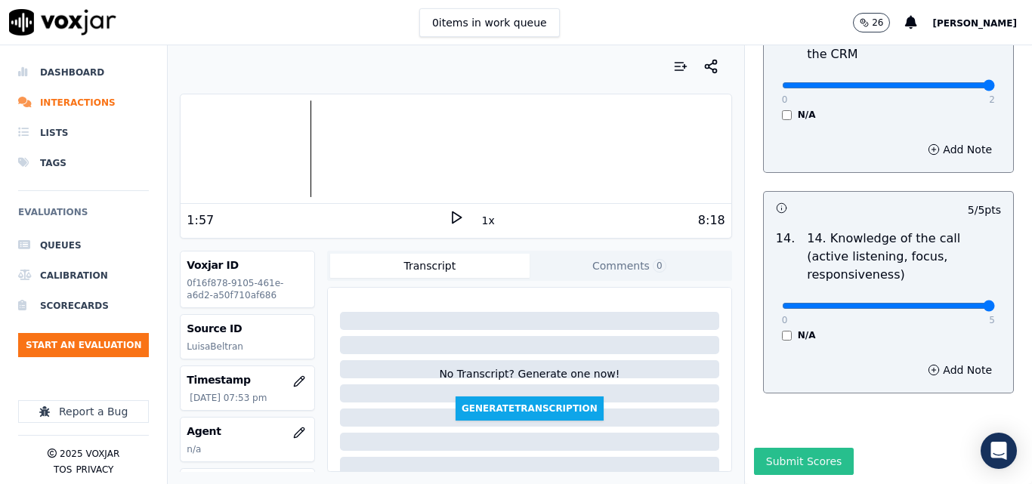
click at [815, 448] on button "Submit Scores" at bounding box center [804, 461] width 100 height 27
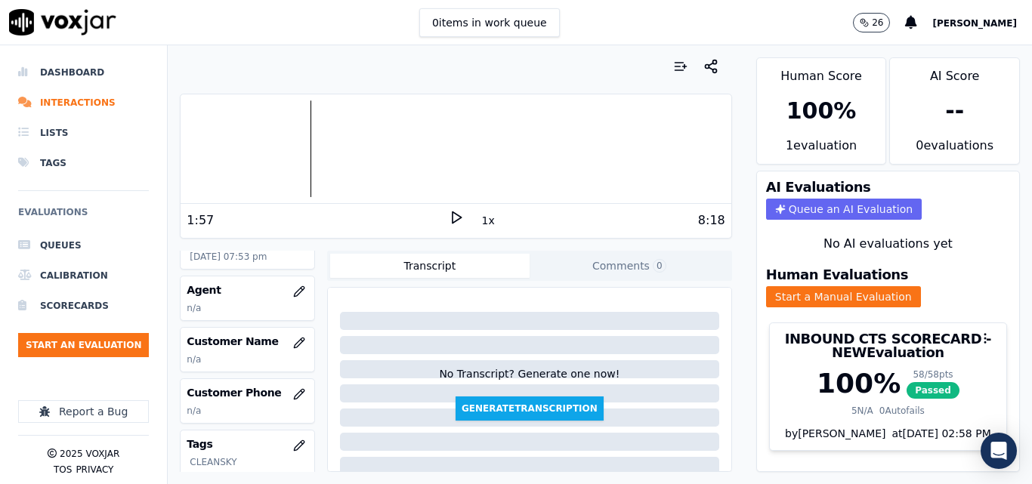
scroll to position [151, 0]
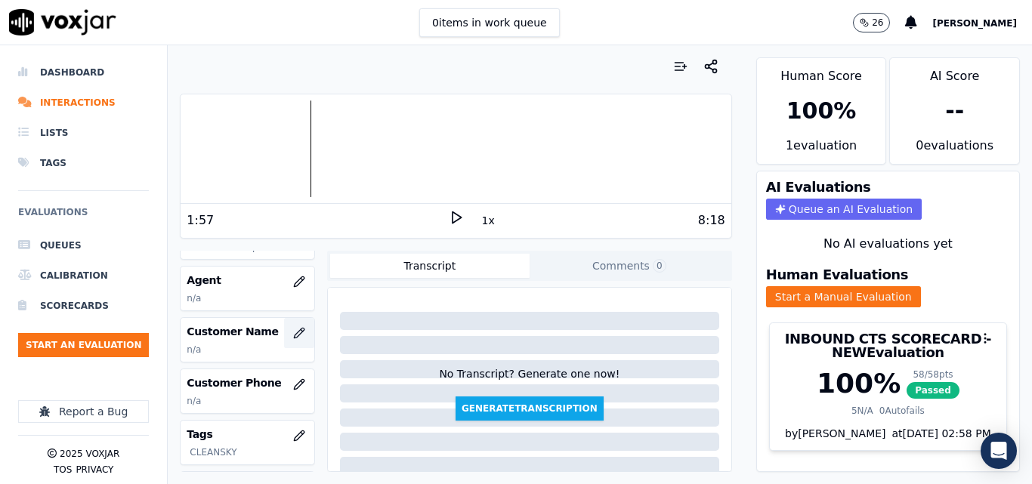
click at [293, 336] on icon "button" at bounding box center [299, 333] width 12 height 12
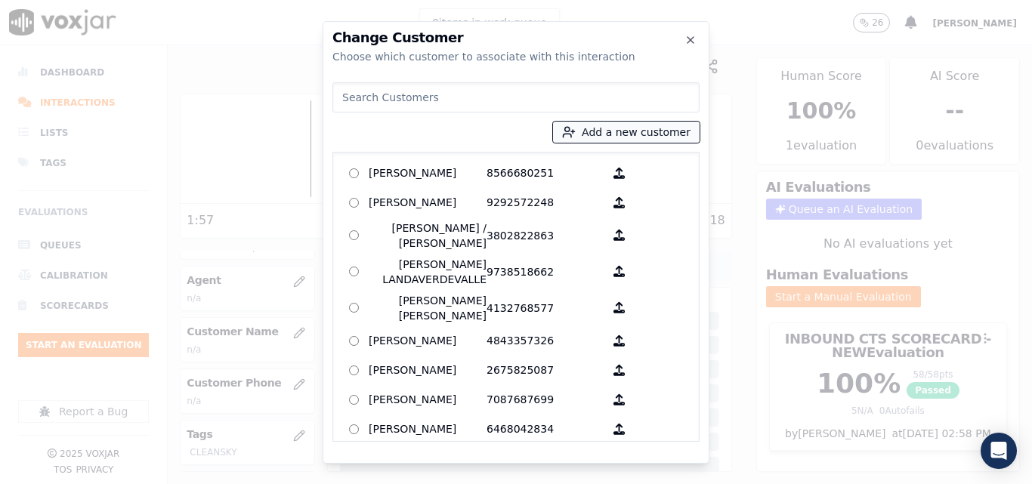
click at [671, 123] on button "Add a new customer" at bounding box center [626, 132] width 147 height 21
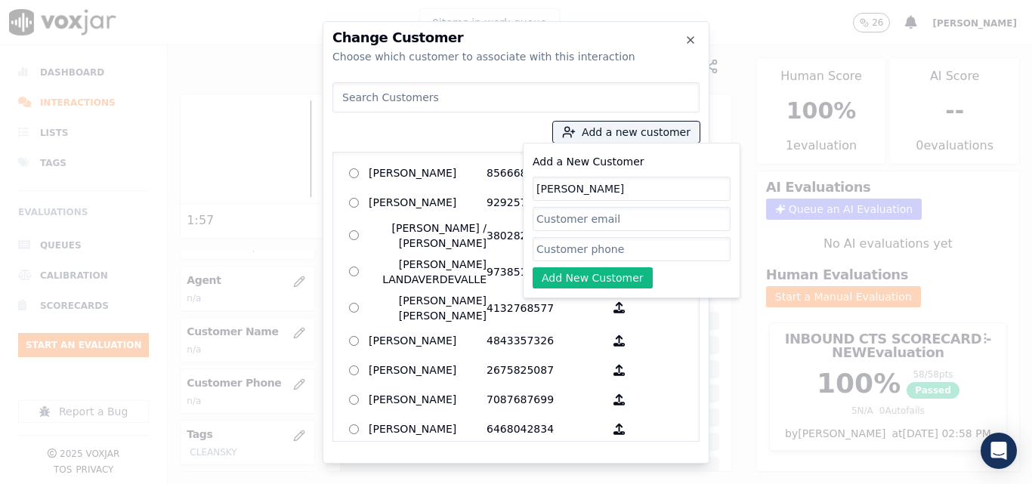
type input "Nicolle Sabinon"
click at [590, 245] on input "Add a New Customer" at bounding box center [632, 249] width 198 height 24
click at [600, 242] on input "Add a New Customer" at bounding box center [632, 249] width 198 height 24
paste input "9789849031"
type input "9789849031"
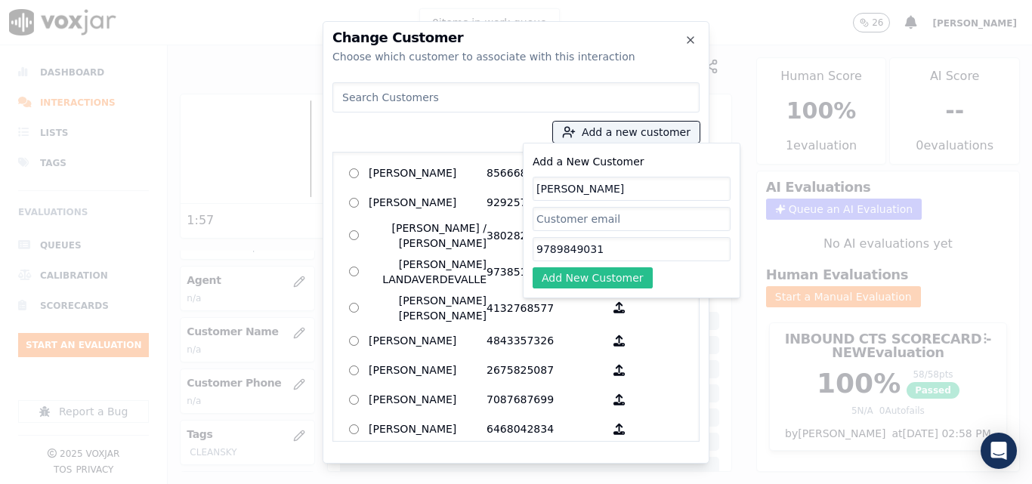
click at [590, 273] on button "Add New Customer" at bounding box center [593, 277] width 120 height 21
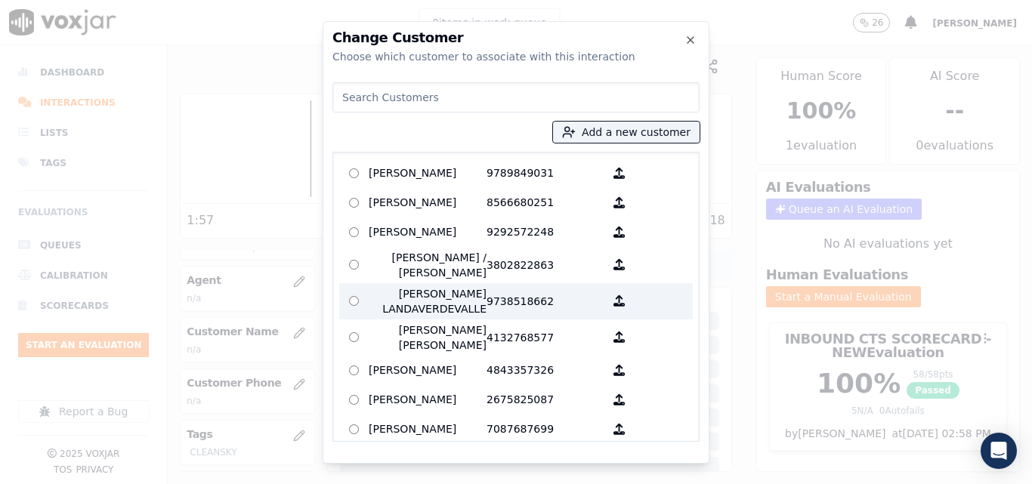
drag, startPoint x: 473, startPoint y: 171, endPoint x: 529, endPoint y: 285, distance: 127.3
click at [472, 171] on p "Nicolle Sabinon" at bounding box center [428, 173] width 118 height 23
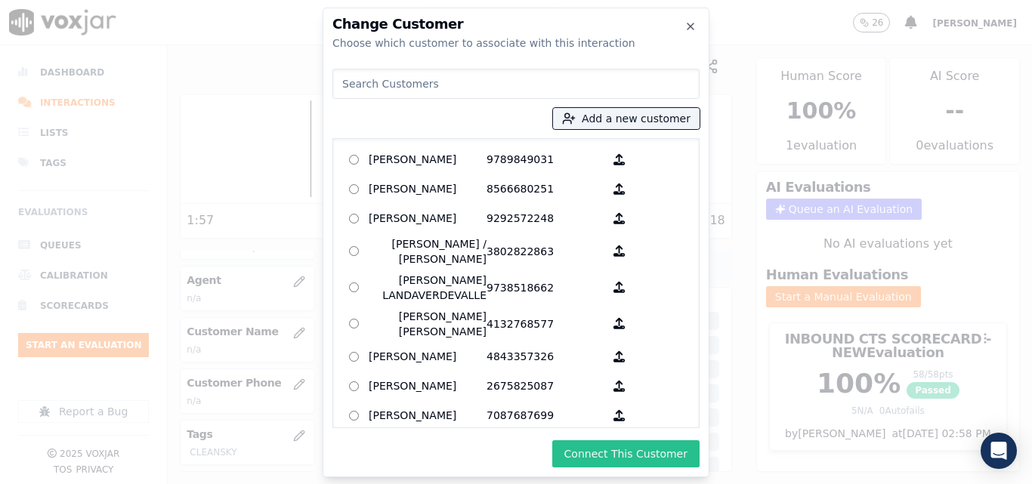
click at [600, 449] on button "Connect This Customer" at bounding box center [625, 453] width 147 height 27
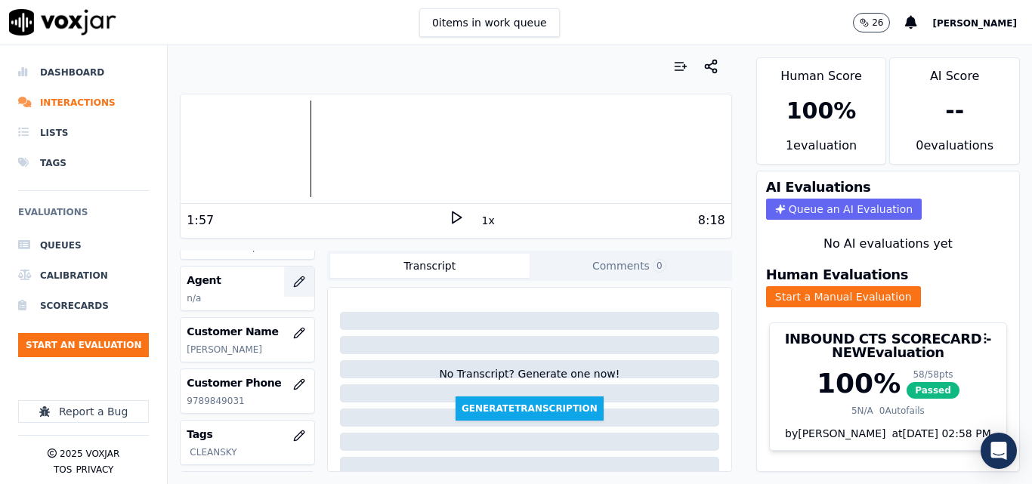
click at [290, 267] on button "button" at bounding box center [299, 282] width 30 height 30
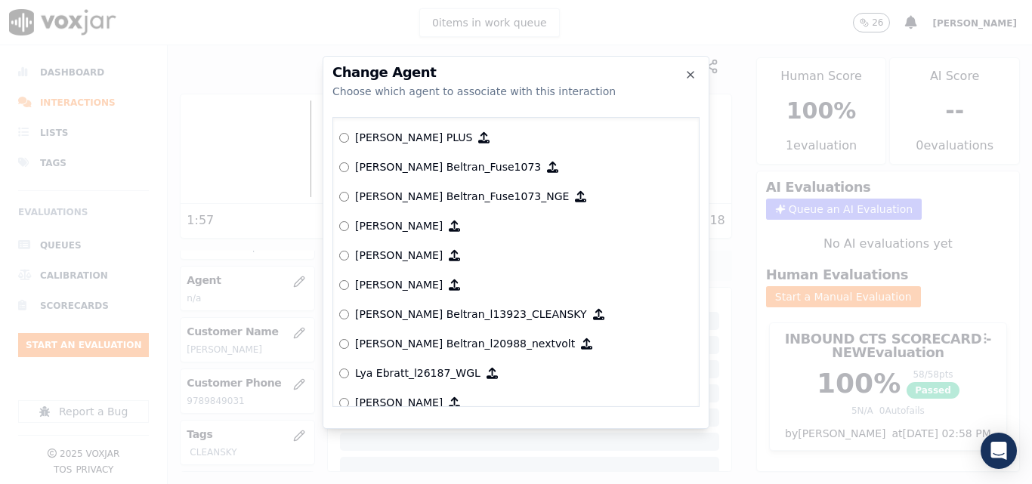
scroll to position [6155, 0]
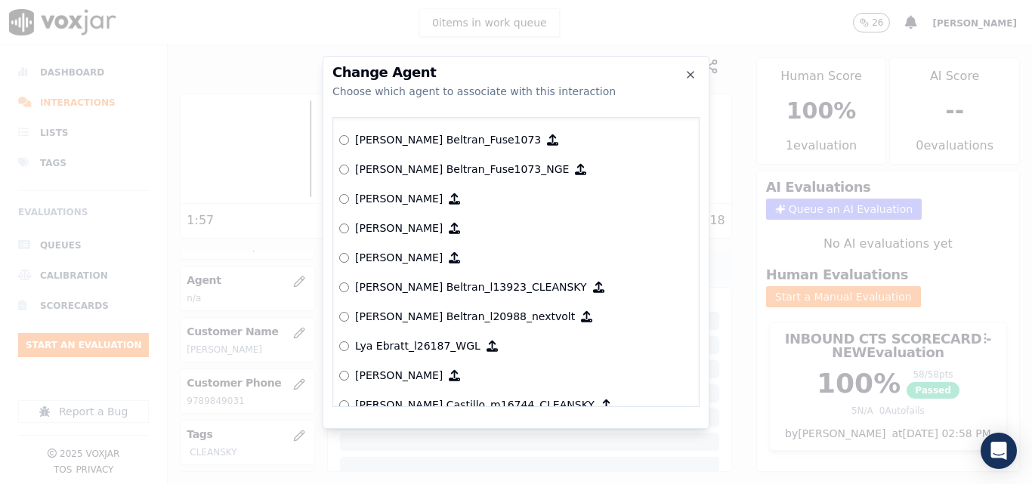
click at [460, 293] on p "Luisa Beltran_l13923_CLEANSKY" at bounding box center [471, 286] width 232 height 15
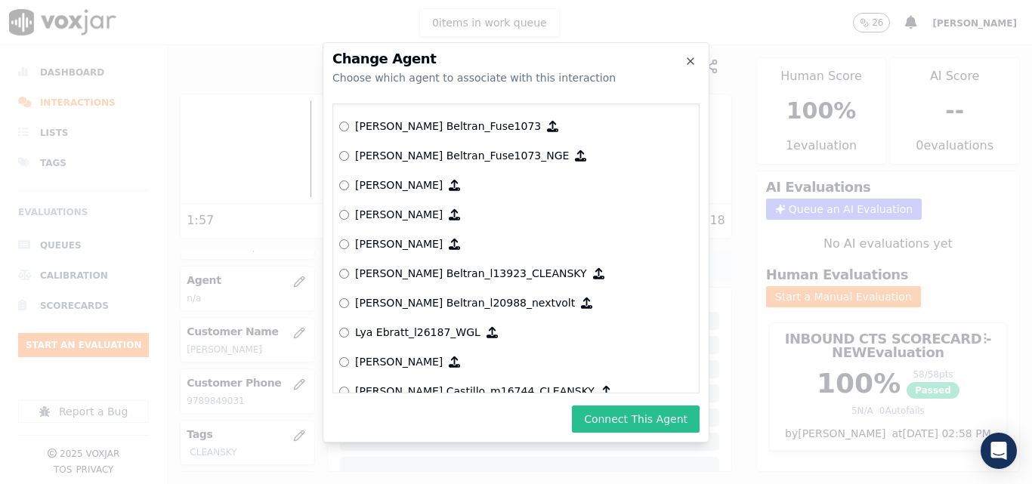
click at [634, 412] on button "Connect This Agent" at bounding box center [636, 419] width 128 height 27
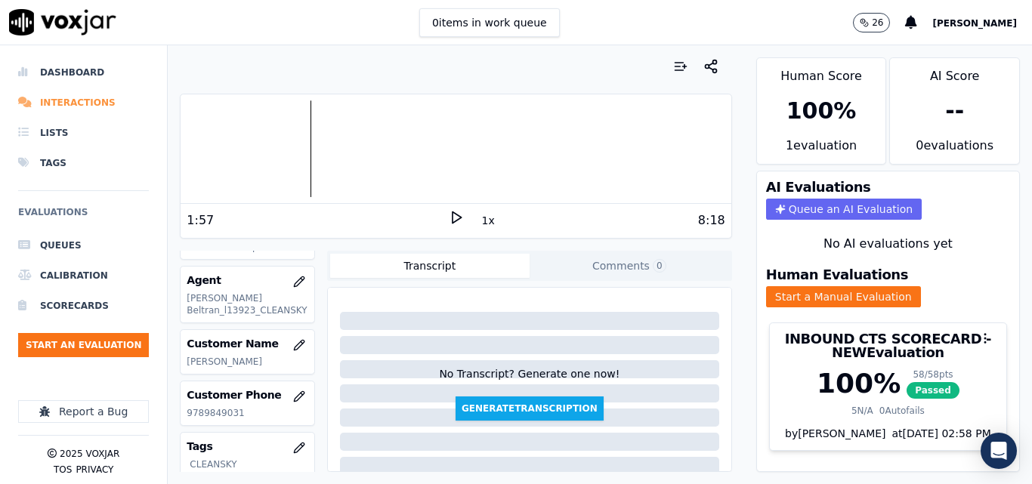
click at [76, 104] on li "Interactions" at bounding box center [83, 103] width 131 height 30
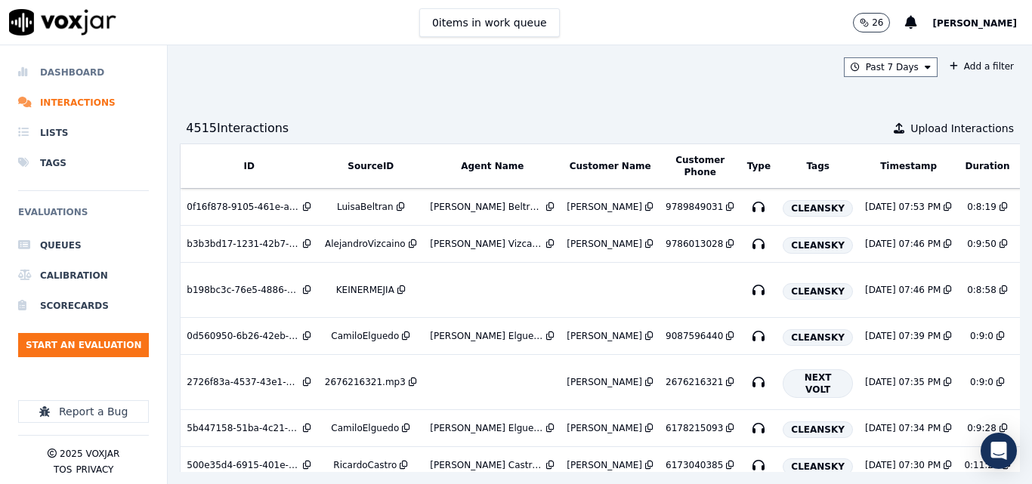
click at [65, 75] on li "Dashboard" at bounding box center [83, 72] width 131 height 30
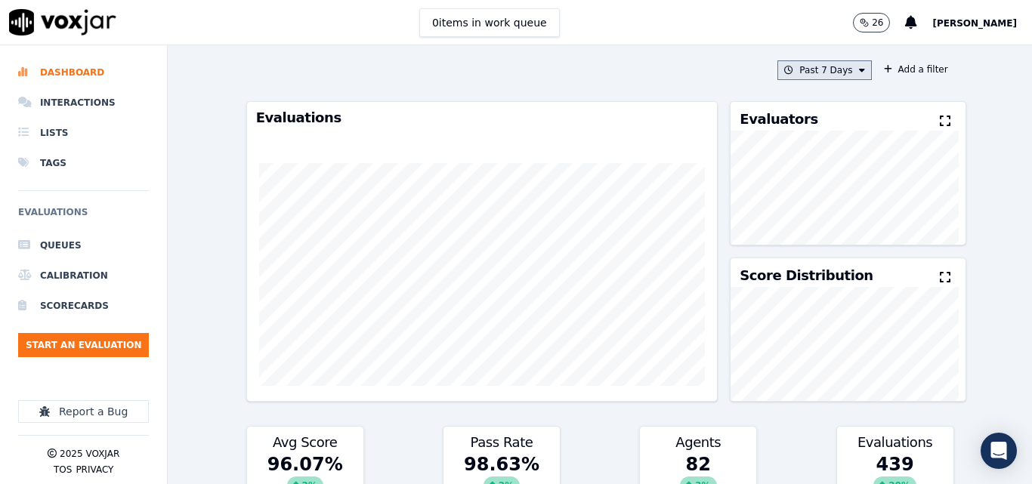
click at [829, 75] on button "Past 7 Days" at bounding box center [824, 70] width 94 height 20
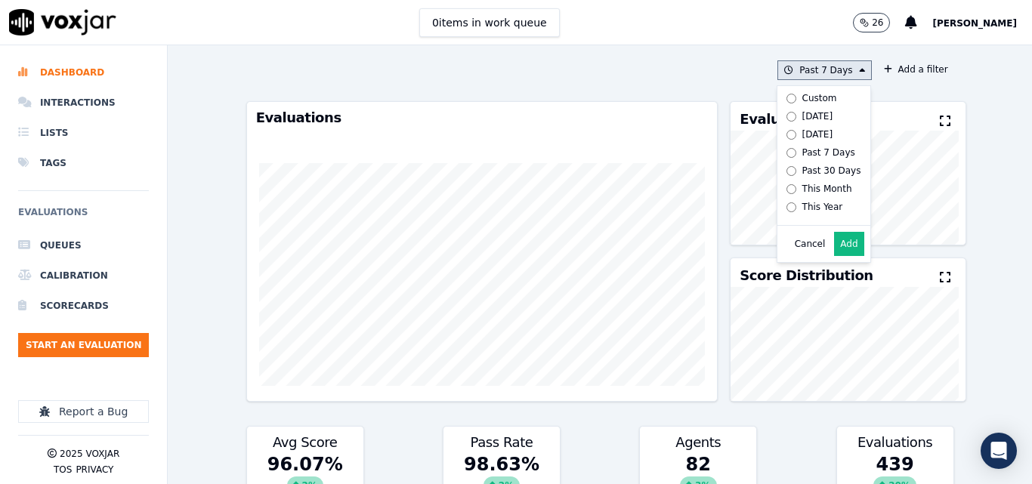
click at [802, 114] on div "Today" at bounding box center [817, 116] width 31 height 12
click at [834, 245] on button "Add" at bounding box center [848, 244] width 29 height 24
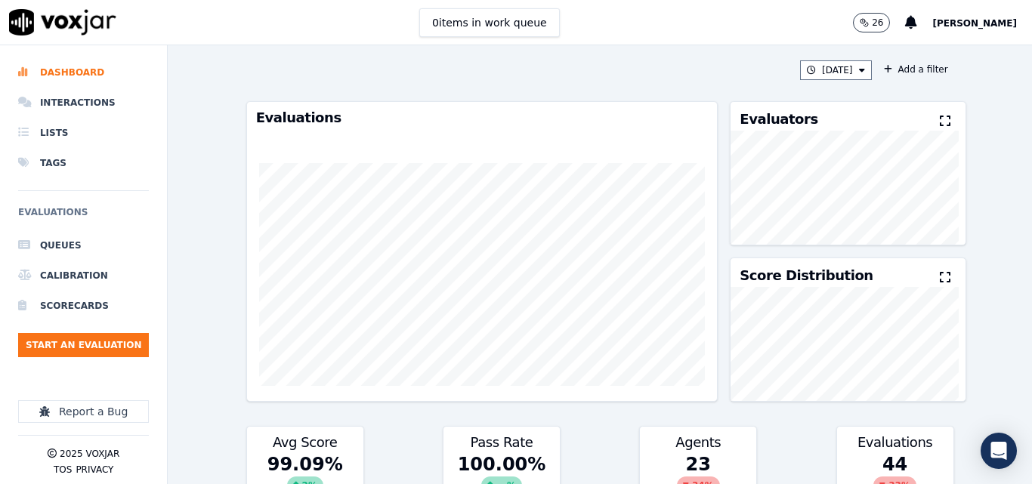
click at [940, 126] on icon at bounding box center [945, 121] width 11 height 12
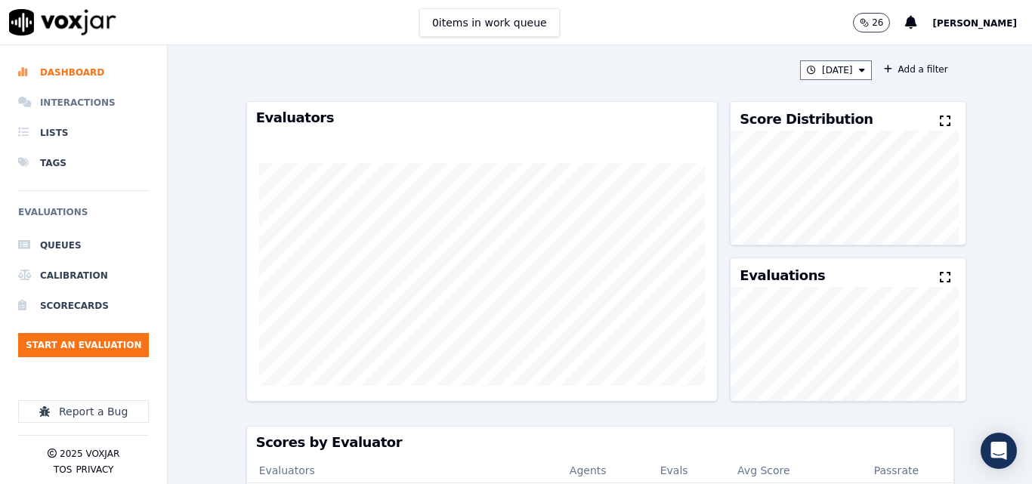
click at [73, 103] on li "Interactions" at bounding box center [83, 103] width 131 height 30
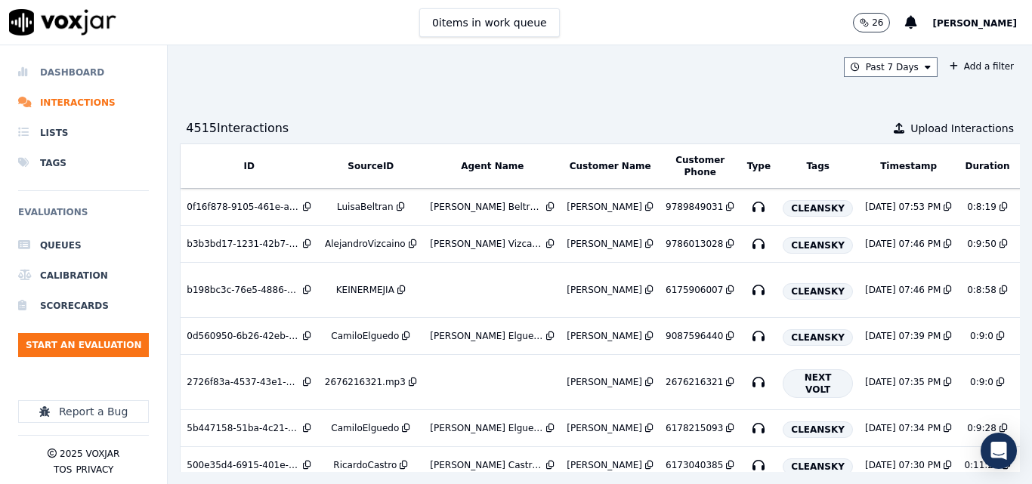
drag, startPoint x: 45, startPoint y: 60, endPoint x: 54, endPoint y: 60, distance: 9.1
click at [45, 60] on li "Dashboard" at bounding box center [83, 72] width 131 height 30
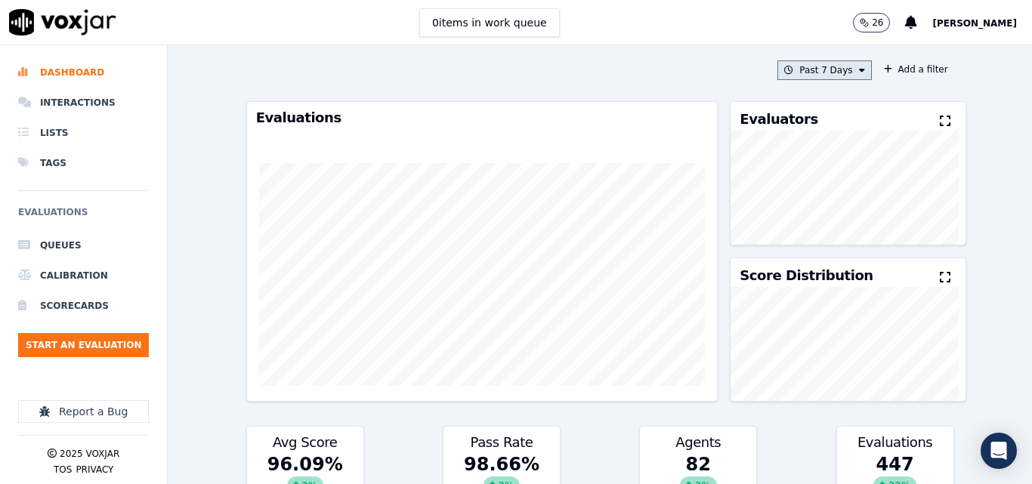
click at [824, 71] on button "Past 7 Days" at bounding box center [824, 70] width 94 height 20
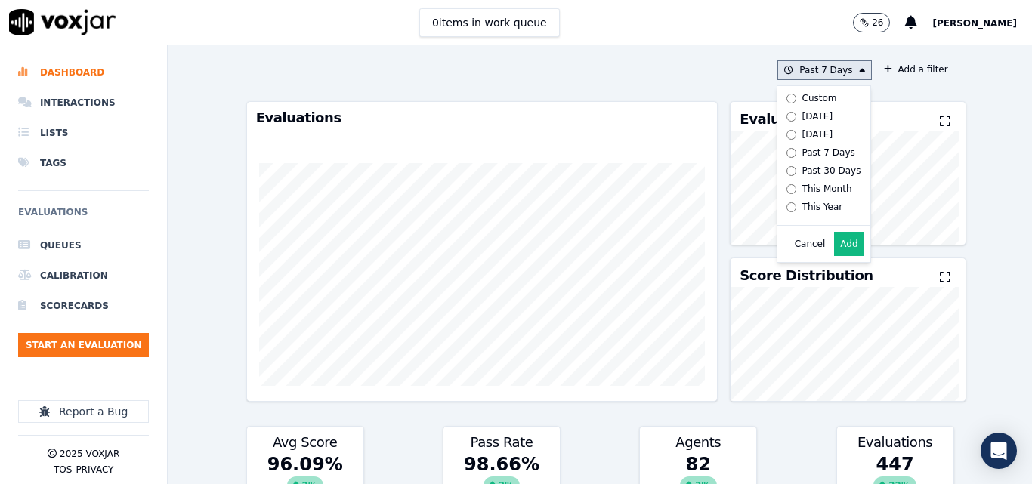
click at [802, 116] on div "Today" at bounding box center [817, 116] width 31 height 12
click at [834, 248] on button "Add" at bounding box center [848, 244] width 29 height 24
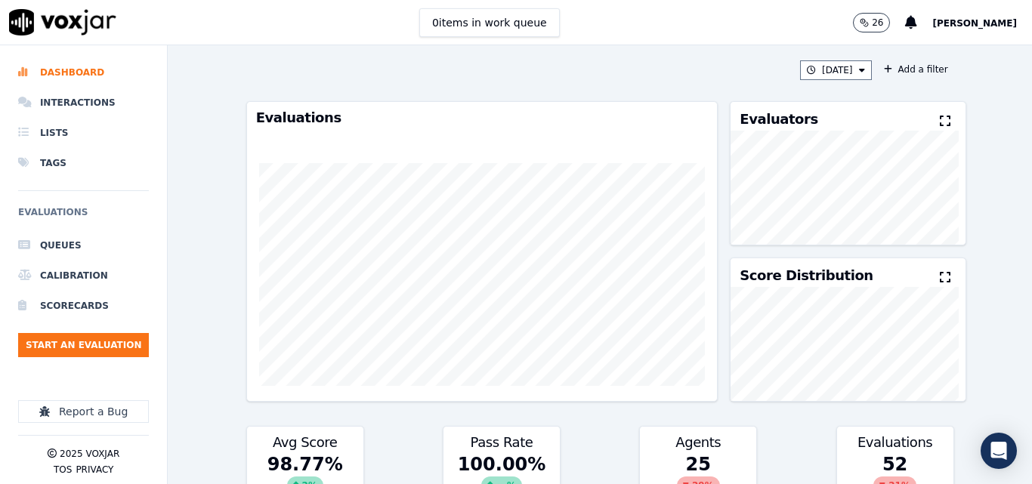
click at [940, 120] on icon at bounding box center [945, 121] width 11 height 12
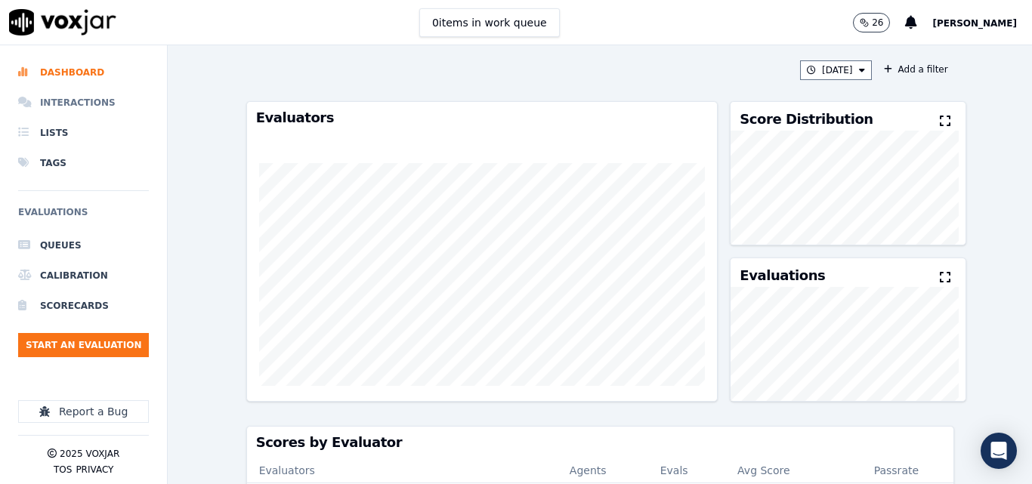
click at [87, 104] on li "Interactions" at bounding box center [83, 103] width 131 height 30
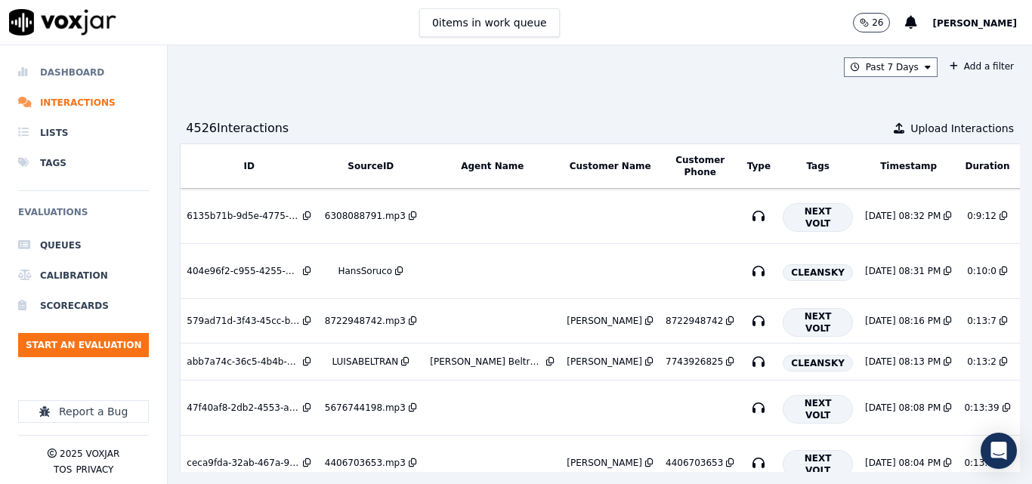
click at [43, 74] on li "Dashboard" at bounding box center [83, 72] width 131 height 30
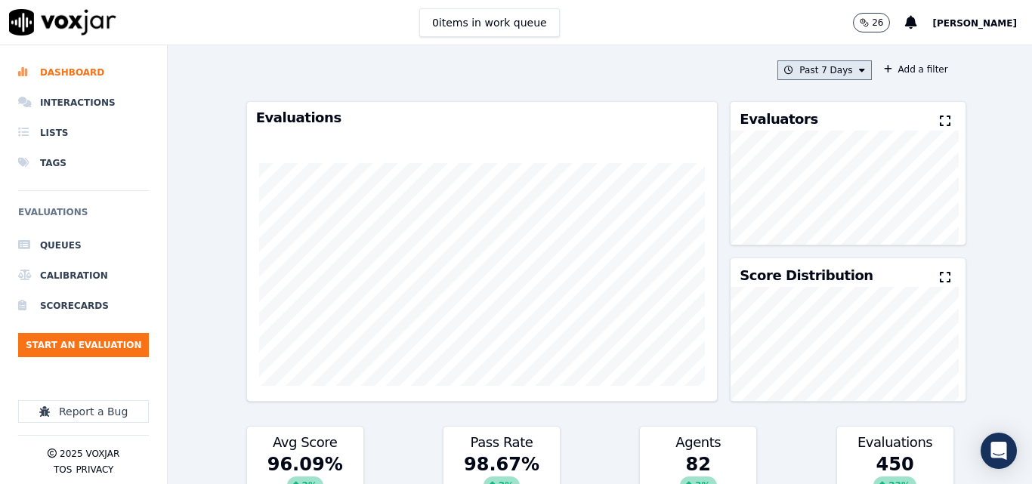
click at [808, 74] on button "Past 7 Days" at bounding box center [824, 70] width 94 height 20
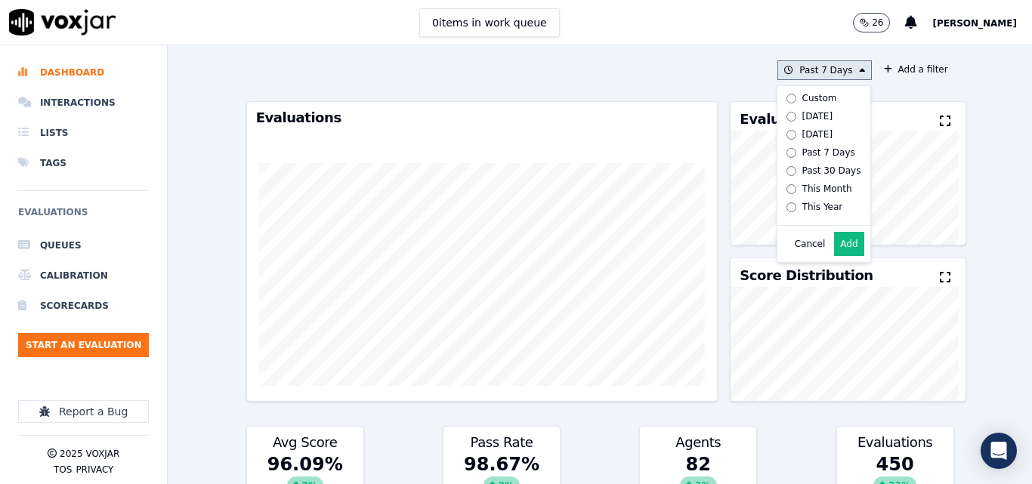
click at [802, 116] on div "Today" at bounding box center [817, 116] width 31 height 12
click at [838, 249] on button "Add" at bounding box center [848, 244] width 29 height 24
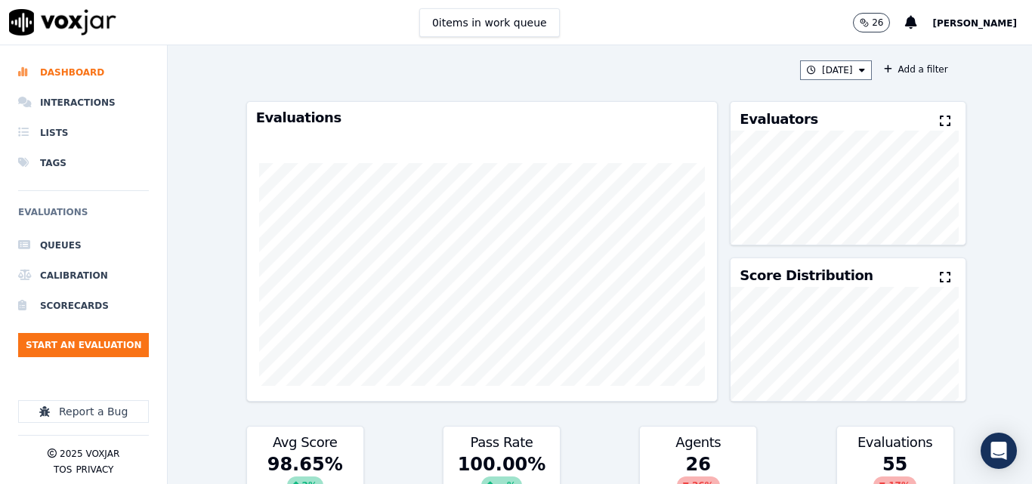
click at [940, 123] on button at bounding box center [948, 122] width 17 height 18
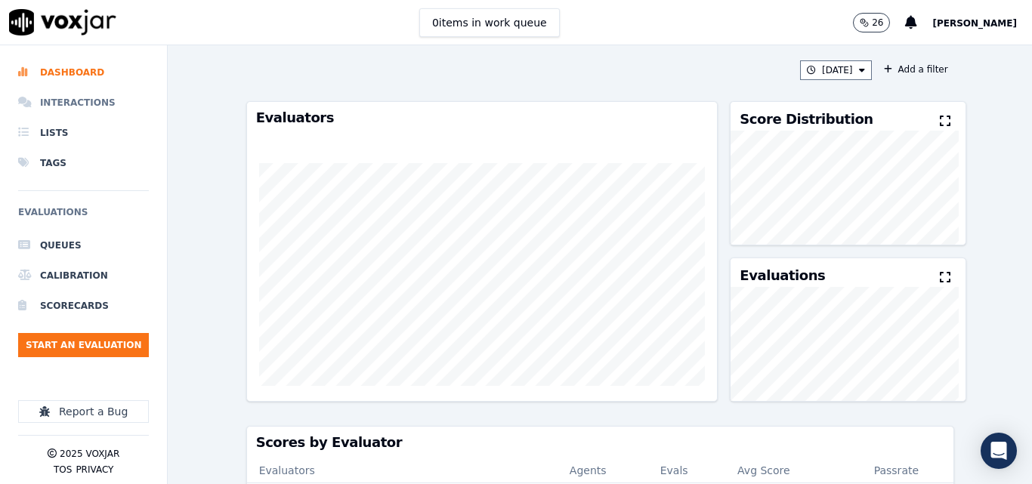
click at [66, 107] on li "Interactions" at bounding box center [83, 103] width 131 height 30
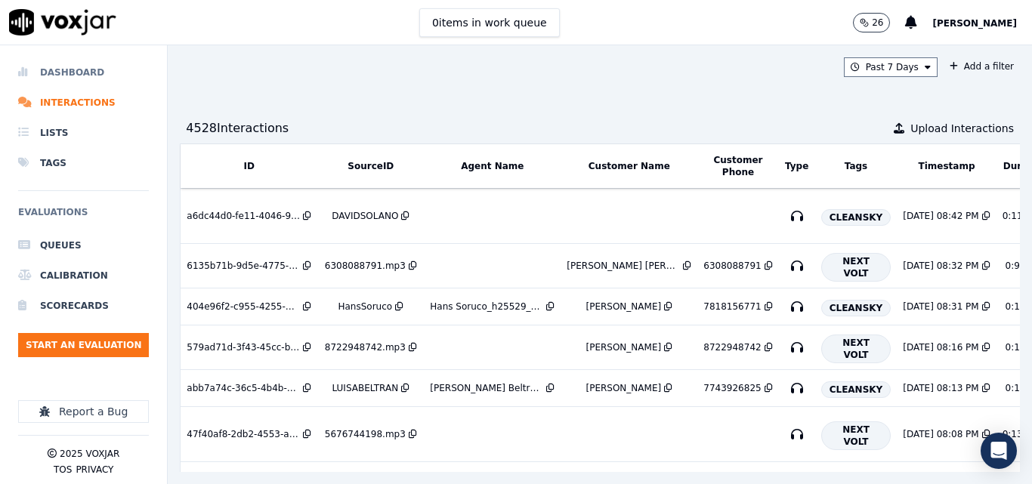
click at [84, 66] on li "Dashboard" at bounding box center [83, 72] width 131 height 30
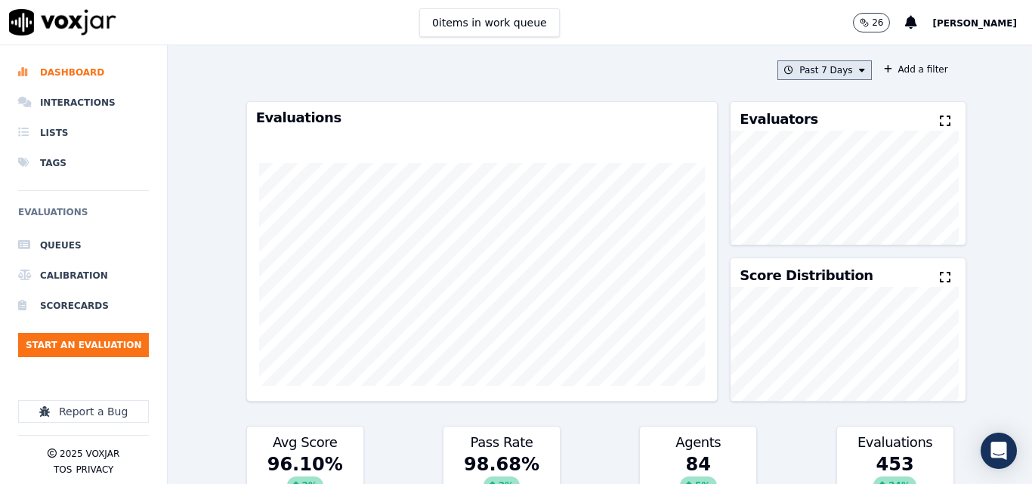
click at [821, 68] on button "Past 7 Days" at bounding box center [824, 70] width 94 height 20
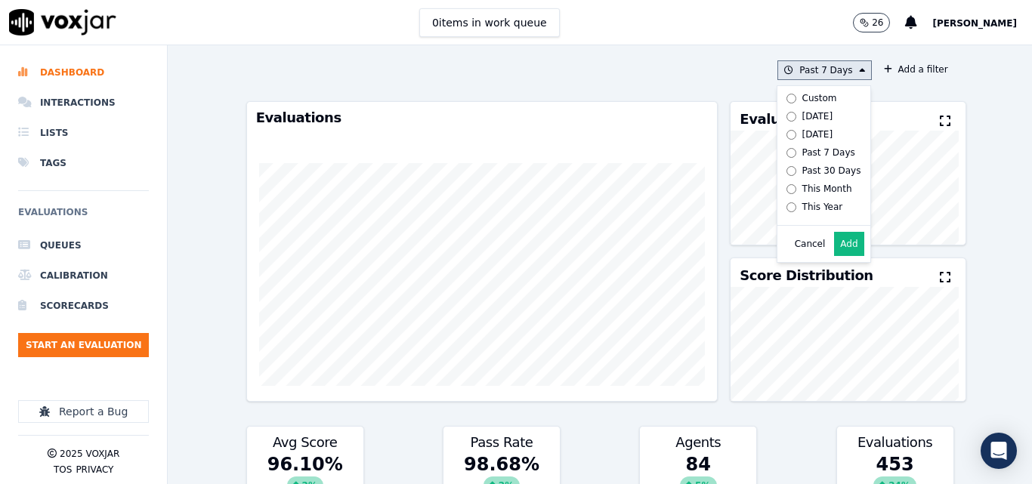
click at [810, 116] on label "Today" at bounding box center [820, 116] width 81 height 18
click at [838, 256] on button "Add" at bounding box center [848, 244] width 29 height 24
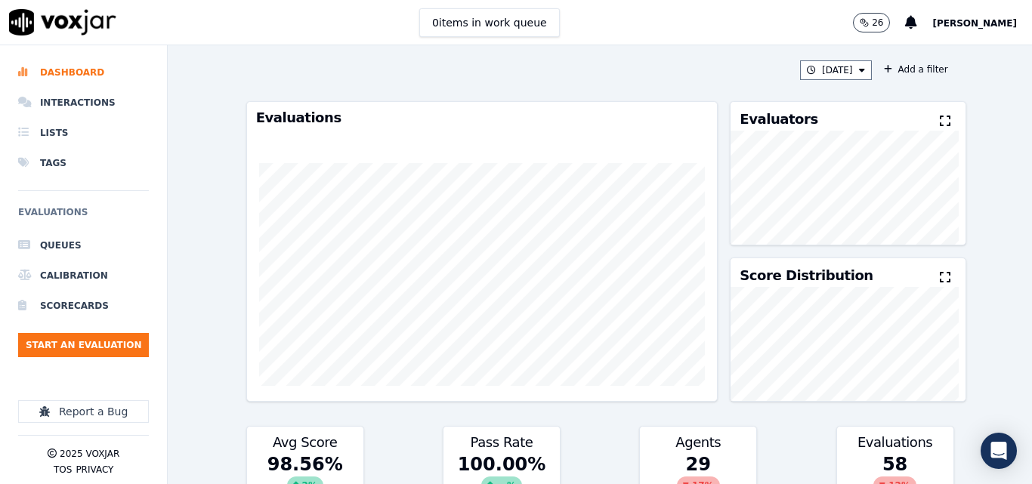
click at [940, 128] on button at bounding box center [948, 122] width 17 height 18
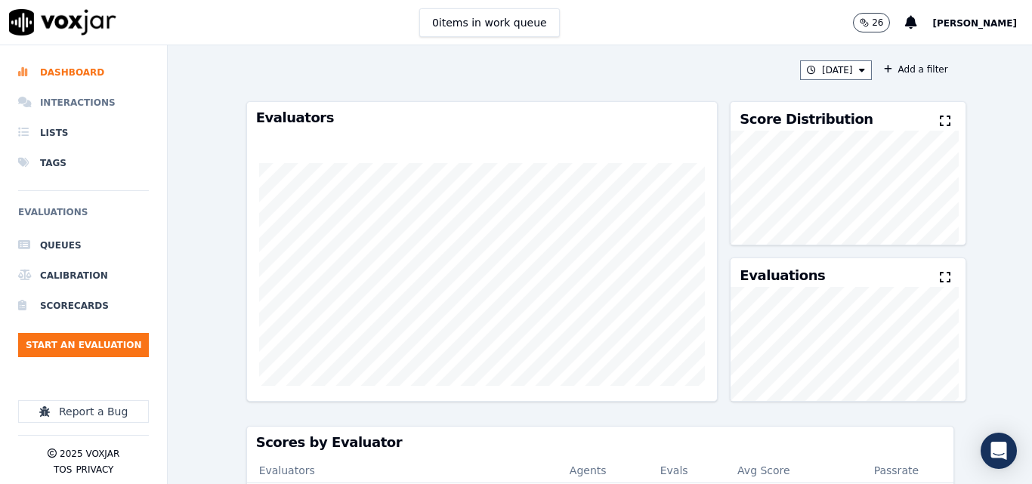
click at [94, 101] on li "Interactions" at bounding box center [83, 103] width 131 height 30
